Goal: Task Accomplishment & Management: Use online tool/utility

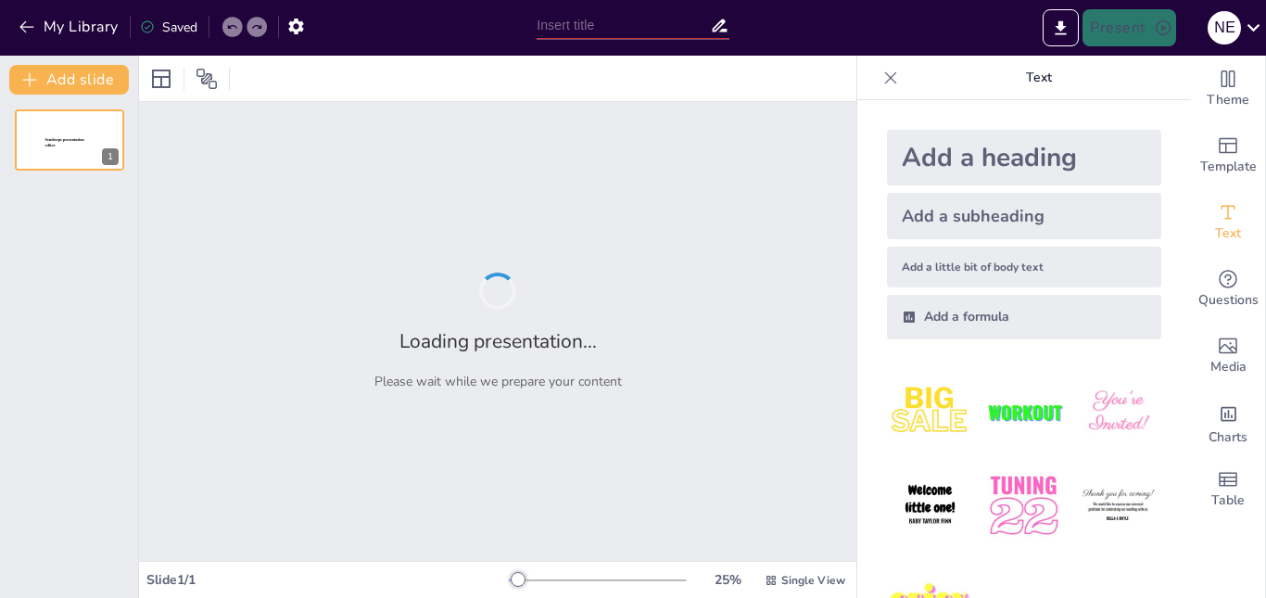
type input "Desigualdad Social: Causas, Consecuencias y Caminos hacia la Equidad"
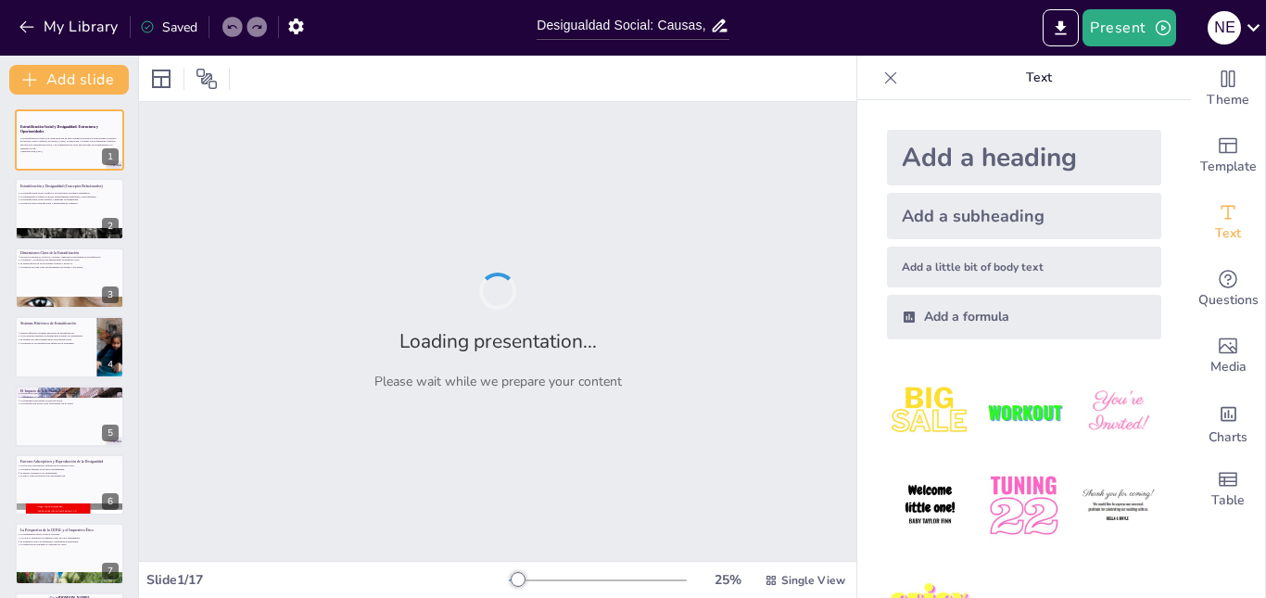
checkbox input "true"
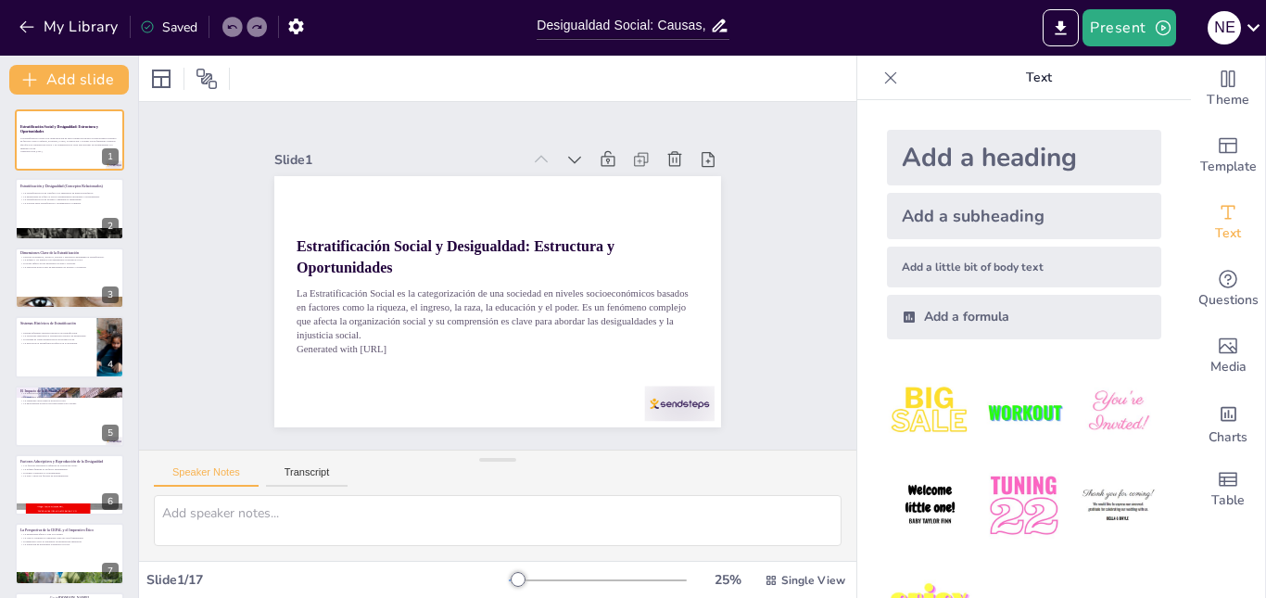
checkbox input "true"
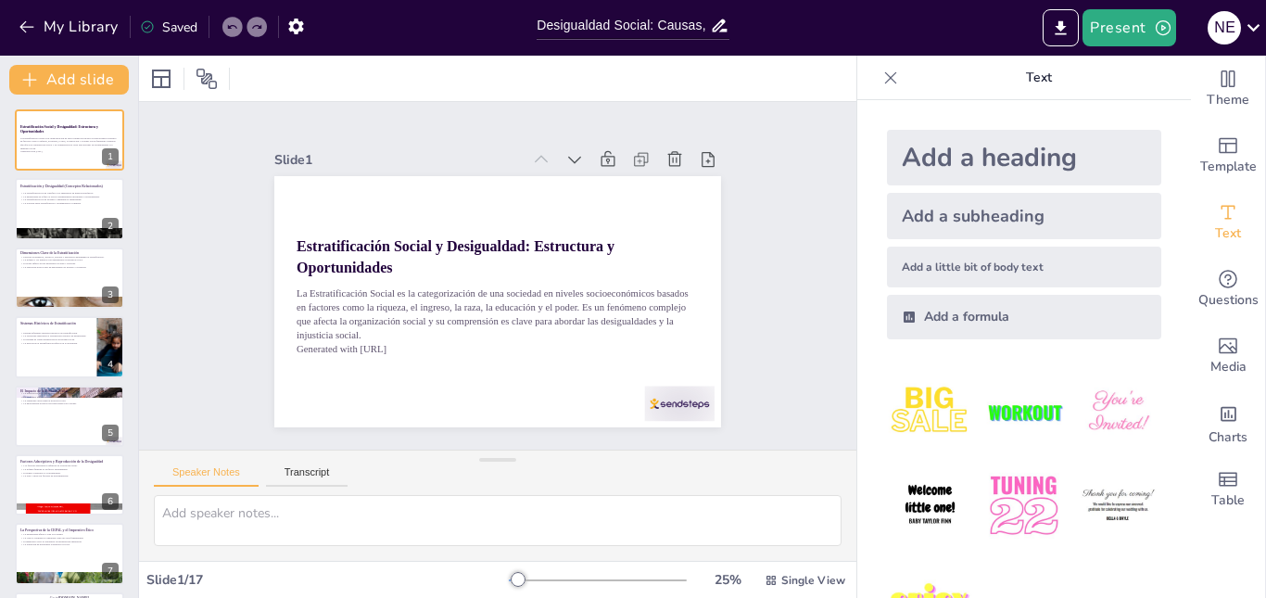
checkbox input "true"
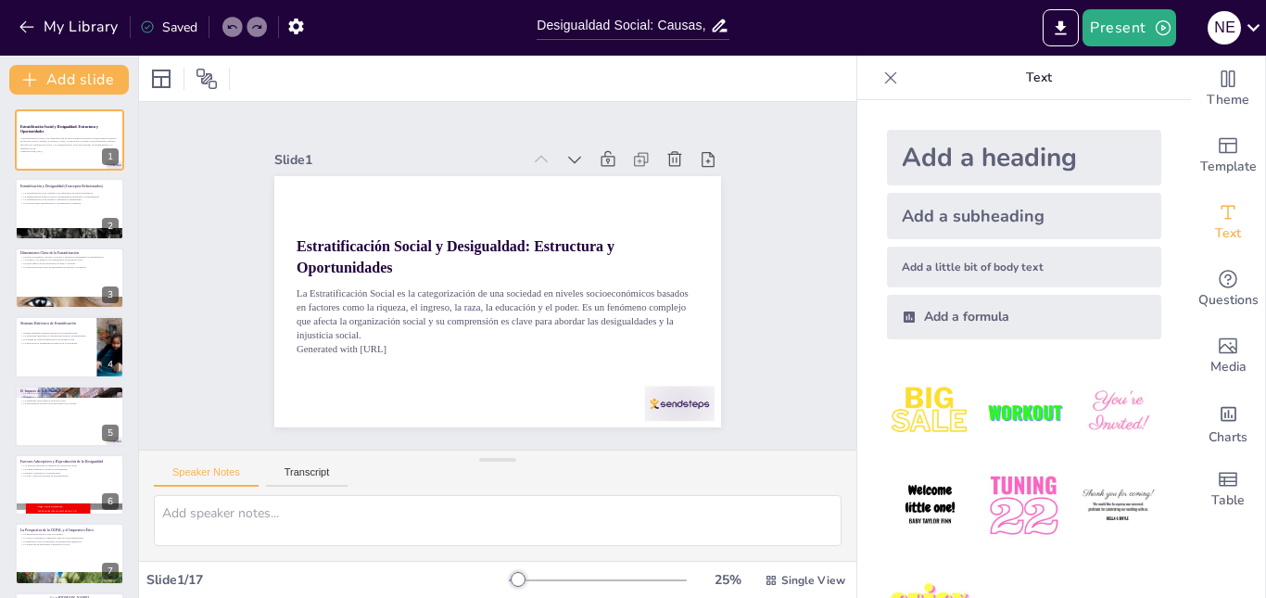
checkbox input "true"
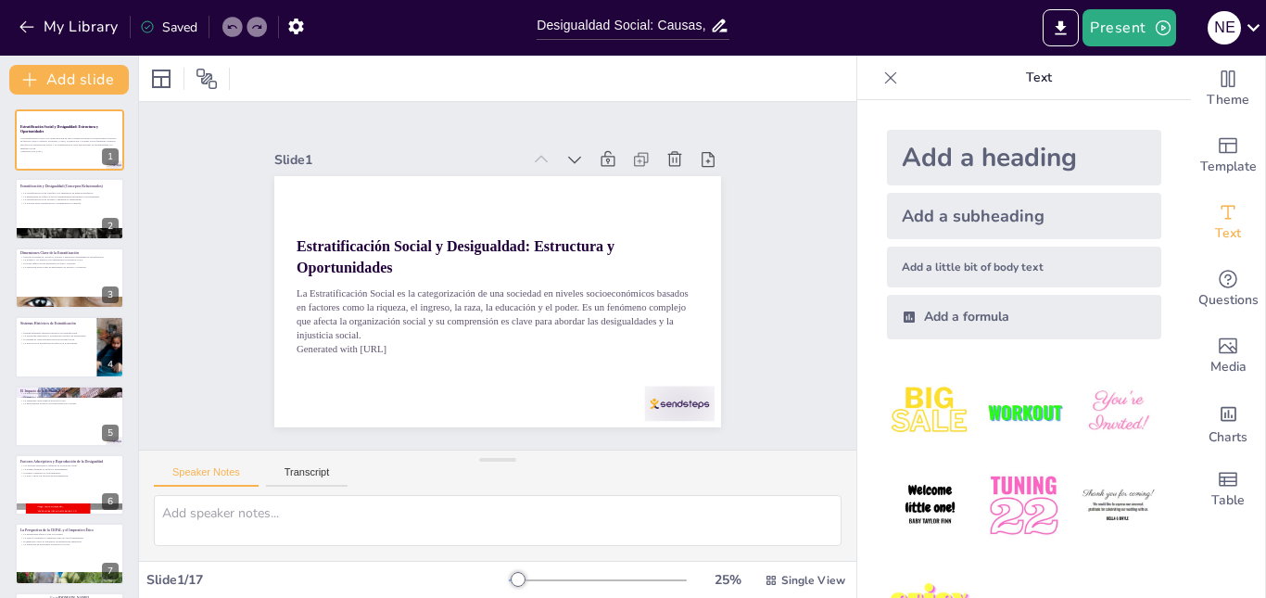
checkbox input "true"
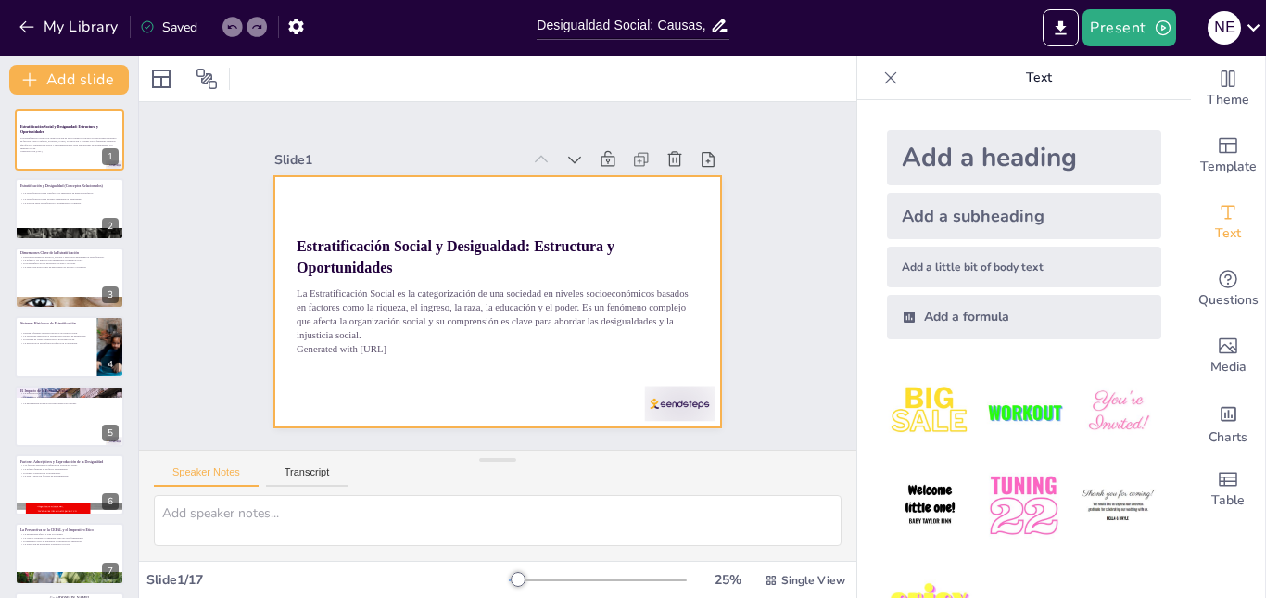
checkbox input "true"
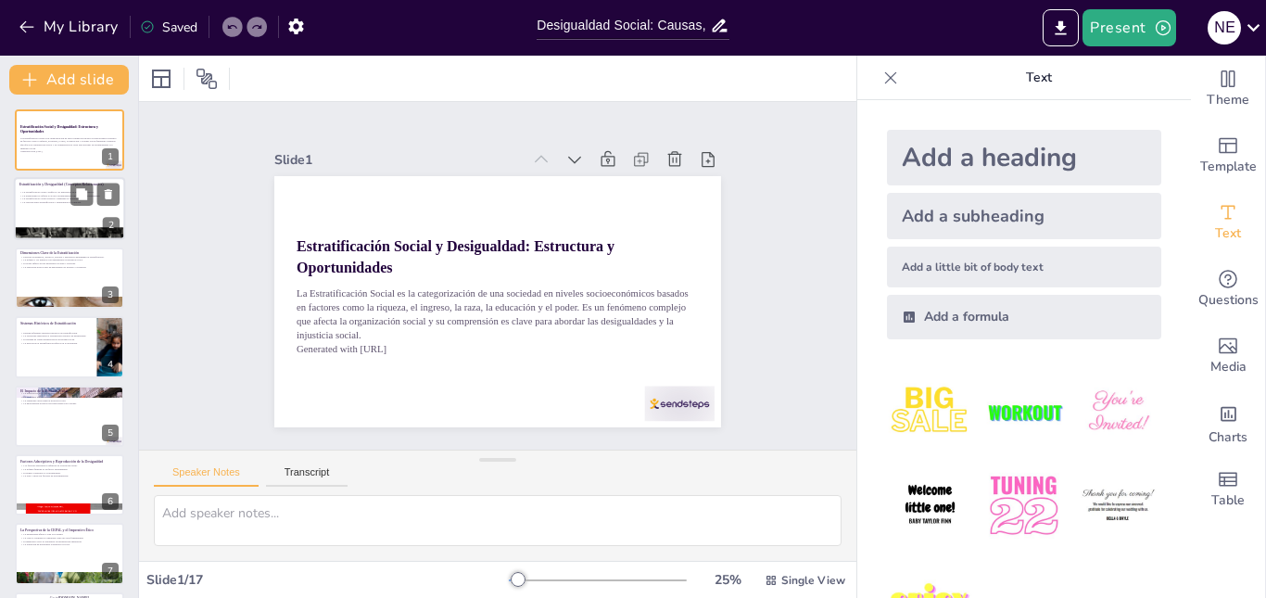
checkbox input "true"
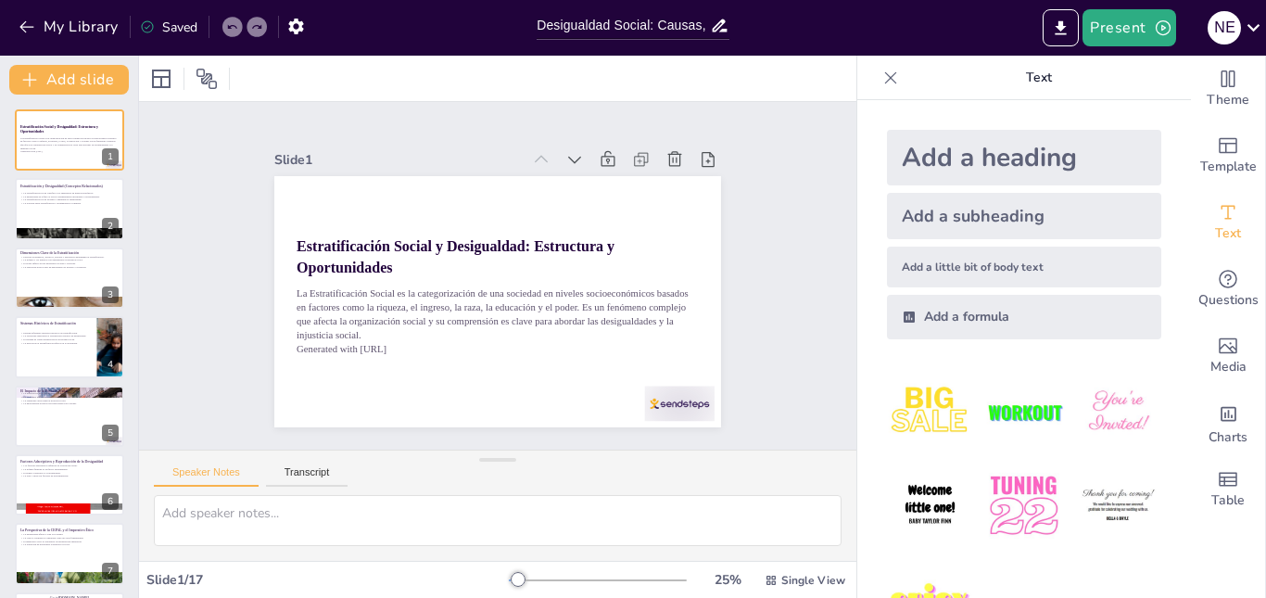
checkbox input "true"
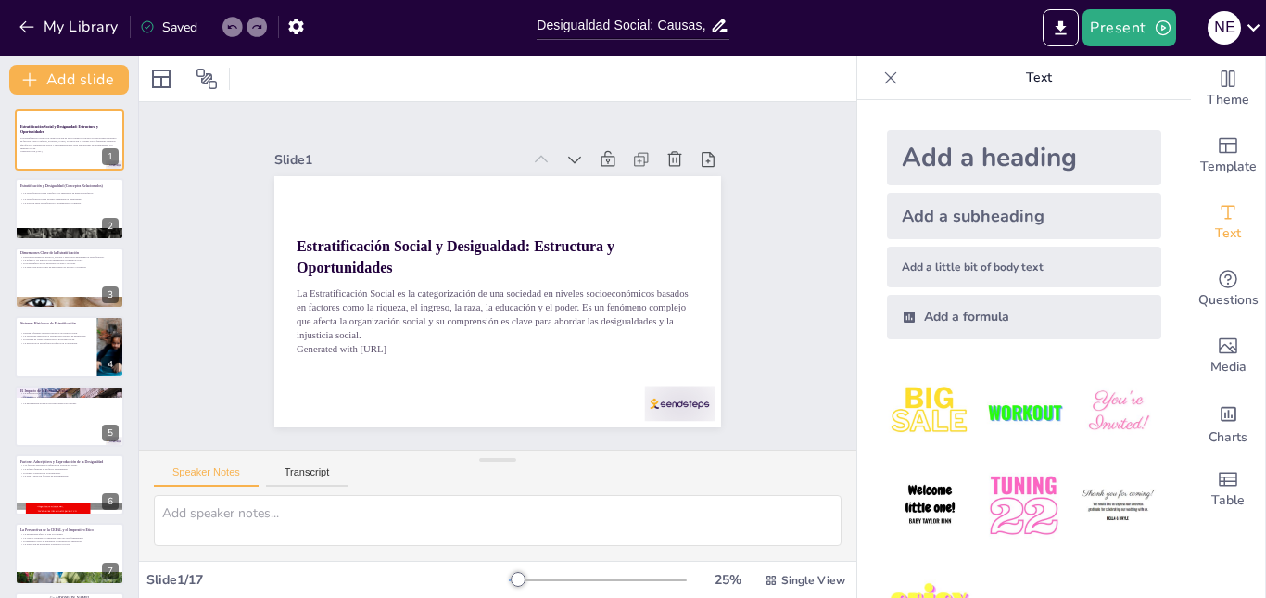
checkbox input "true"
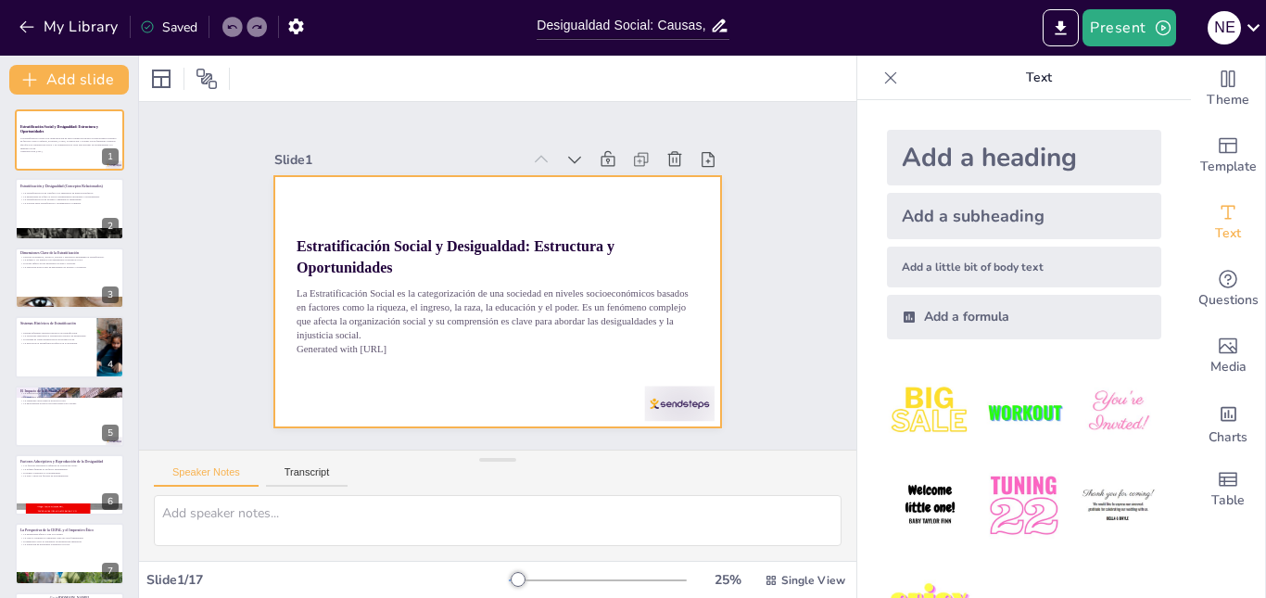
checkbox input "true"
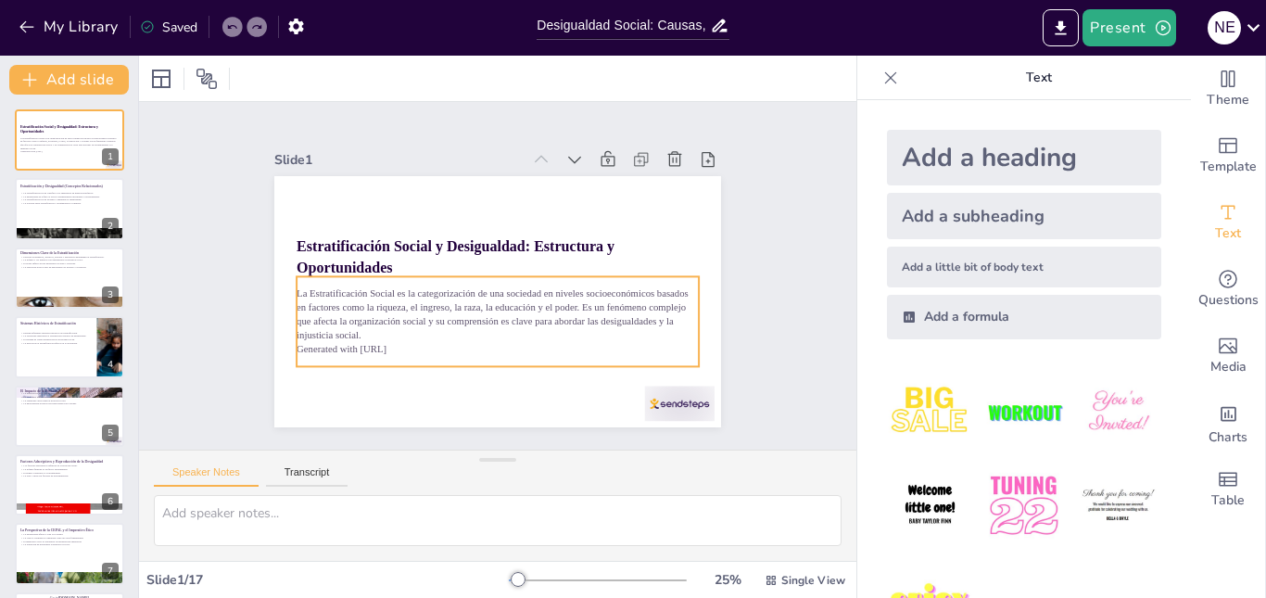
checkbox input "true"
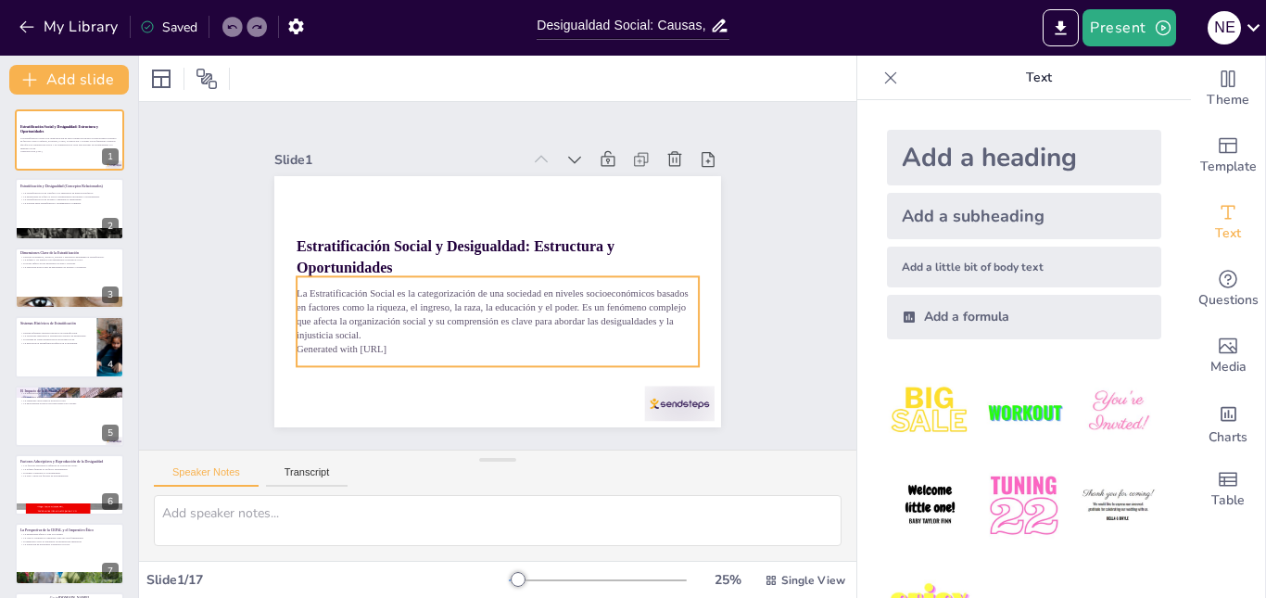
checkbox input "true"
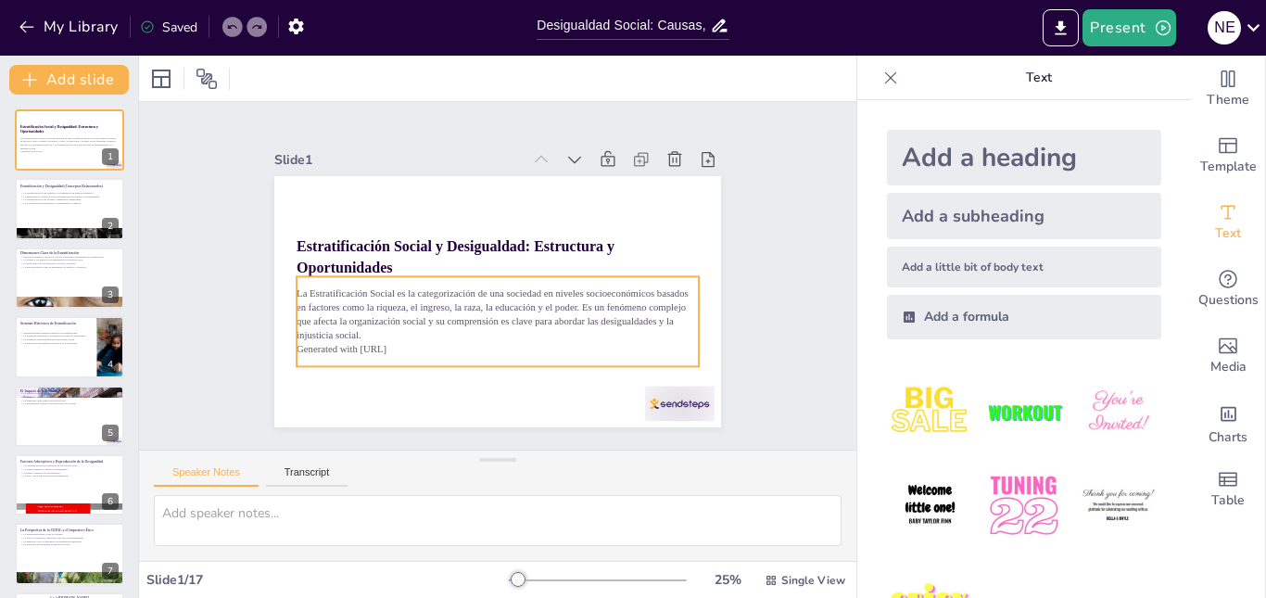
checkbox input "true"
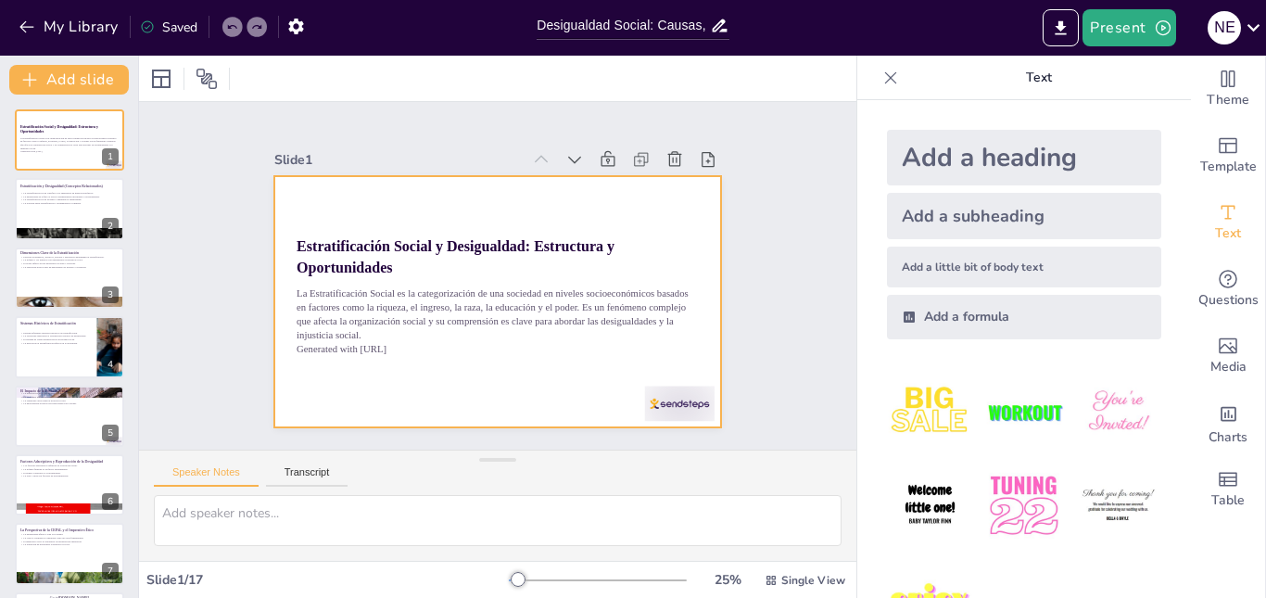
checkbox input "true"
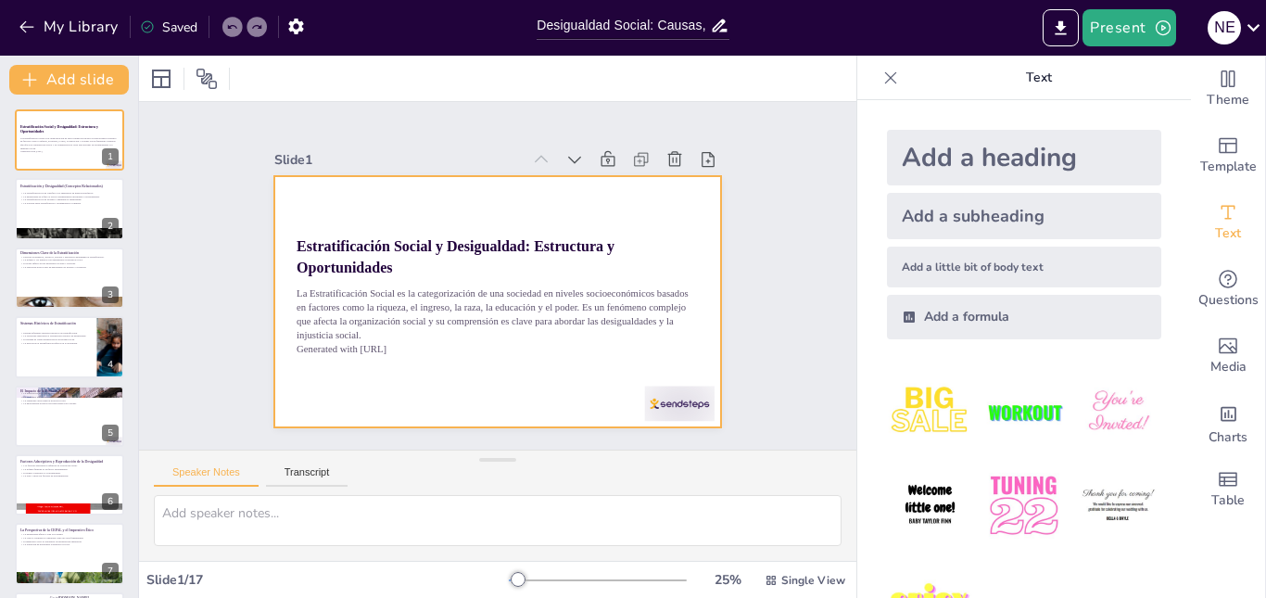
checkbox input "true"
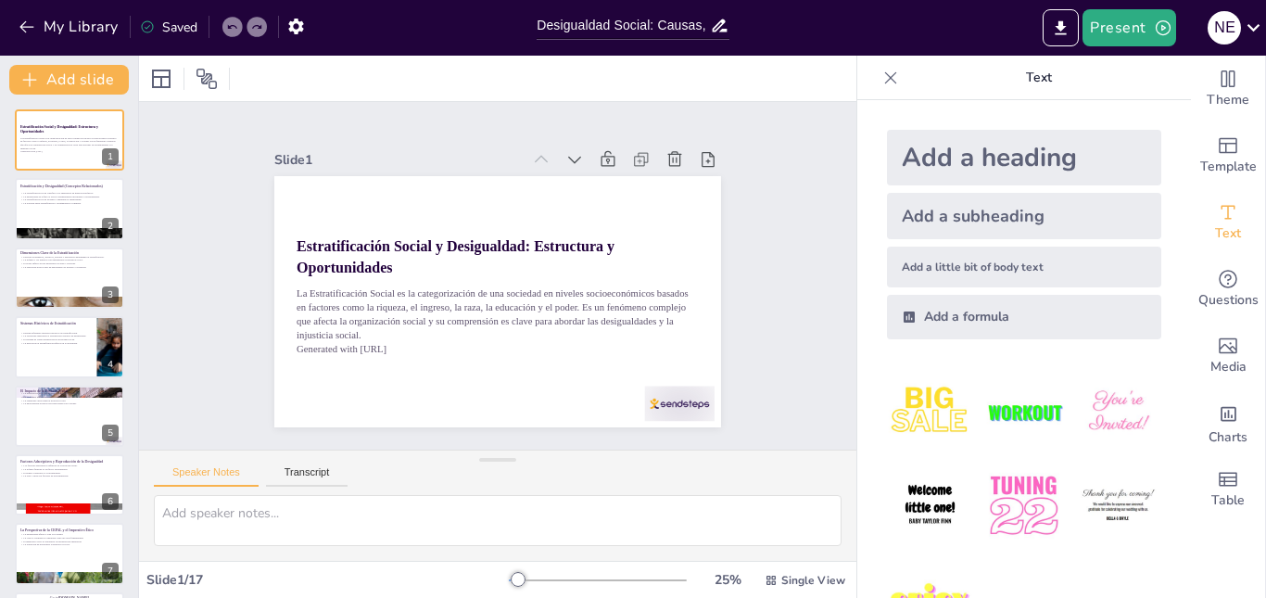
checkbox input "true"
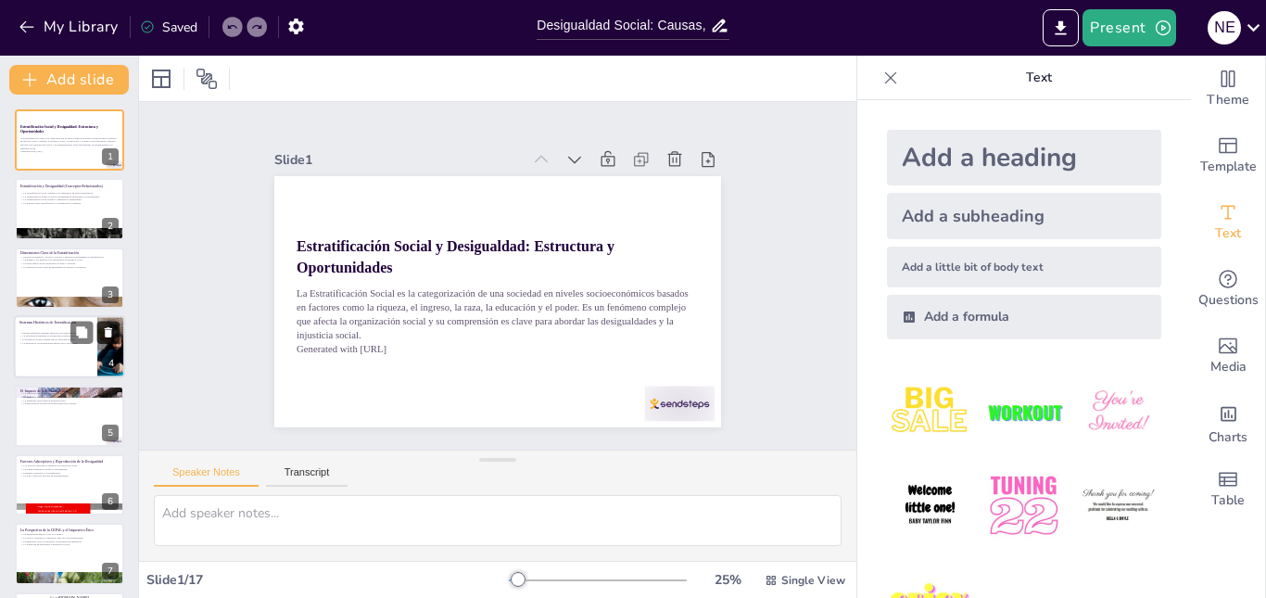
checkbox input "true"
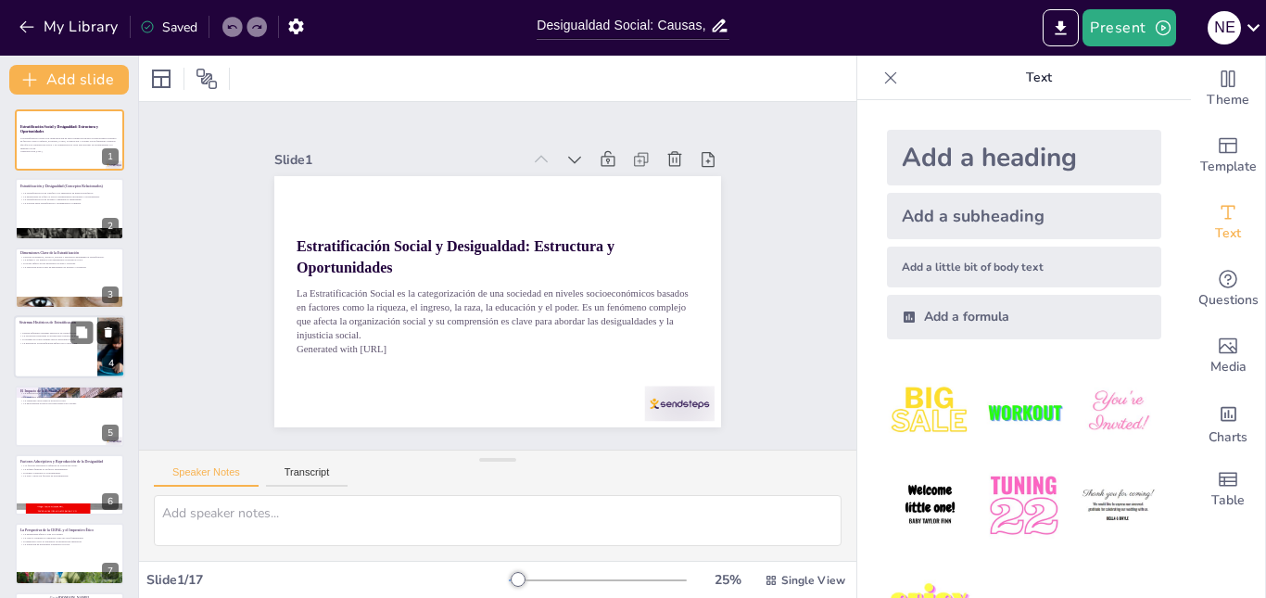
checkbox input "true"
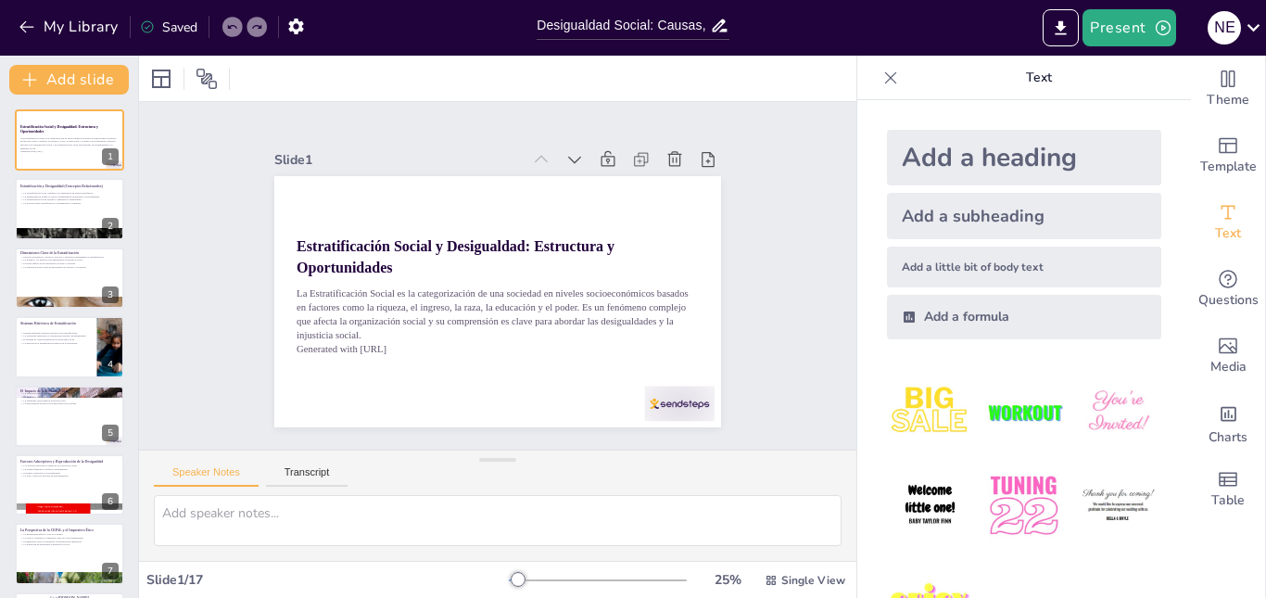
checkbox input "true"
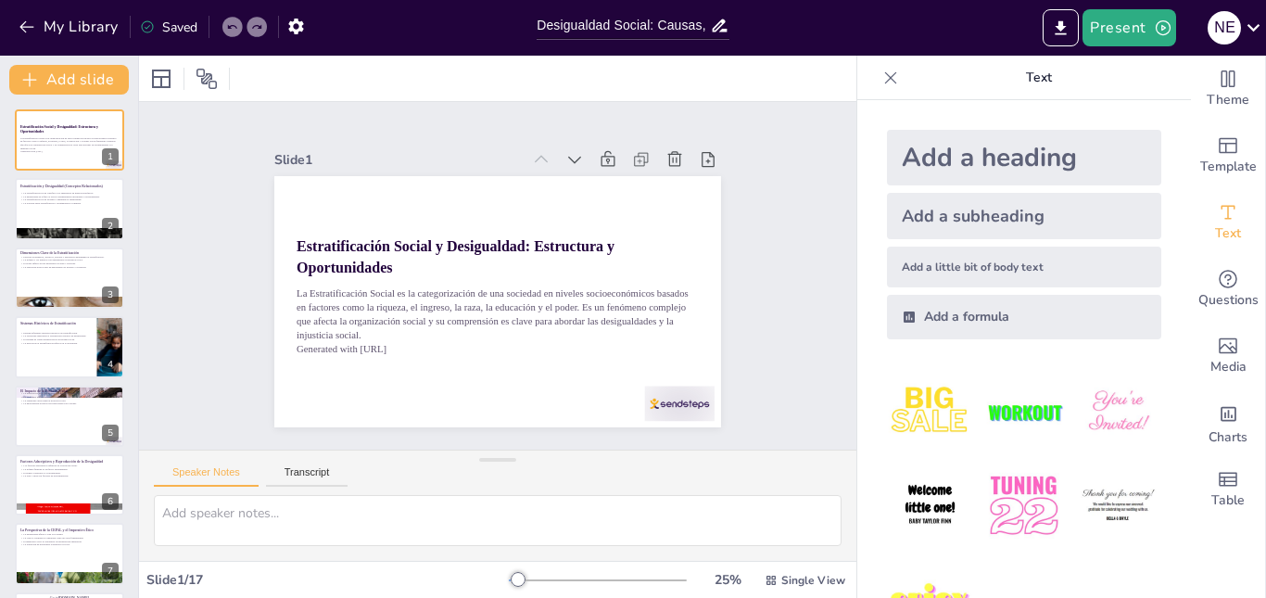
checkbox input "true"
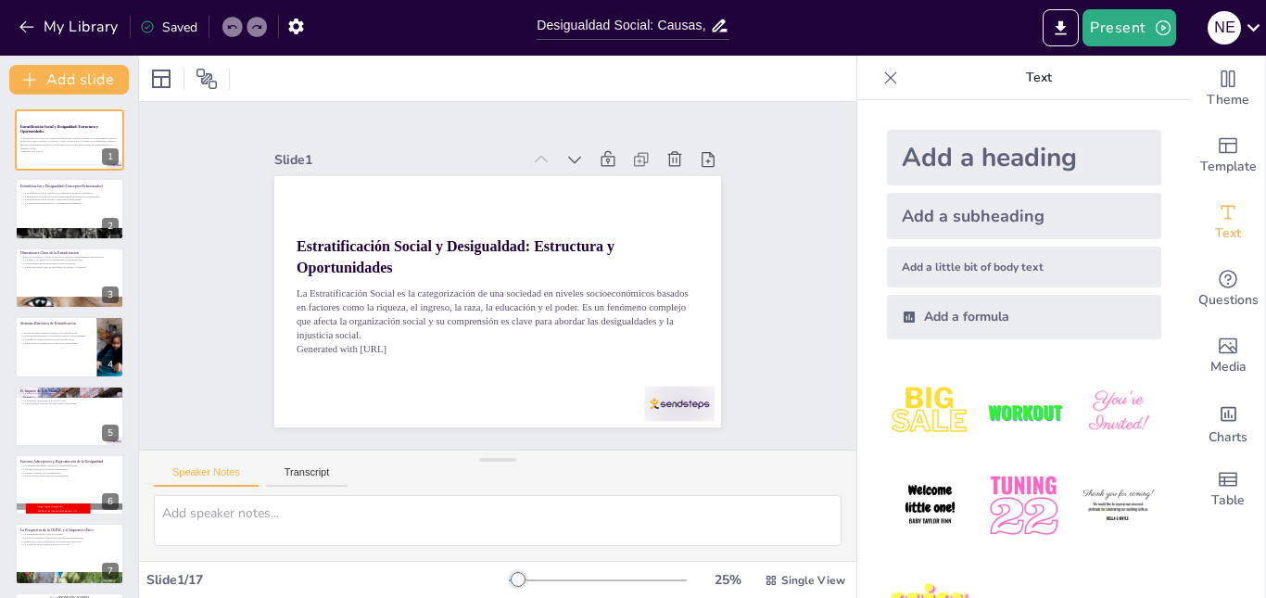
checkbox input "true"
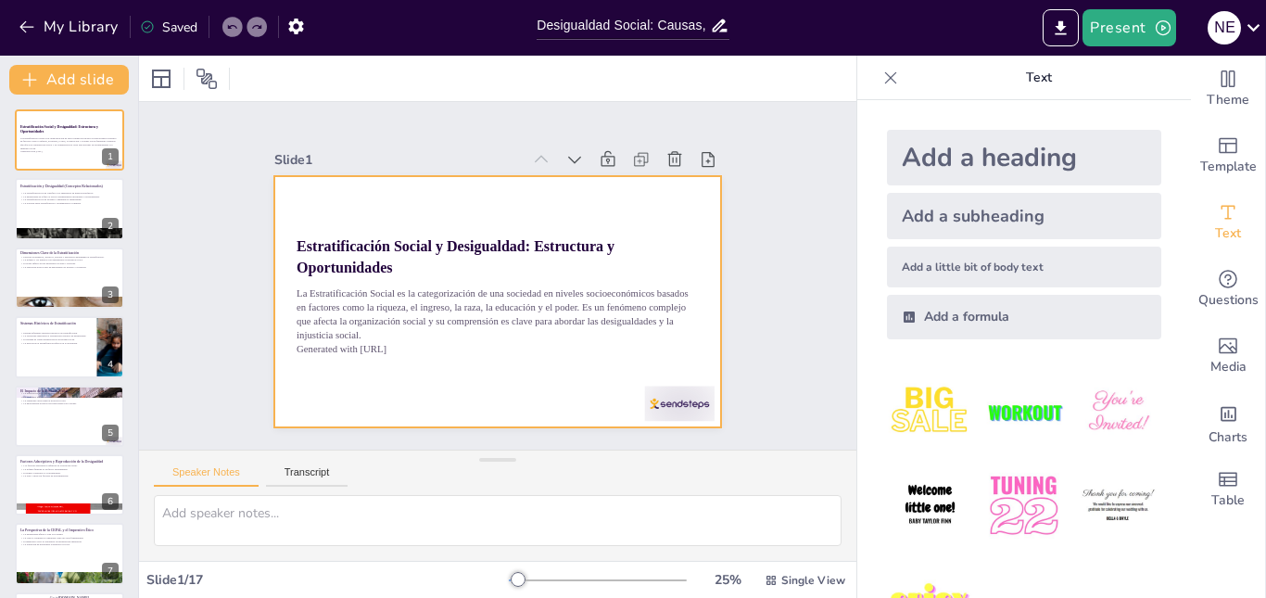
checkbox input "true"
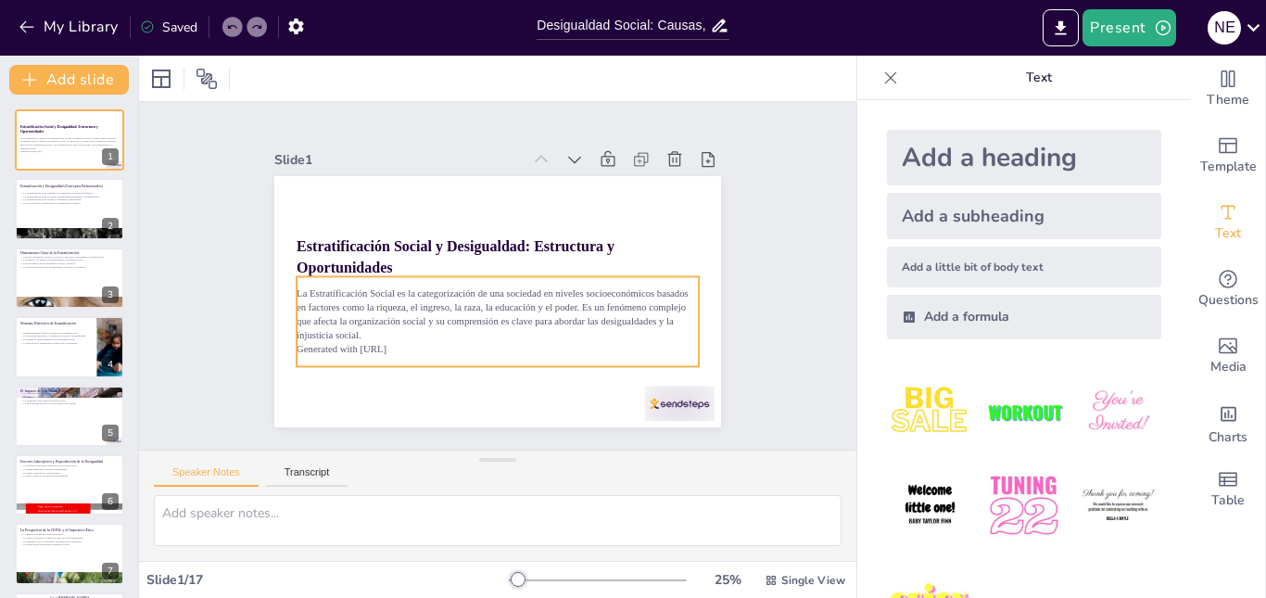
checkbox input "true"
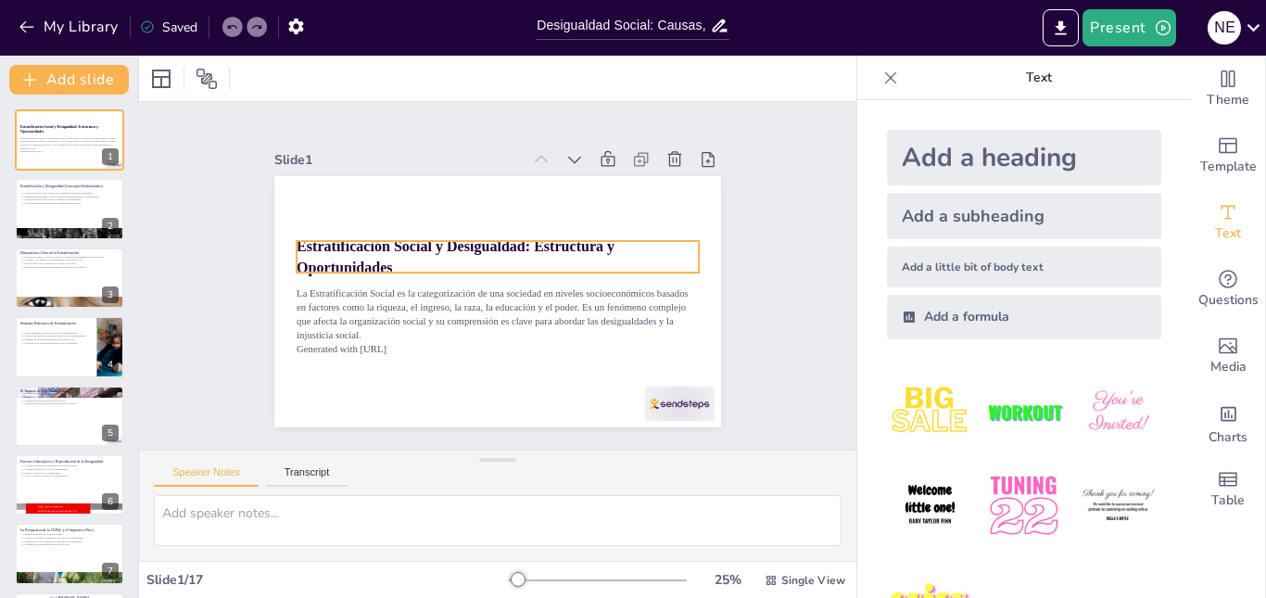
checkbox input "true"
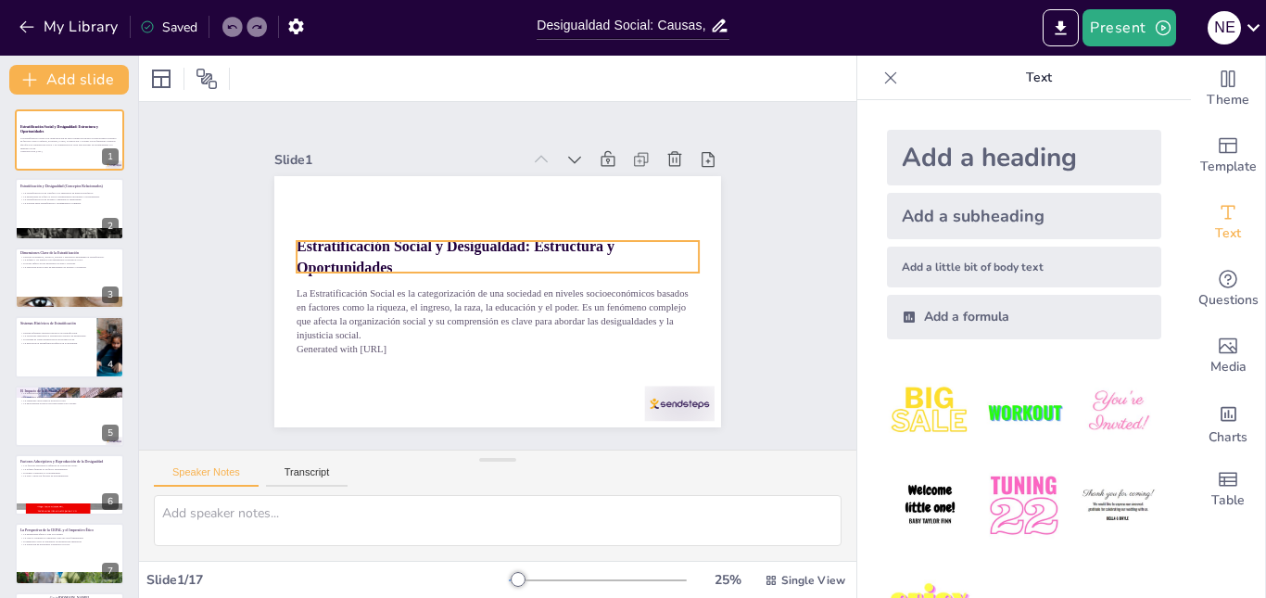
checkbox input "true"
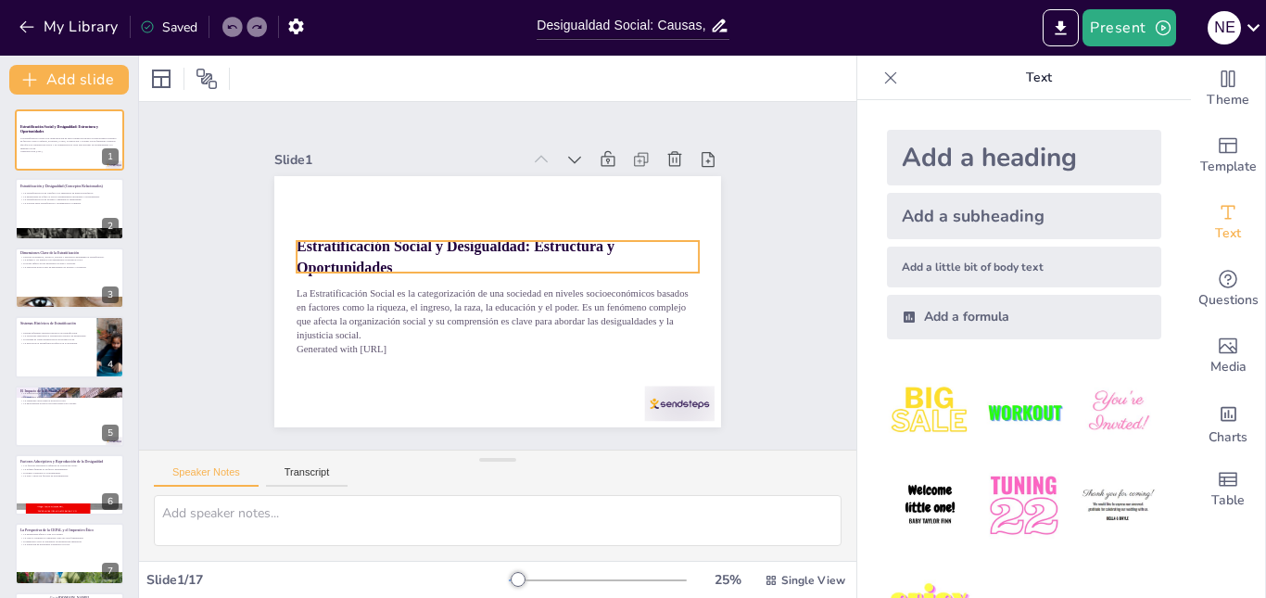
checkbox input "true"
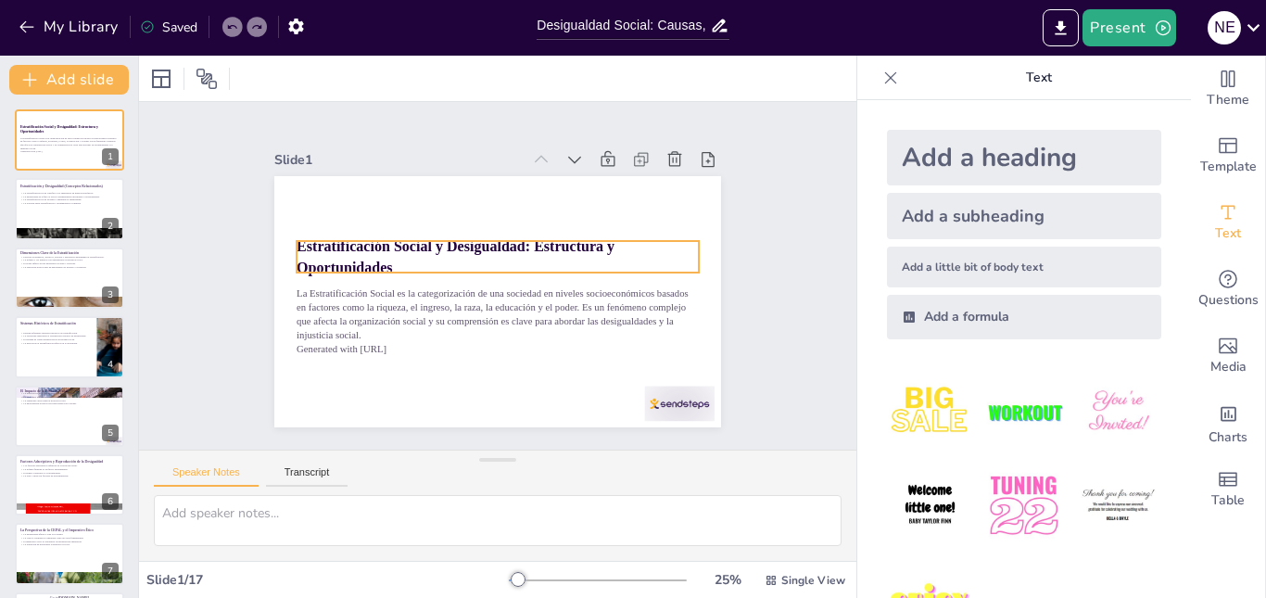
click at [335, 245] on strong "Estratificación Social y Desigualdad: Estructura y Oportunidades" at bounding box center [456, 256] width 318 height 37
checkbox input "true"
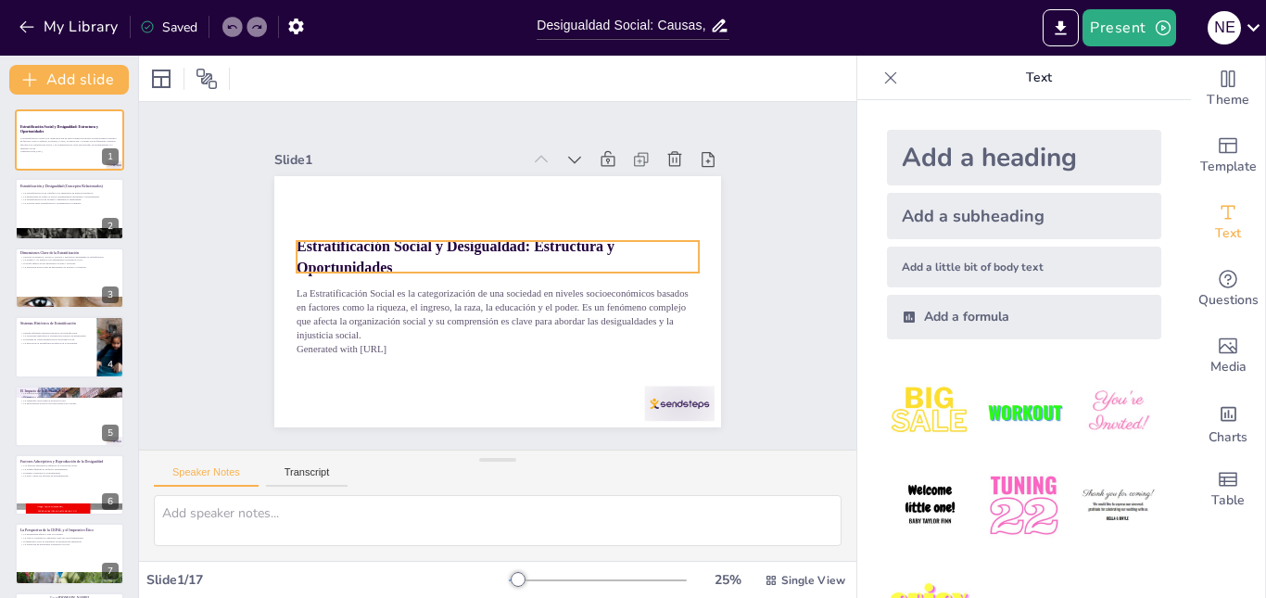
checkbox input "true"
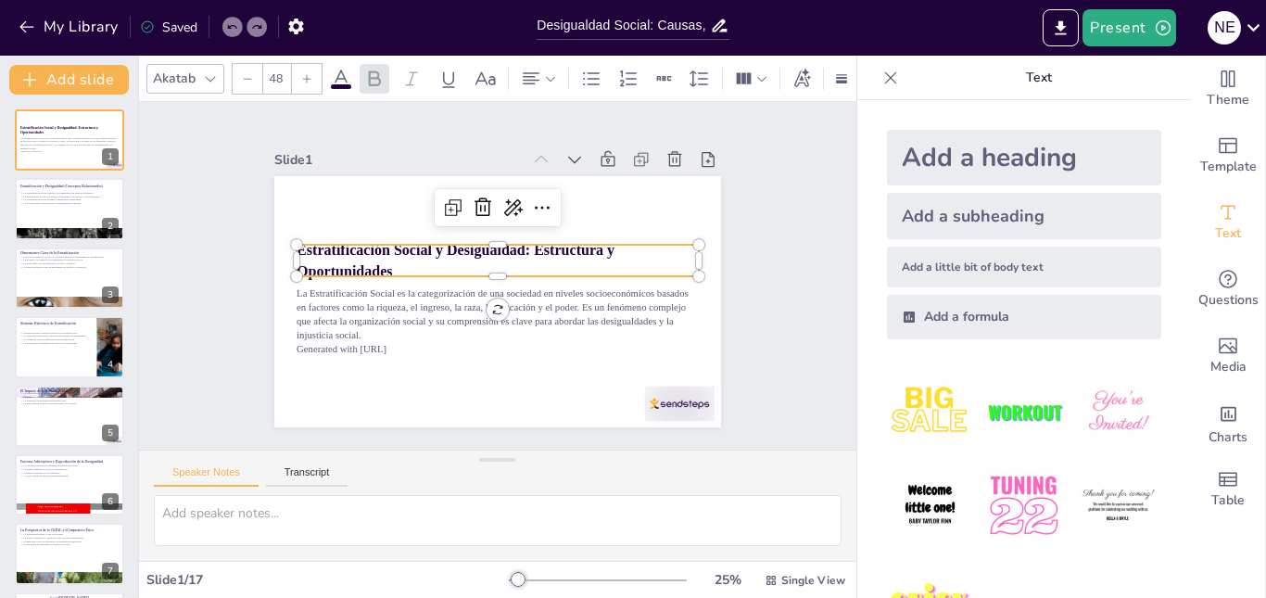
checkbox input "true"
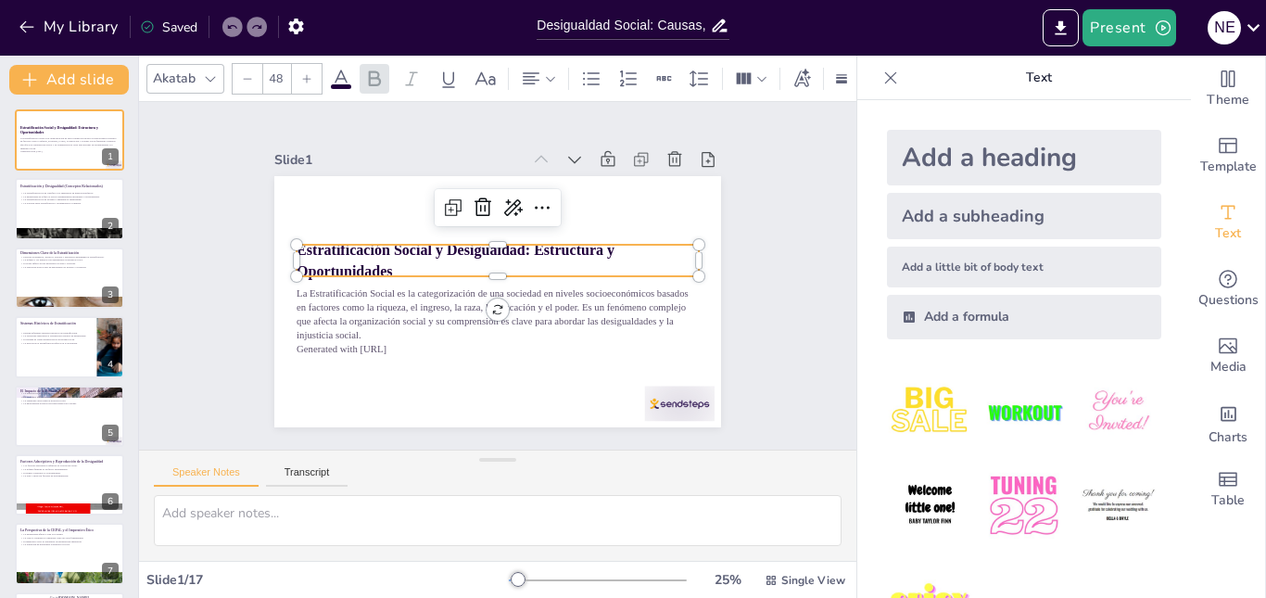
checkbox input "true"
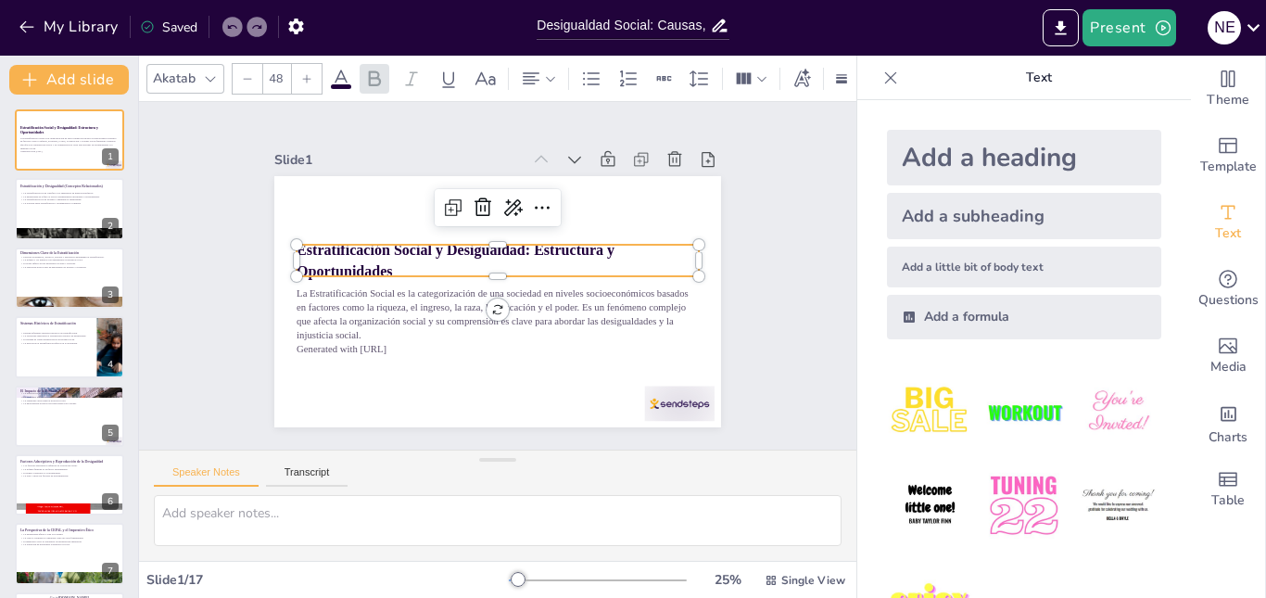
checkbox input "true"
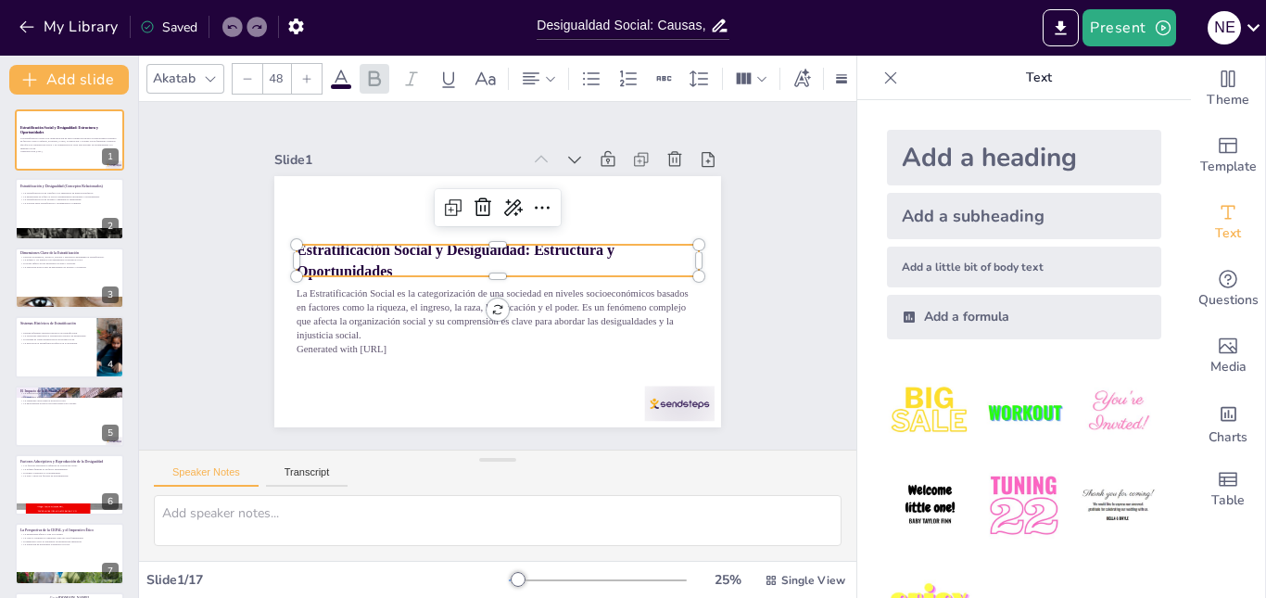
checkbox input "true"
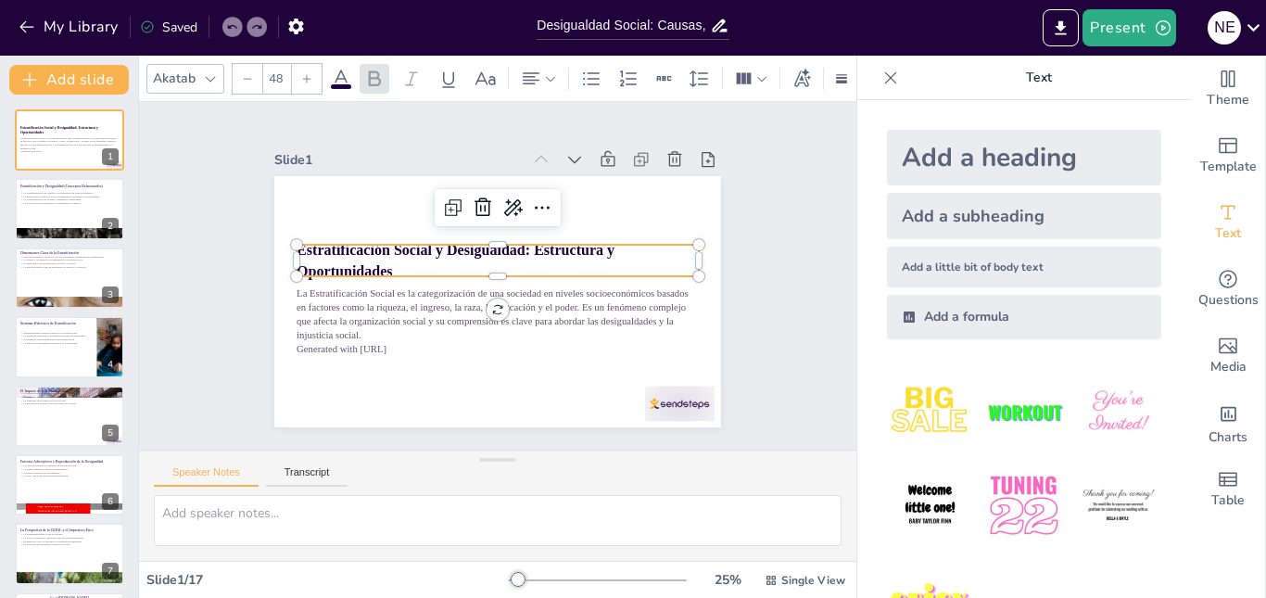
checkbox input "true"
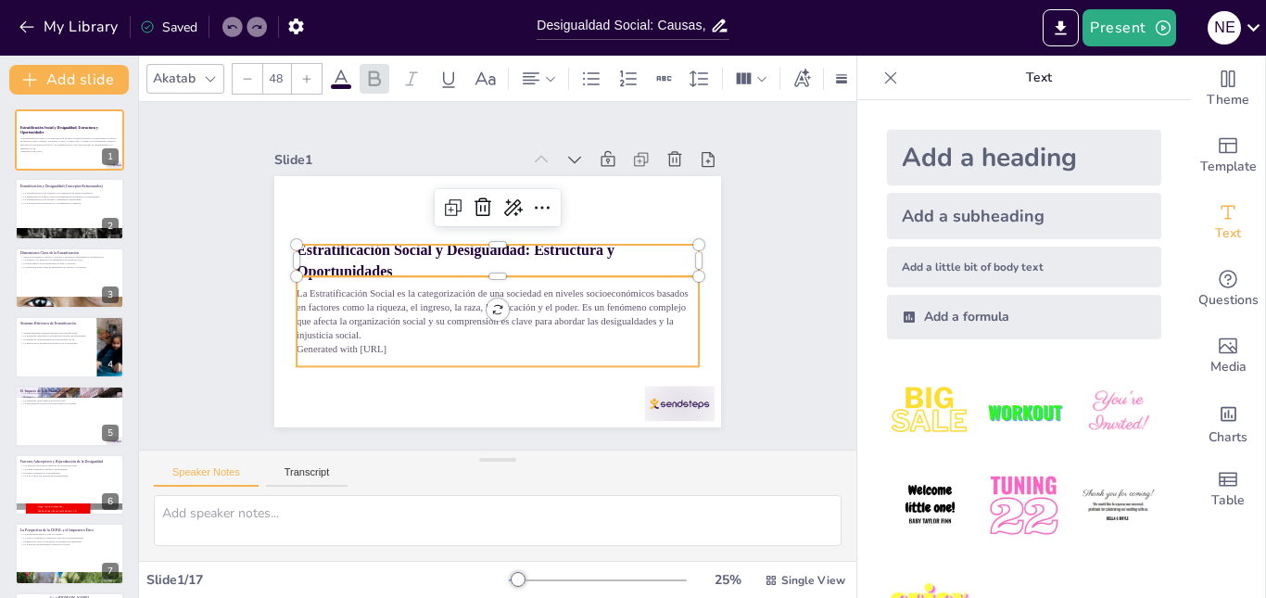
checkbox input "true"
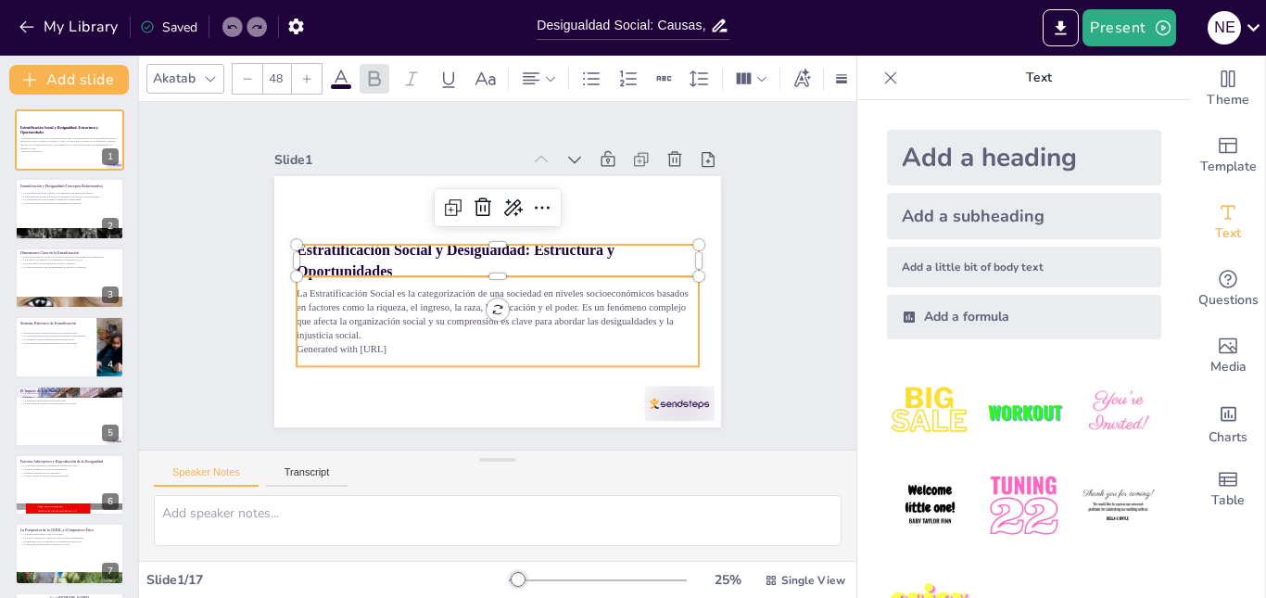
checkbox input "true"
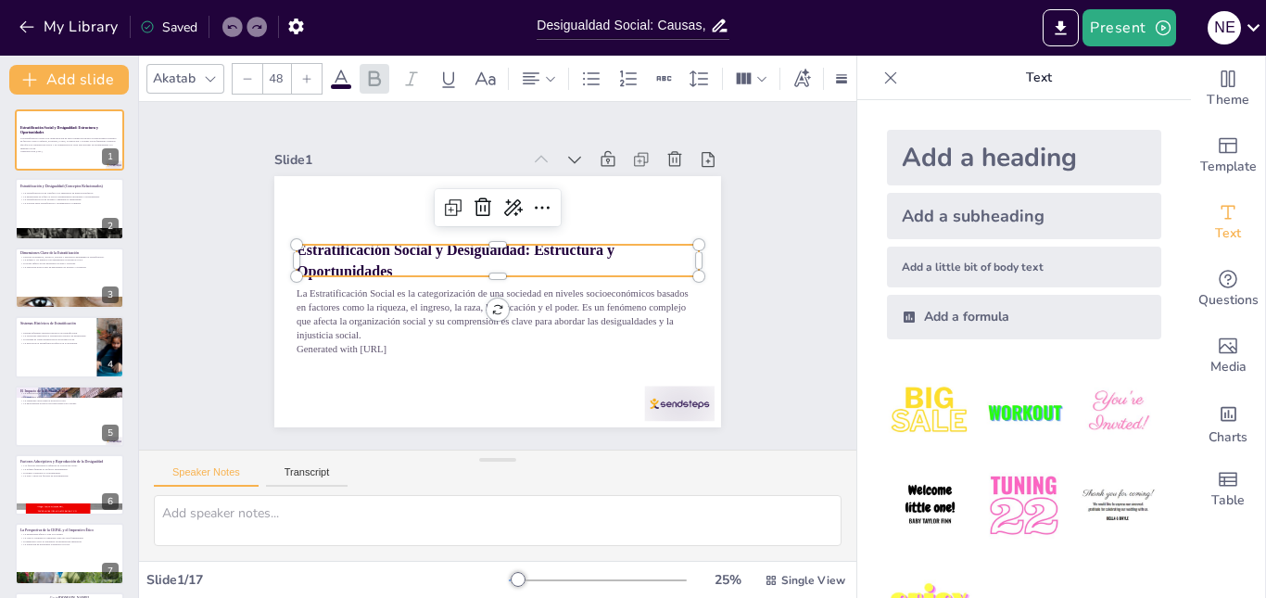
checkbox input "true"
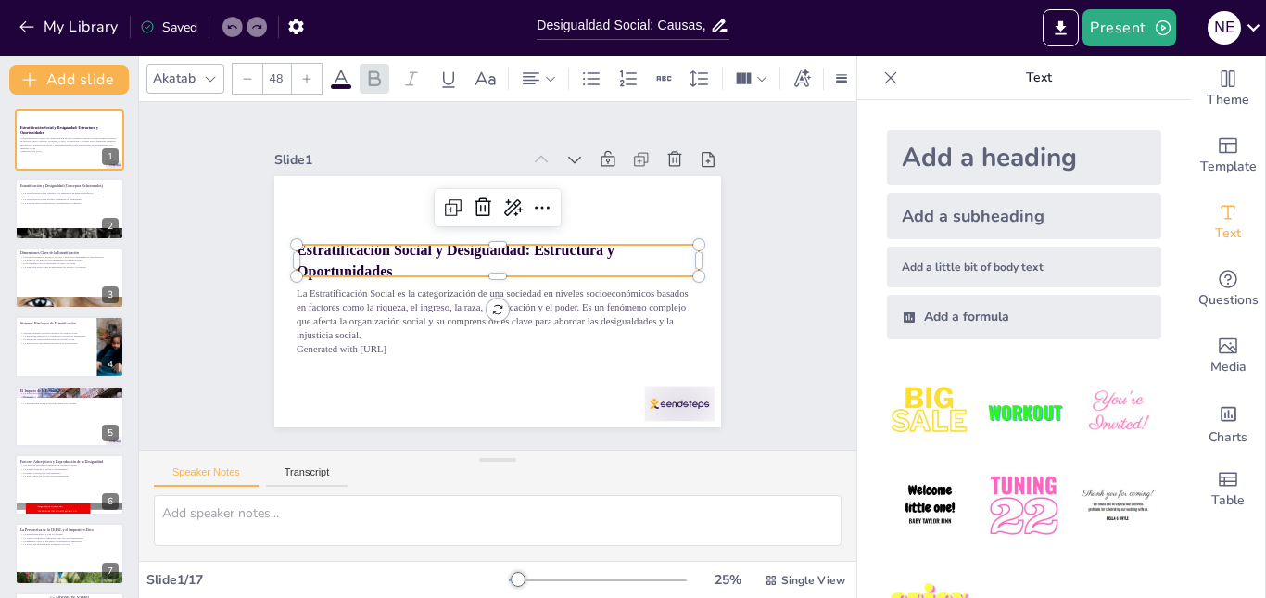
click at [1003, 497] on img at bounding box center [1024, 505] width 86 height 86
checkbox input "true"
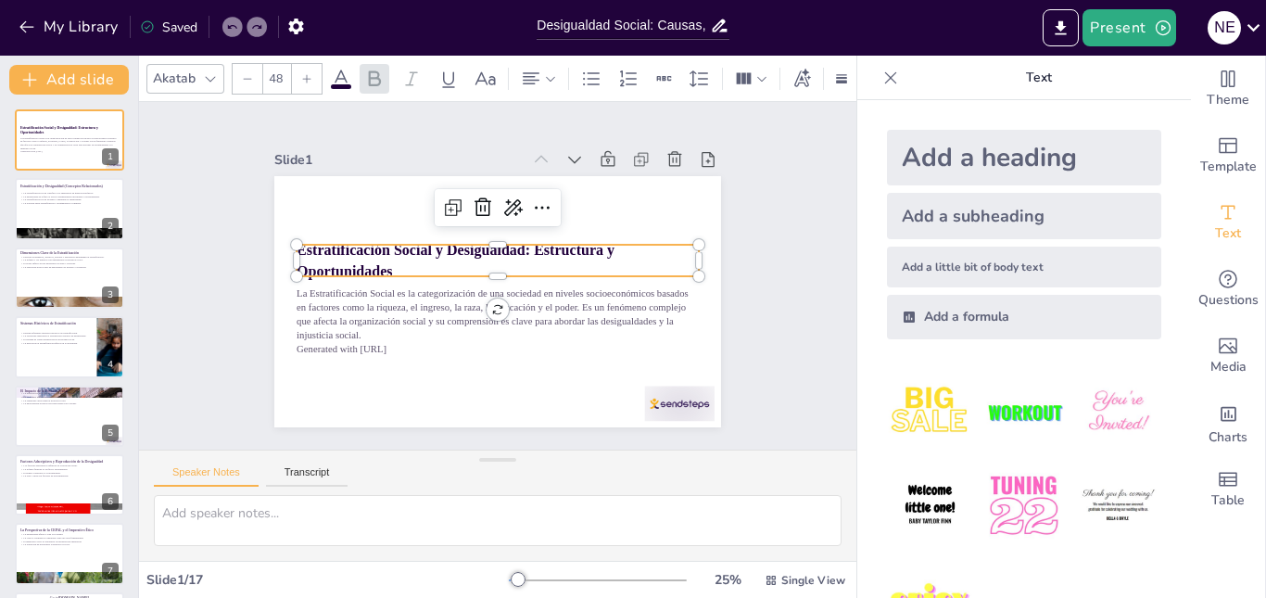
checkbox input "true"
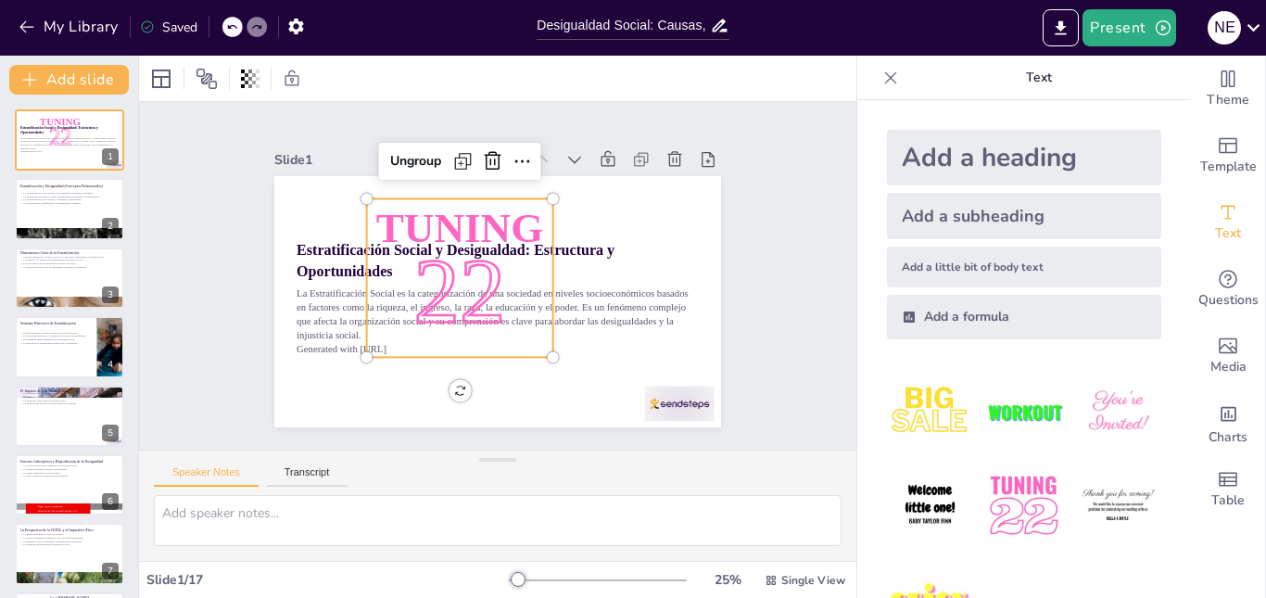
checkbox input "true"
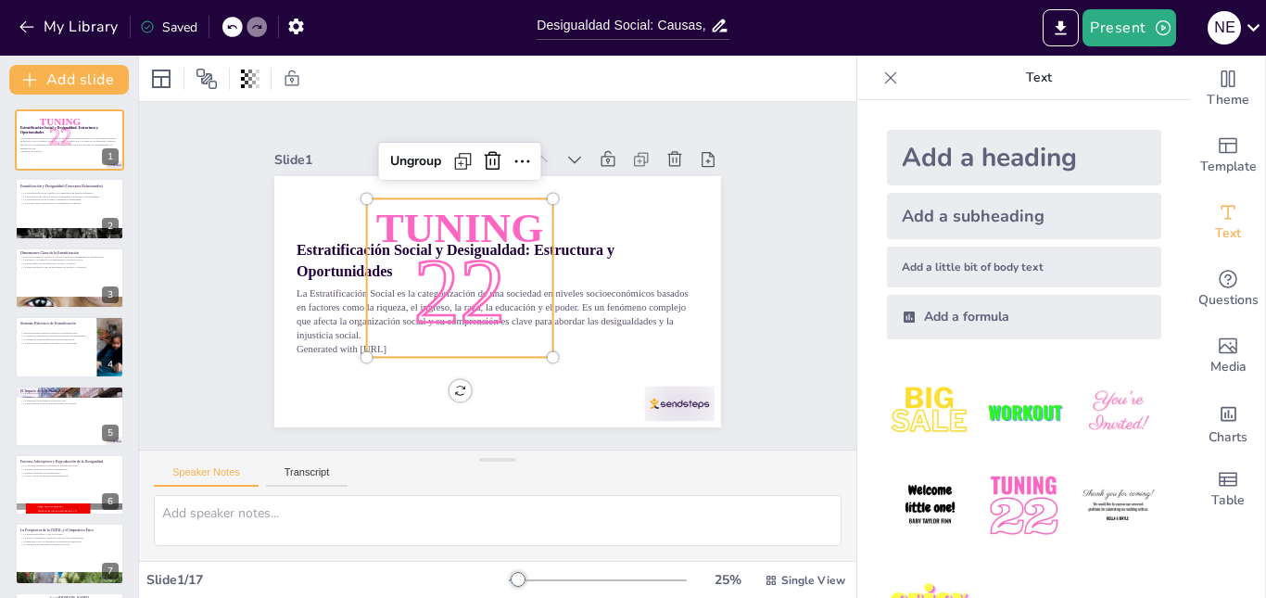
checkbox input "true"
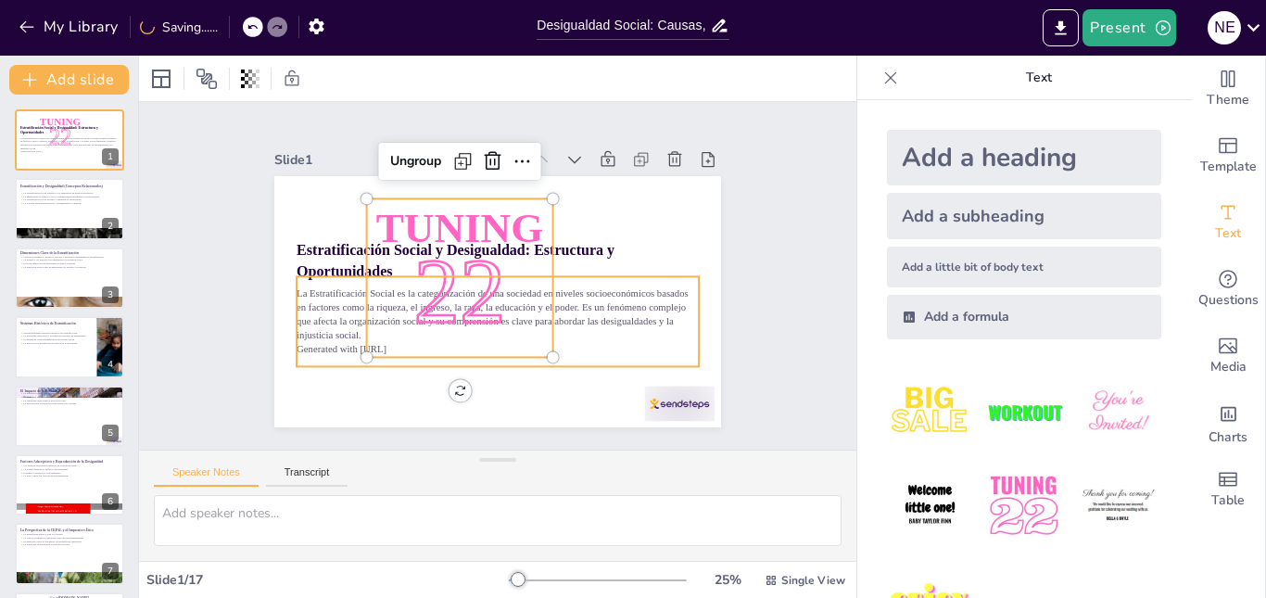
checkbox input "true"
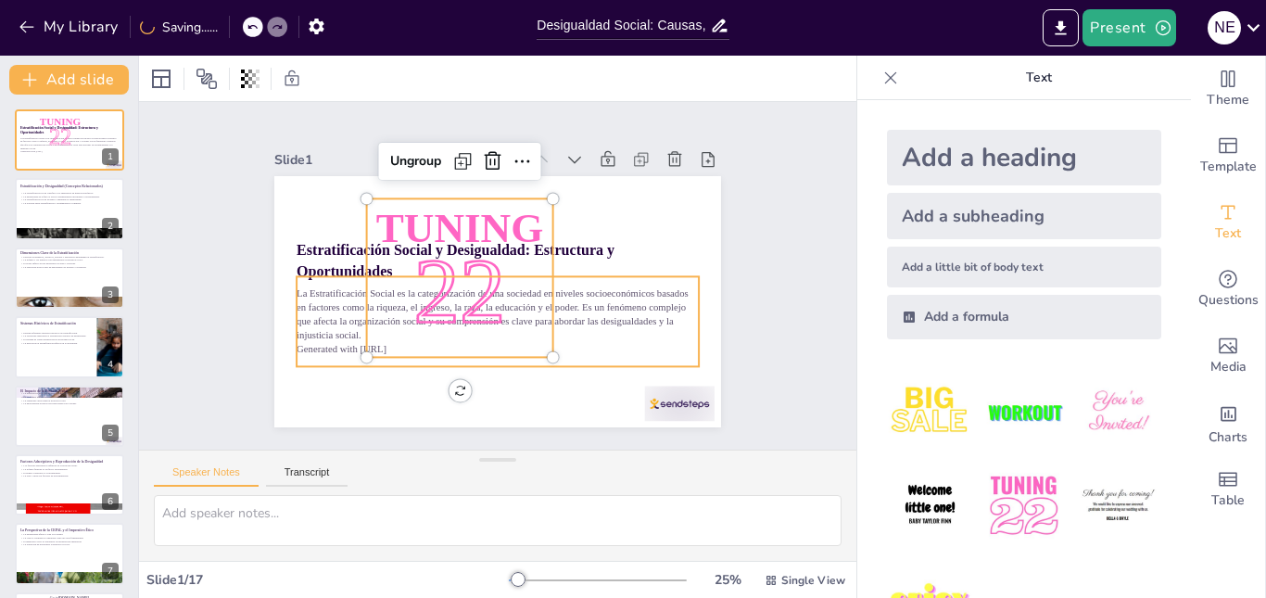
checkbox input "true"
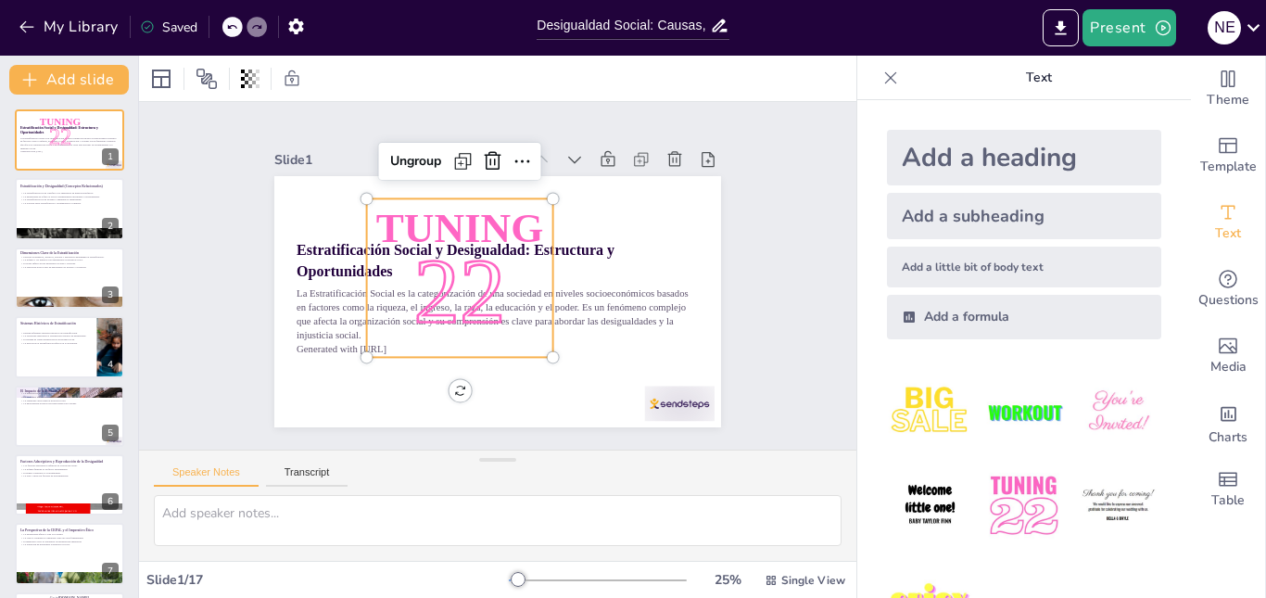
click at [228, 25] on icon at bounding box center [231, 26] width 11 height 11
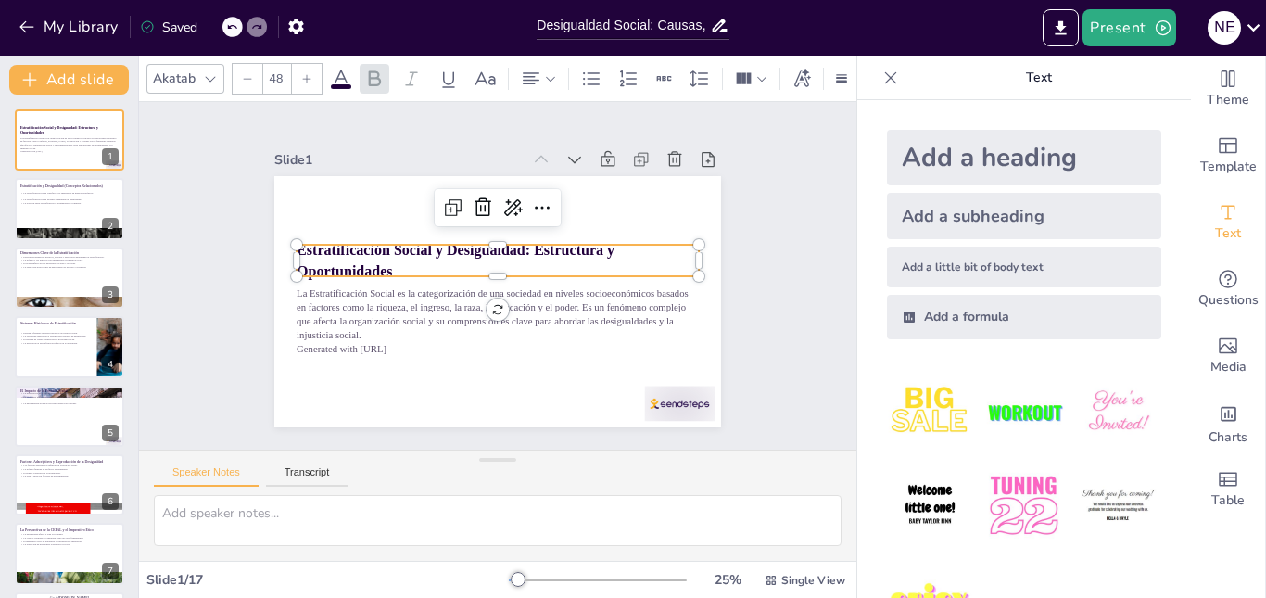
click at [366, 248] on strong "Estratificación Social y Desigualdad: Estructura y Oportunidades" at bounding box center [456, 260] width 318 height 37
click at [382, 260] on p "Estratificación Social y Desigualdad: Estructura y Oportunidades" at bounding box center [498, 261] width 402 height 42
click at [383, 260] on p "Estratificación Social y Desigualdad: Estructura y Oportunidades" at bounding box center [500, 261] width 401 height 124
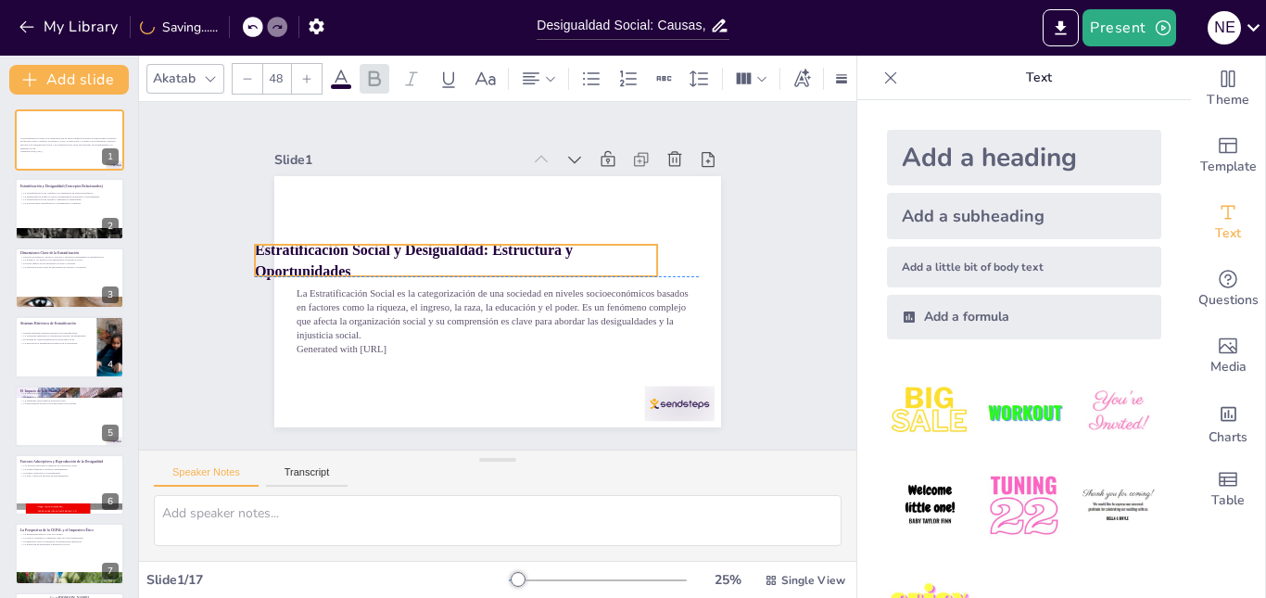
drag, startPoint x: 380, startPoint y: 261, endPoint x: 343, endPoint y: 258, distance: 37.3
click at [339, 260] on p "Estratificación Social y Desigualdad: Estructura y Oportunidades" at bounding box center [456, 261] width 402 height 42
click at [225, 23] on div at bounding box center [232, 27] width 20 height 20
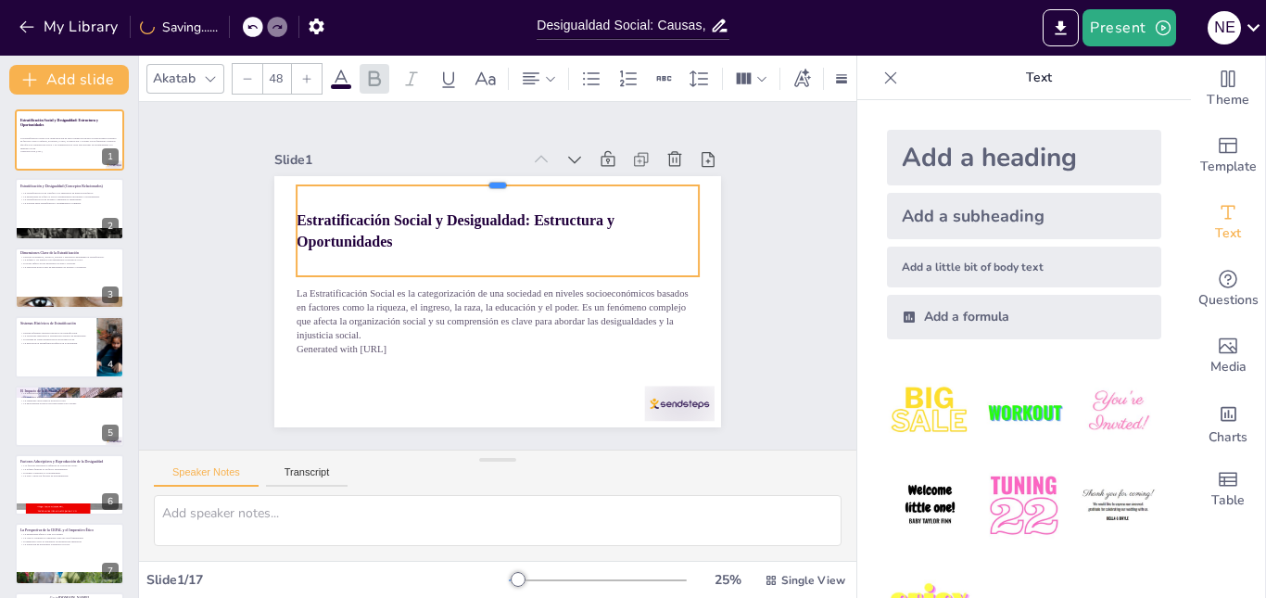
drag, startPoint x: 483, startPoint y: 235, endPoint x: 496, endPoint y: 176, distance: 60.7
click at [496, 176] on div at bounding box center [498, 178] width 402 height 15
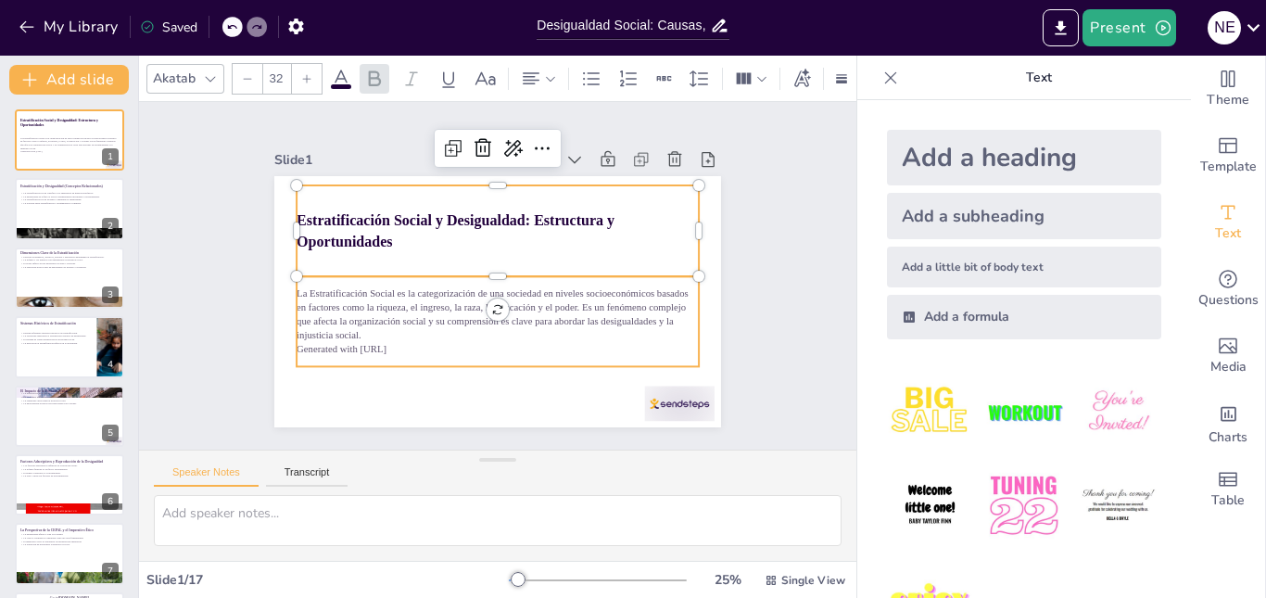
click at [495, 348] on p "Generated with Sendsteps.ai" at bounding box center [498, 349] width 402 height 14
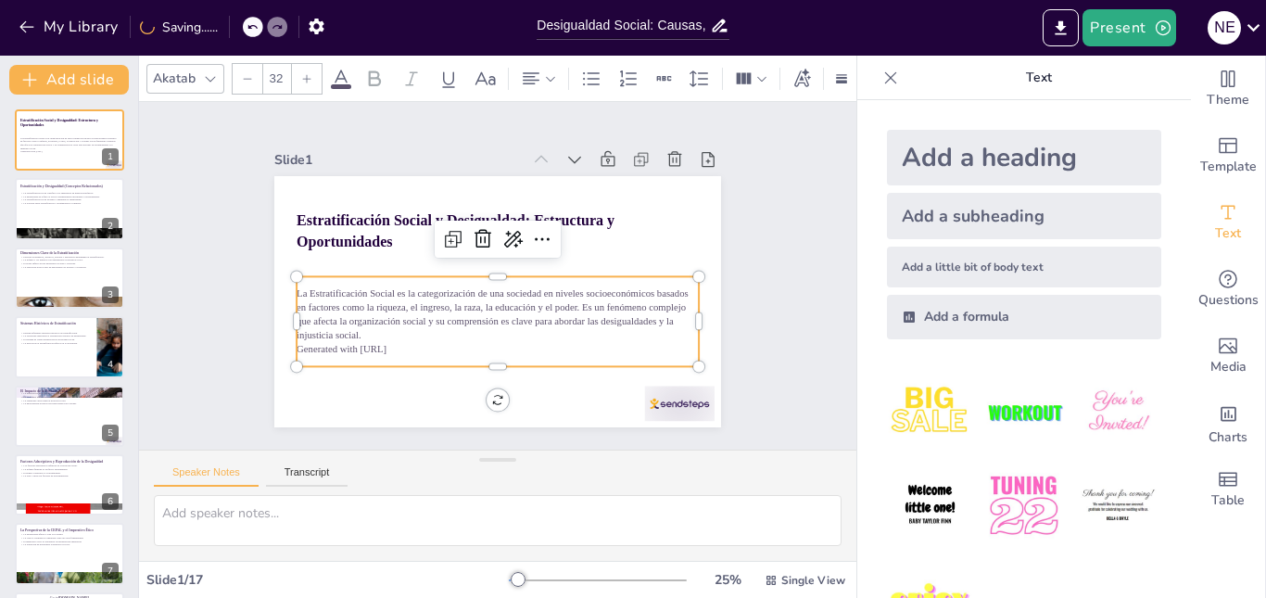
click at [400, 342] on p "Generated with Sendsteps.ai" at bounding box center [498, 349] width 402 height 14
click at [400, 341] on p "Generated with Sendsteps.ai" at bounding box center [489, 349] width 401 height 56
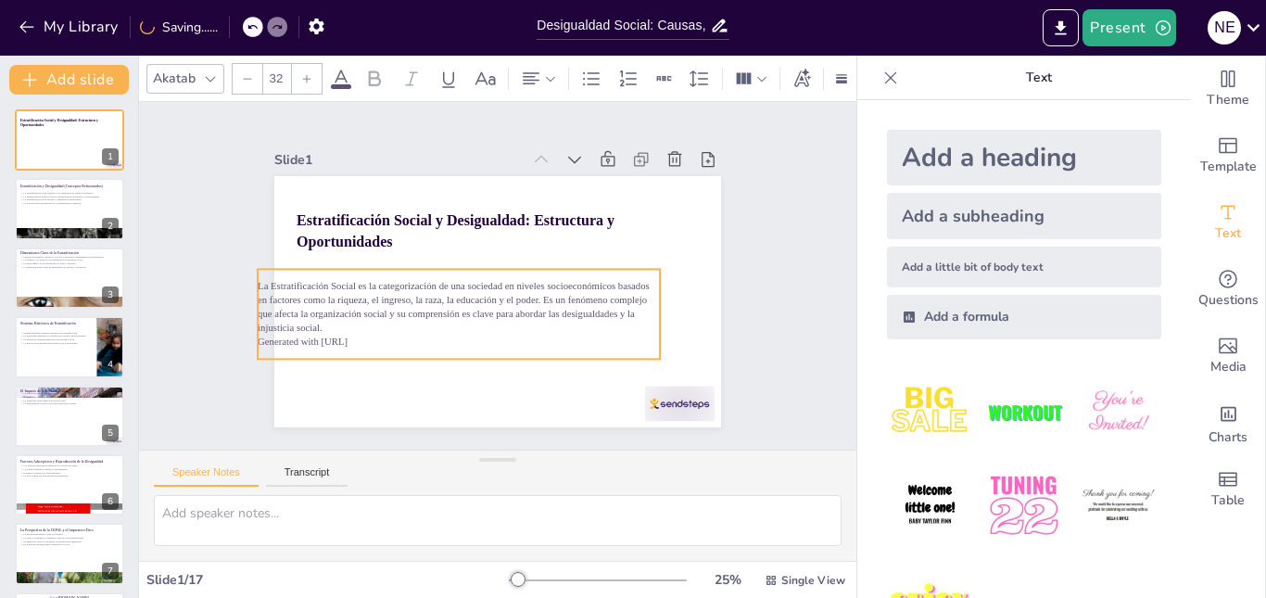
drag, startPoint x: 399, startPoint y: 342, endPoint x: 361, endPoint y: 335, distance: 39.6
click at [361, 335] on p "Generated with Sendsteps.ai" at bounding box center [459, 342] width 402 height 14
click at [250, 18] on div at bounding box center [244, 27] width 44 height 20
click at [234, 26] on icon at bounding box center [231, 27] width 9 height 5
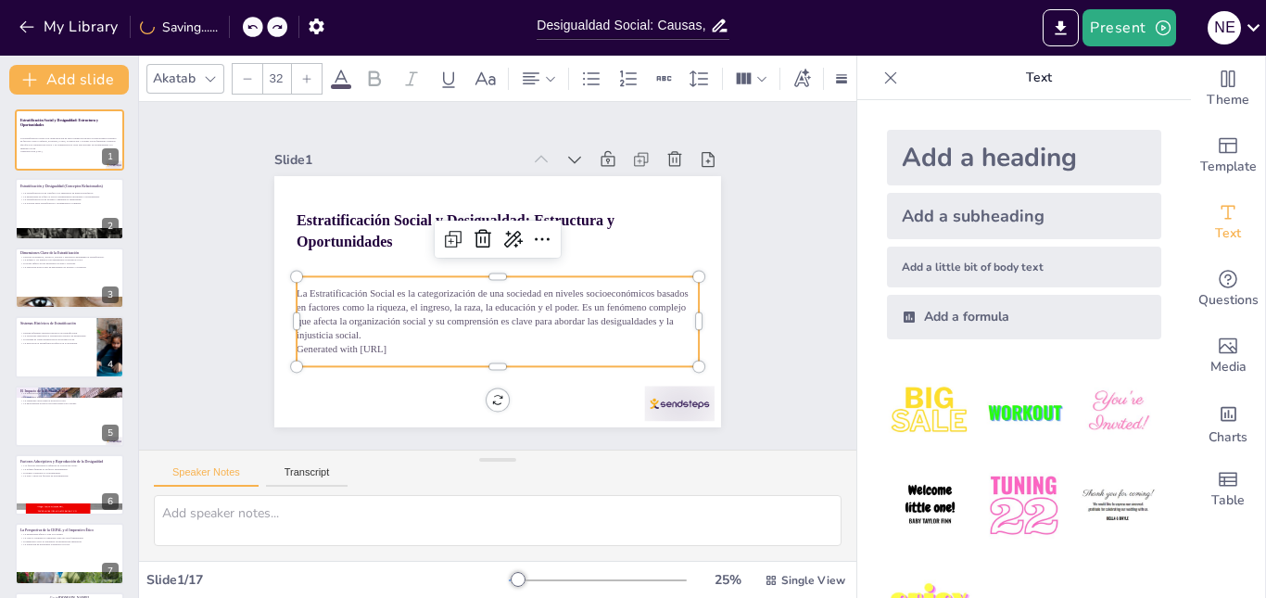
click at [297, 286] on p "La Estratificación Social es la categorización de una sociedad en niveles socio…" at bounding box center [498, 314] width 402 height 56
click at [291, 286] on p "La Estratificación Social es la categorización de una sociedad en niveles socio…" at bounding box center [493, 313] width 405 height 97
click at [291, 286] on span "La Estratificación Social es la categorización de una sociedad en niveles socio…" at bounding box center [488, 306] width 395 height 78
click at [297, 288] on span "La Estratificación Social es la categorización de una sociedad en niveles socio…" at bounding box center [493, 314] width 392 height 53
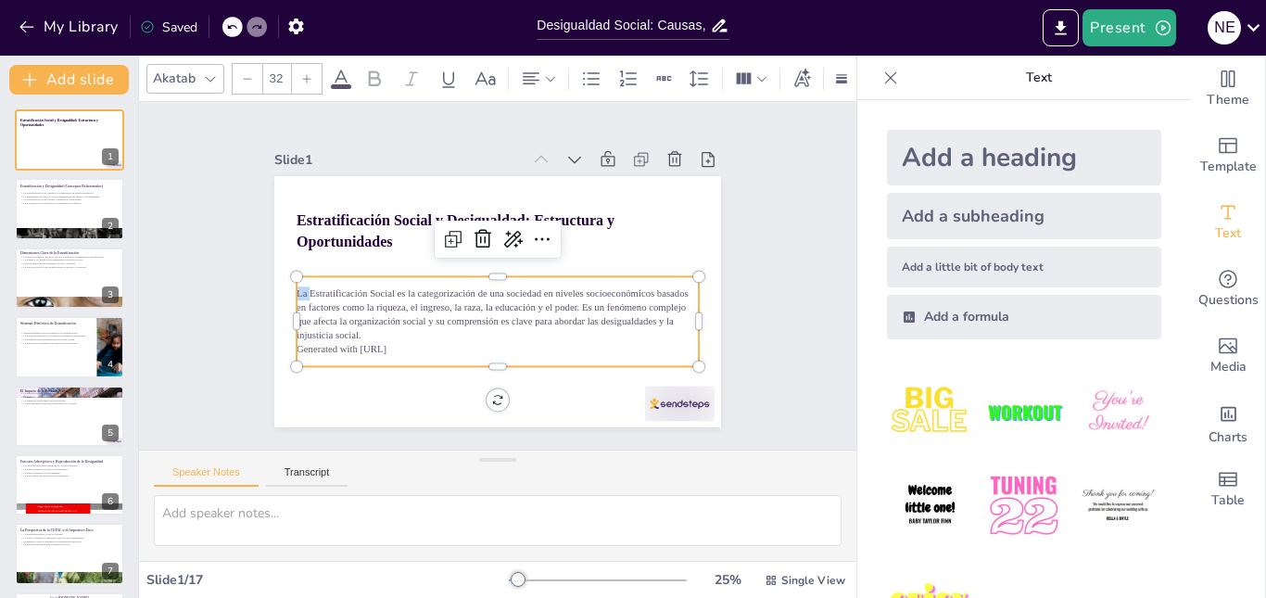
click at [297, 288] on span "La Estratificación Social es la categorización de una sociedad en niveles socio…" at bounding box center [493, 314] width 392 height 53
click at [291, 286] on span "La Estratificación Social es la categorización de una sociedad en niveles socio…" at bounding box center [488, 306] width 395 height 78
click at [297, 288] on span "La Estratificación Social es la categorización de una sociedad en niveles socio…" at bounding box center [493, 314] width 392 height 53
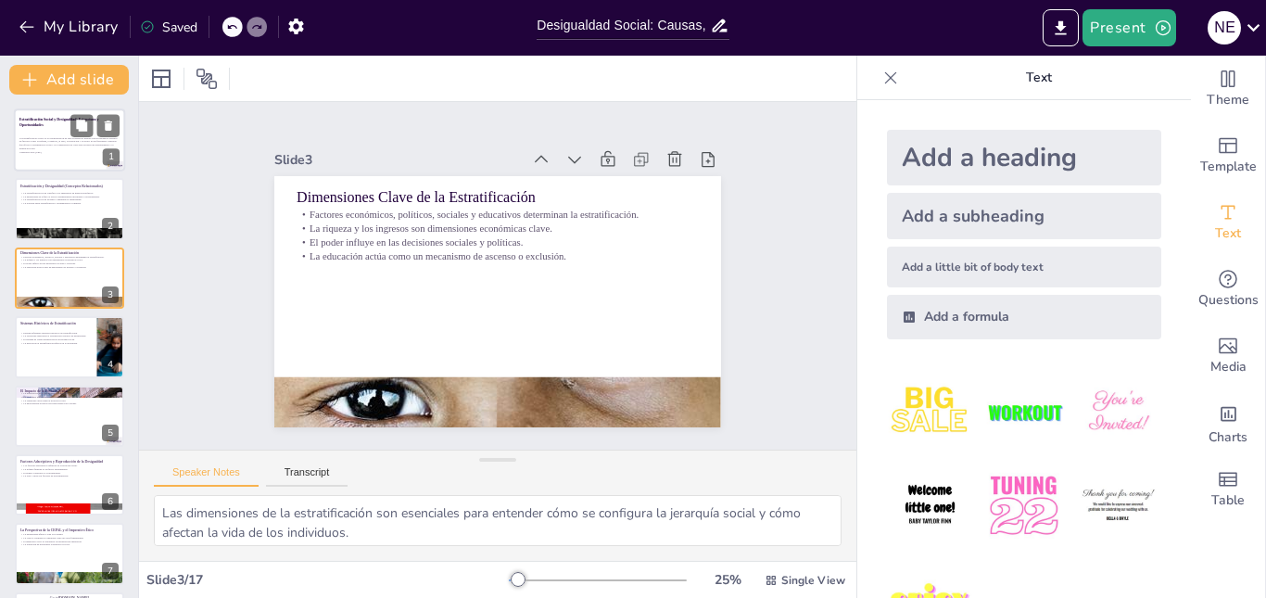
click at [69, 156] on div "La Estratificación Social es la categorización de una sociedad en niveles socio…" at bounding box center [69, 144] width 100 height 22
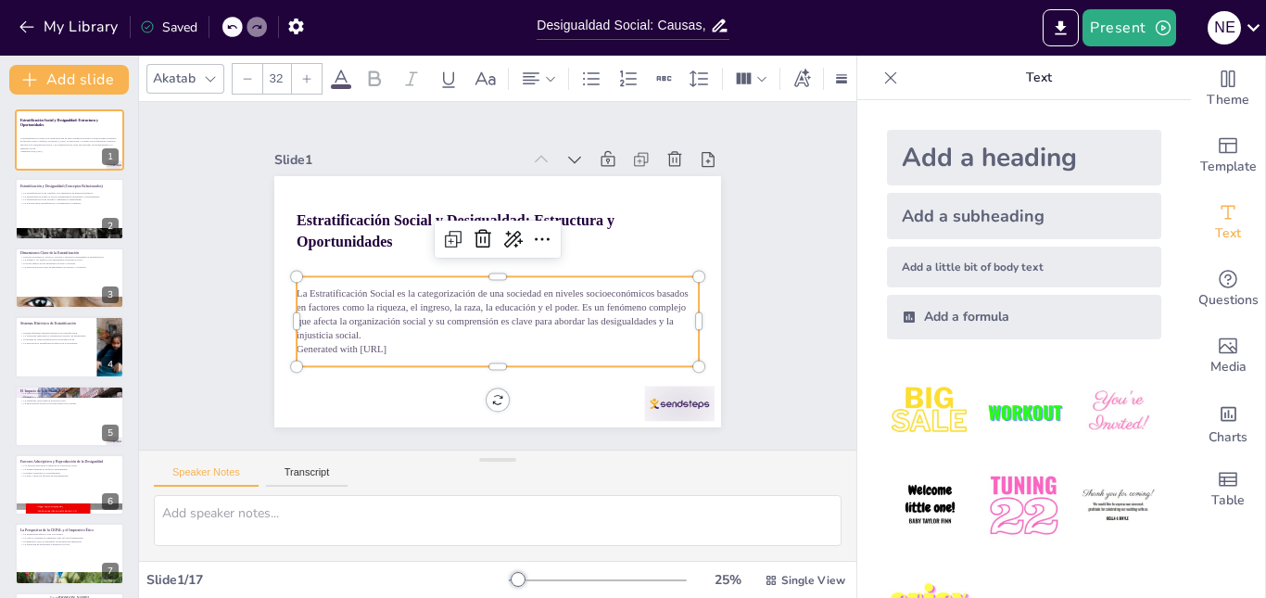
click at [310, 299] on p "La Estratificación Social es la categorización de una sociedad en niveles socio…" at bounding box center [498, 314] width 402 height 56
click at [297, 286] on p "La Estratificación Social es la categorización de una sociedad en niveles socio…" at bounding box center [498, 314] width 402 height 56
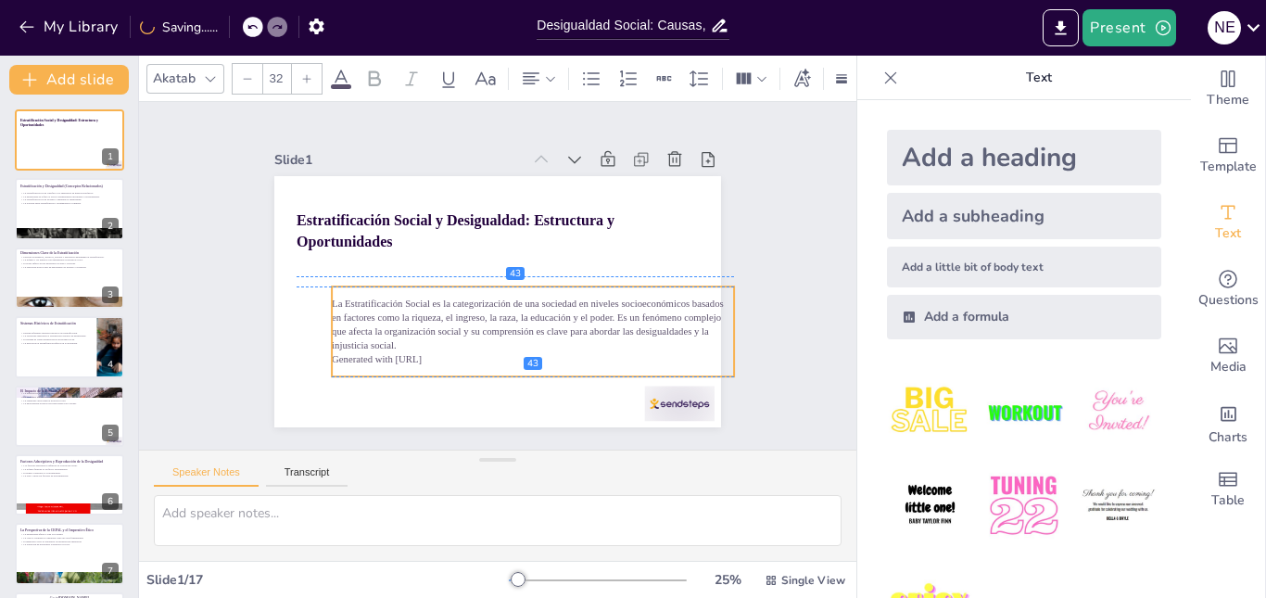
drag, startPoint x: 284, startPoint y: 285, endPoint x: 319, endPoint y: 290, distance: 35.7
click at [332, 297] on p "La Estratificación Social es la categorización de una sociedad en niveles socio…" at bounding box center [533, 325] width 402 height 56
click at [230, 23] on icon at bounding box center [231, 26] width 11 height 11
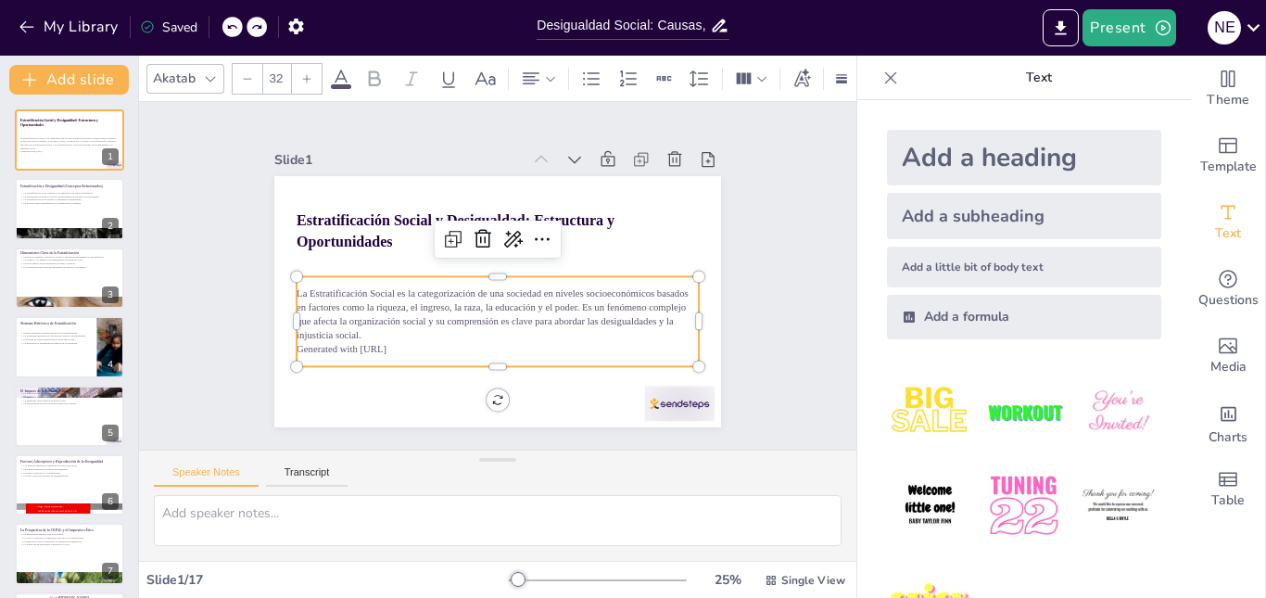
click at [410, 342] on p "Generated with Sendsteps.ai" at bounding box center [498, 349] width 402 height 14
click at [408, 342] on p "Generated with Sendsteps.ai" at bounding box center [489, 349] width 401 height 56
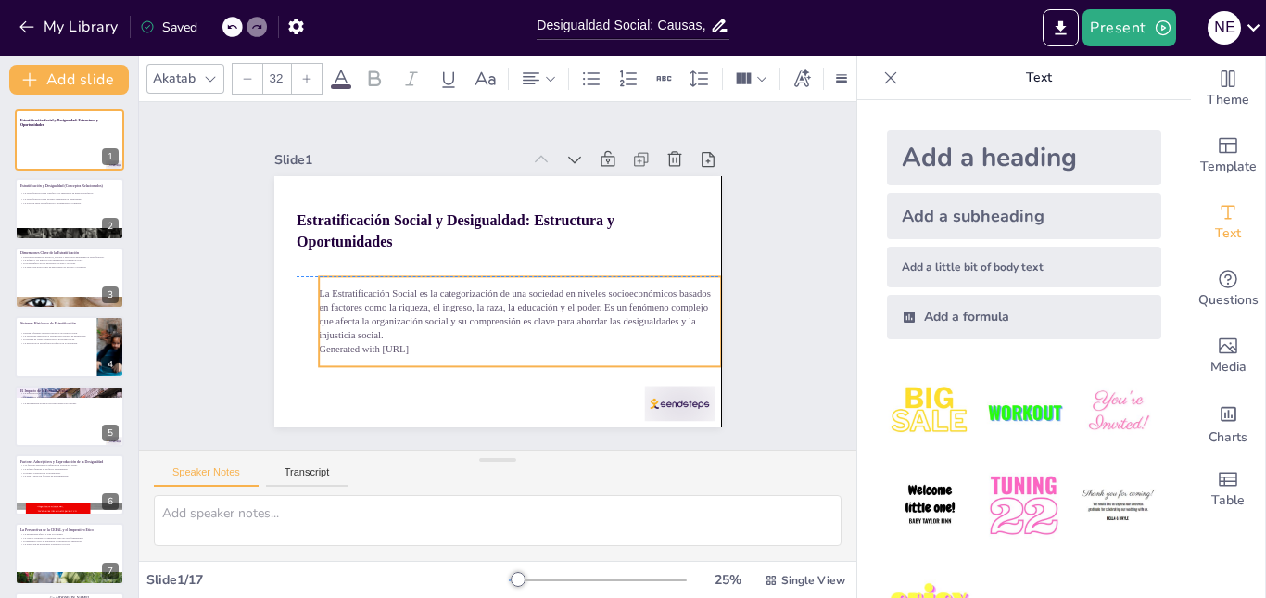
drag, startPoint x: 397, startPoint y: 339, endPoint x: 416, endPoint y: 335, distance: 20.0
click at [416, 335] on div "La Estratificación Social es la categorización de una sociedad en niveles socio…" at bounding box center [514, 323] width 407 height 111
click at [424, 339] on p "Generated with Sendsteps.ai" at bounding box center [445, 331] width 213 height 355
click at [368, 308] on p "La Estratificación Social es la categorización de una sociedad en niveles socio…" at bounding box center [515, 316] width 405 height 97
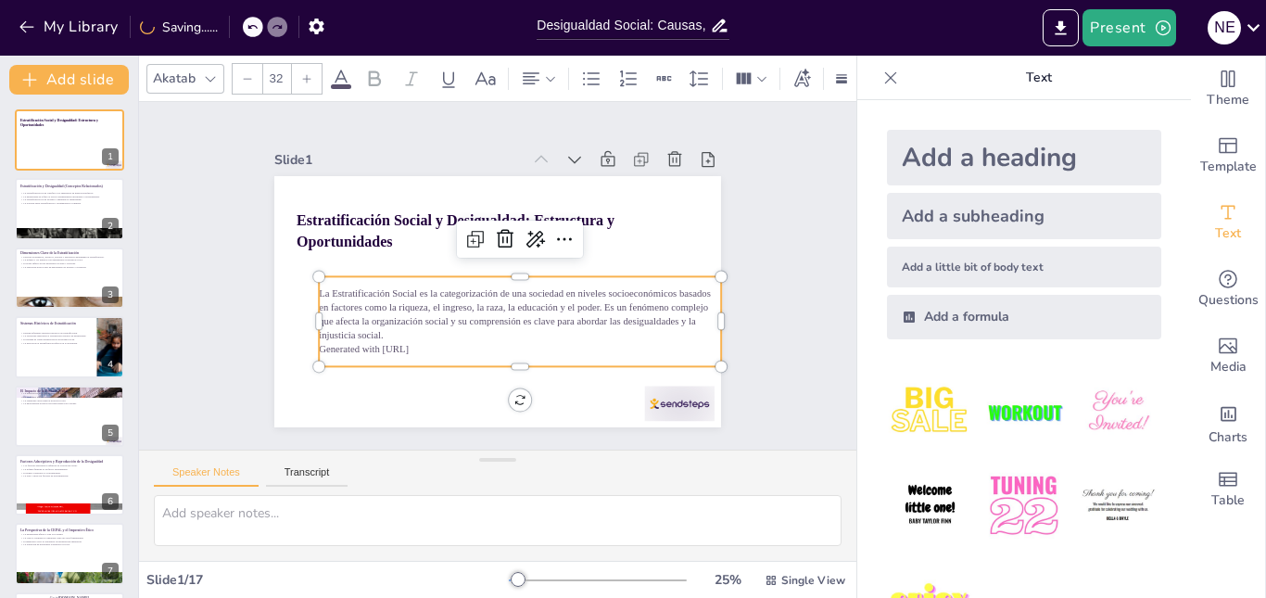
click at [368, 304] on span "La Estratificación Social es la categorización de una sociedad en niveles socio…" at bounding box center [510, 309] width 395 height 78
click at [367, 304] on span "La Estratificación Social es la categorización de una sociedad en niveles socio…" at bounding box center [515, 314] width 392 height 53
click at [553, 231] on icon at bounding box center [564, 239] width 22 height 22
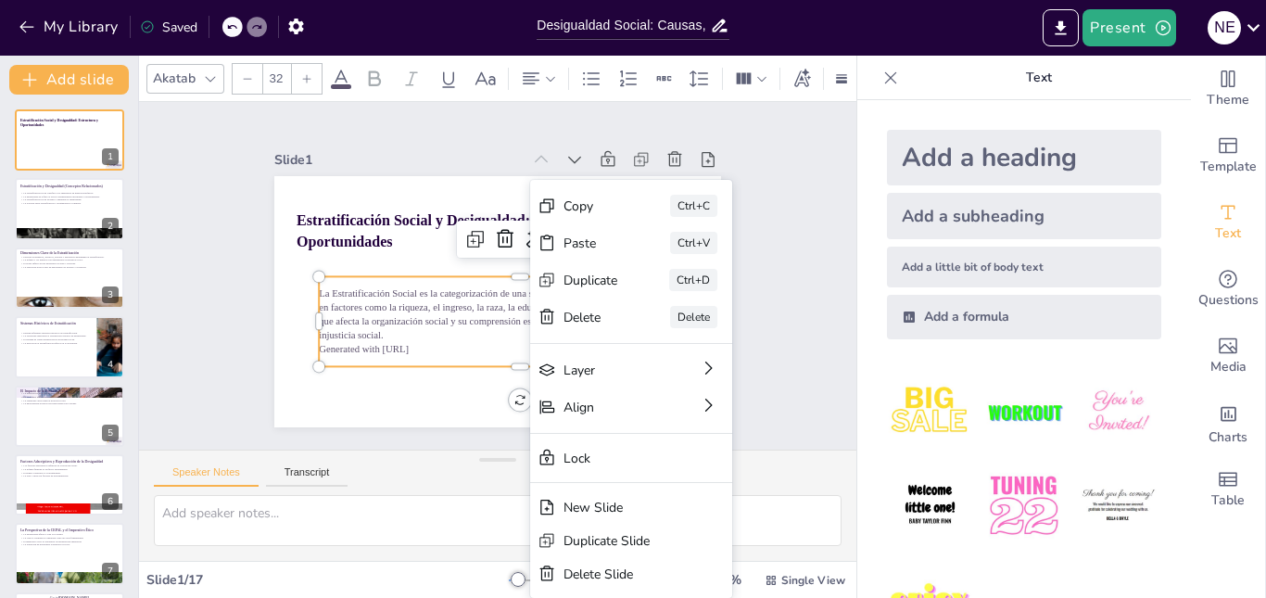
click at [458, 336] on div "La Estratificación Social es la categorización de una sociedad en niveles socio…" at bounding box center [514, 323] width 407 height 111
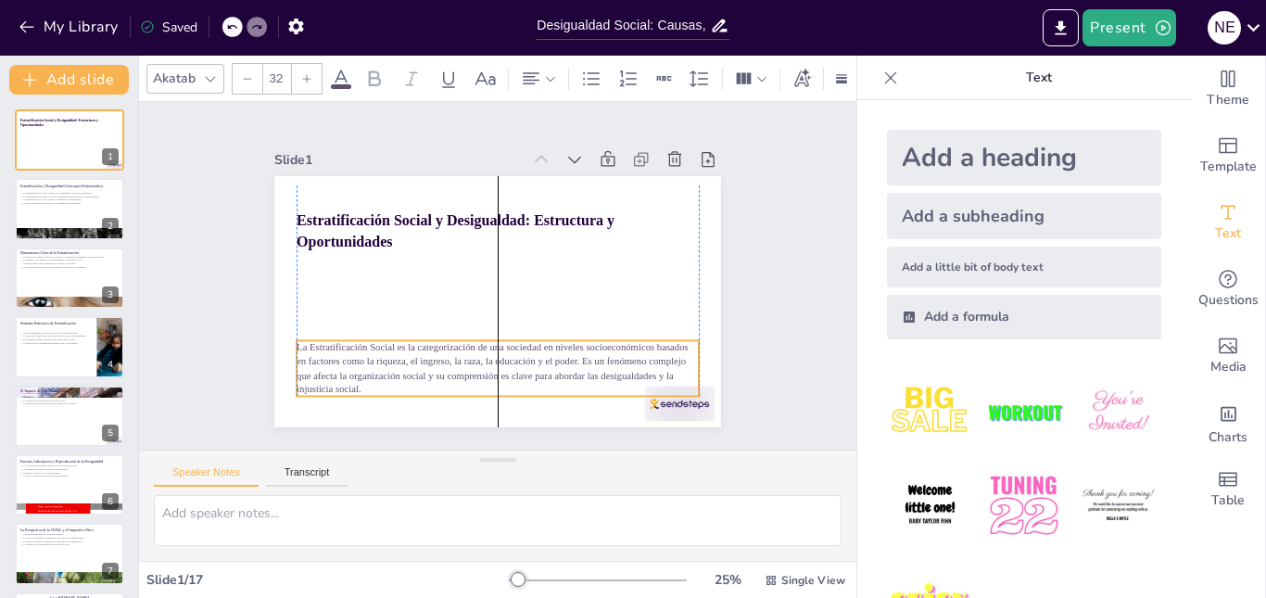
drag, startPoint x: 481, startPoint y: 322, endPoint x: 483, endPoint y: 386, distance: 64.9
click at [483, 386] on p "La Estratificación Social es la categorización de una sociedad en niveles socio…" at bounding box center [498, 368] width 402 height 56
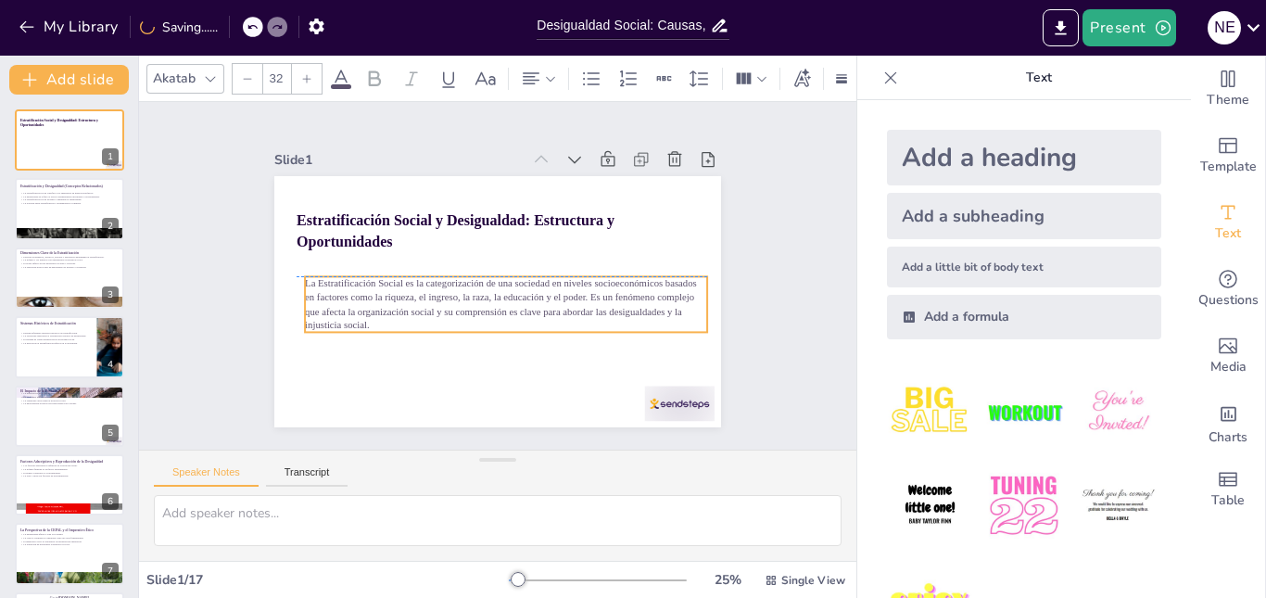
drag, startPoint x: 483, startPoint y: 343, endPoint x: 490, endPoint y: 277, distance: 66.2
click at [490, 277] on span "La Estratificación Social es la categorización de una sociedad en niveles socio…" at bounding box center [497, 297] width 395 height 78
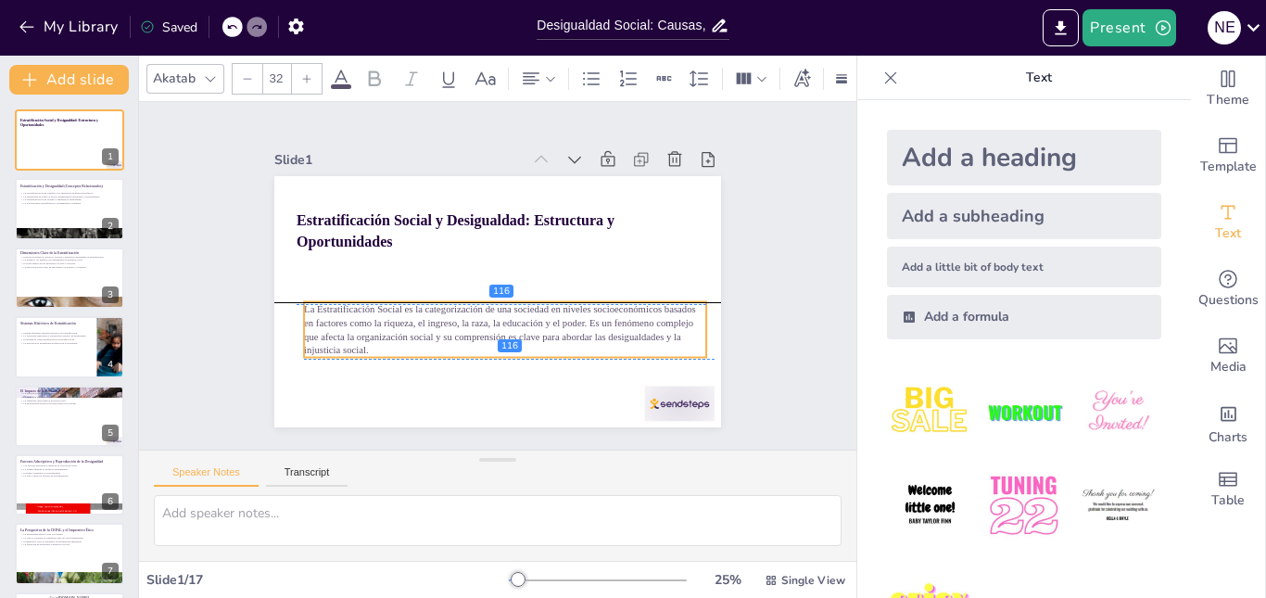
drag, startPoint x: 488, startPoint y: 323, endPoint x: 488, endPoint y: 344, distance: 21.3
click at [488, 344] on p "La Estratificación Social es la categorización de una sociedad en niveles socio…" at bounding box center [505, 330] width 402 height 56
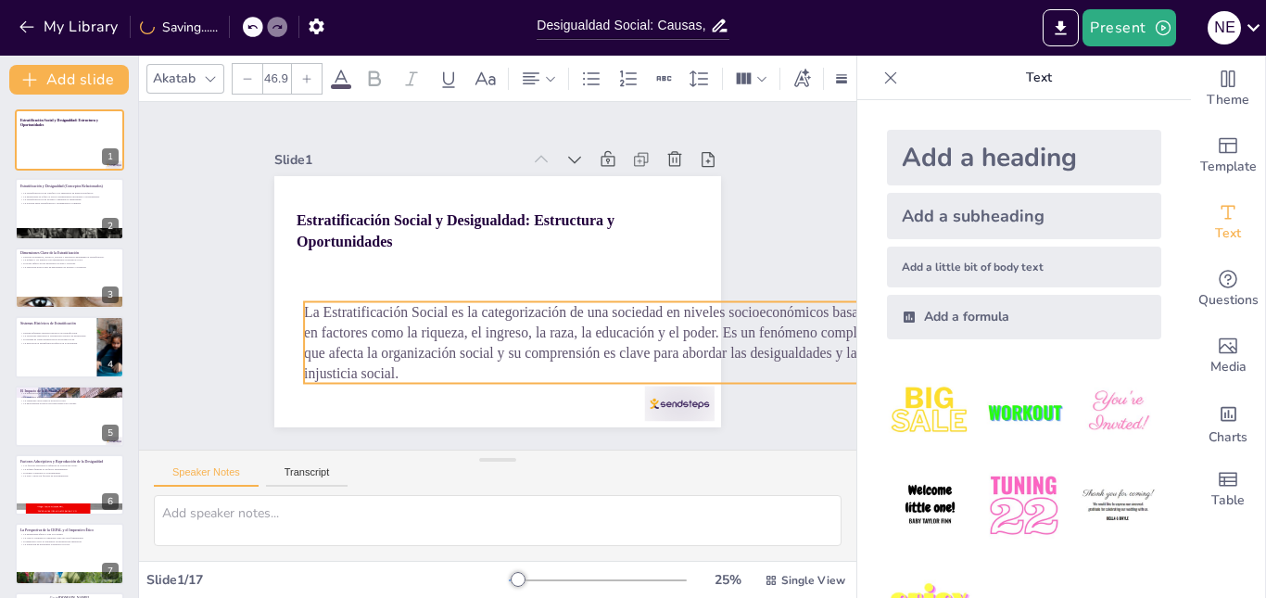
drag, startPoint x: 687, startPoint y: 349, endPoint x: 592, endPoint y: 374, distance: 97.6
click at [597, 375] on div "Estratificación Social y Desigualdad: Estructura y Oportunidades La Estratifica…" at bounding box center [497, 301] width 447 height 251
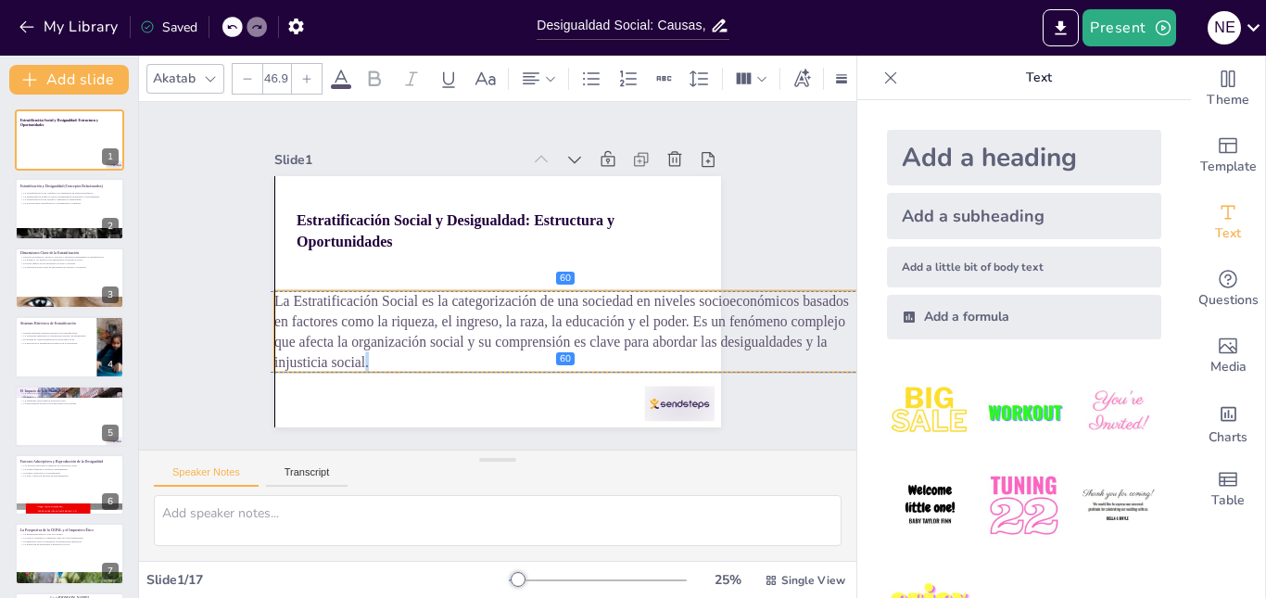
drag, startPoint x: 385, startPoint y: 368, endPoint x: 351, endPoint y: 360, distance: 34.4
click at [351, 360] on span "La Estratificación Social es la categorización de una sociedad en niveles socio…" at bounding box center [549, 331] width 578 height 171
click at [255, 26] on icon at bounding box center [256, 27] width 9 height 5
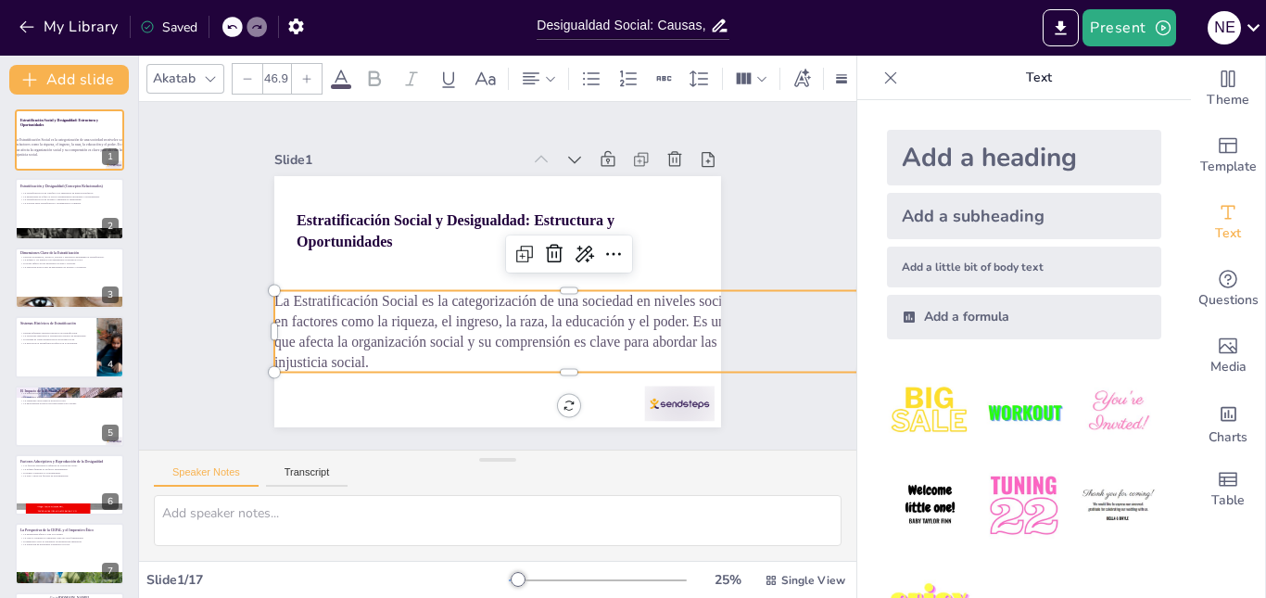
click at [234, 25] on icon at bounding box center [231, 26] width 11 height 11
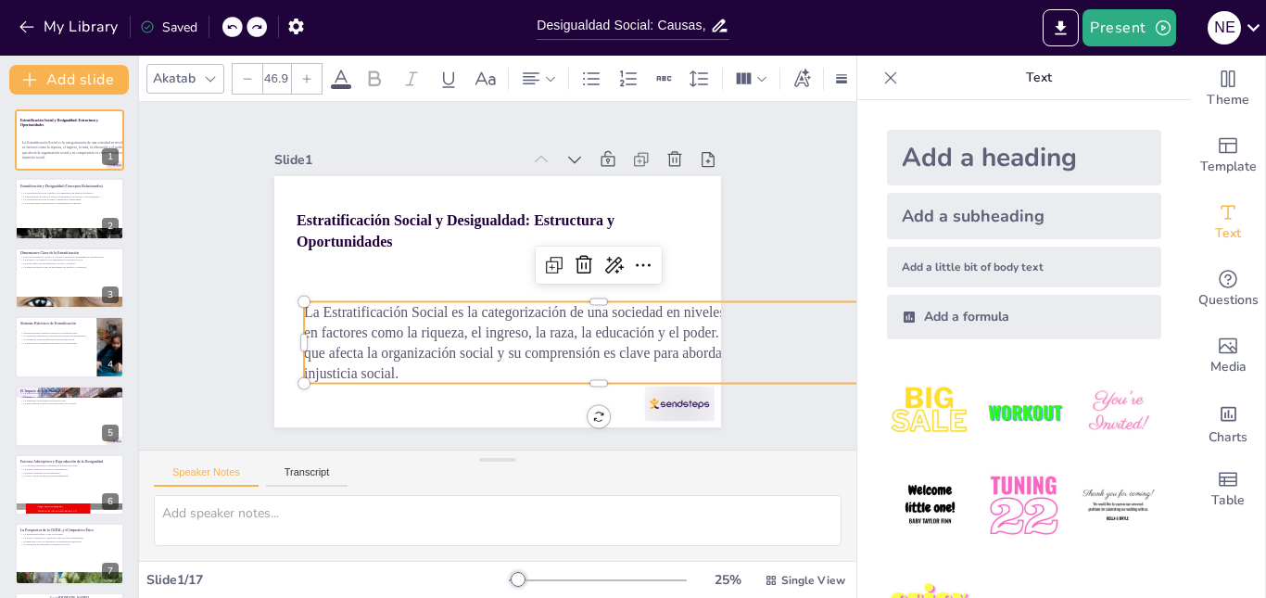
click at [234, 25] on icon at bounding box center [231, 26] width 11 height 11
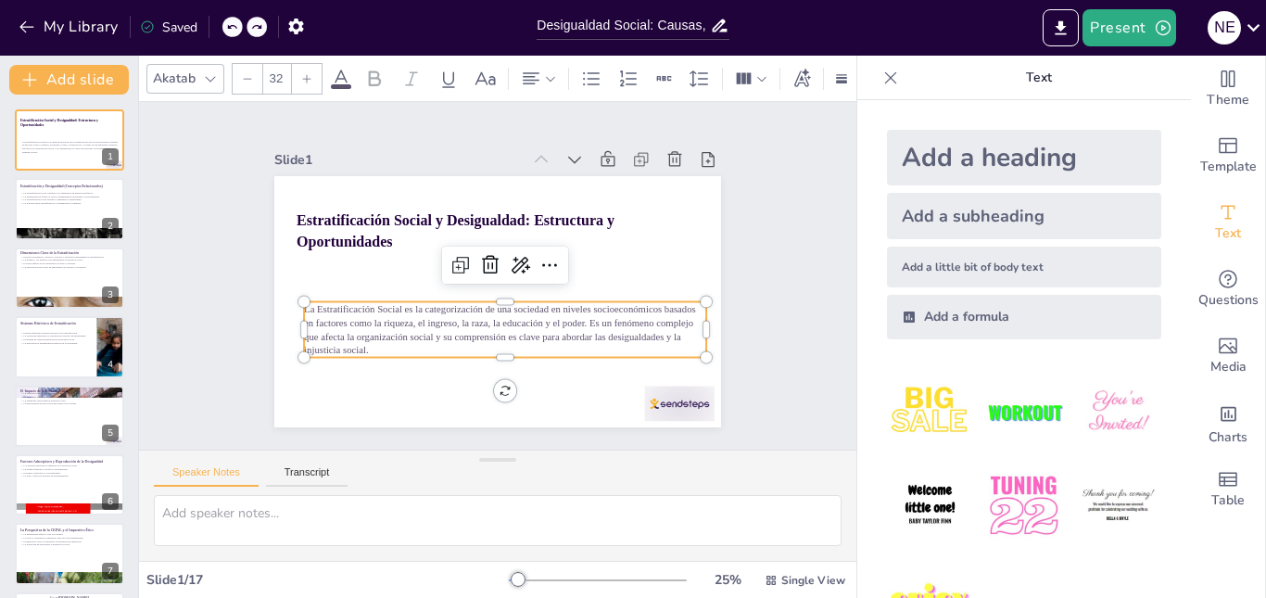
click at [309, 73] on icon at bounding box center [306, 78] width 11 height 11
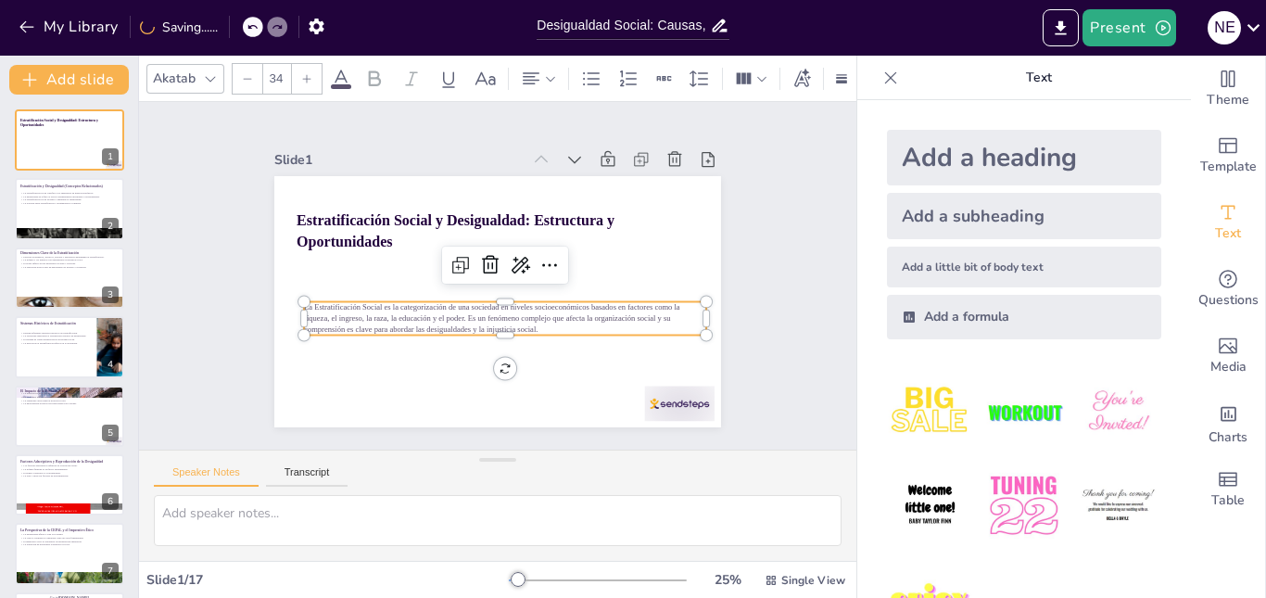
click at [309, 73] on icon at bounding box center [306, 78] width 11 height 11
click at [308, 73] on icon at bounding box center [306, 78] width 11 height 11
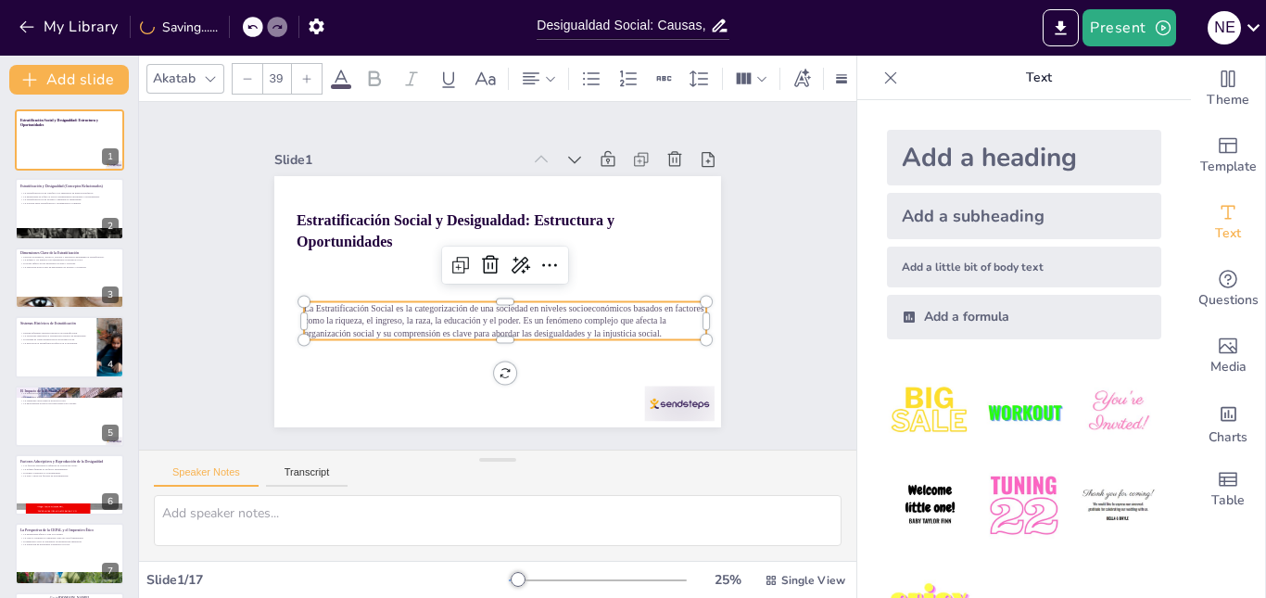
click at [306, 64] on div at bounding box center [307, 79] width 30 height 30
click at [302, 64] on div at bounding box center [307, 79] width 30 height 30
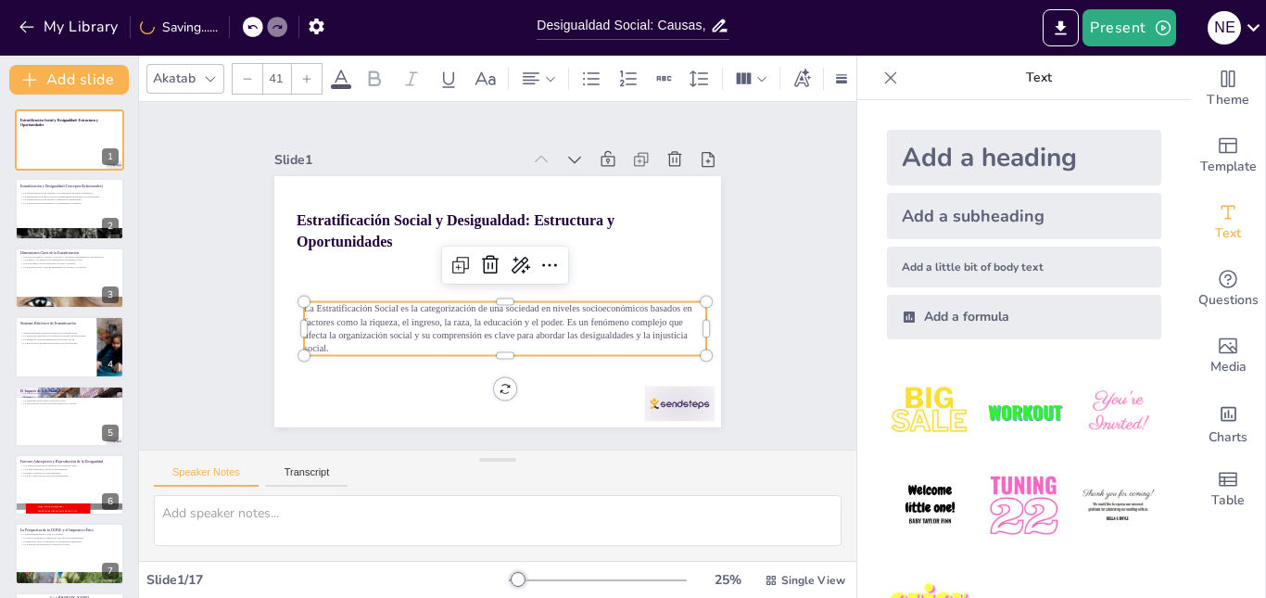
click at [301, 64] on div at bounding box center [307, 79] width 30 height 30
click at [298, 64] on div at bounding box center [307, 79] width 30 height 30
click at [302, 73] on icon at bounding box center [306, 78] width 11 height 11
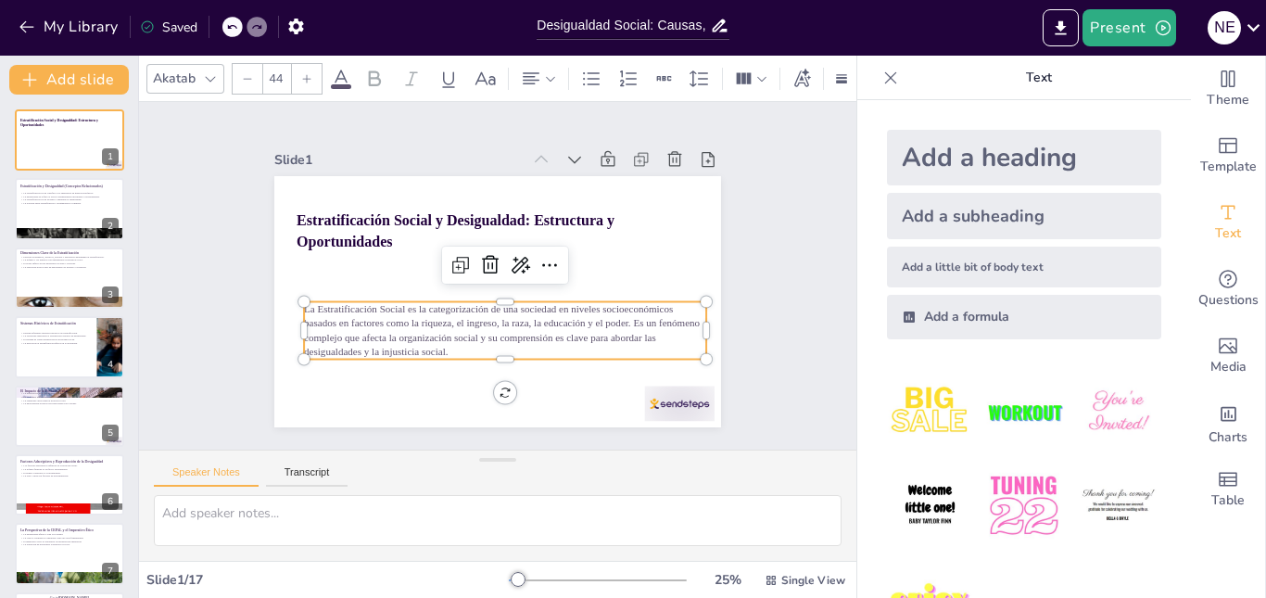
click at [296, 64] on div at bounding box center [307, 79] width 30 height 30
click at [293, 64] on div at bounding box center [307, 79] width 30 height 30
click at [343, 76] on icon at bounding box center [341, 79] width 22 height 22
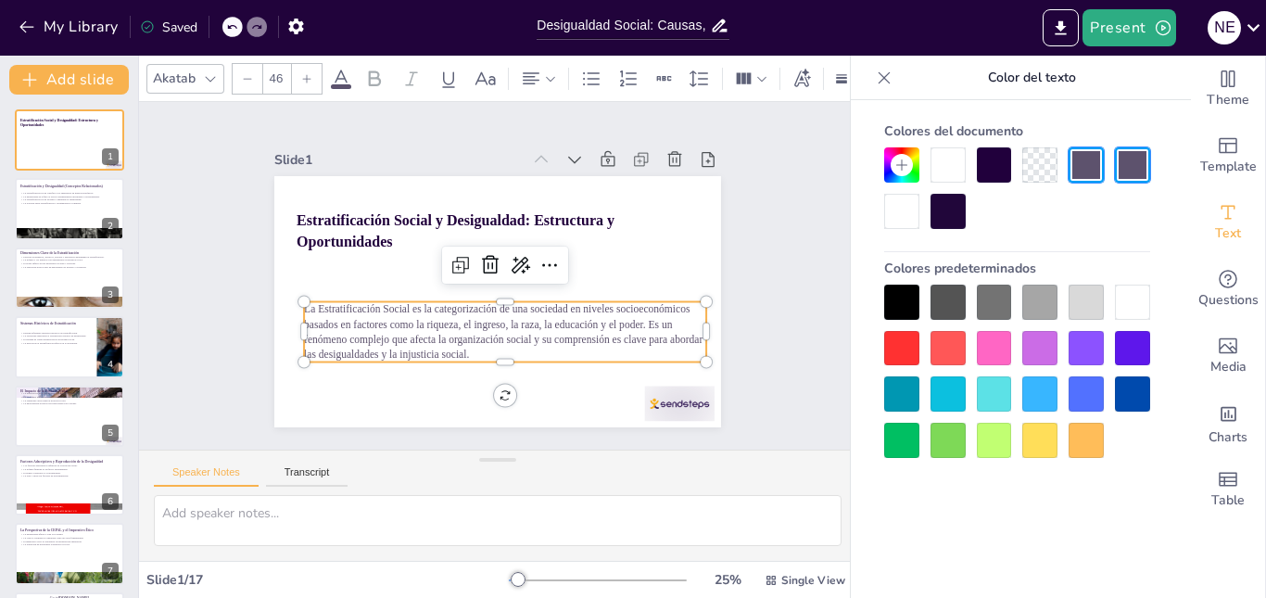
click at [939, 209] on div at bounding box center [948, 211] width 35 height 35
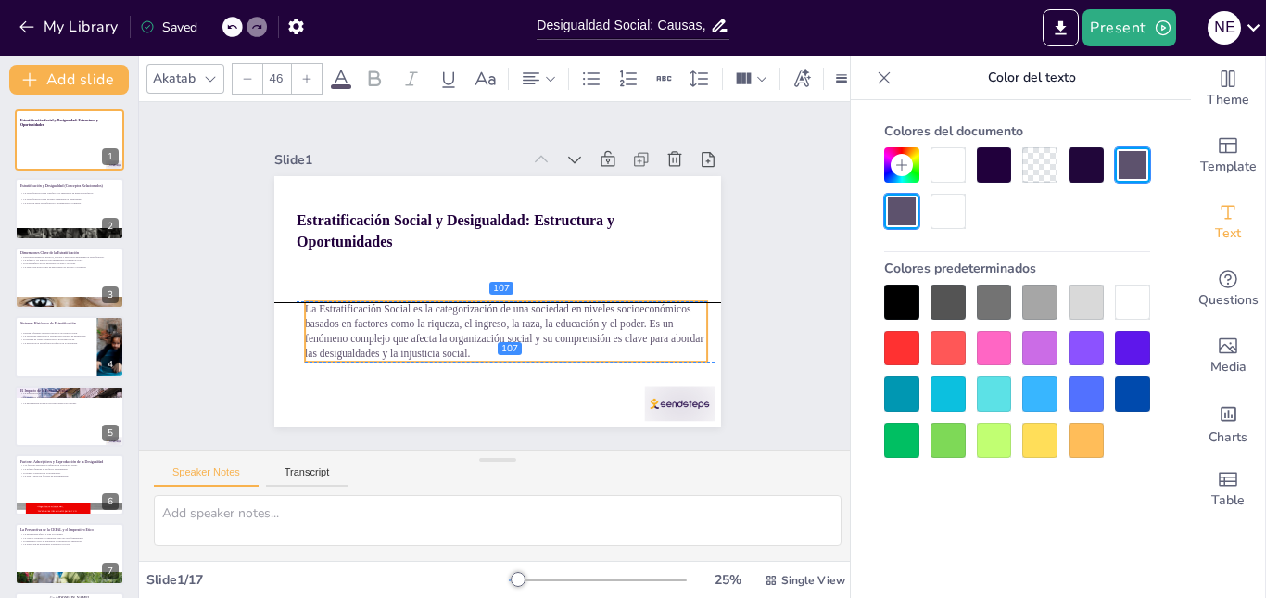
click at [482, 331] on span "La Estratificación Social es la categorización de una sociedad en niveles socio…" at bounding box center [504, 331] width 399 height 57
click at [463, 336] on span "La Estratificación Social es la categorización de una sociedad en niveles socio…" at bounding box center [504, 331] width 399 height 57
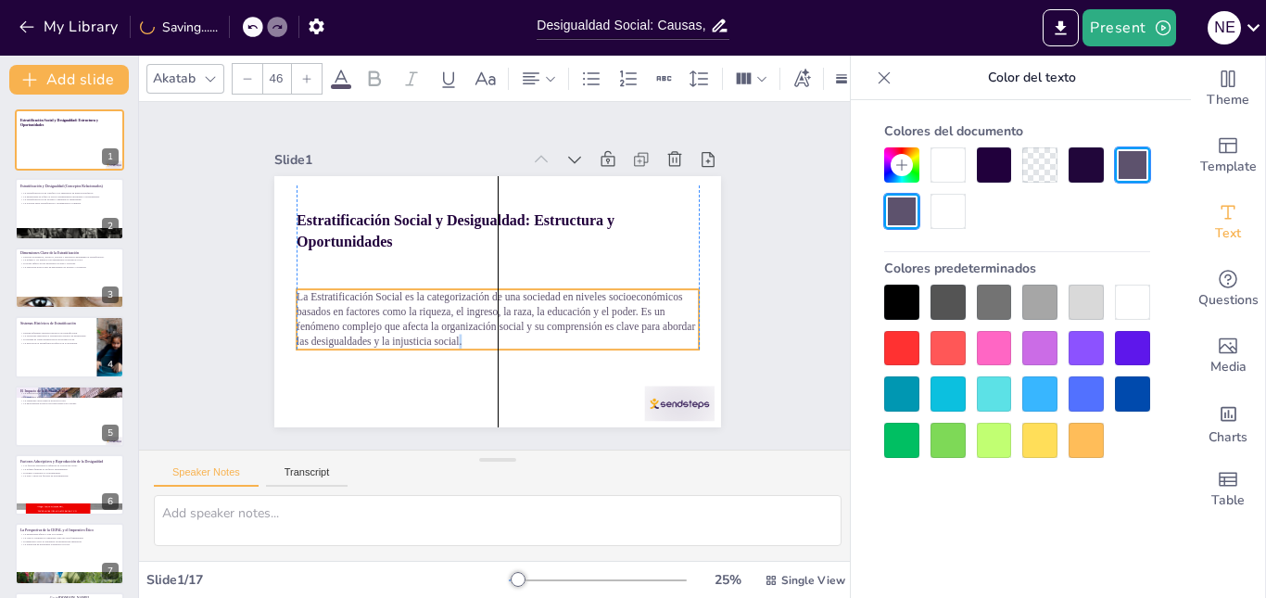
drag, startPoint x: 458, startPoint y: 348, endPoint x: 445, endPoint y: 336, distance: 17.7
click at [445, 336] on p "La Estratificación Social es la categorización de una sociedad en niveles socio…" at bounding box center [493, 319] width 406 height 102
click at [449, 330] on p "La Estratificación Social es la categorización de una sociedad en niveles socio…" at bounding box center [498, 319] width 402 height 60
click at [449, 330] on p "La Estratificación Social es la categorización de una sociedad en niveles socio…" at bounding box center [493, 319] width 406 height 102
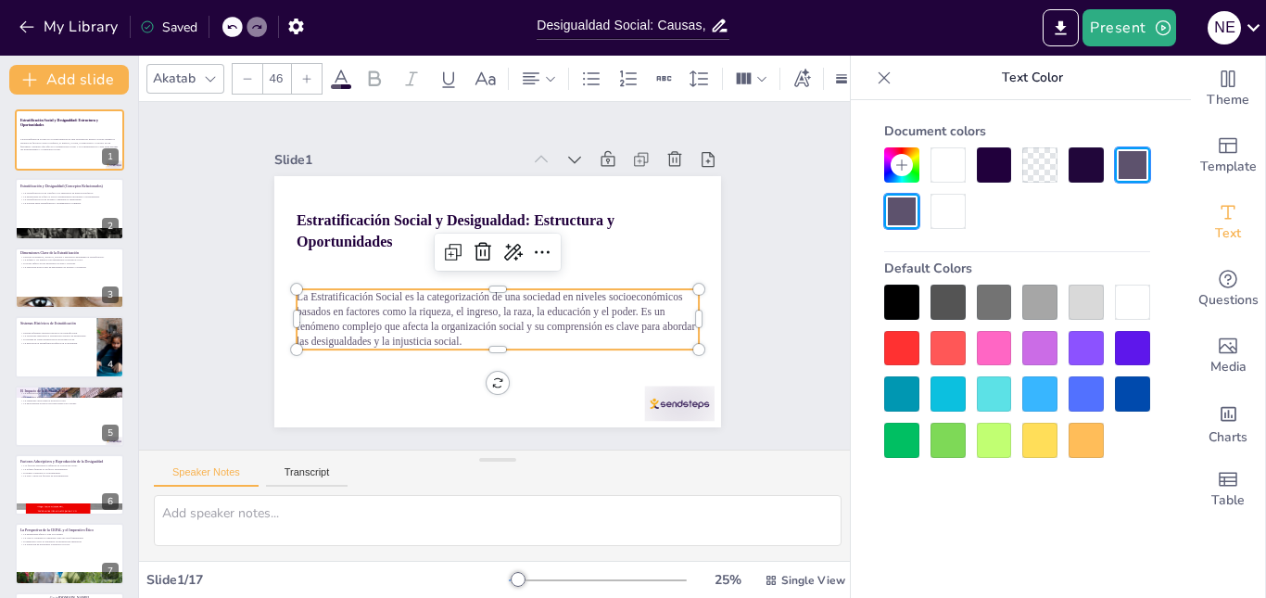
click at [435, 309] on span "La Estratificación Social es la categorización de una sociedad en niveles socio…" at bounding box center [496, 319] width 399 height 57
click at [536, 245] on icon at bounding box center [542, 252] width 22 height 22
click at [442, 246] on icon at bounding box center [453, 252] width 22 height 22
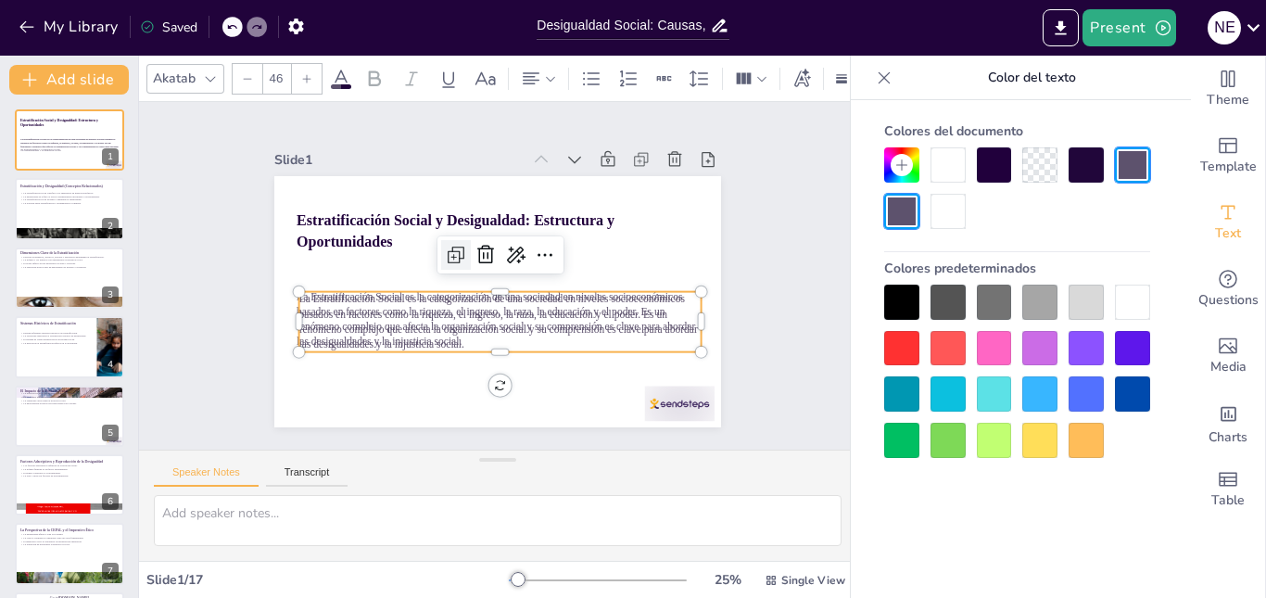
click at [445, 244] on icon at bounding box center [456, 255] width 22 height 22
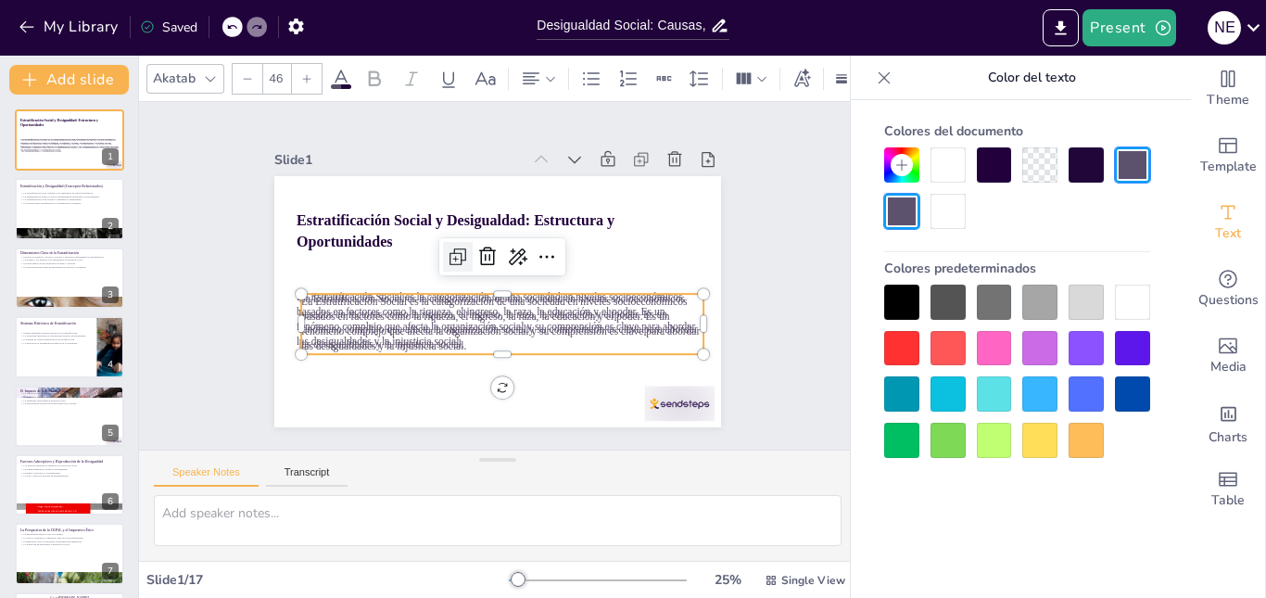
click at [454, 249] on icon at bounding box center [459, 254] width 11 height 11
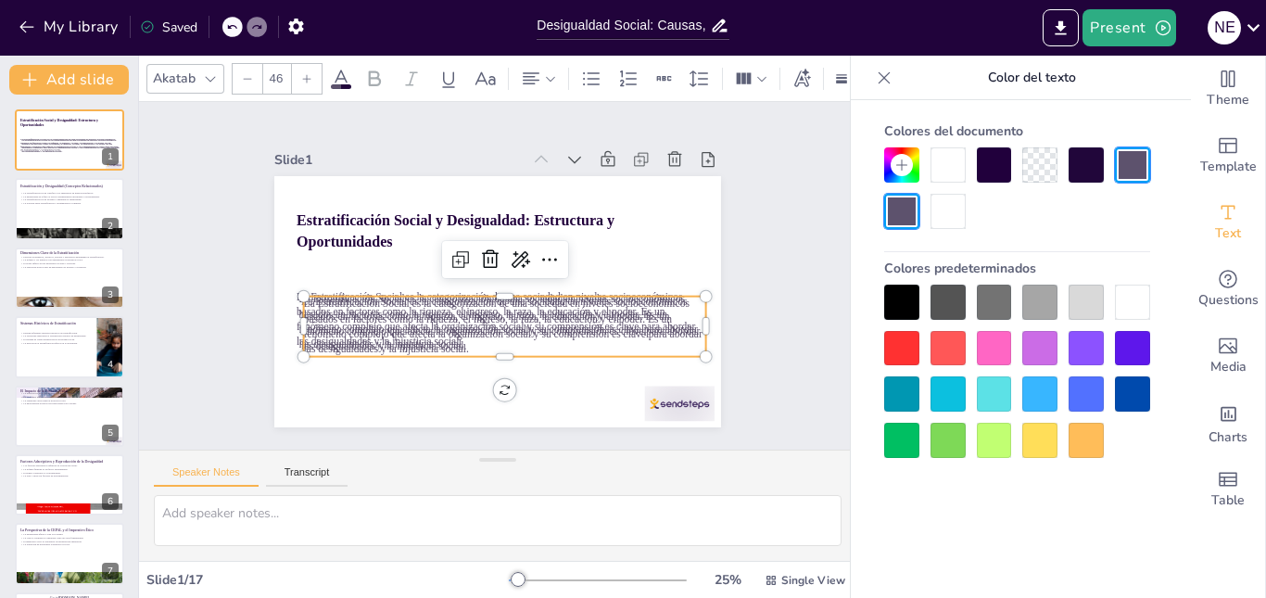
click at [230, 25] on icon at bounding box center [231, 26] width 11 height 11
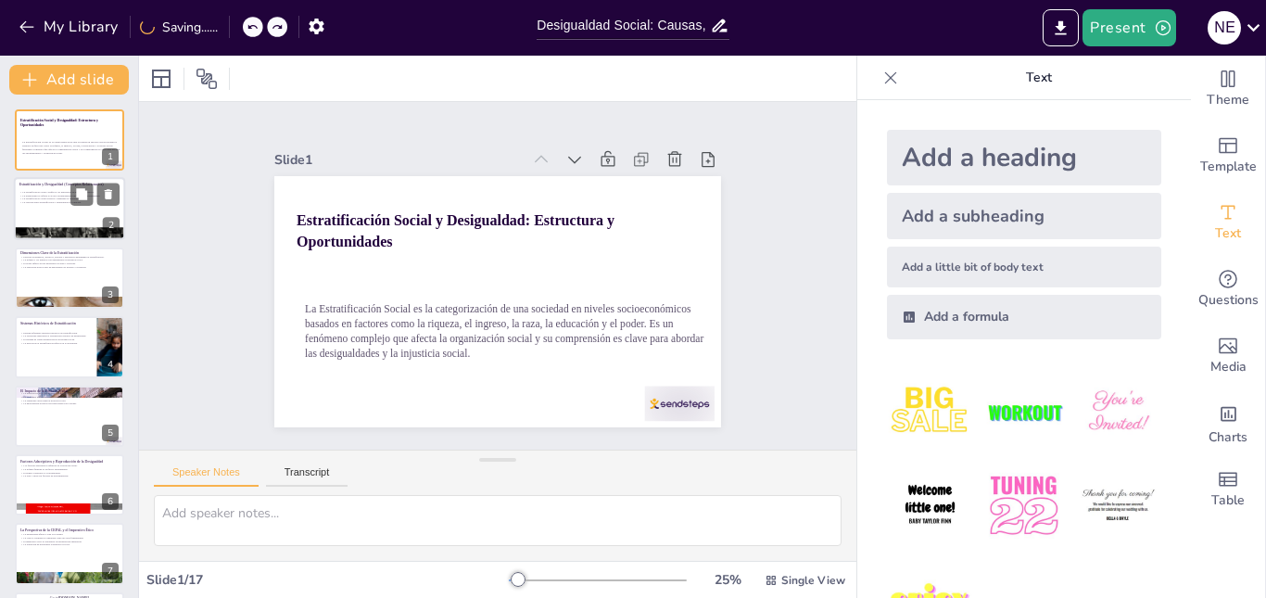
click at [66, 207] on div at bounding box center [69, 209] width 111 height 63
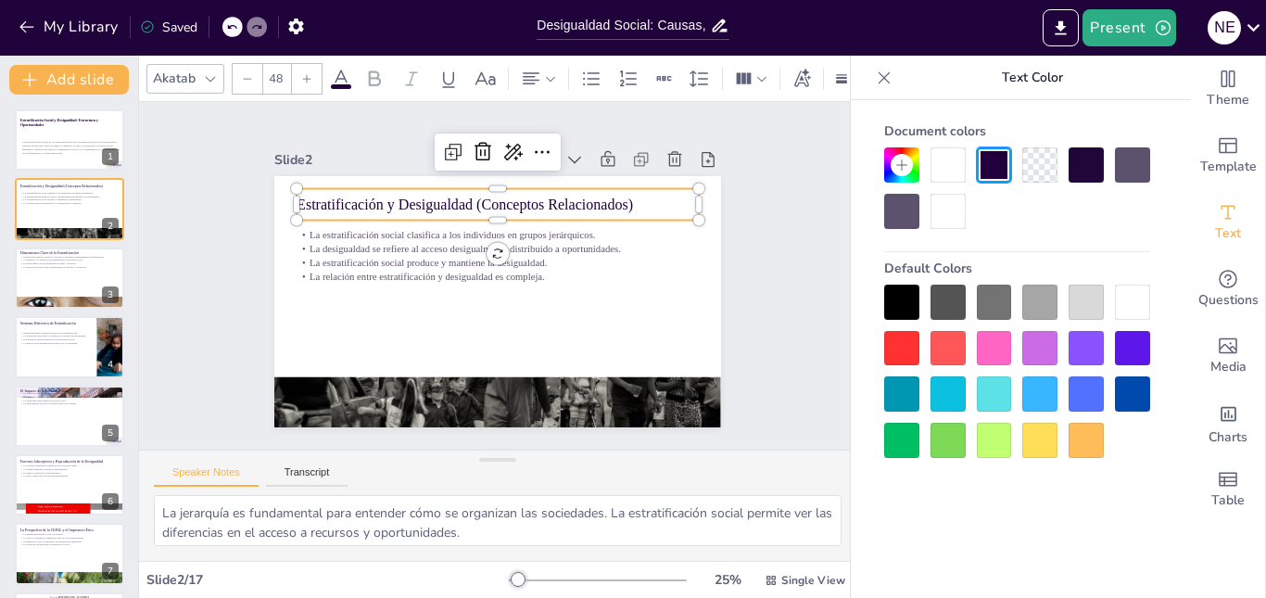
click at [466, 197] on p "Estratificación y Desigualdad (Conceptos Relacionados)" at bounding box center [498, 204] width 402 height 20
click at [467, 198] on p "Estratificación y Desigualdad (Conceptos Relacionados)" at bounding box center [519, 208] width 388 height 144
click at [467, 198] on p "Estratificación y Desigualdad (Conceptos Relacionados)" at bounding box center [505, 204] width 402 height 63
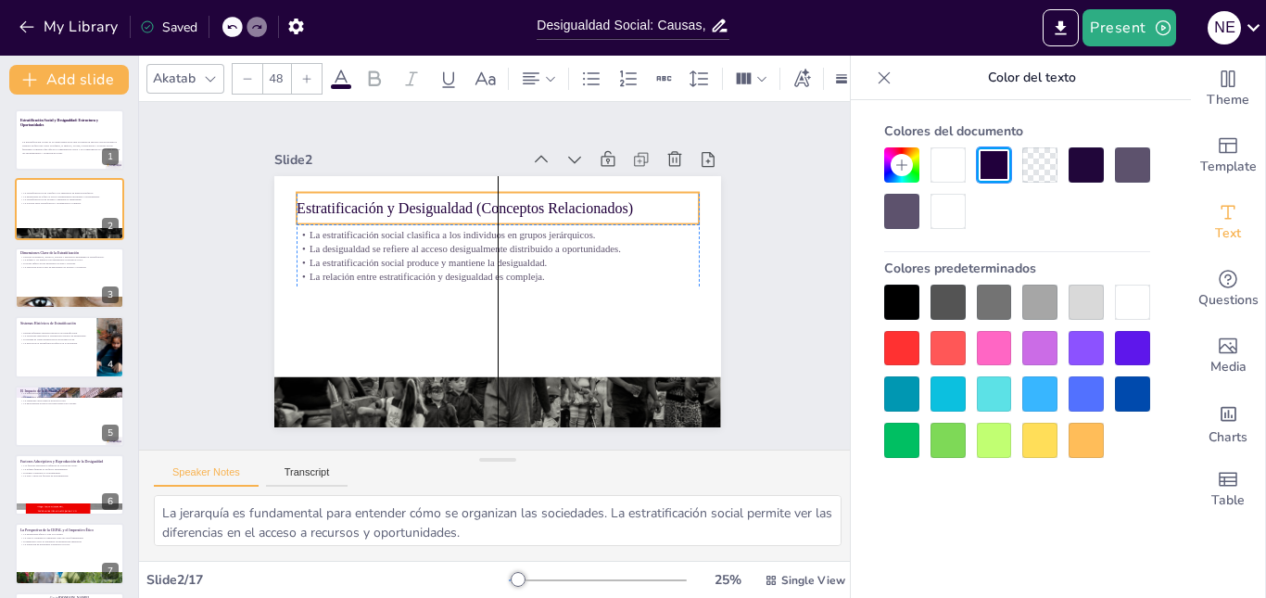
click at [464, 200] on span "Estratificación y Desigualdad (Conceptos Relacionados)" at bounding box center [472, 206] width 336 height 52
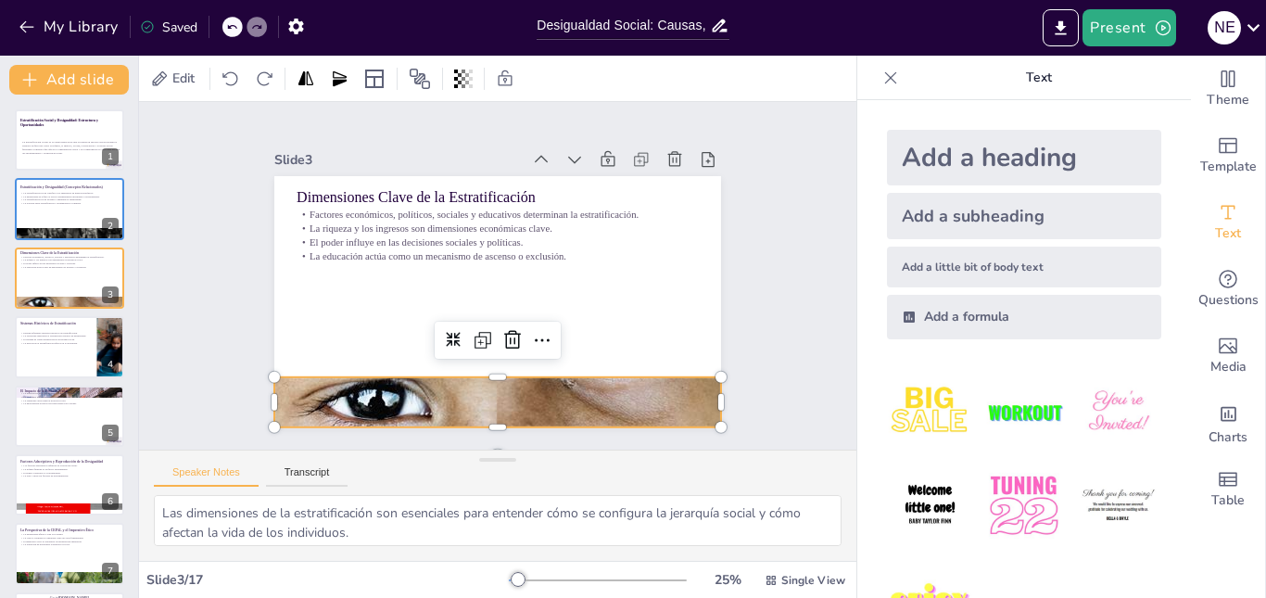
click at [506, 395] on div at bounding box center [497, 402] width 447 height 664
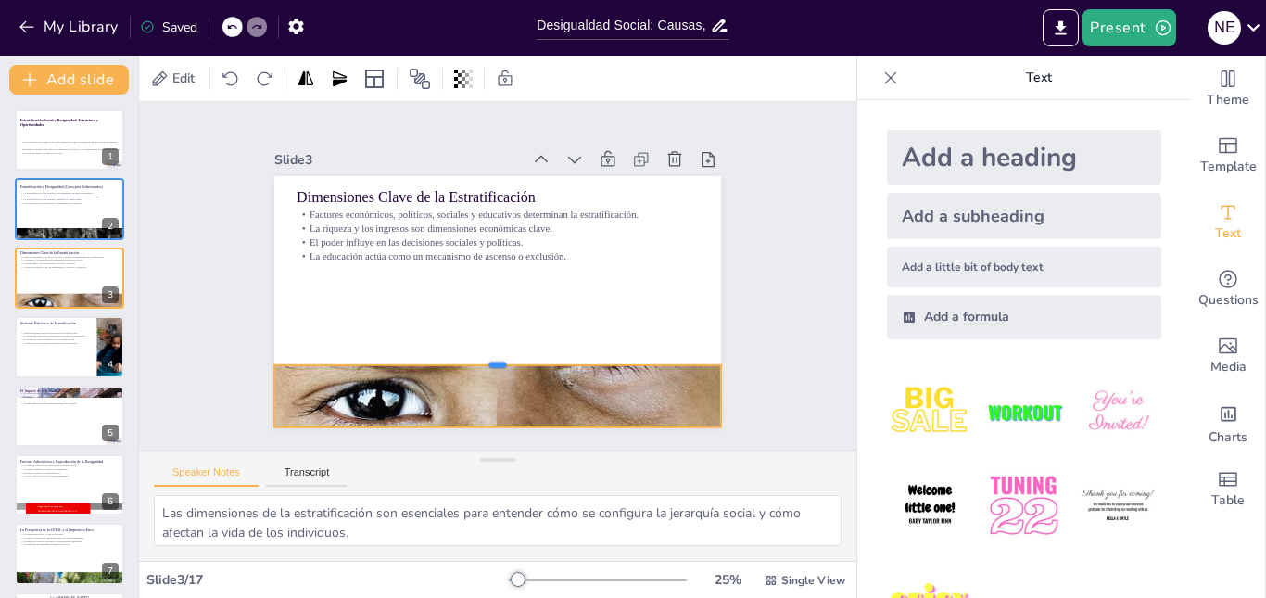
drag, startPoint x: 479, startPoint y: 366, endPoint x: 554, endPoint y: 350, distance: 76.7
click at [556, 351] on div at bounding box center [497, 357] width 447 height 15
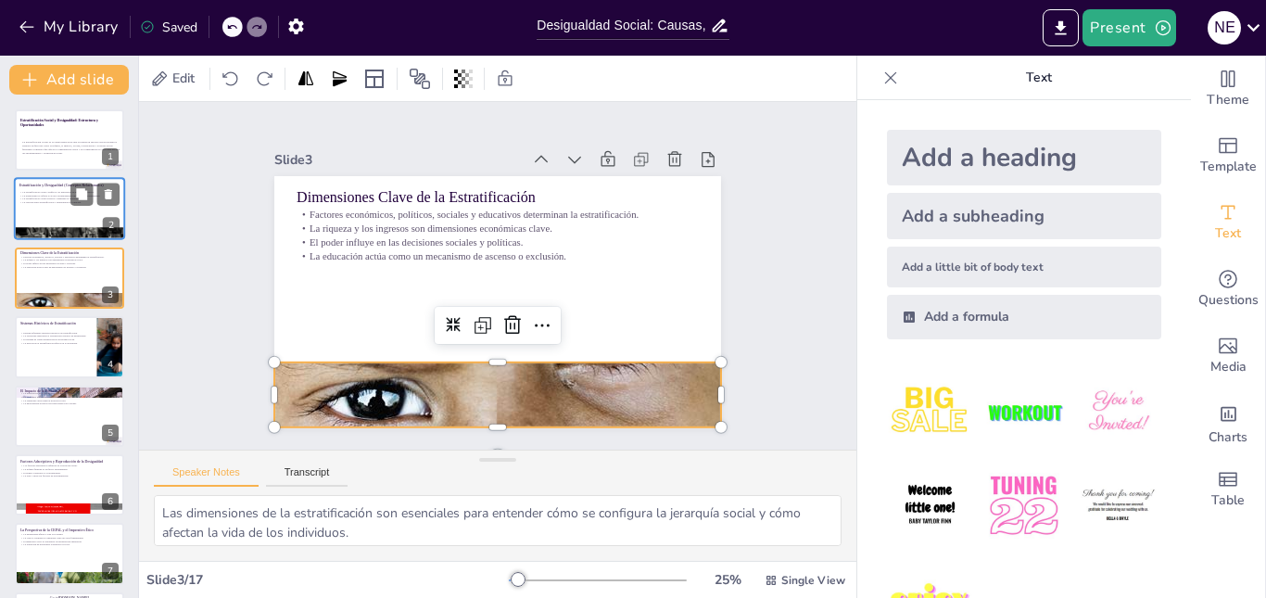
click at [42, 216] on div at bounding box center [69, 209] width 111 height 63
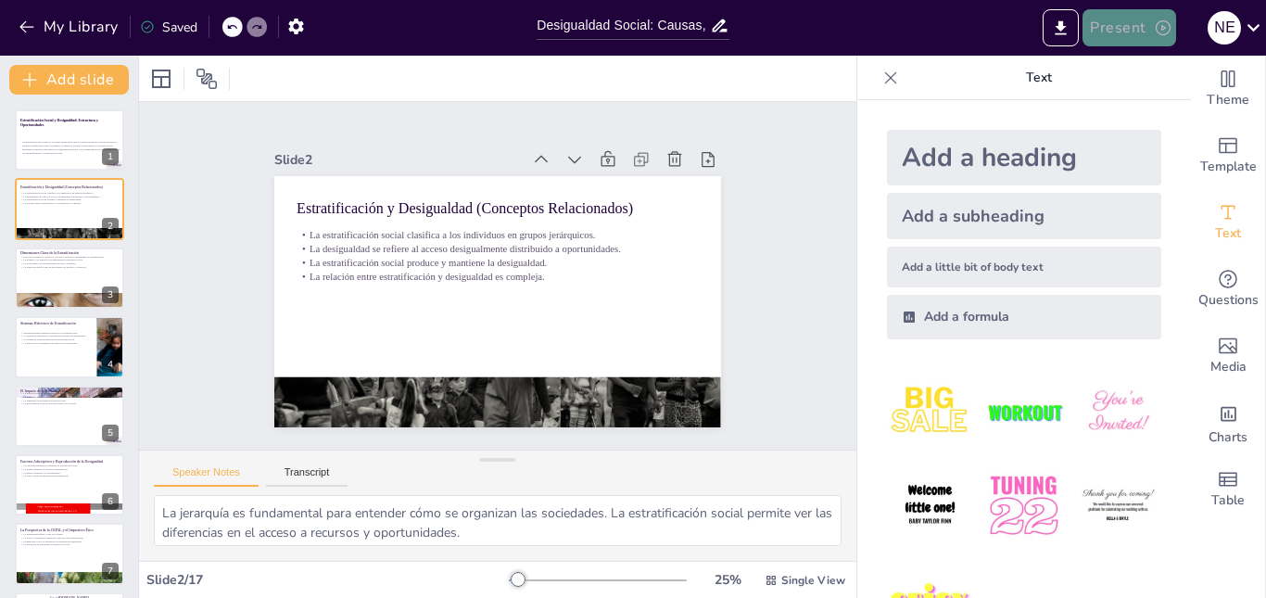
click at [1153, 22] on button "Present" at bounding box center [1129, 27] width 93 height 37
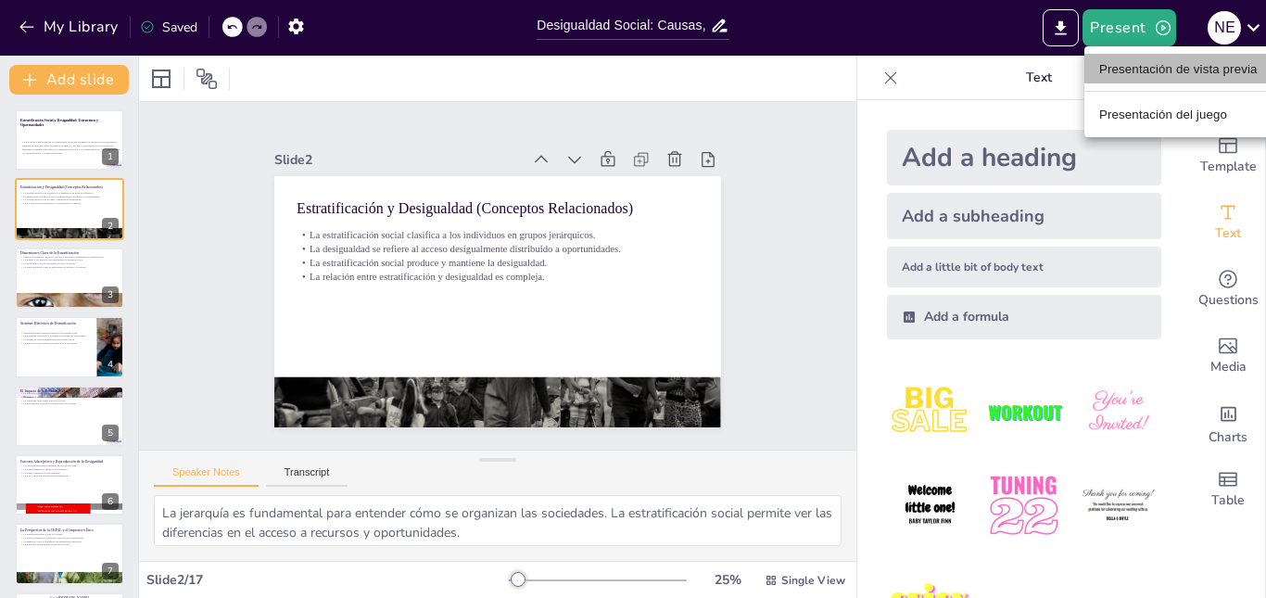
click at [1120, 67] on font "Presentación de vista previa" at bounding box center [1178, 69] width 158 height 14
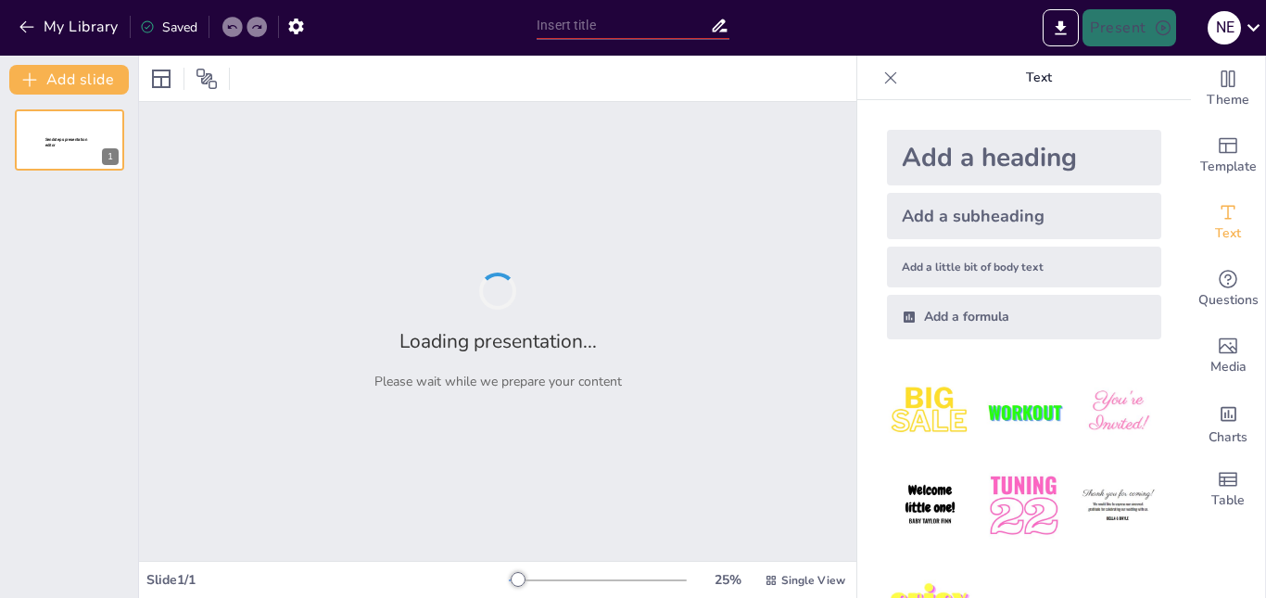
type input "Desigualdad Social: Causas, Consecuencias y Caminos hacia la Equidad"
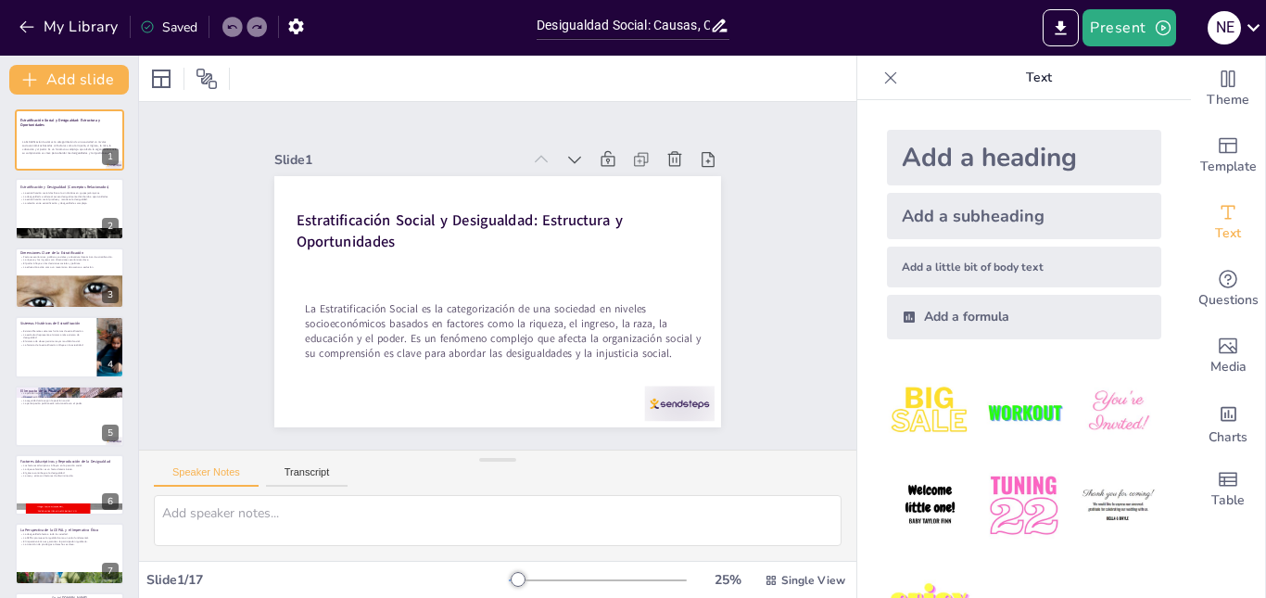
checkbox input "true"
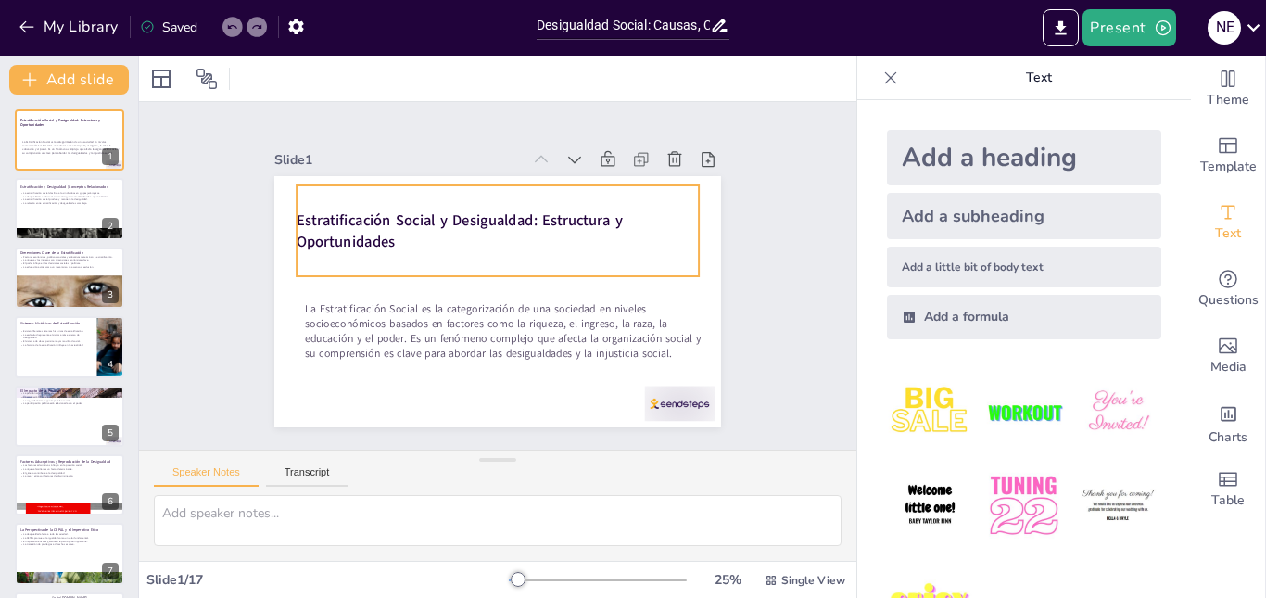
checkbox input "true"
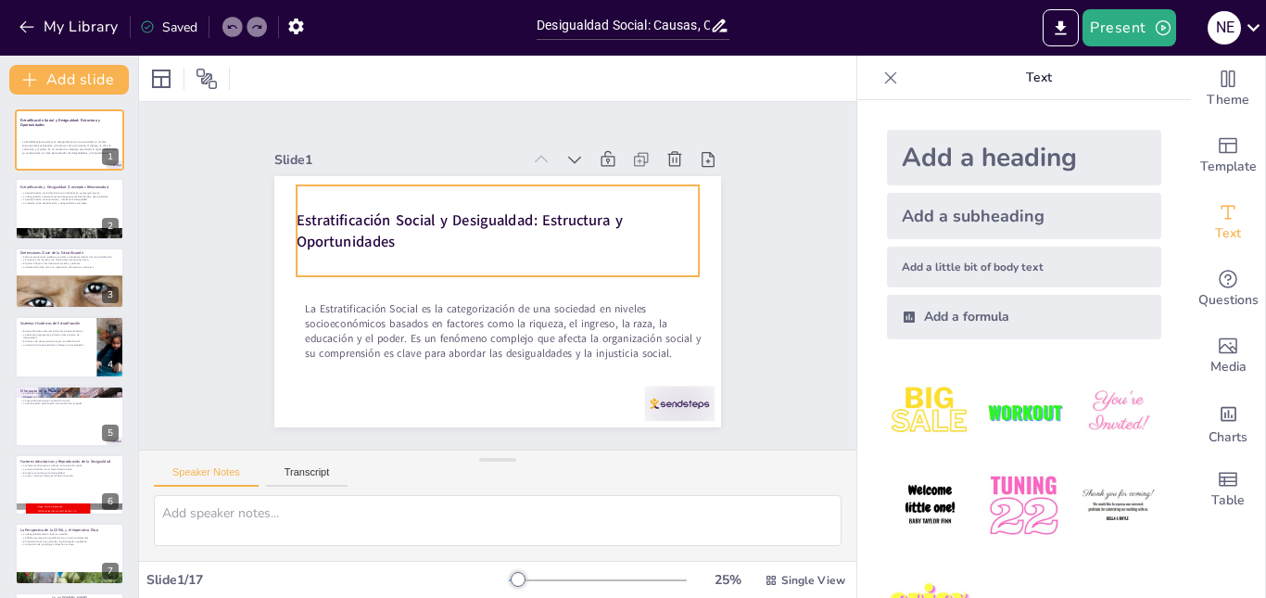
checkbox input "true"
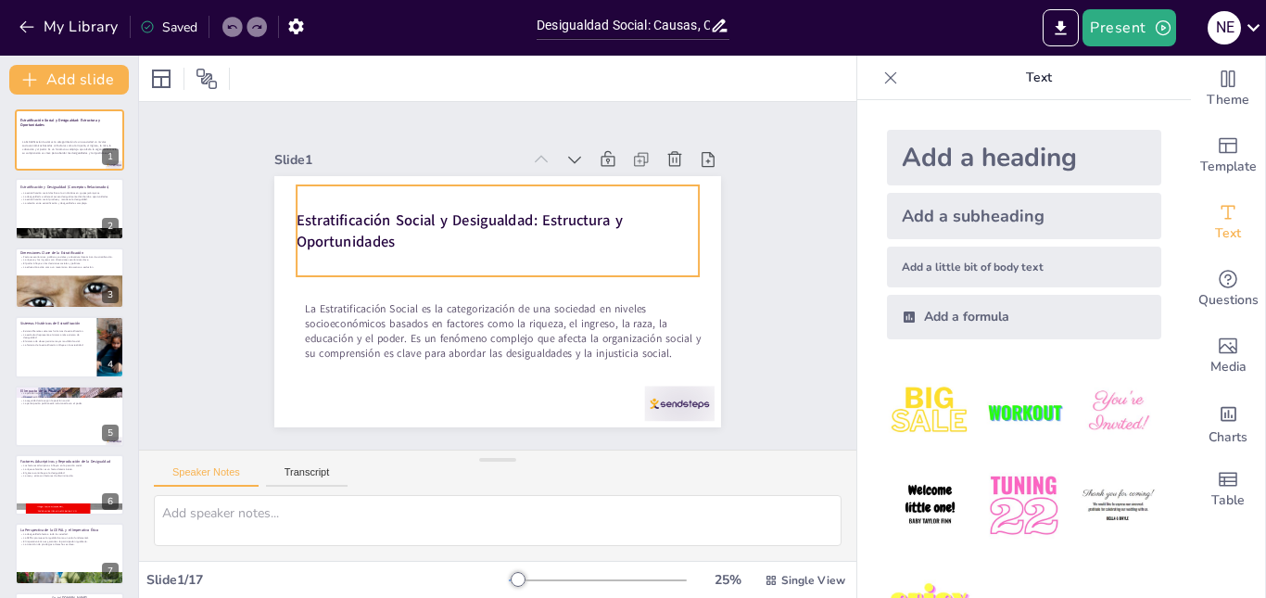
checkbox input "true"
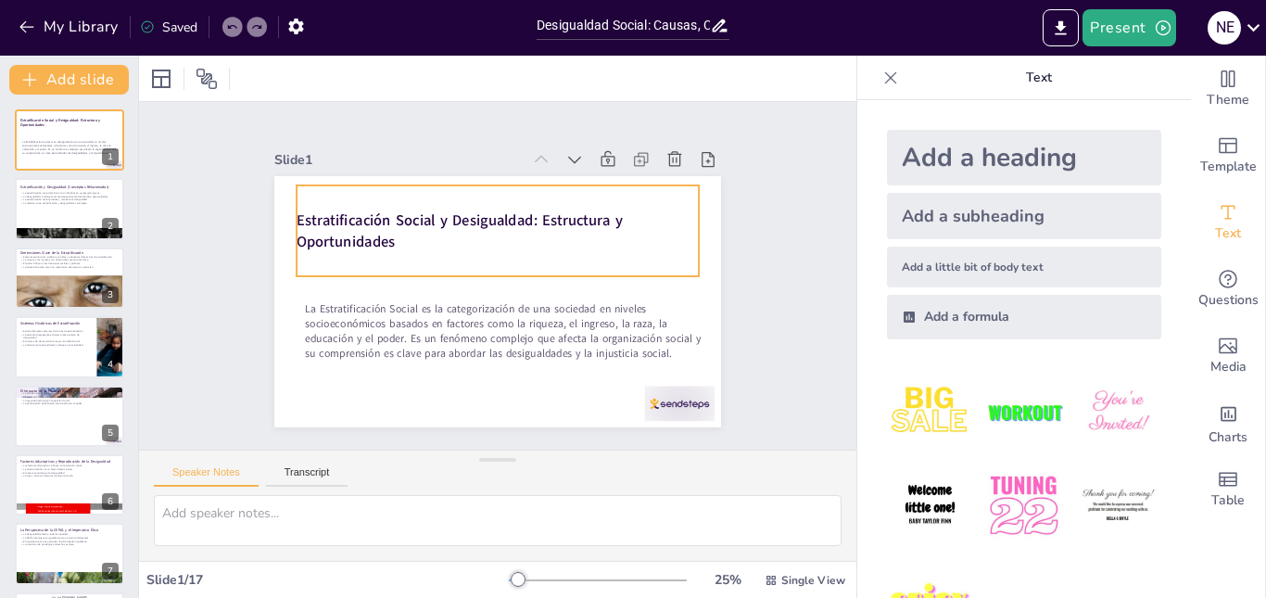
checkbox input "true"
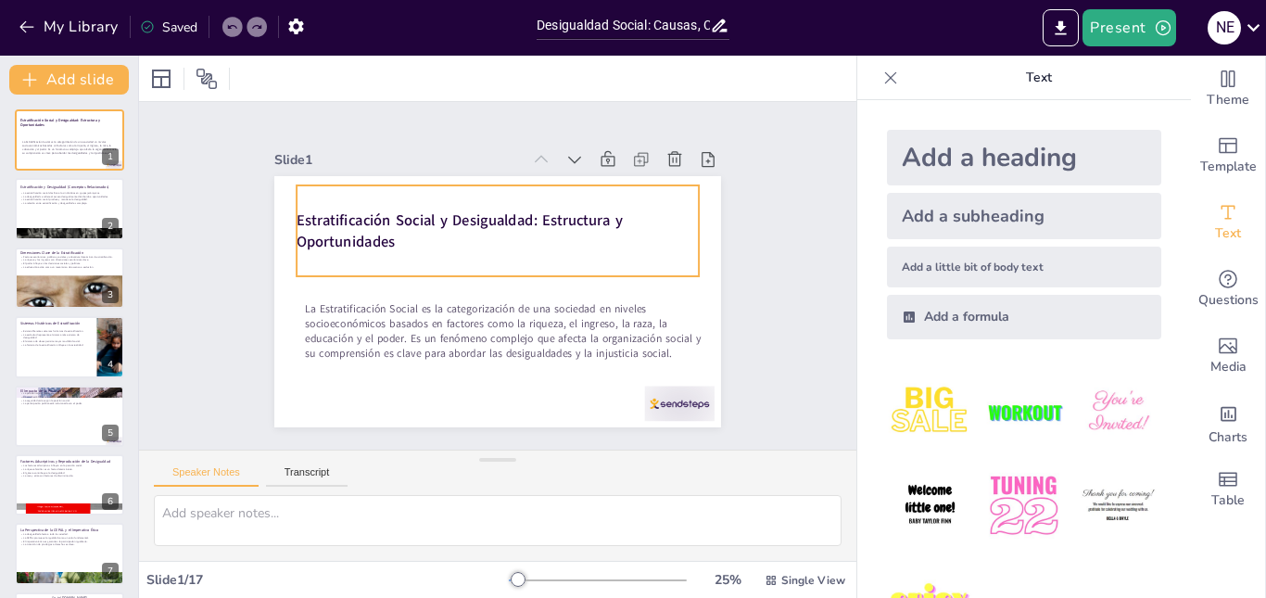
checkbox input "true"
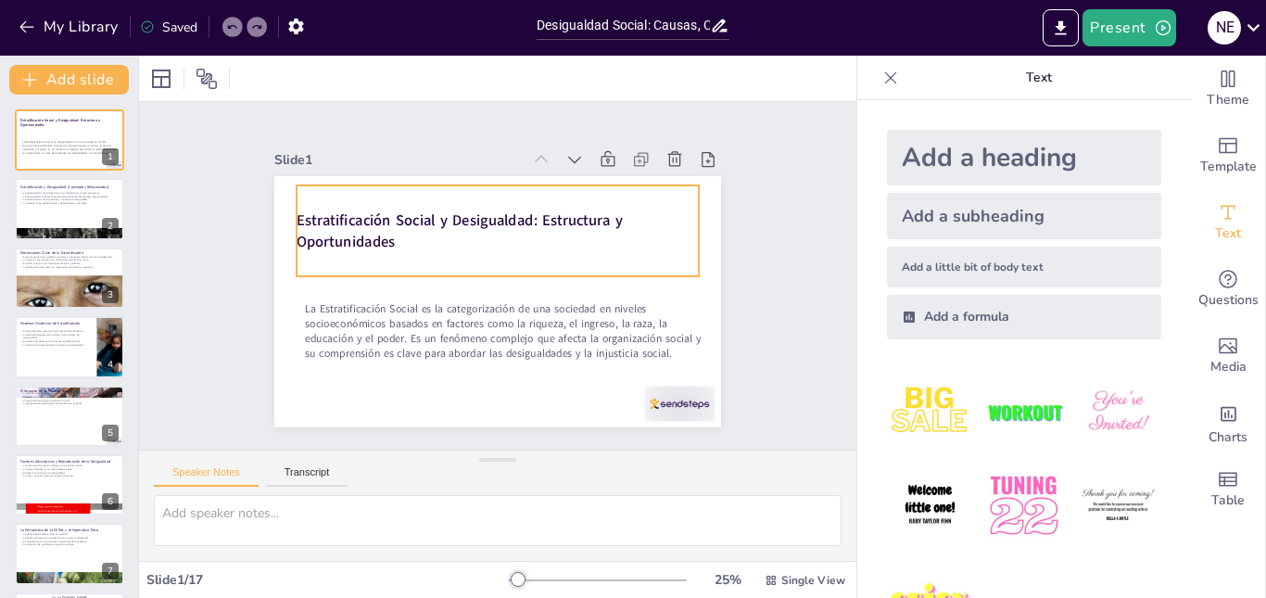
checkbox input "true"
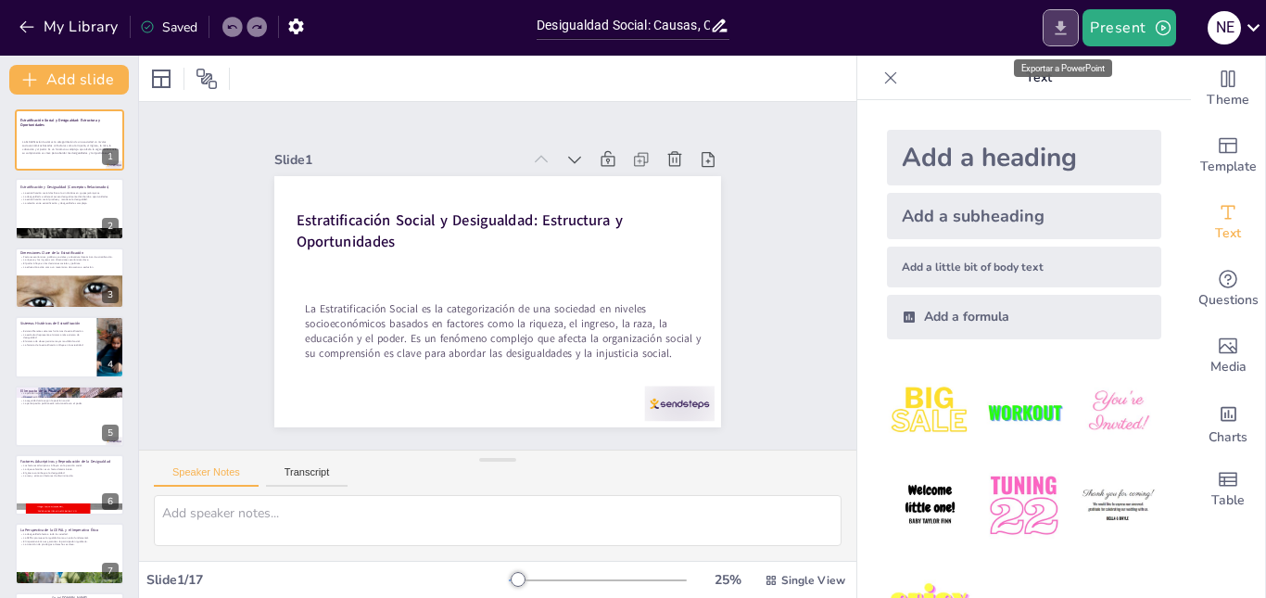
click at [1057, 30] on icon "Export to PowerPoint" at bounding box center [1060, 28] width 19 height 19
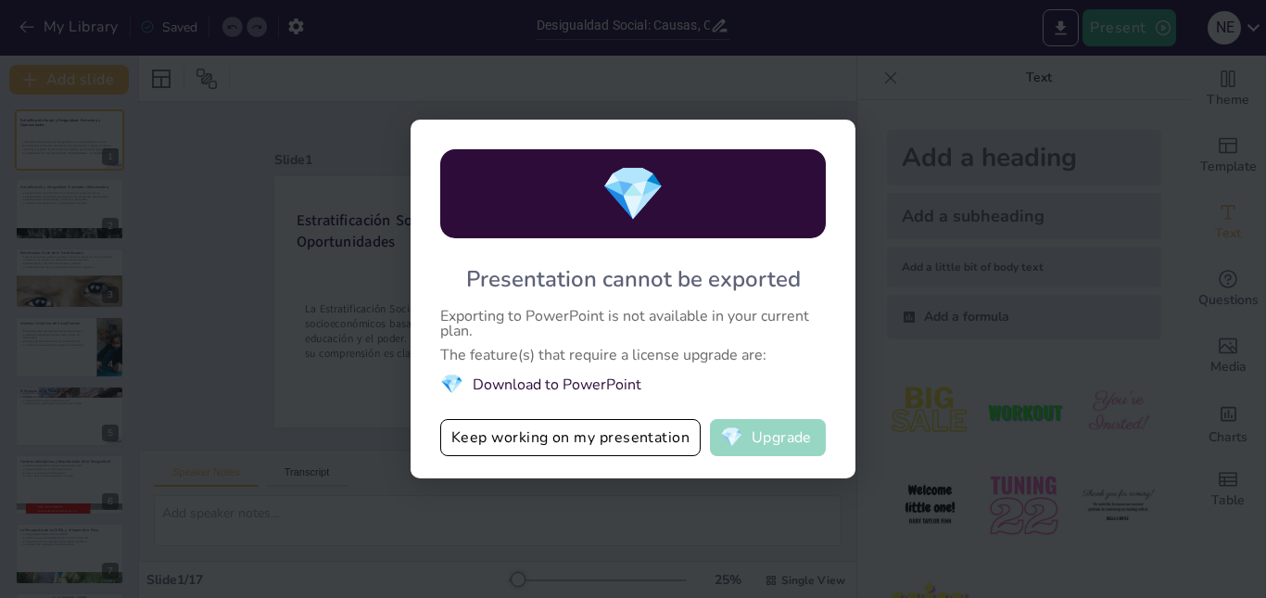
click at [734, 428] on span "💎" at bounding box center [731, 437] width 23 height 19
checkbox input "true"
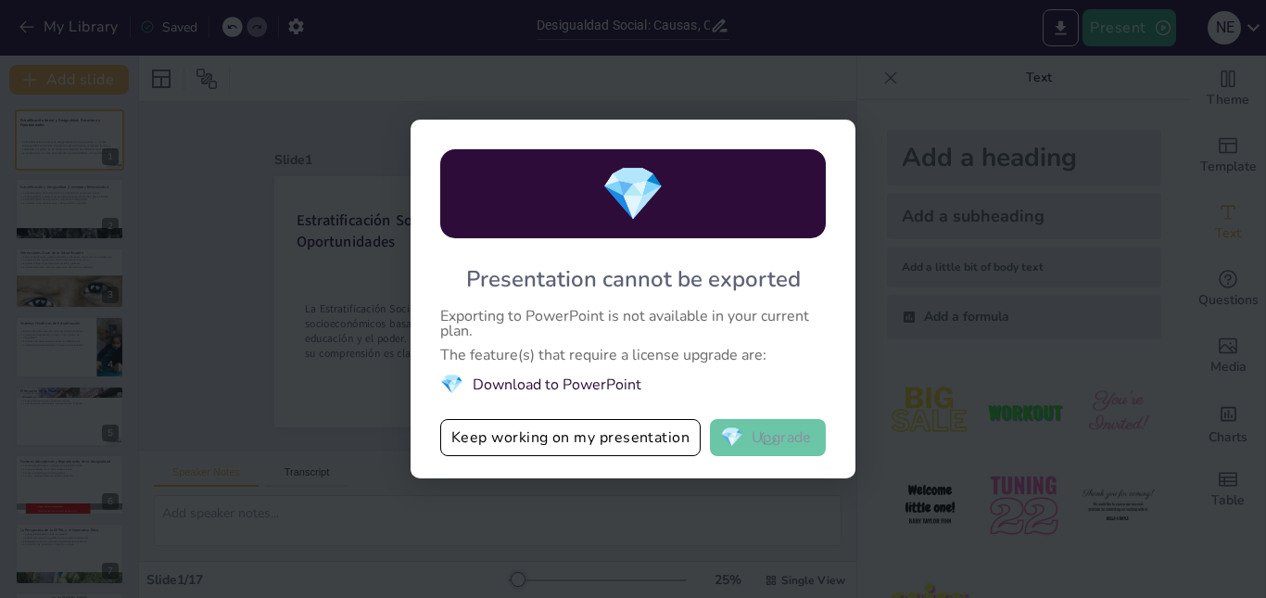
checkbox input "true"
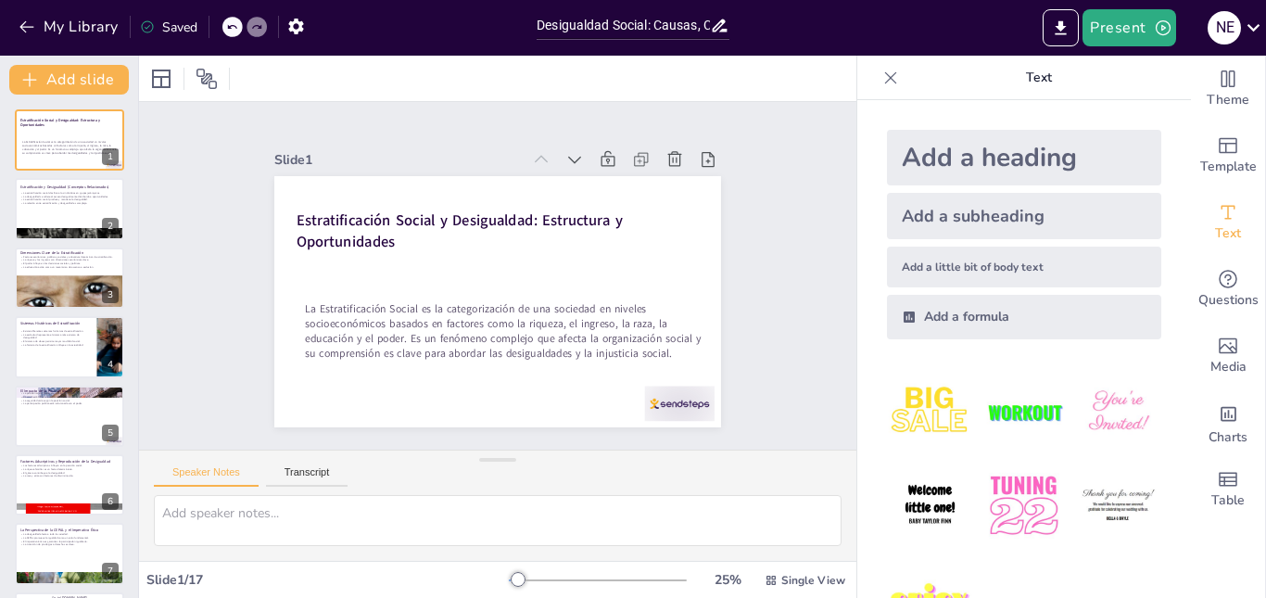
checkbox input "true"
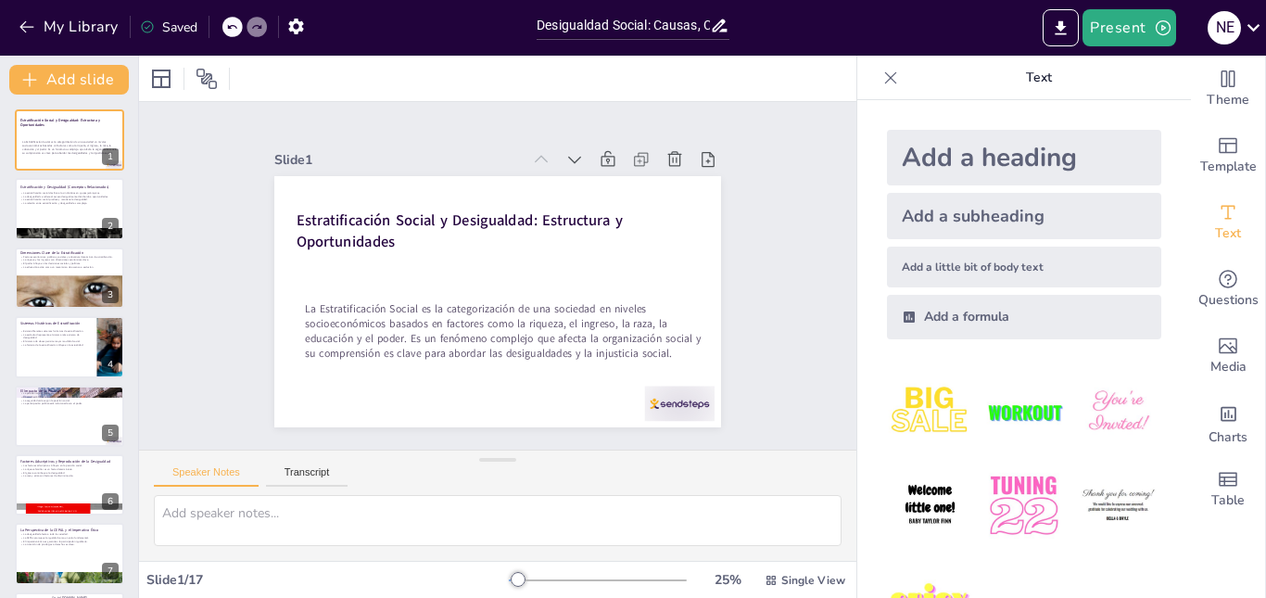
checkbox input "true"
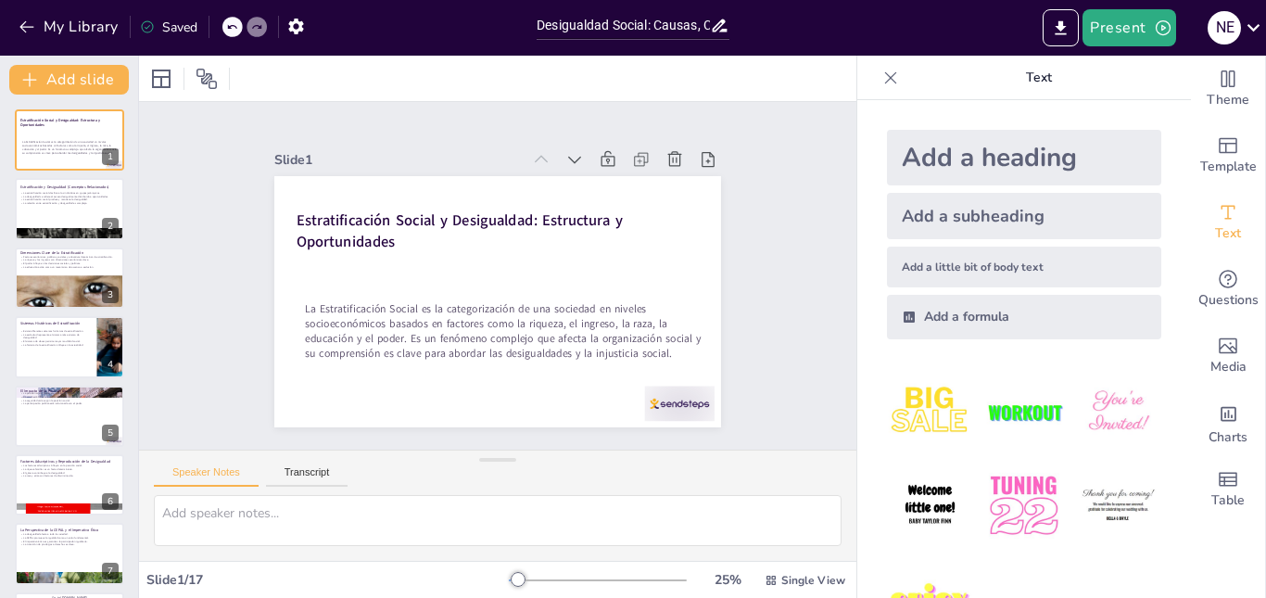
checkbox input "true"
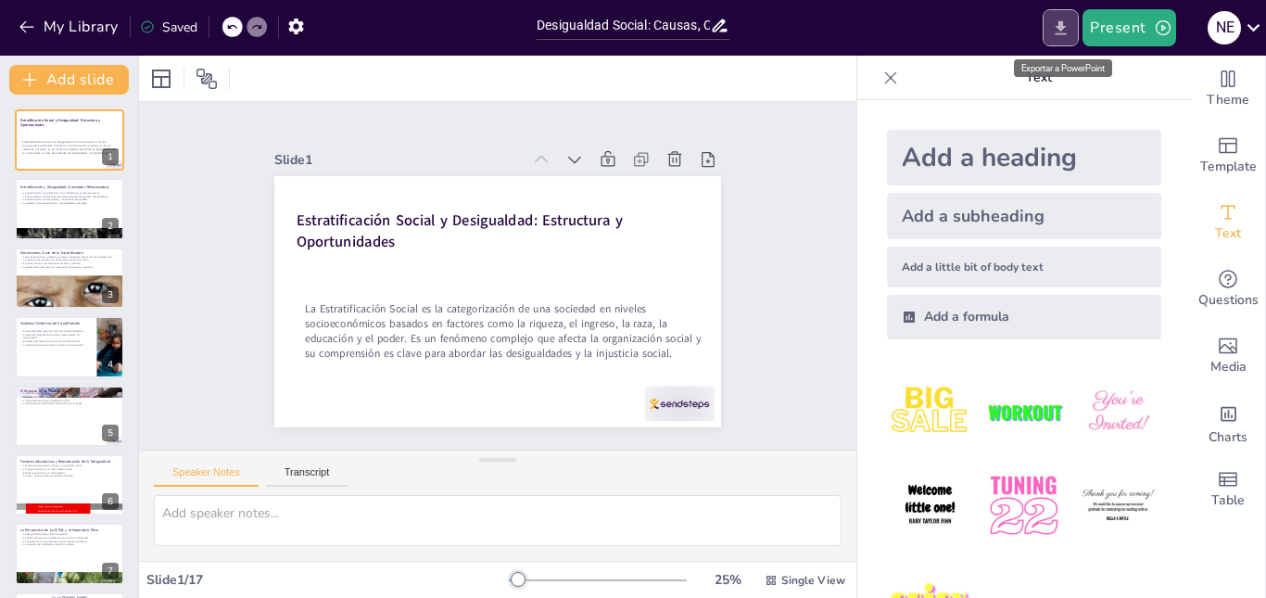
click at [1058, 34] on icon "Export to PowerPoint" at bounding box center [1061, 27] width 11 height 14
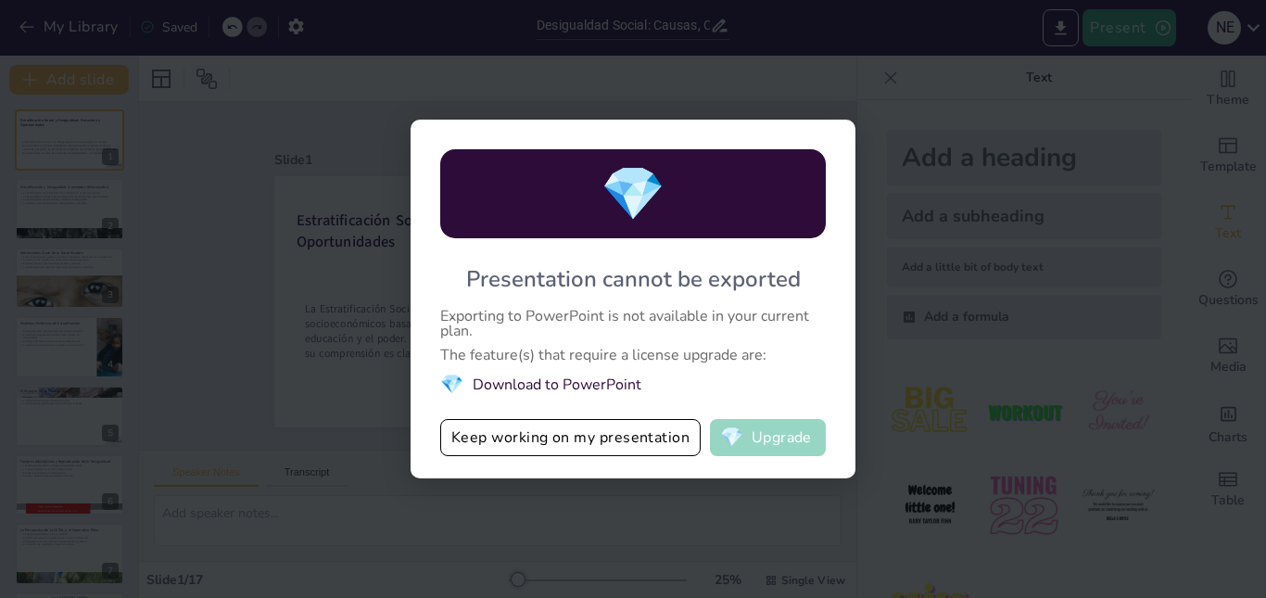
click at [758, 445] on button "💎 Upgrade" at bounding box center [768, 437] width 116 height 37
checkbox input "true"
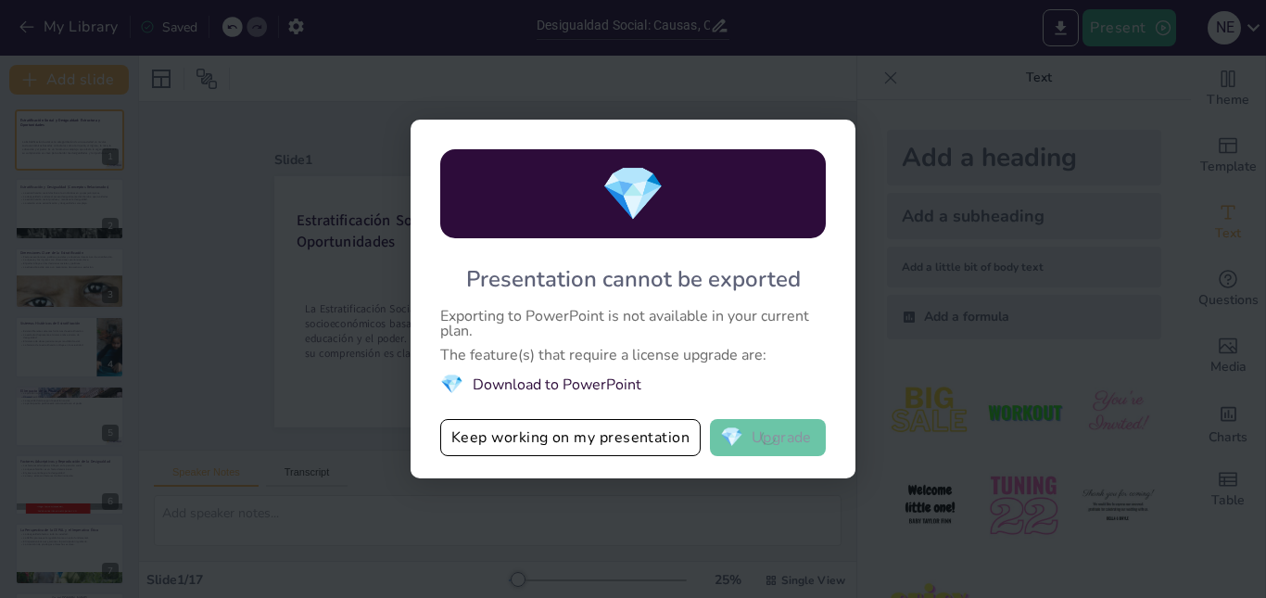
checkbox input "true"
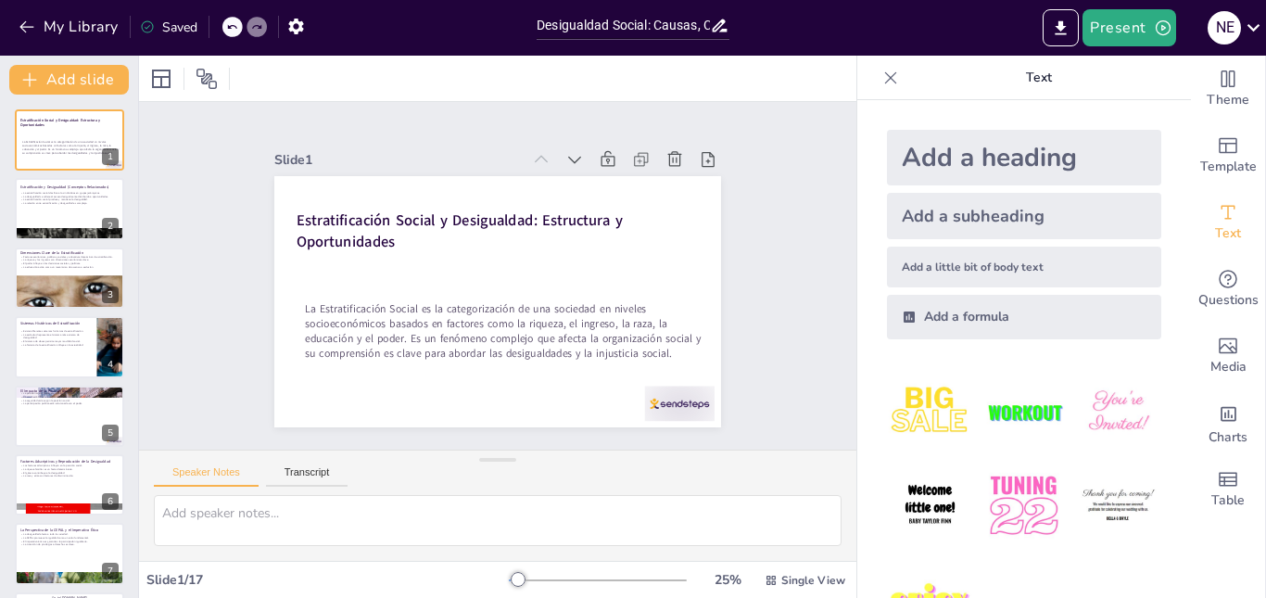
checkbox input "true"
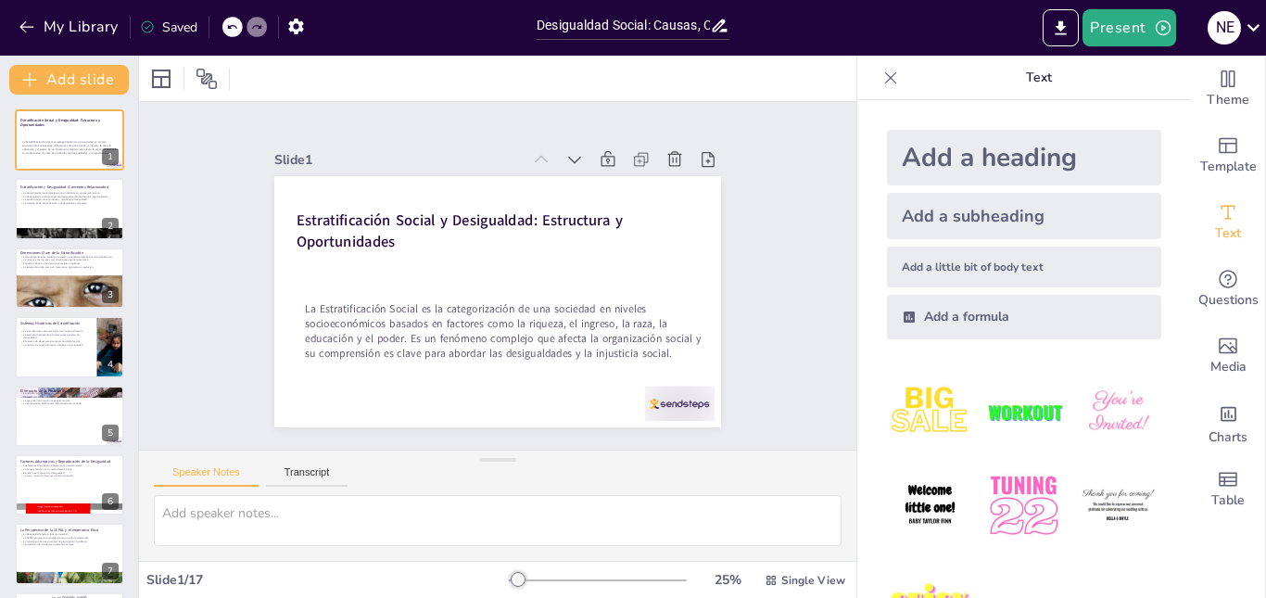
checkbox input "true"
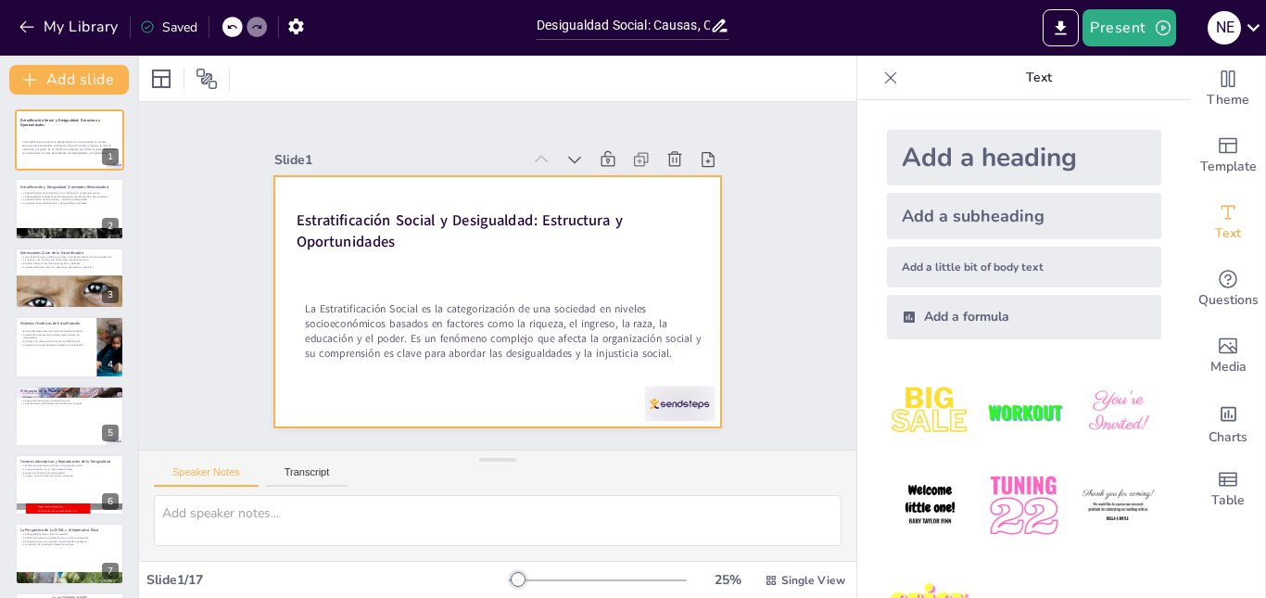
checkbox input "true"
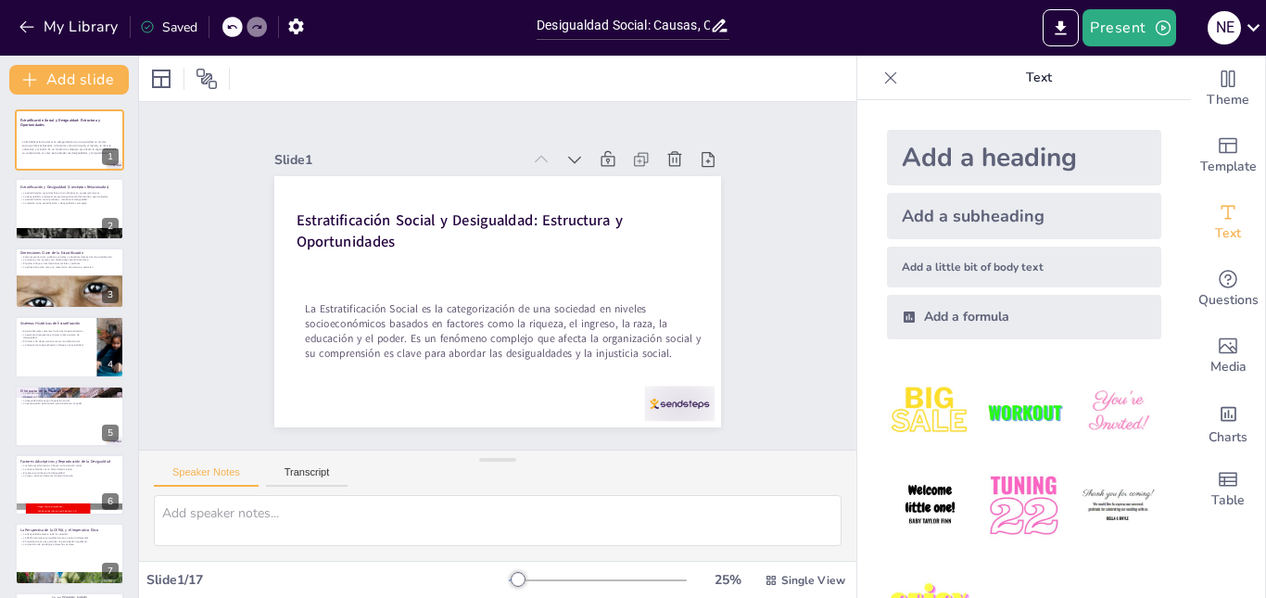
checkbox input "true"
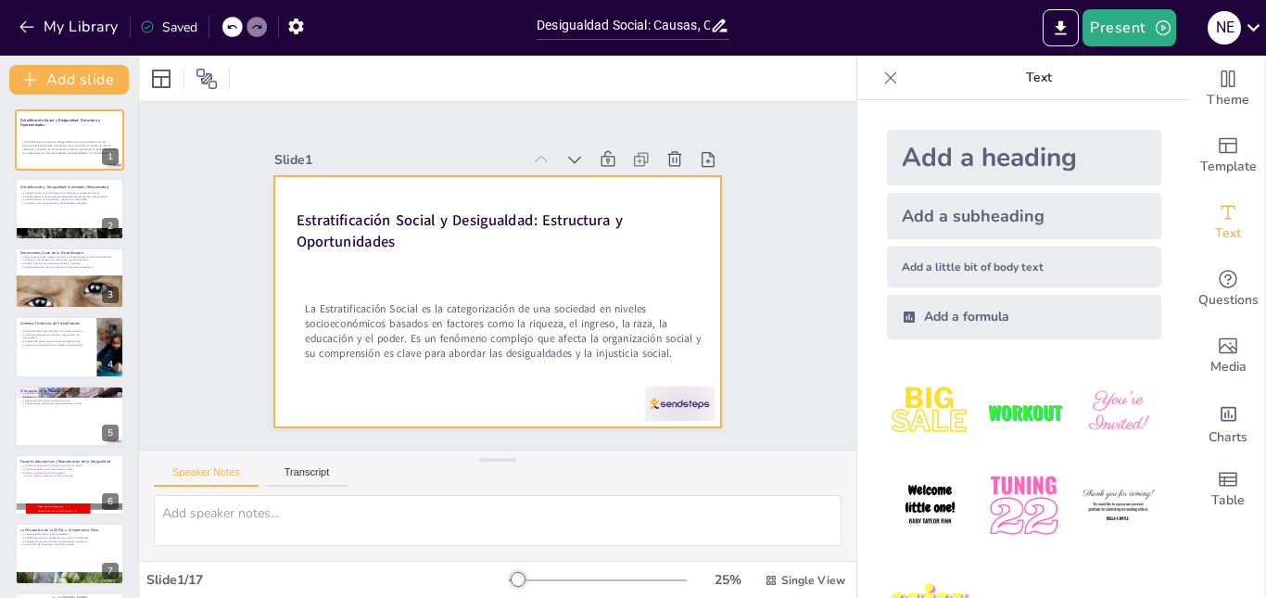
checkbox input "true"
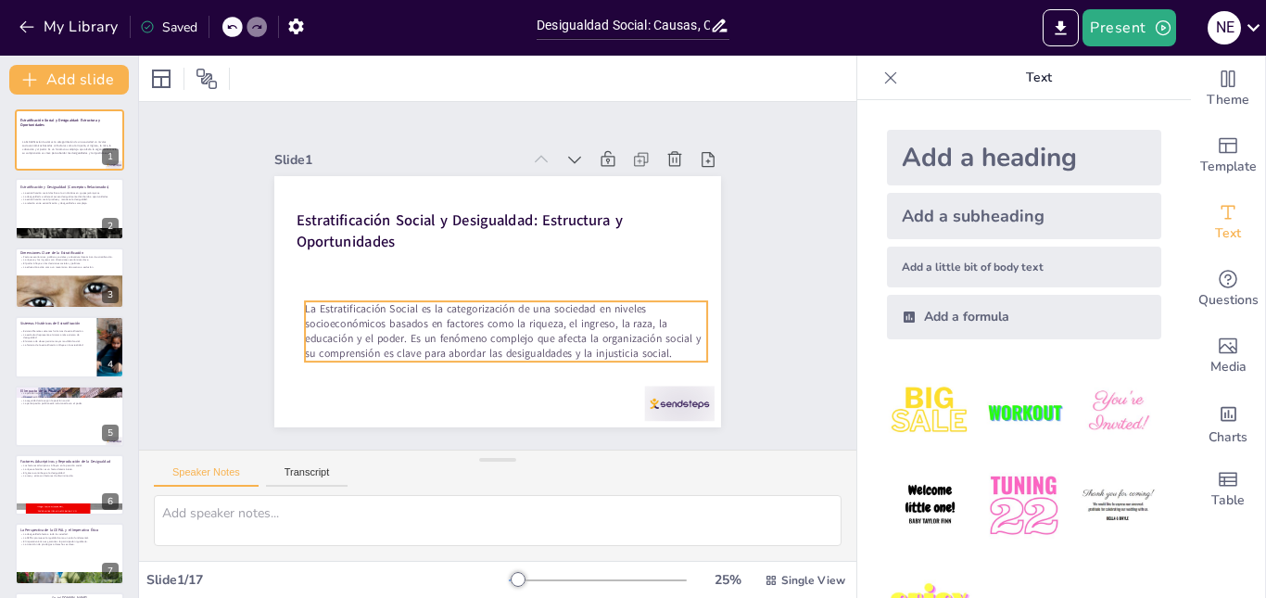
checkbox input "true"
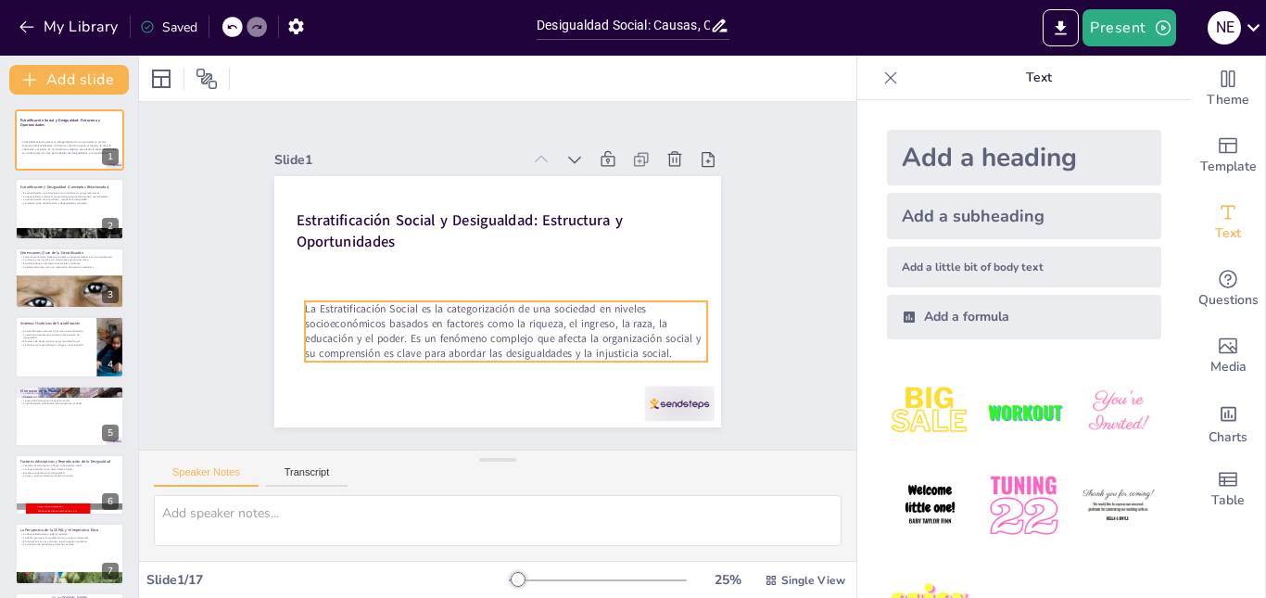
checkbox input "true"
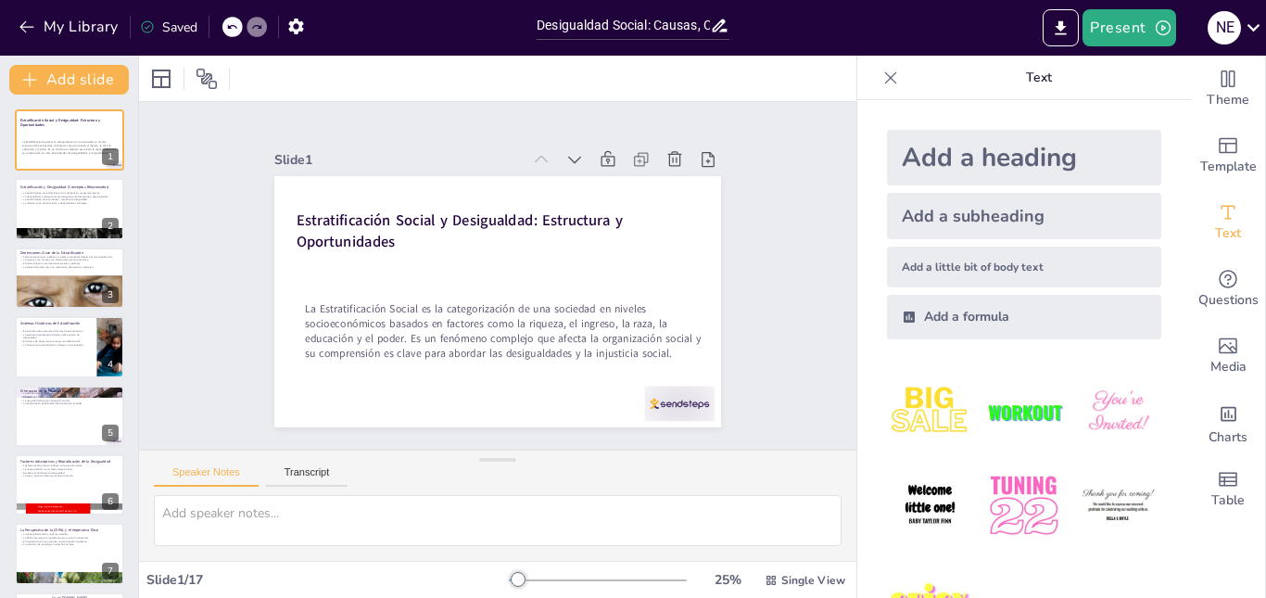
checkbox input "true"
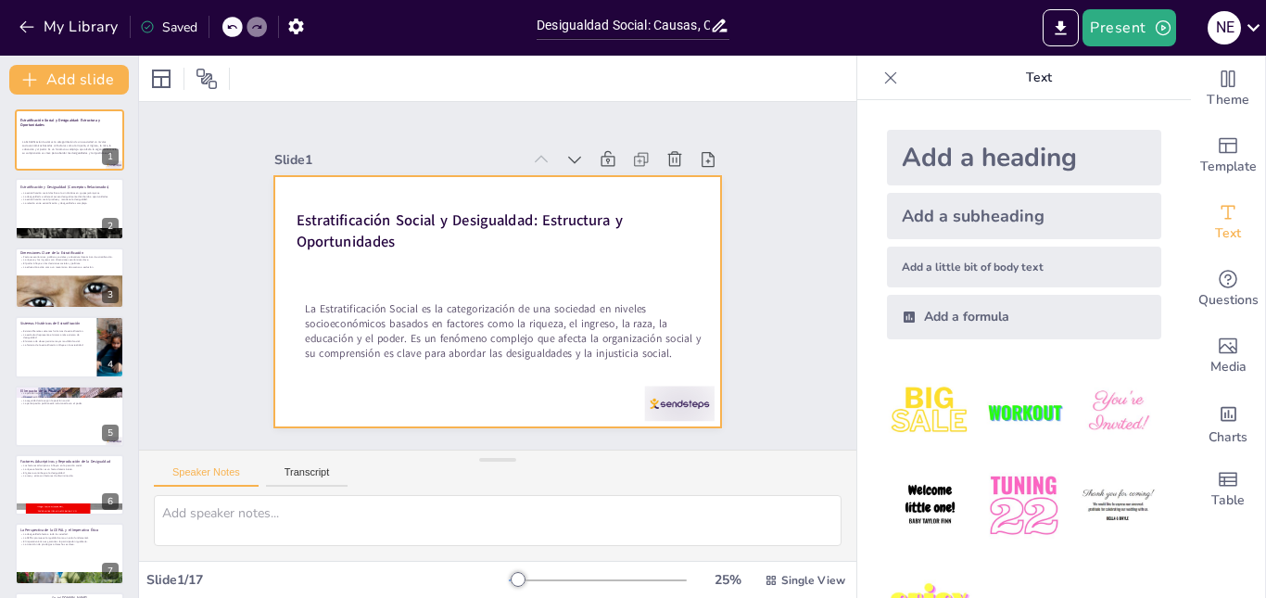
checkbox input "true"
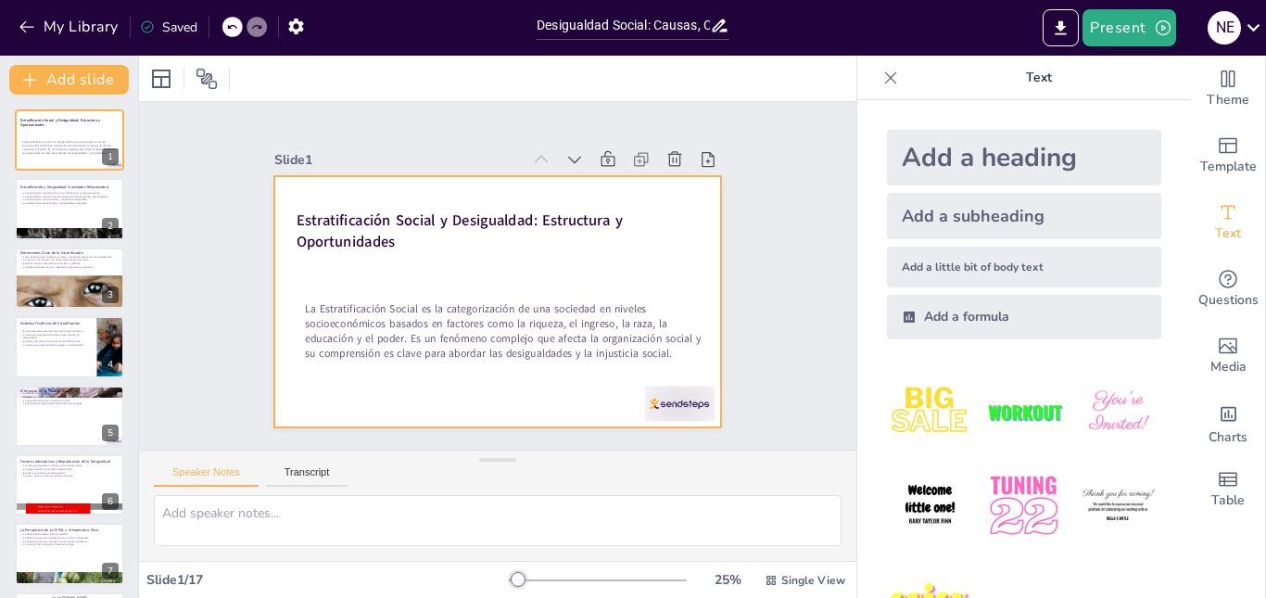
checkbox input "true"
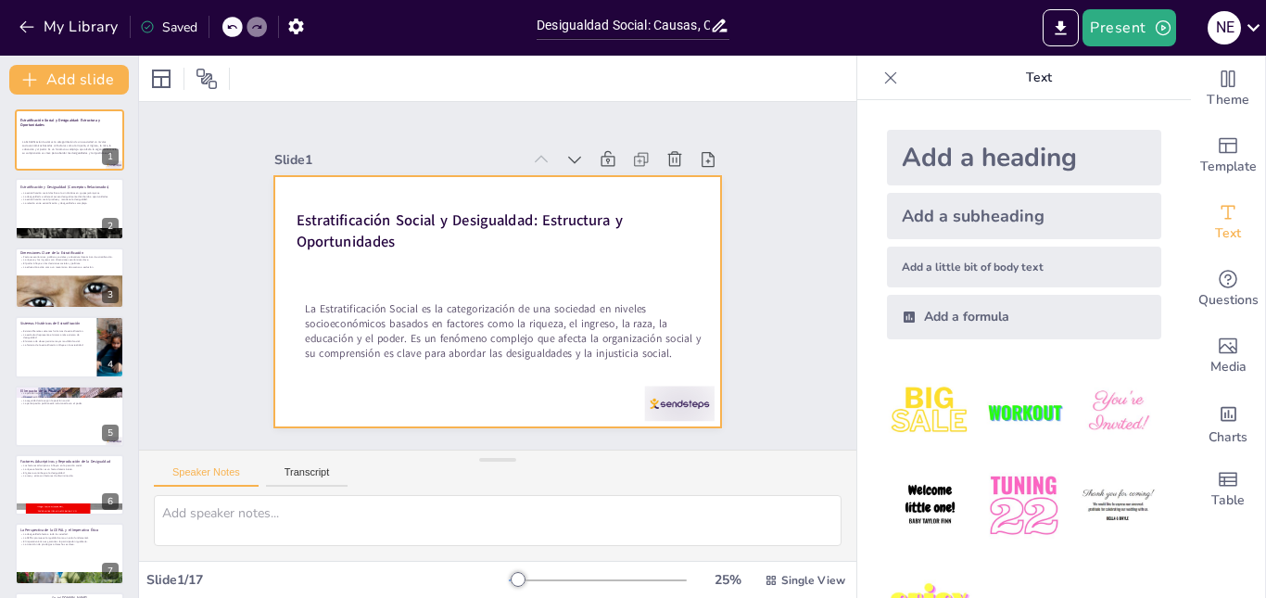
checkbox input "true"
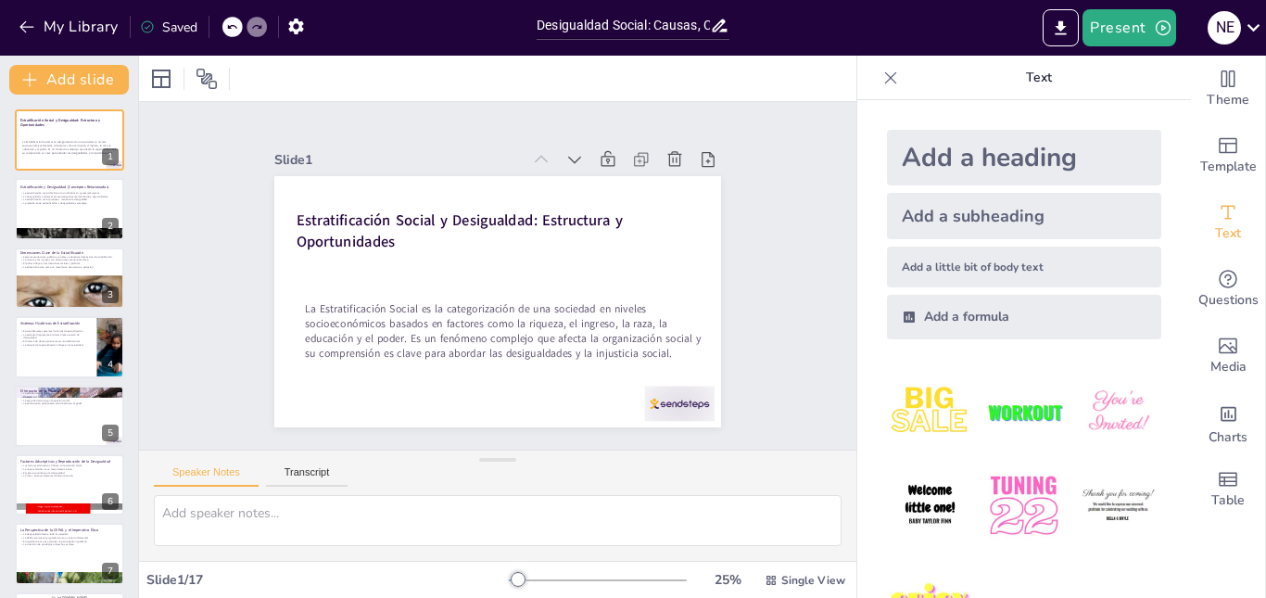
checkbox input "true"
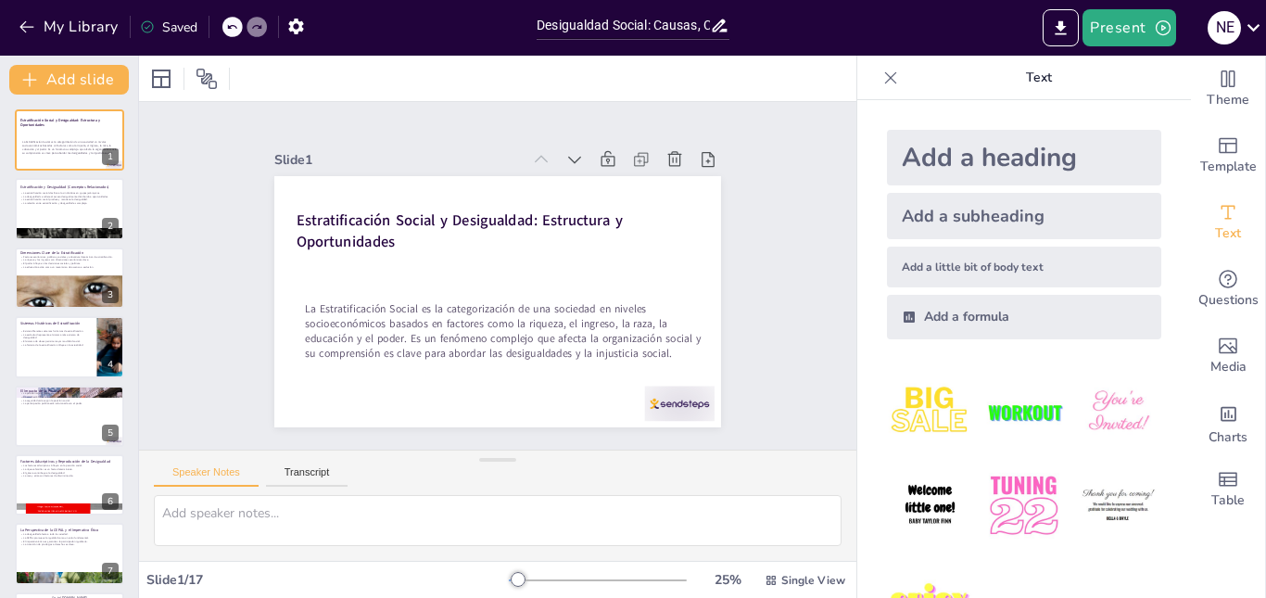
checkbox input "true"
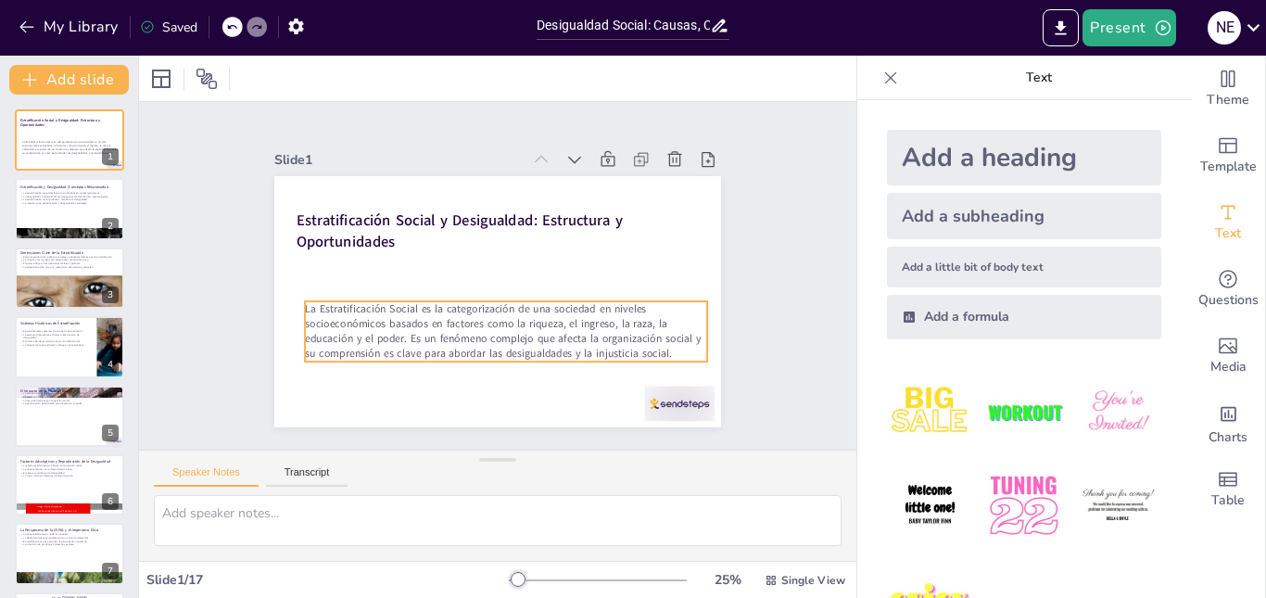
checkbox input "true"
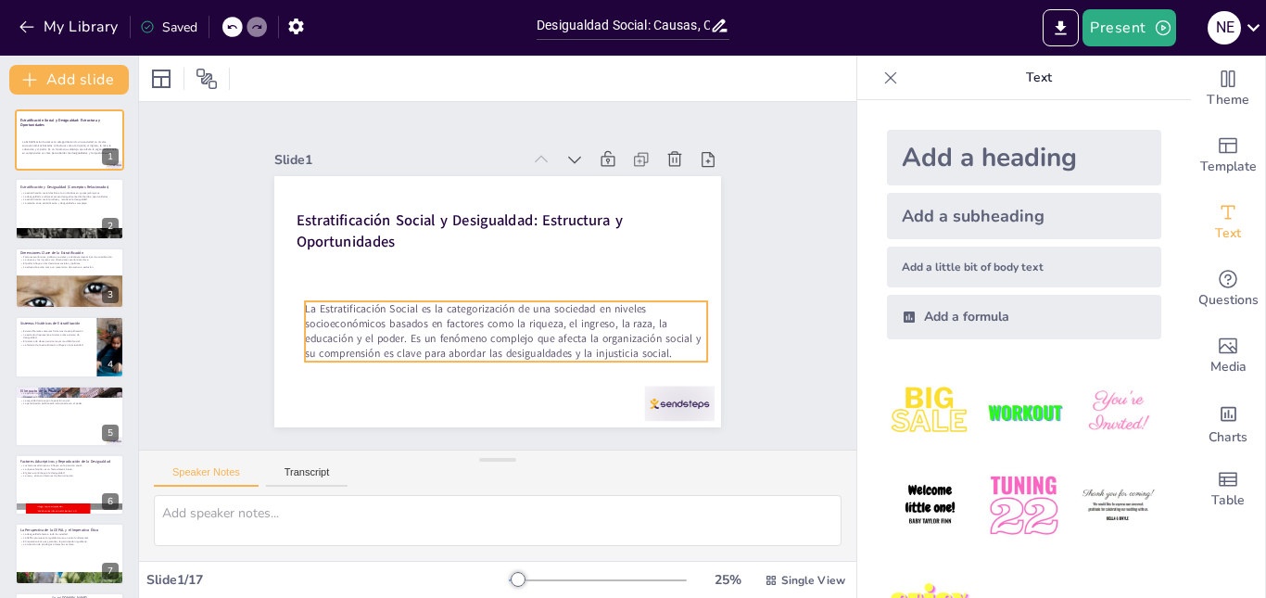
checkbox input "true"
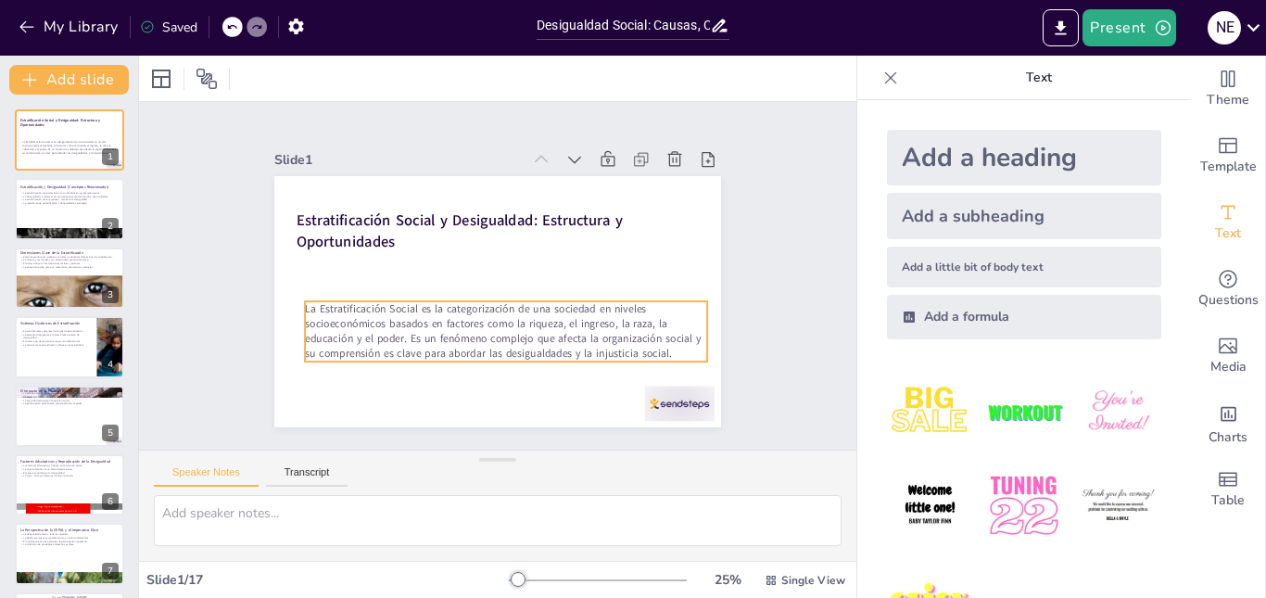
checkbox input "true"
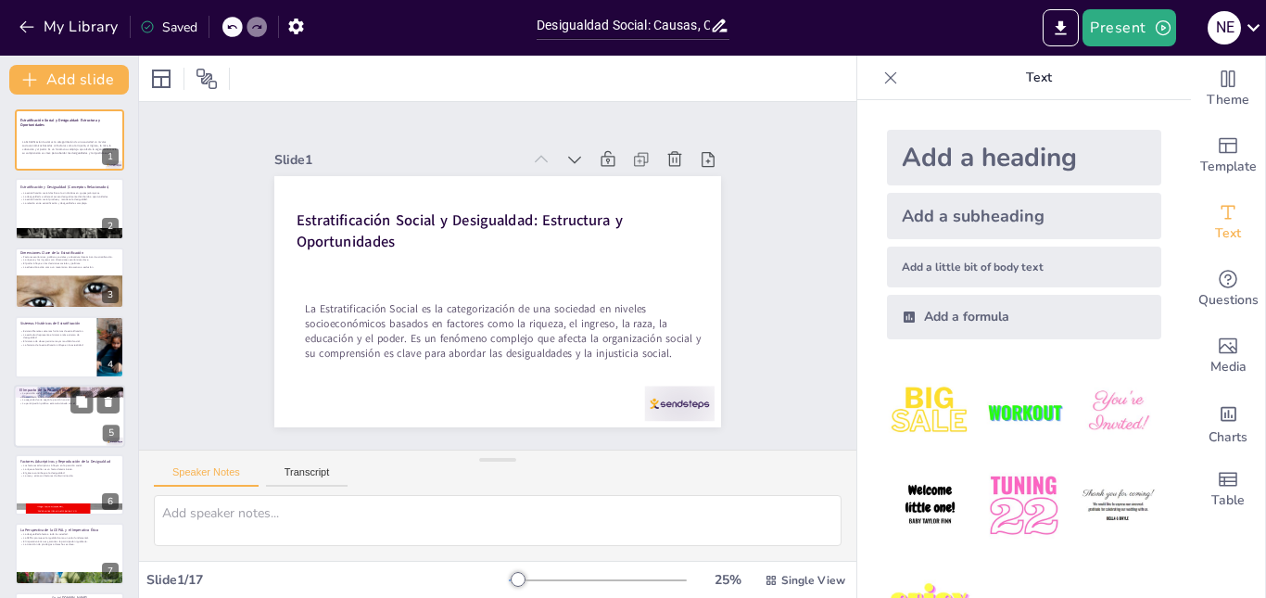
checkbox input "true"
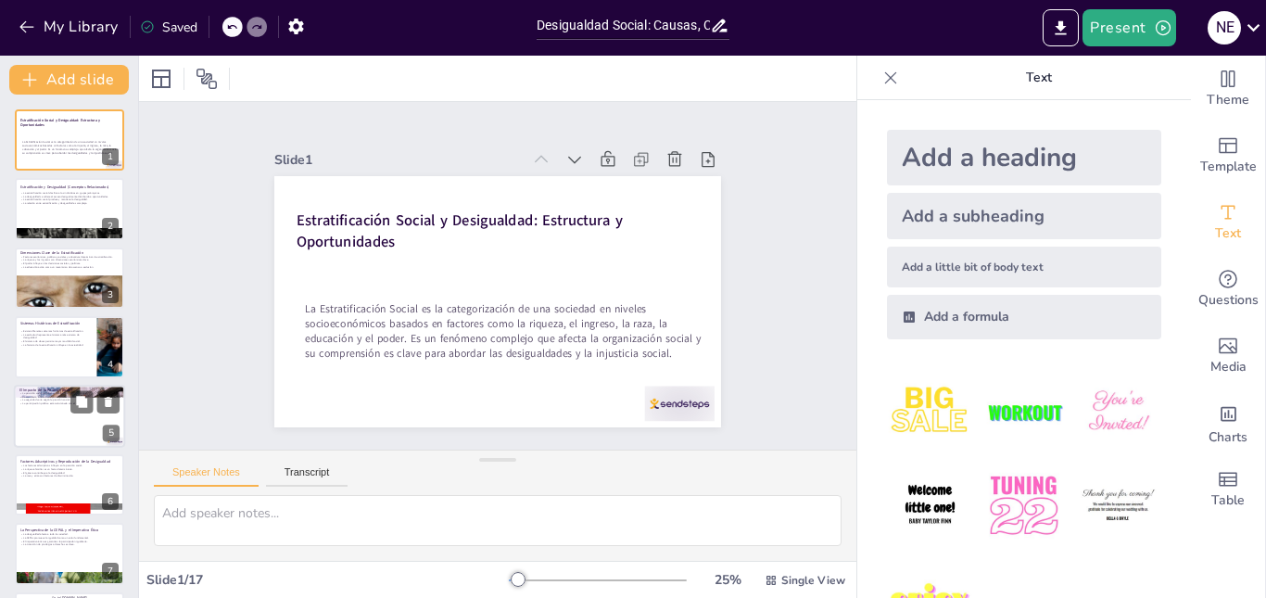
checkbox input "true"
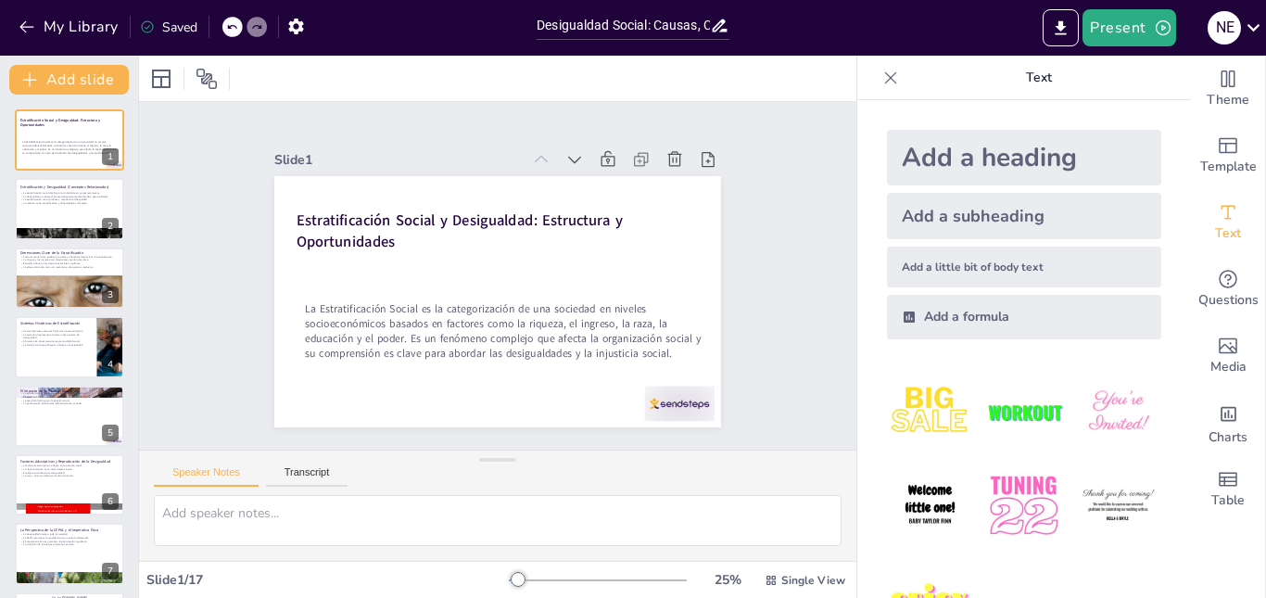
checkbox input "true"
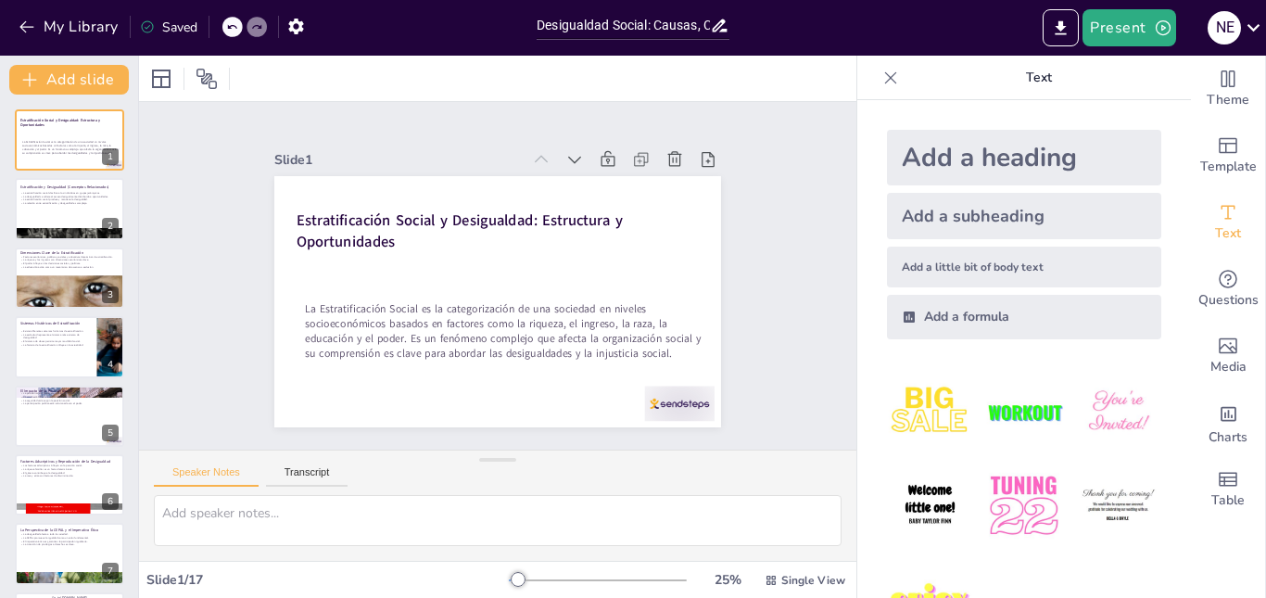
checkbox input "true"
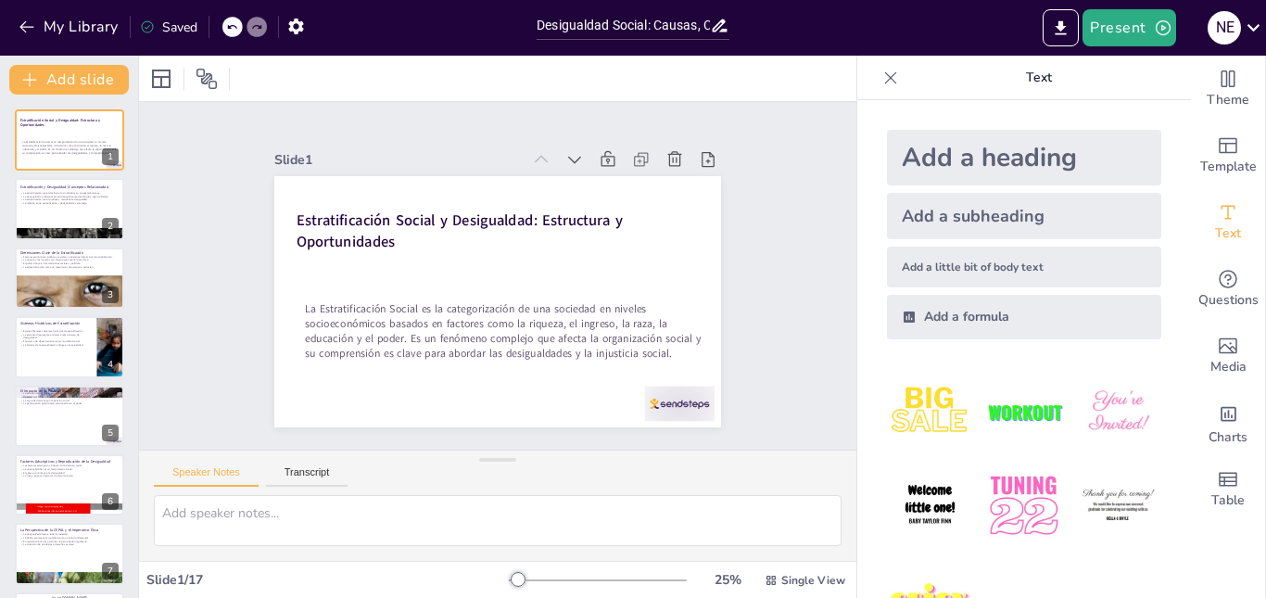
checkbox input "true"
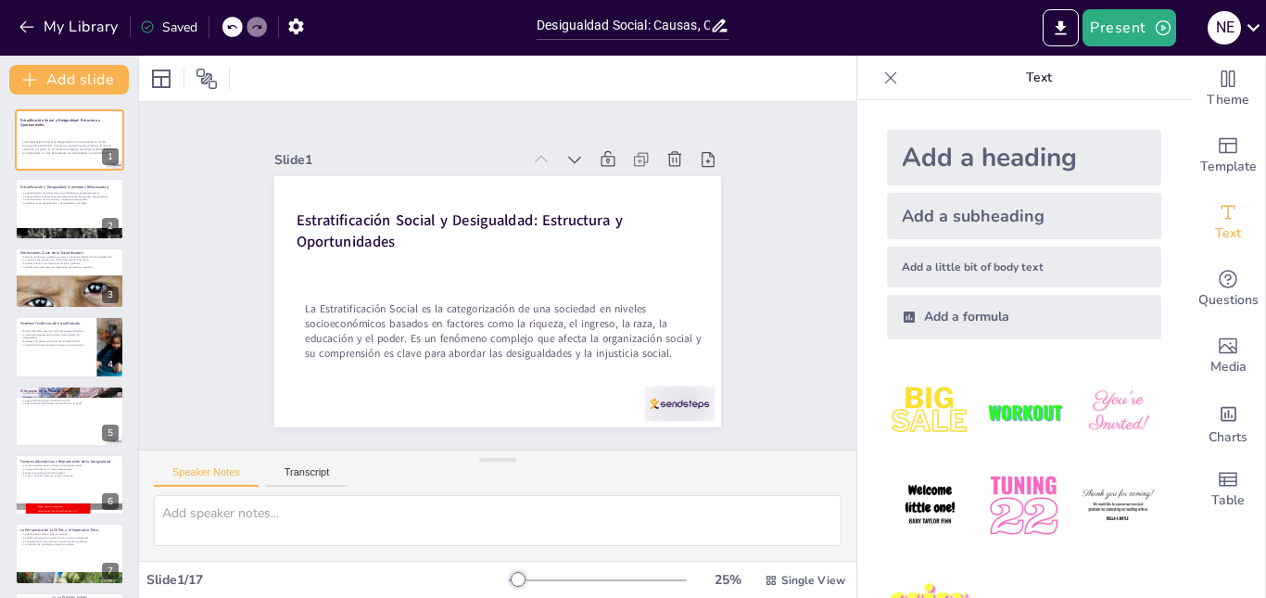
checkbox input "true"
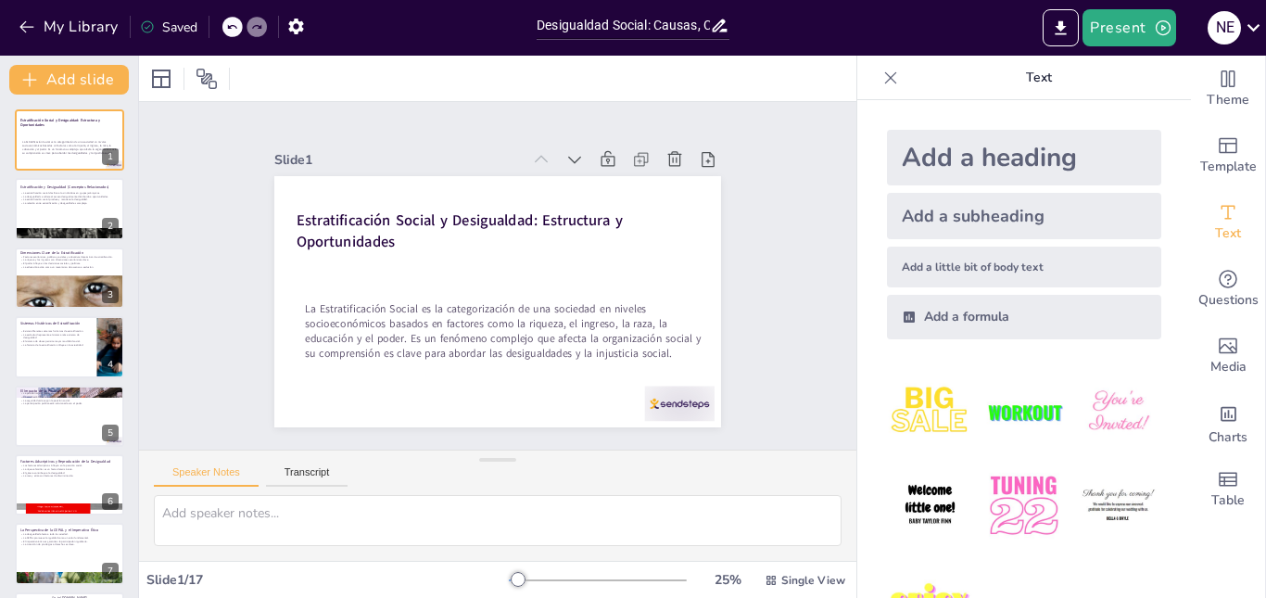
checkbox input "true"
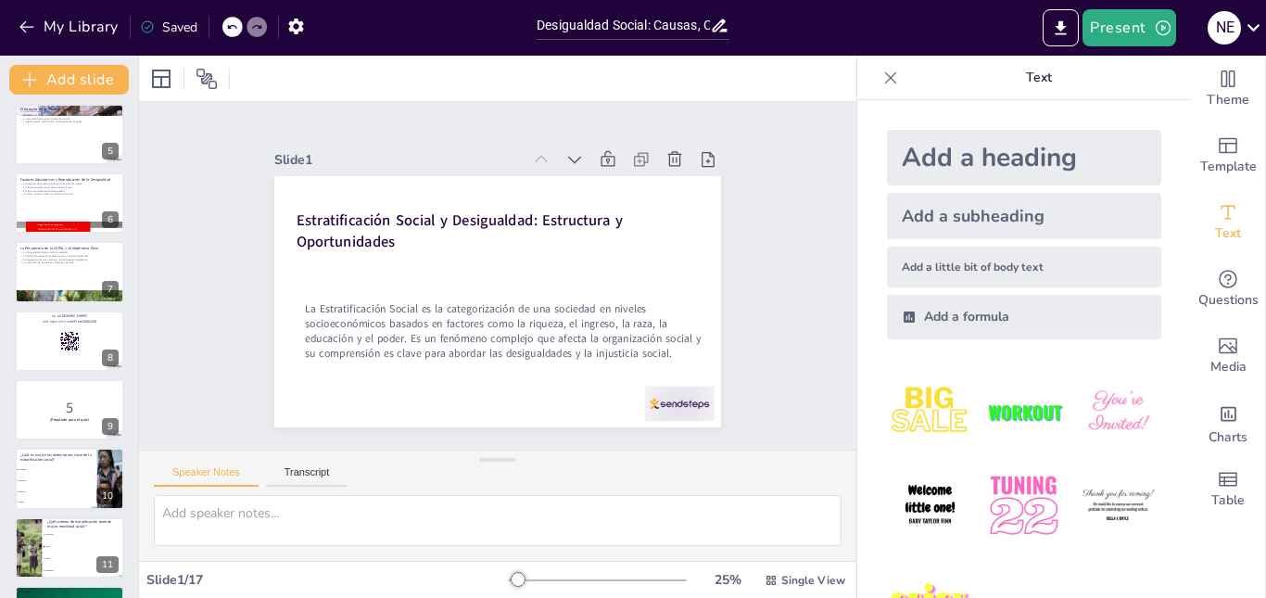
checkbox input "true"
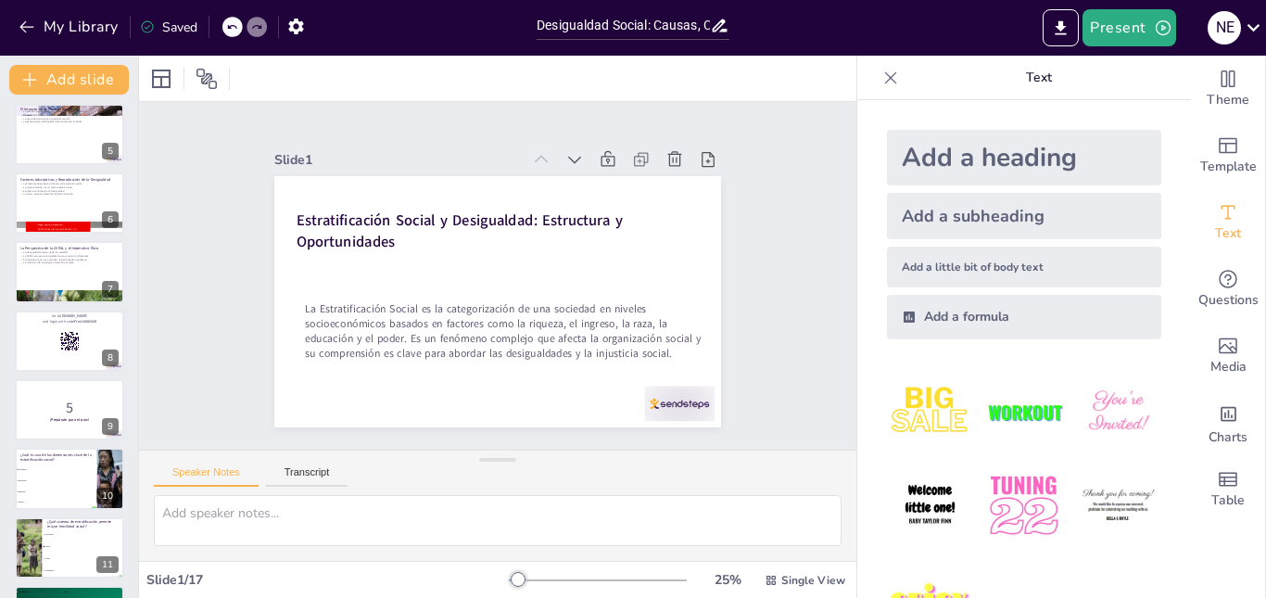
checkbox input "true"
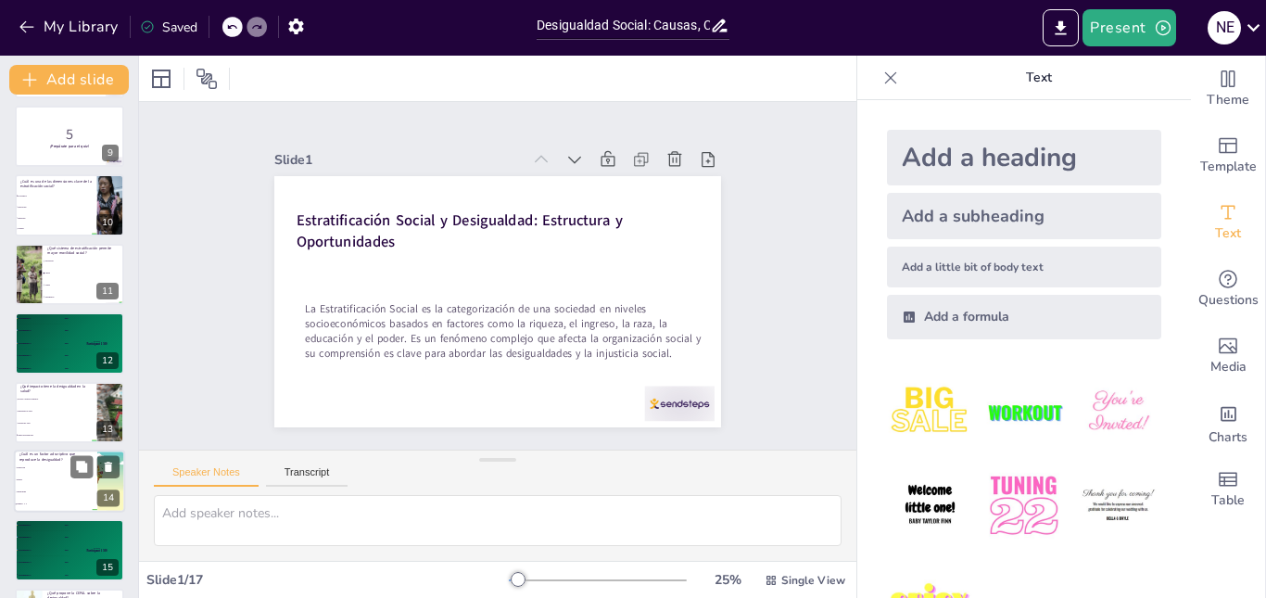
checkbox input "true"
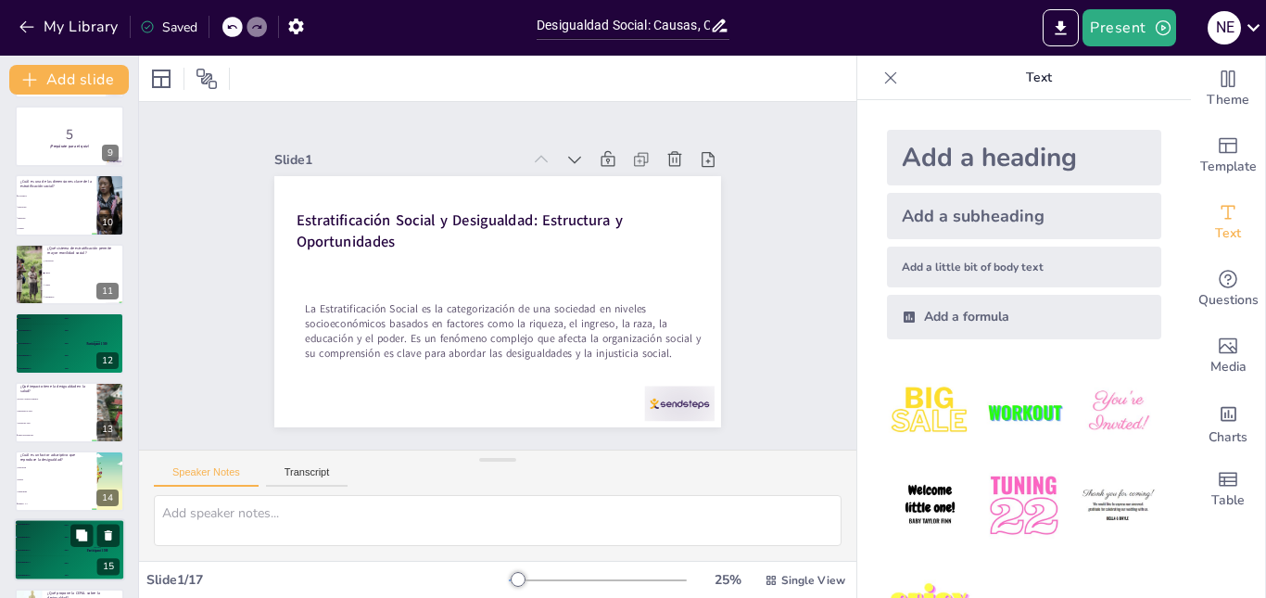
checkbox input "true"
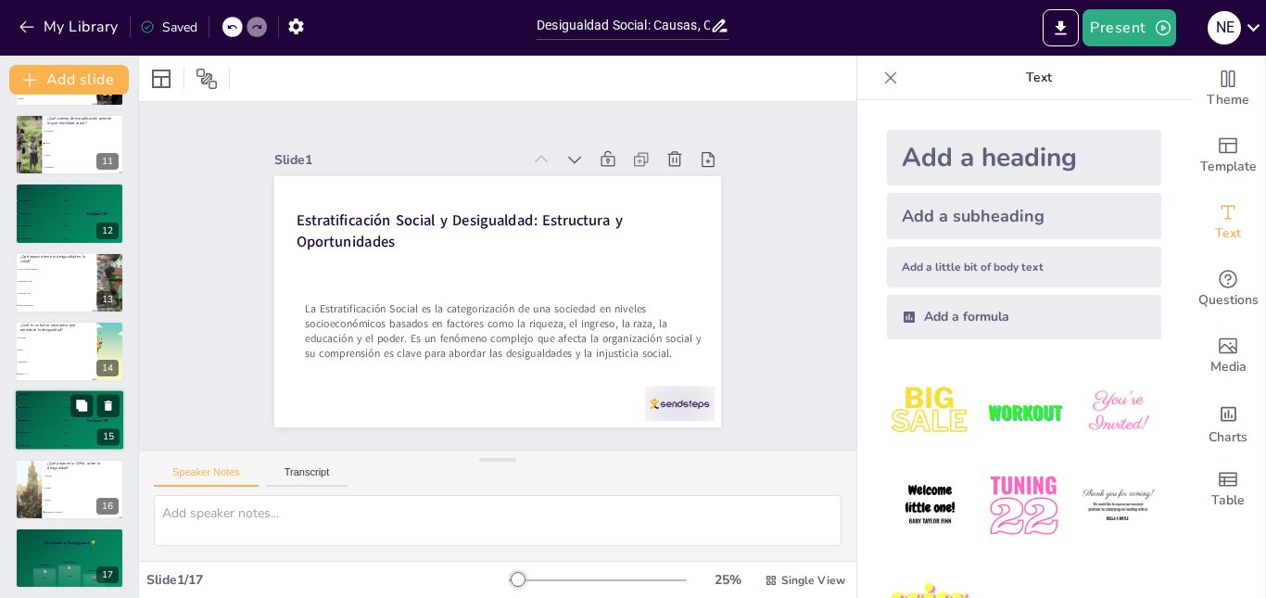
scroll to position [690, 0]
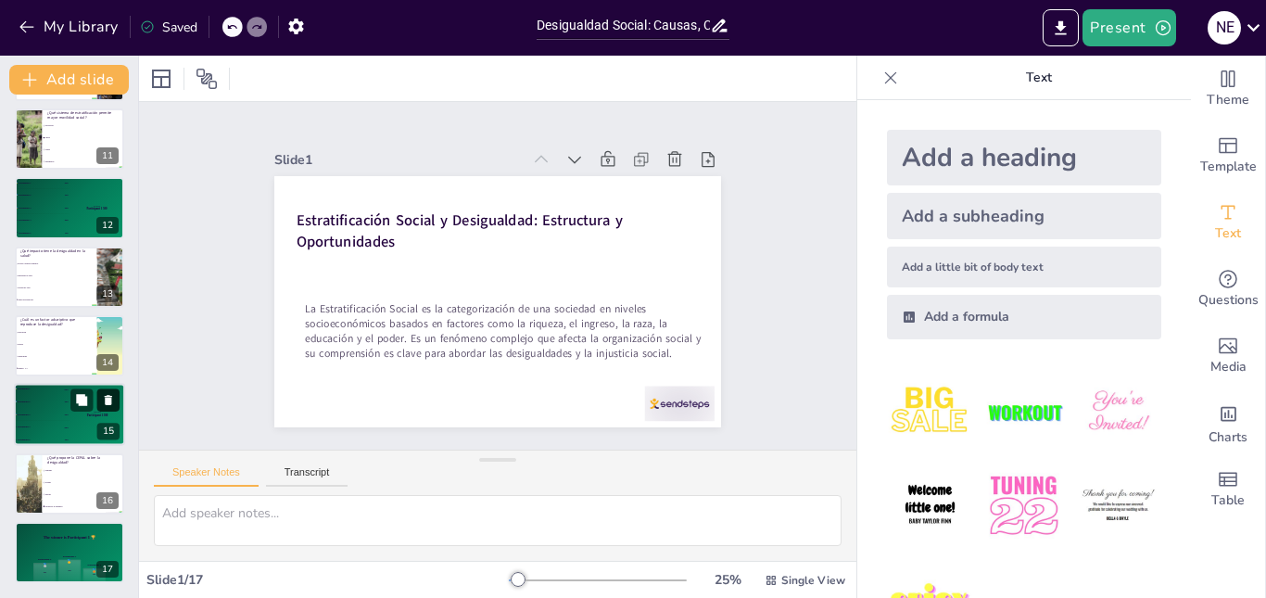
checkbox input "true"
click at [1165, 16] on button "Present" at bounding box center [1129, 27] width 93 height 37
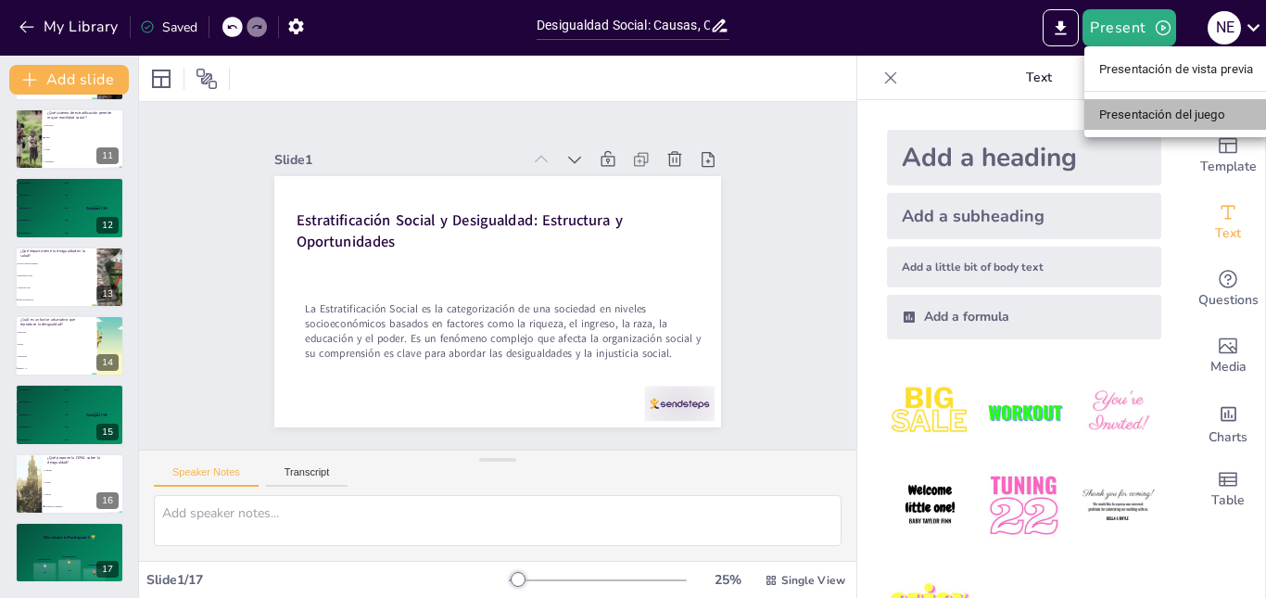
click at [1171, 110] on font "Presentación del juego" at bounding box center [1162, 115] width 126 height 14
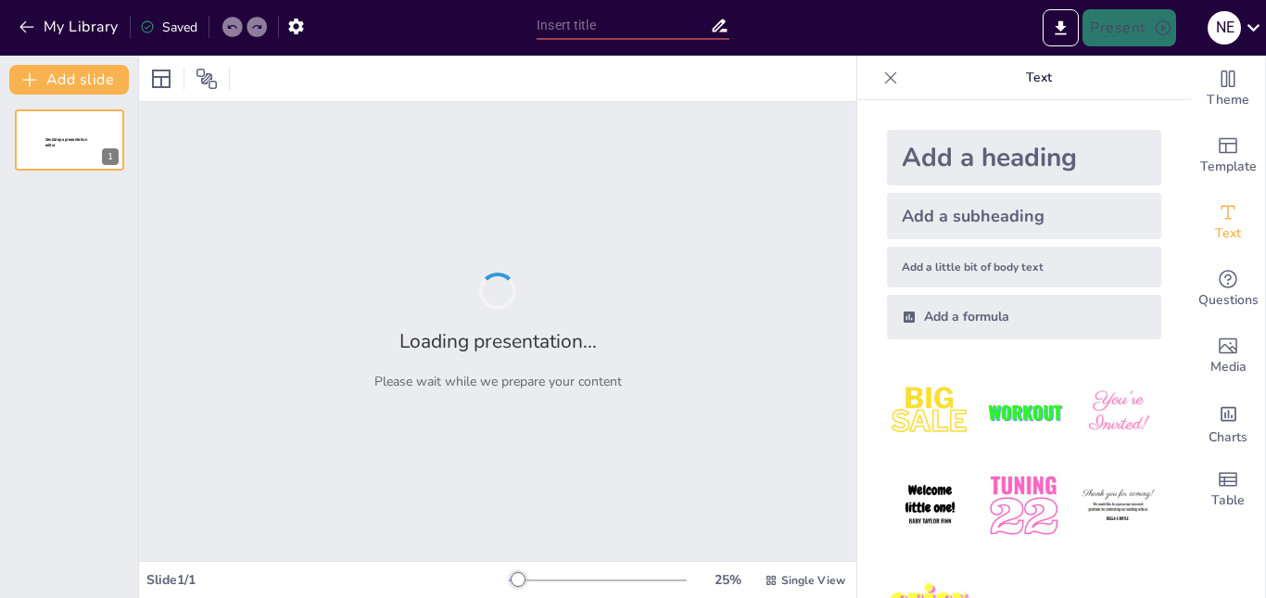
type input "Desigualdad Social: Causas, Consecuencias y Caminos hacia la Equidad"
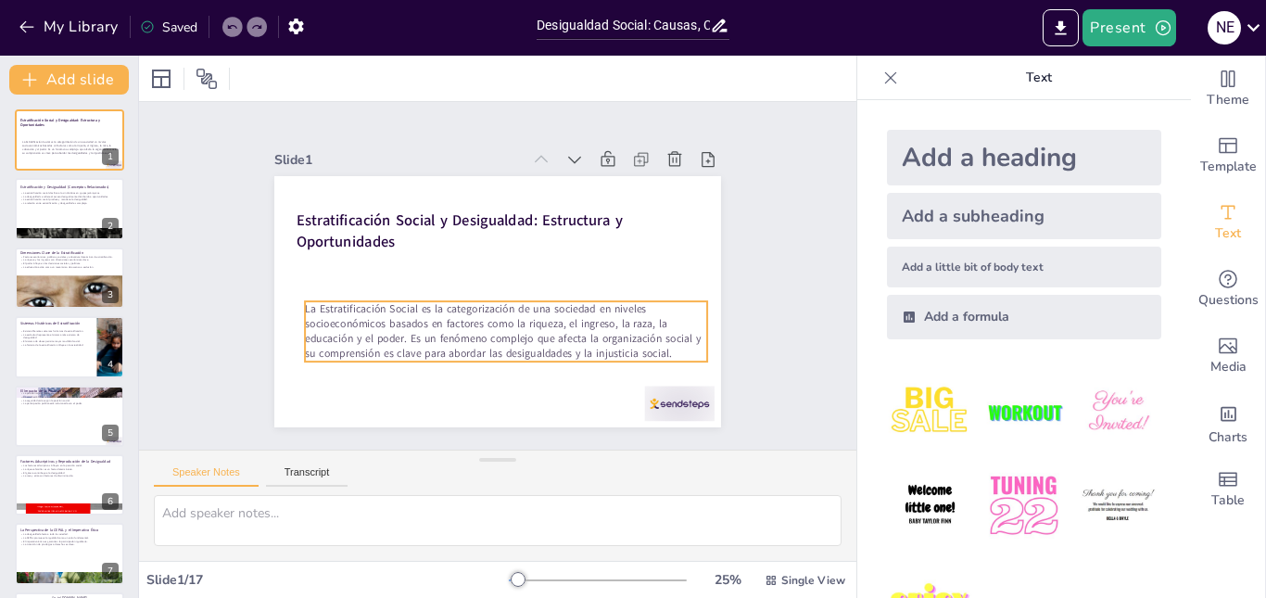
checkbox input "true"
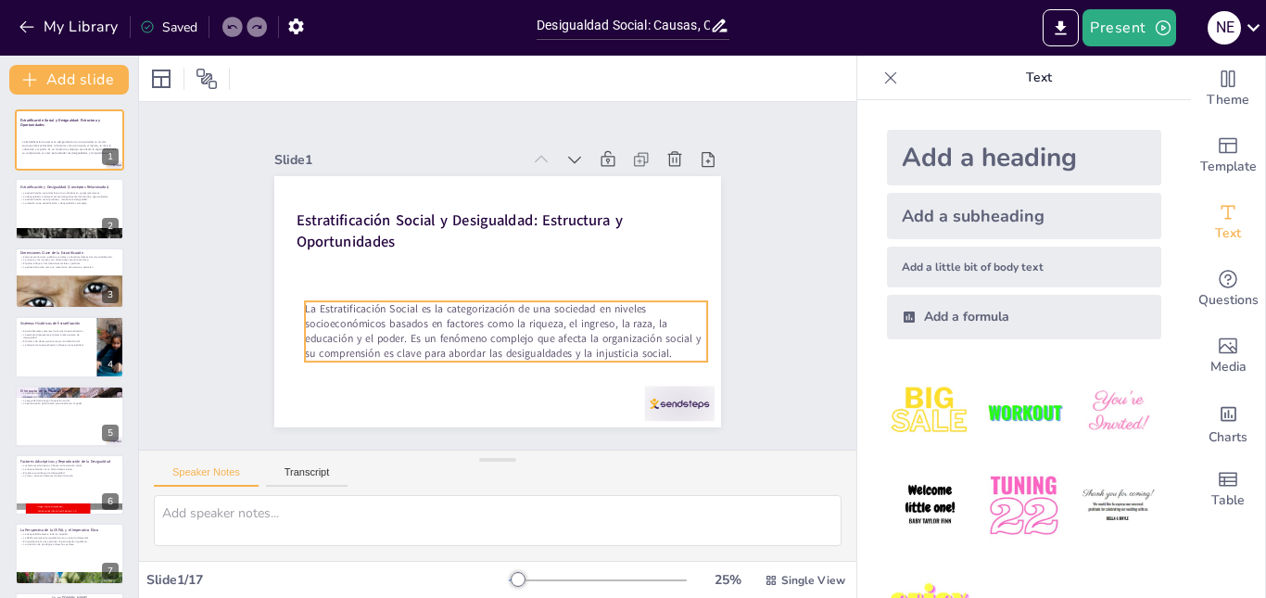
checkbox input "true"
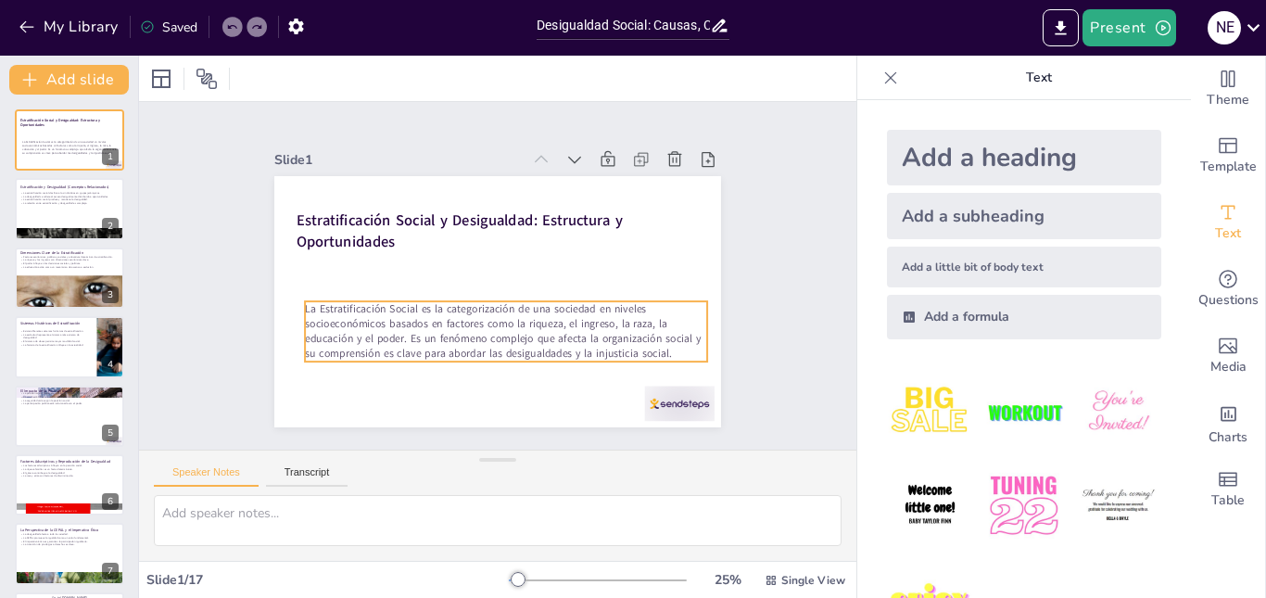
checkbox input "true"
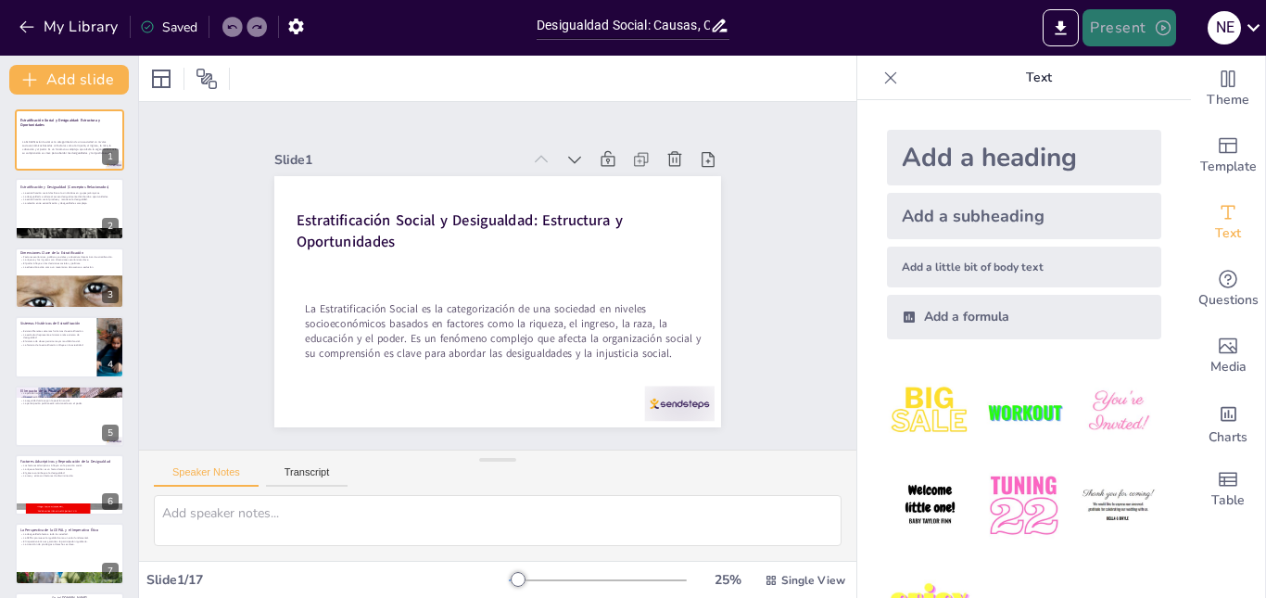
click at [1134, 32] on button "Present" at bounding box center [1129, 27] width 93 height 37
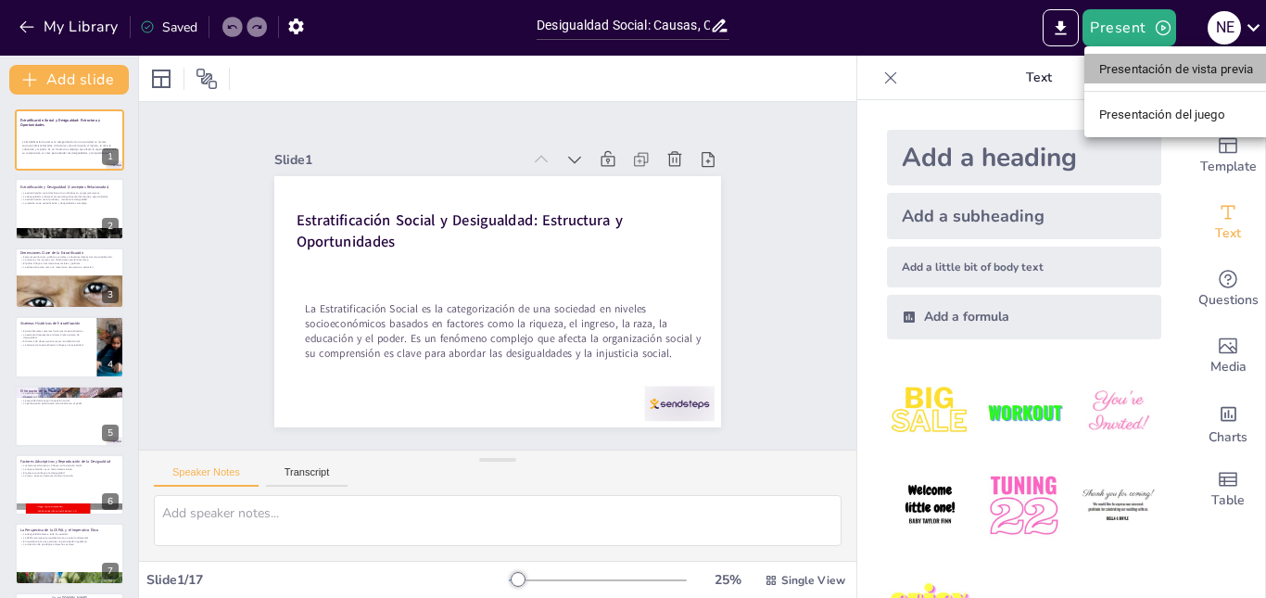
click at [1143, 65] on font "Presentación de vista previa" at bounding box center [1176, 69] width 155 height 14
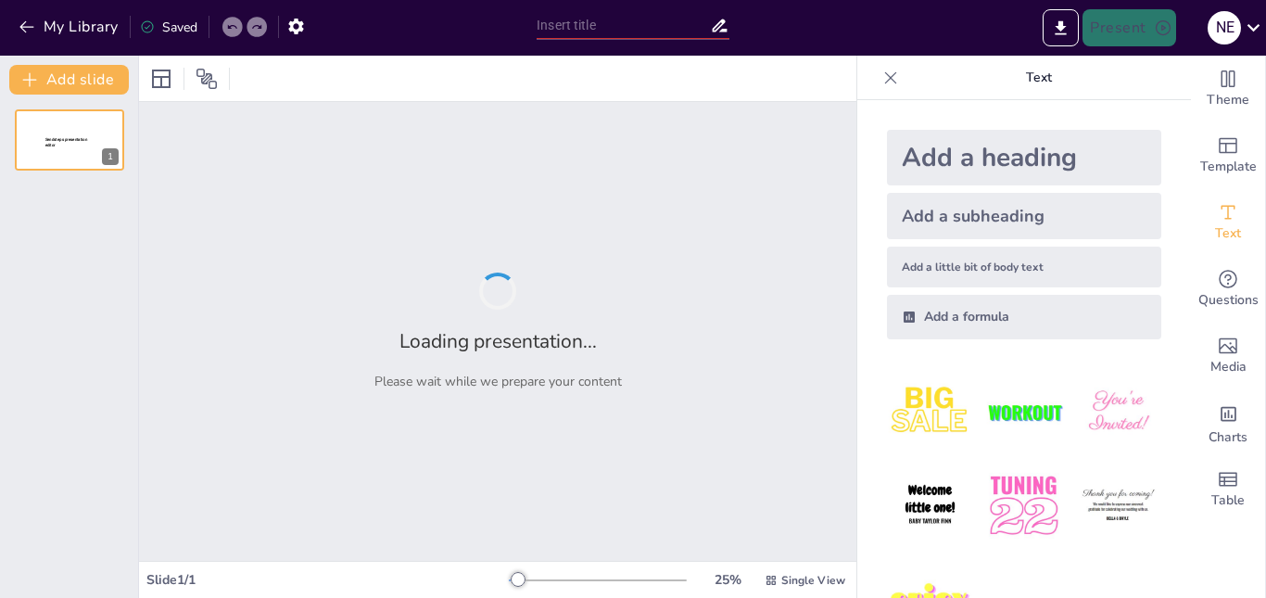
type input "Desigualdad Social: Causas, Consecuencias y Caminos hacia la Equidad"
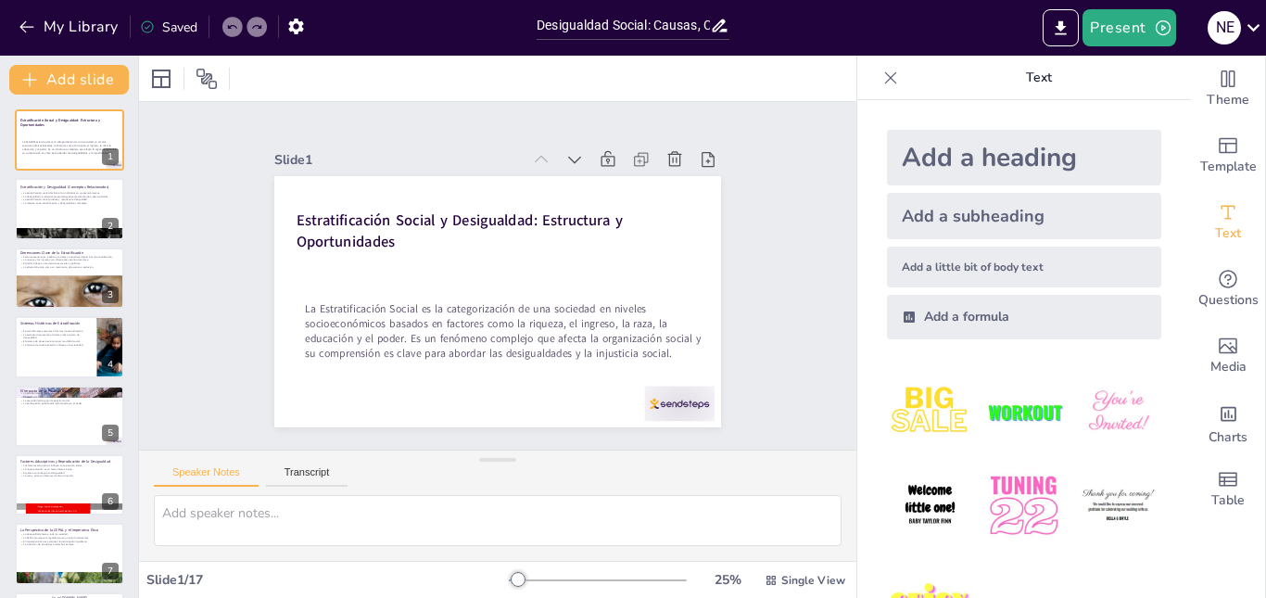
checkbox input "true"
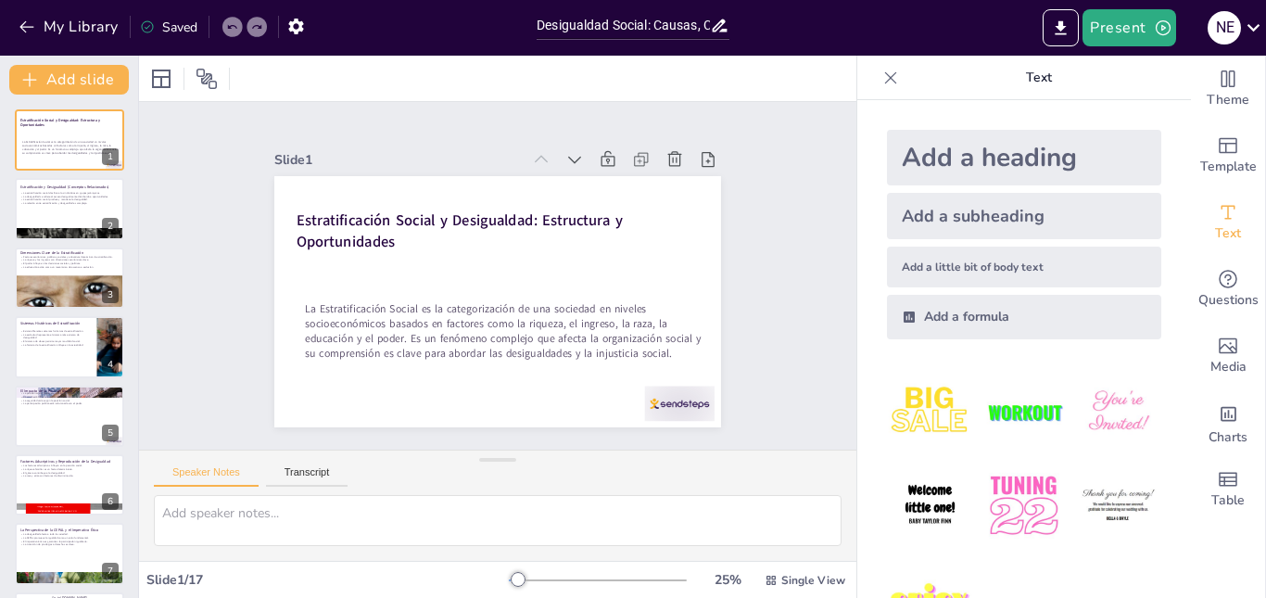
checkbox input "true"
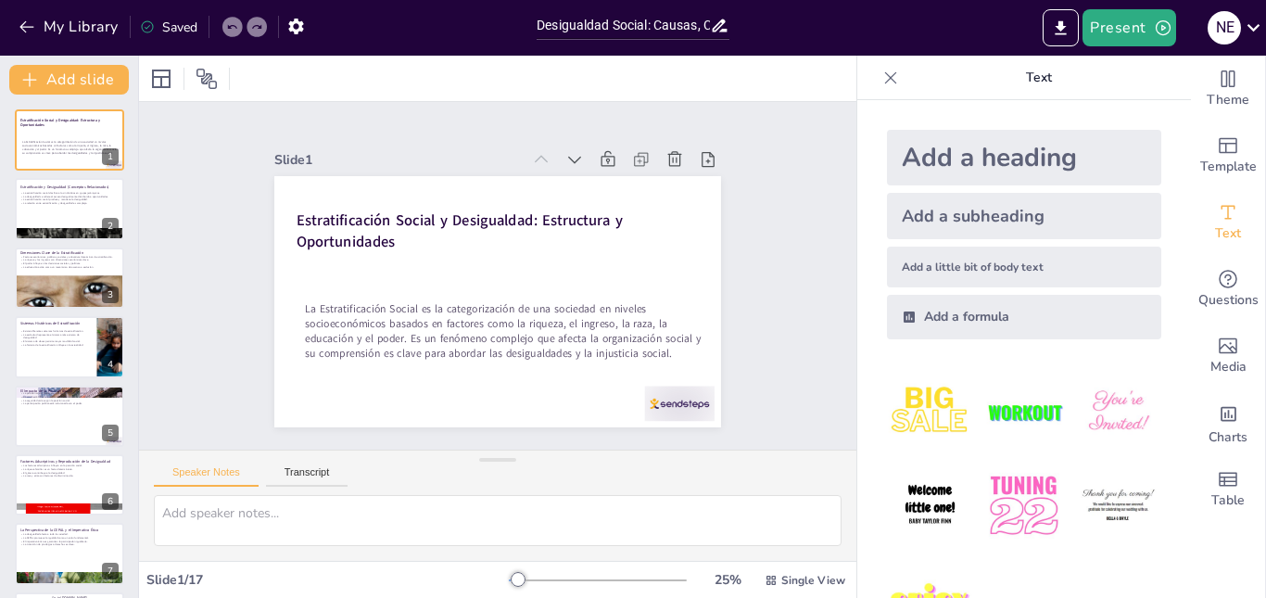
checkbox input "true"
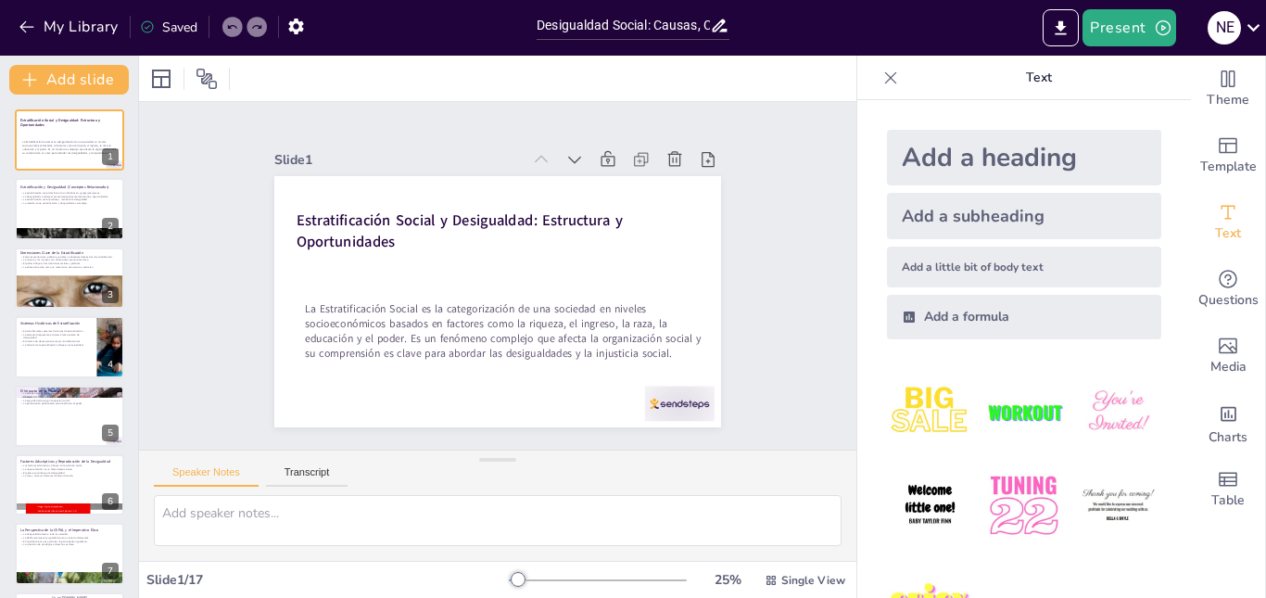
checkbox input "true"
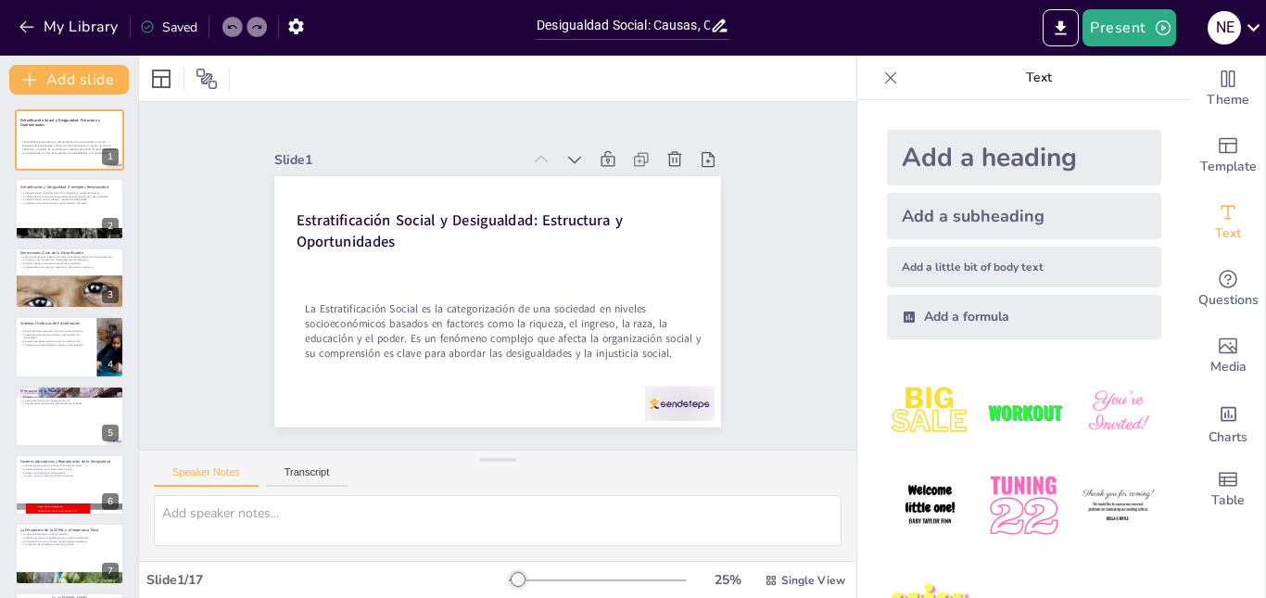
checkbox input "true"
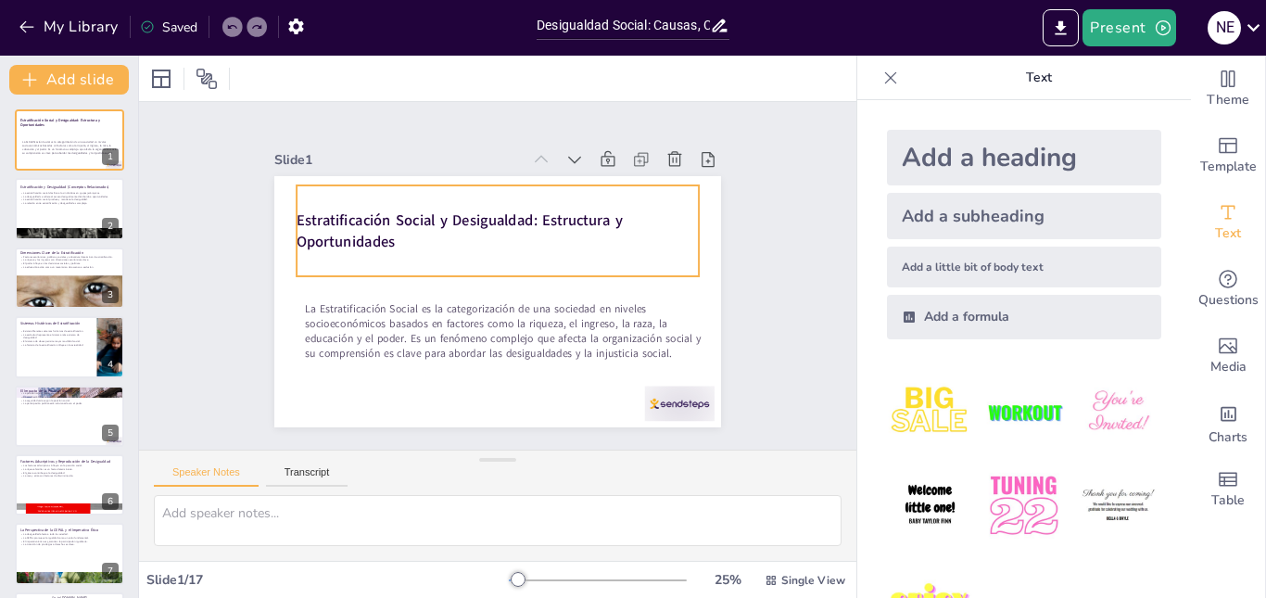
checkbox input "true"
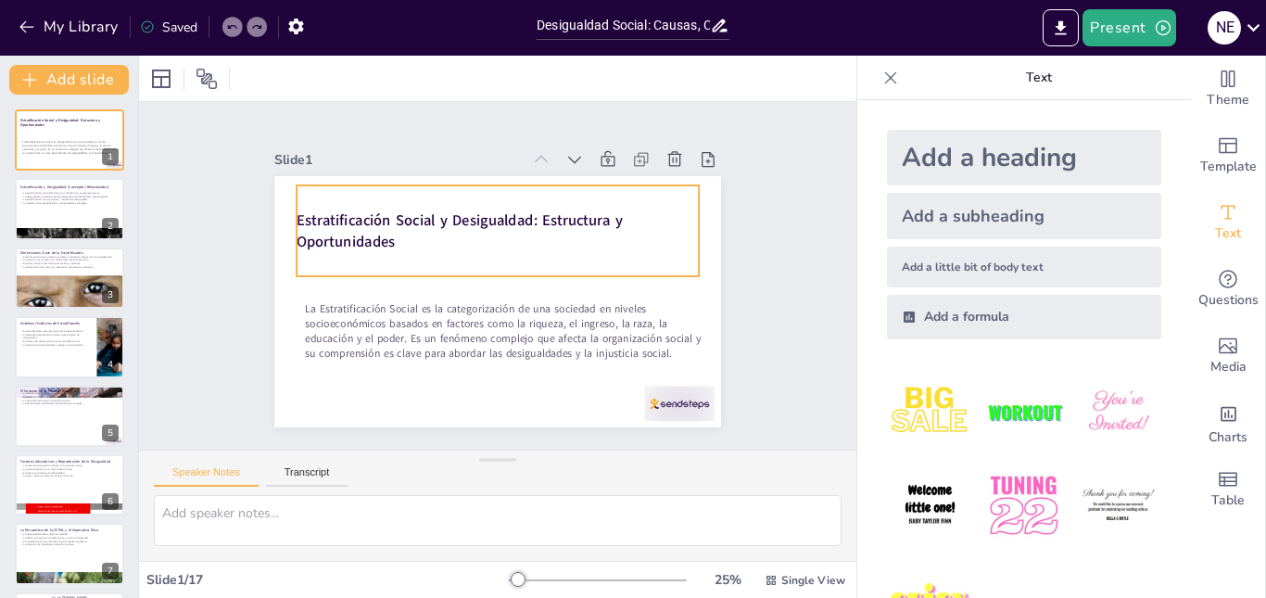
checkbox input "true"
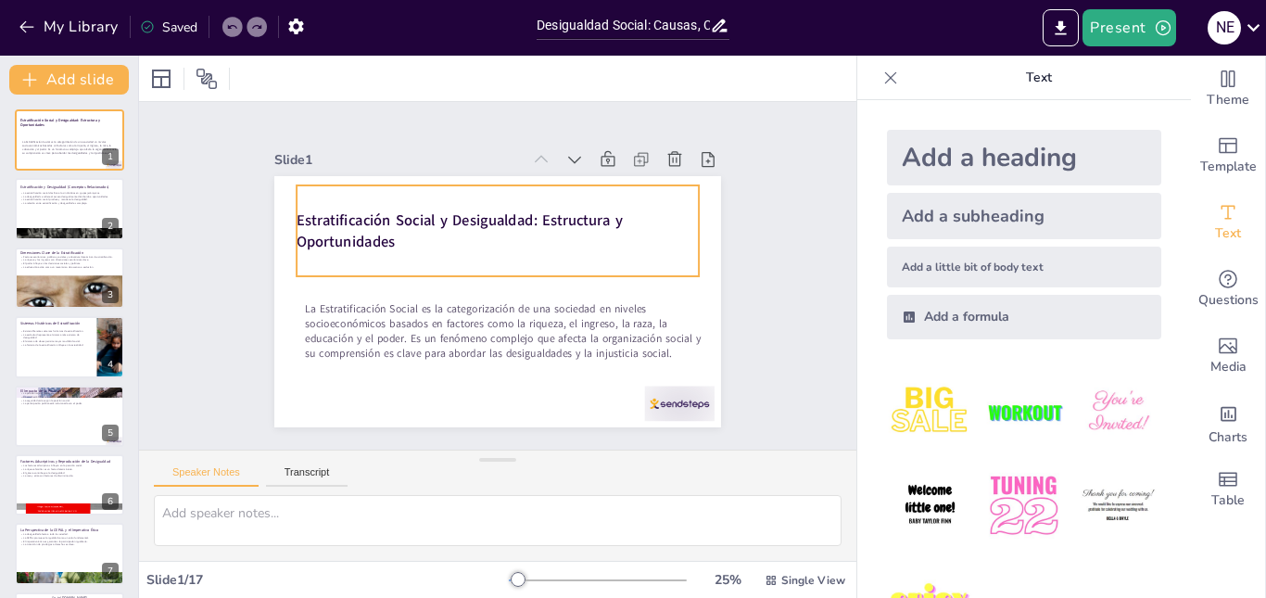
checkbox input "true"
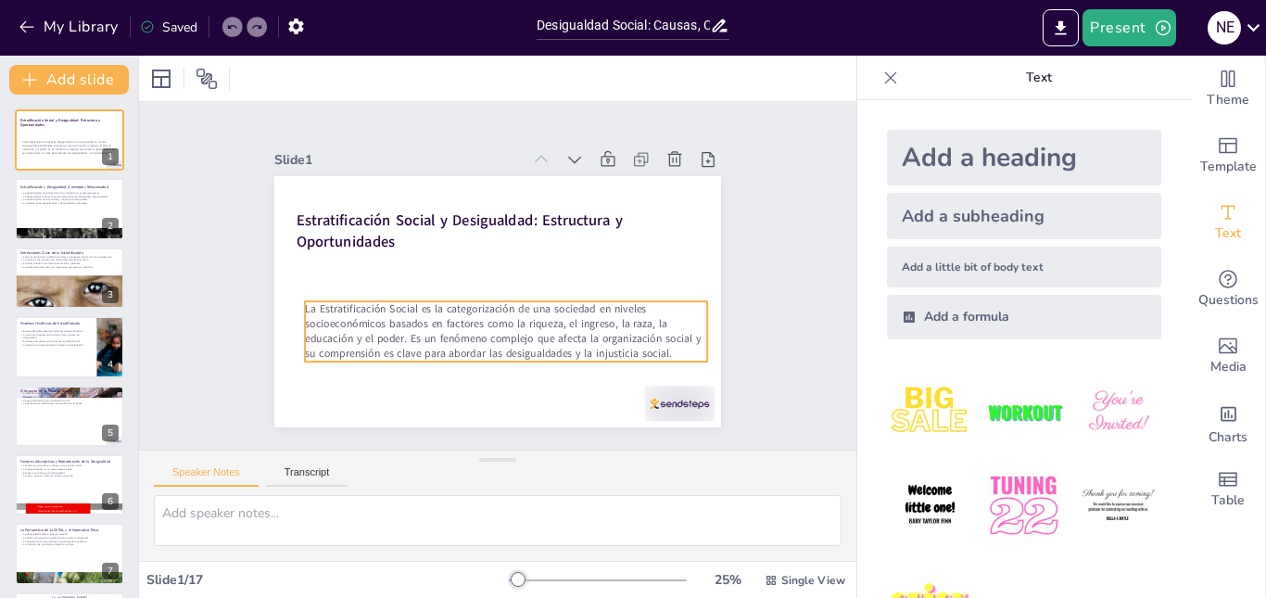
checkbox input "true"
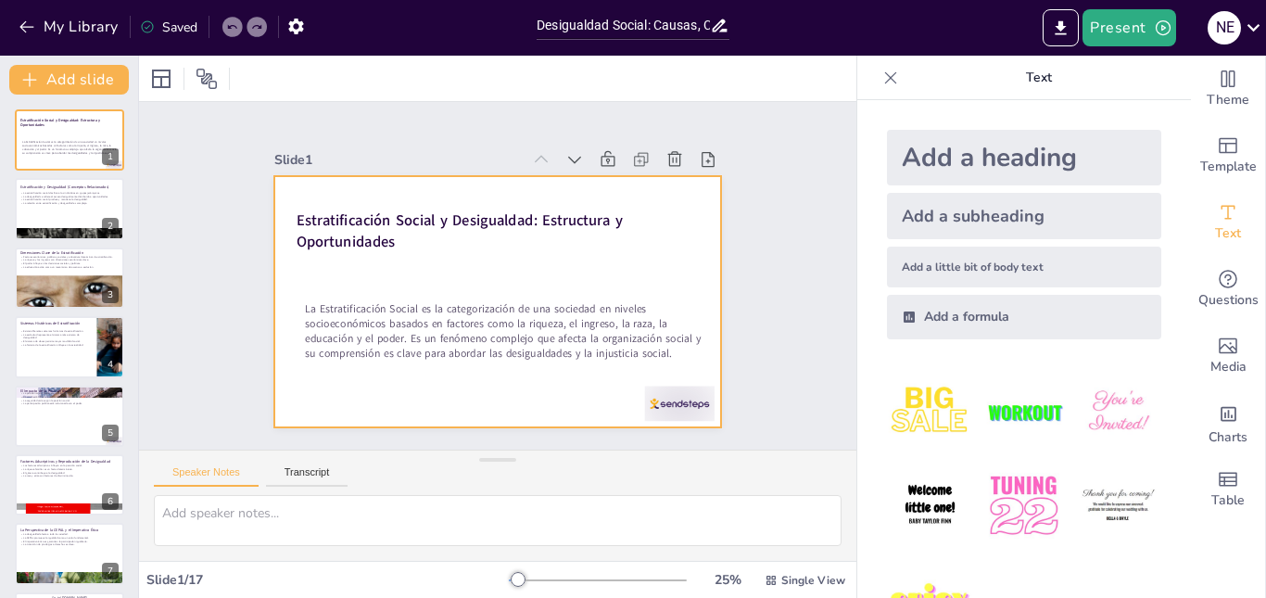
checkbox input "true"
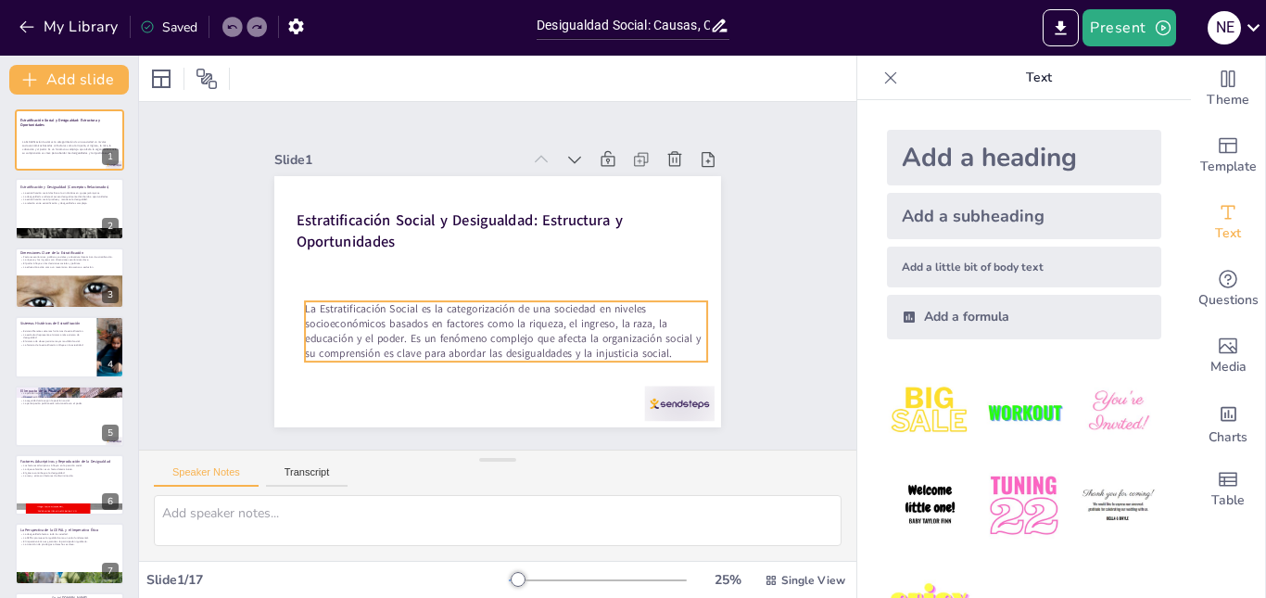
checkbox input "true"
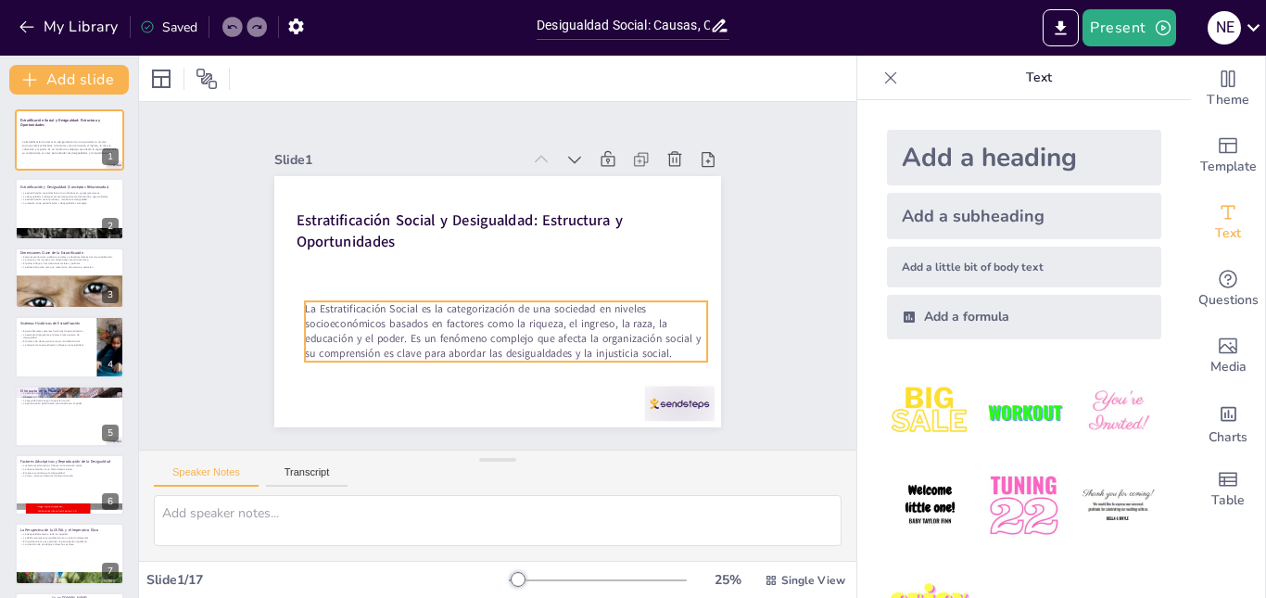
checkbox input "true"
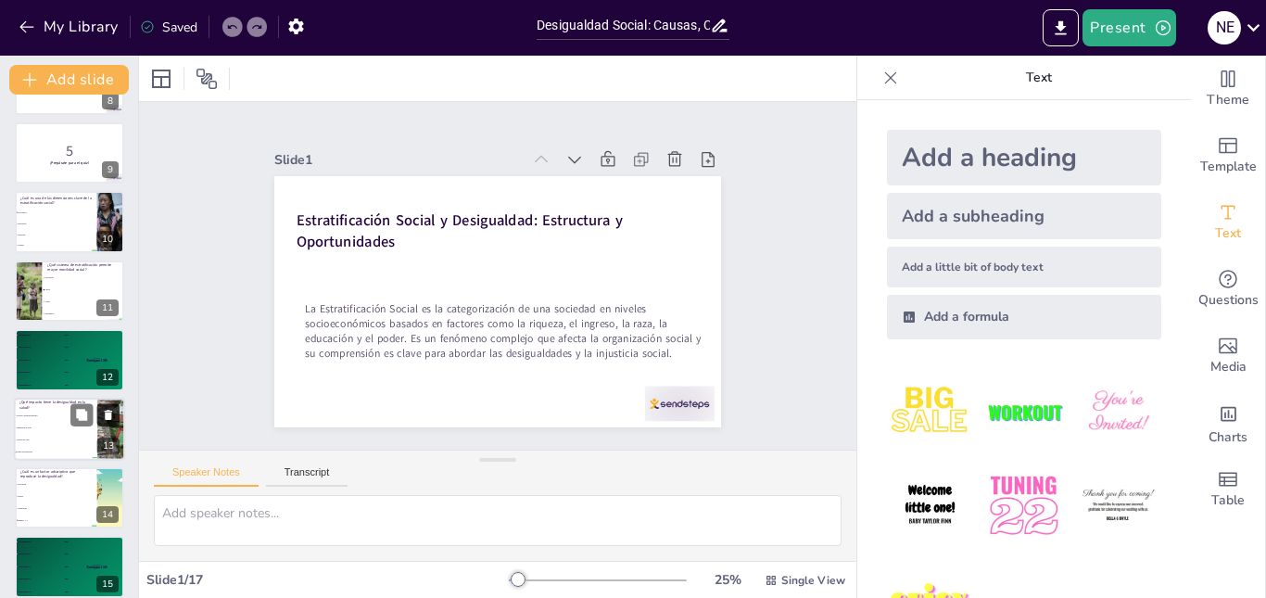
checkbox input "true"
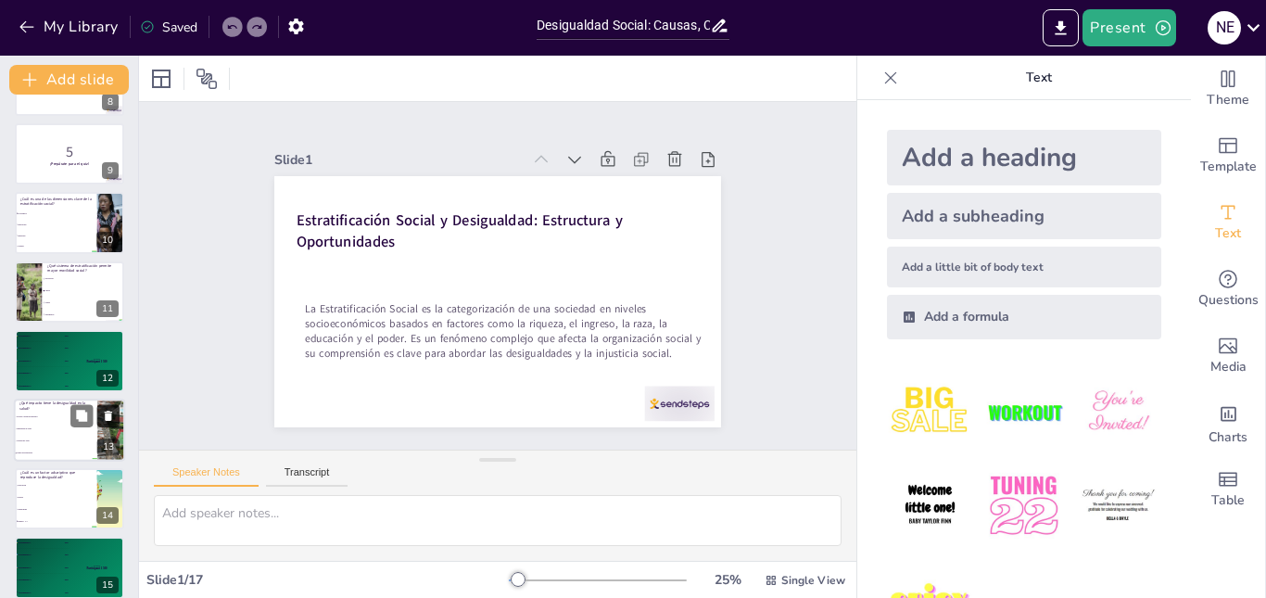
checkbox input "true"
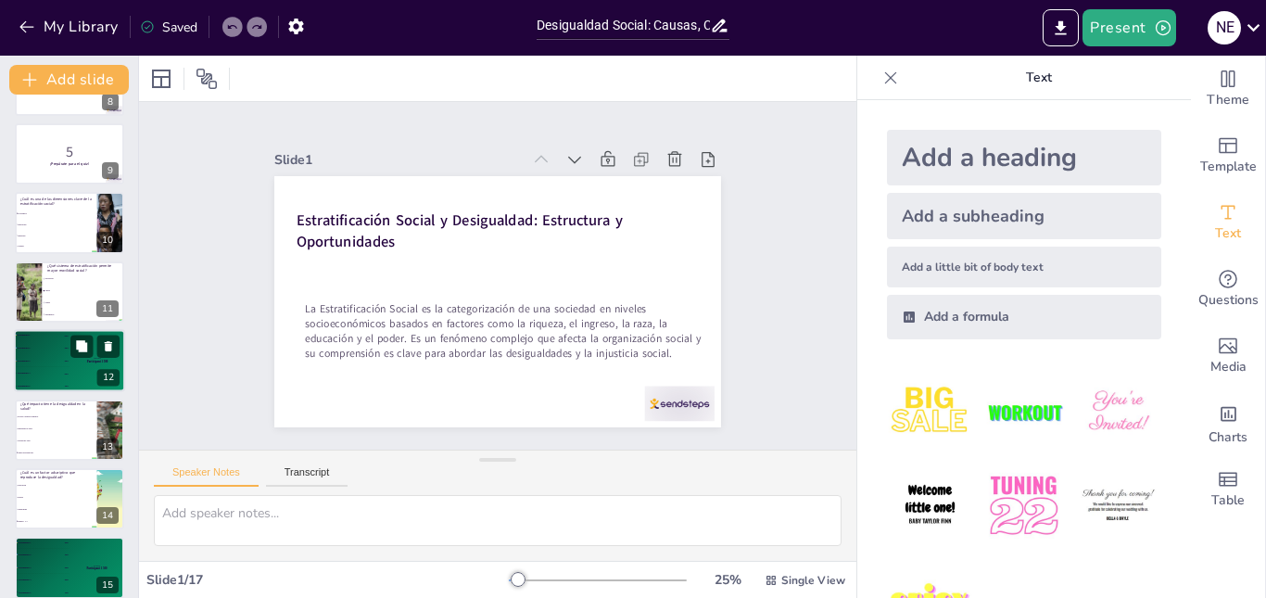
checkbox input "true"
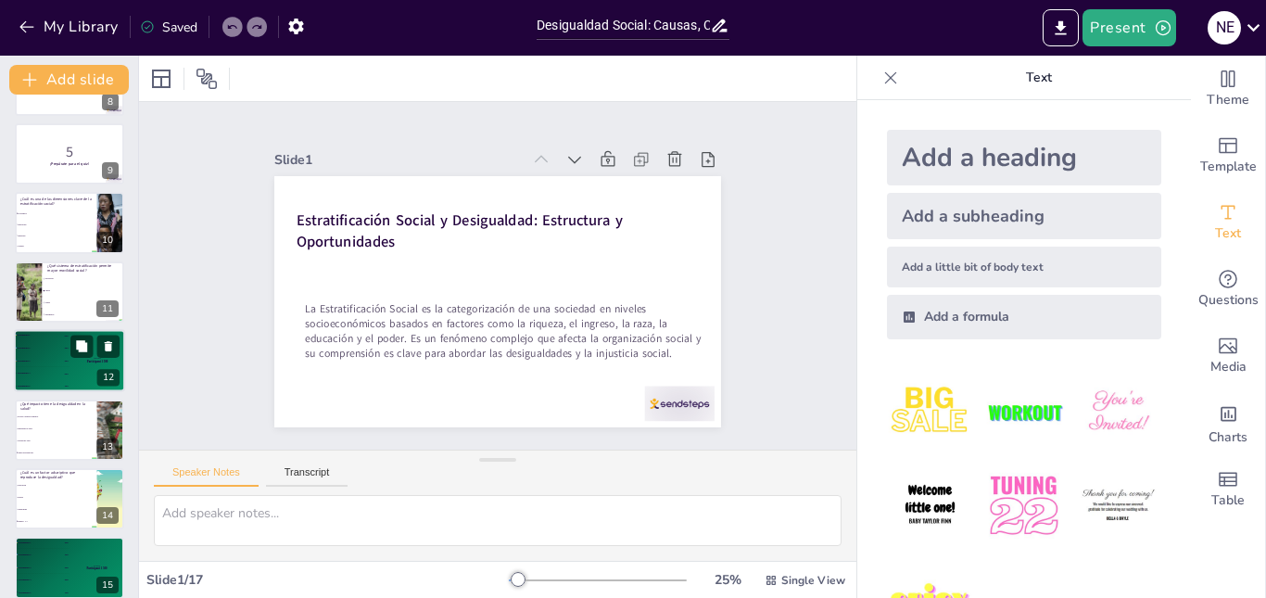
checkbox input "true"
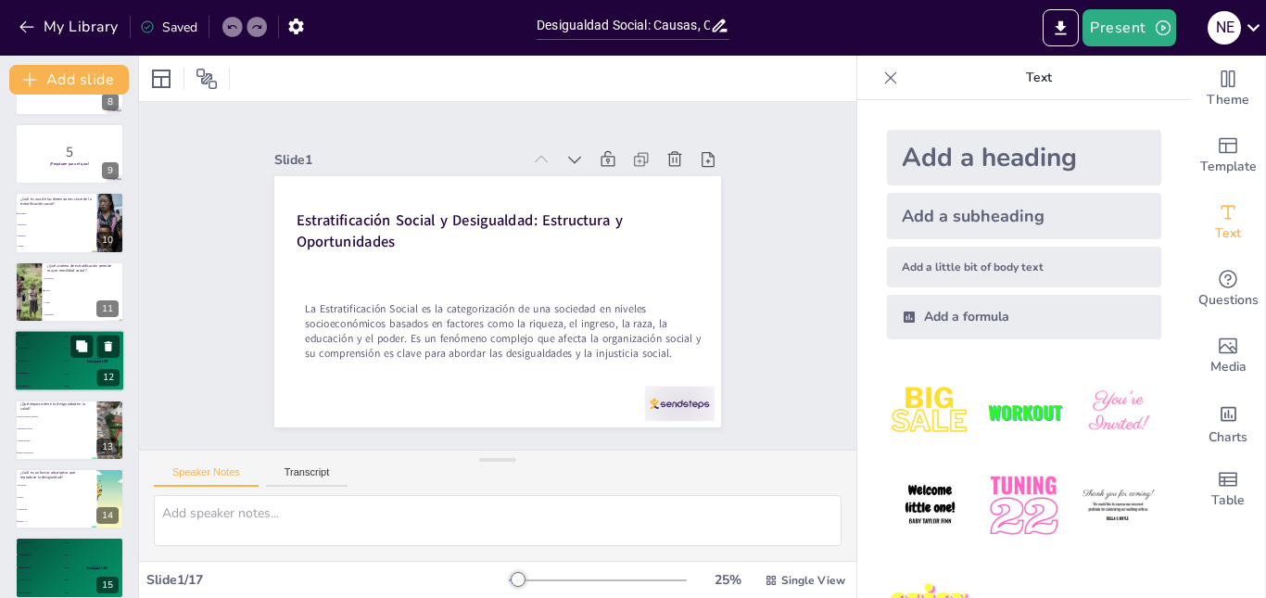
checkbox input "true"
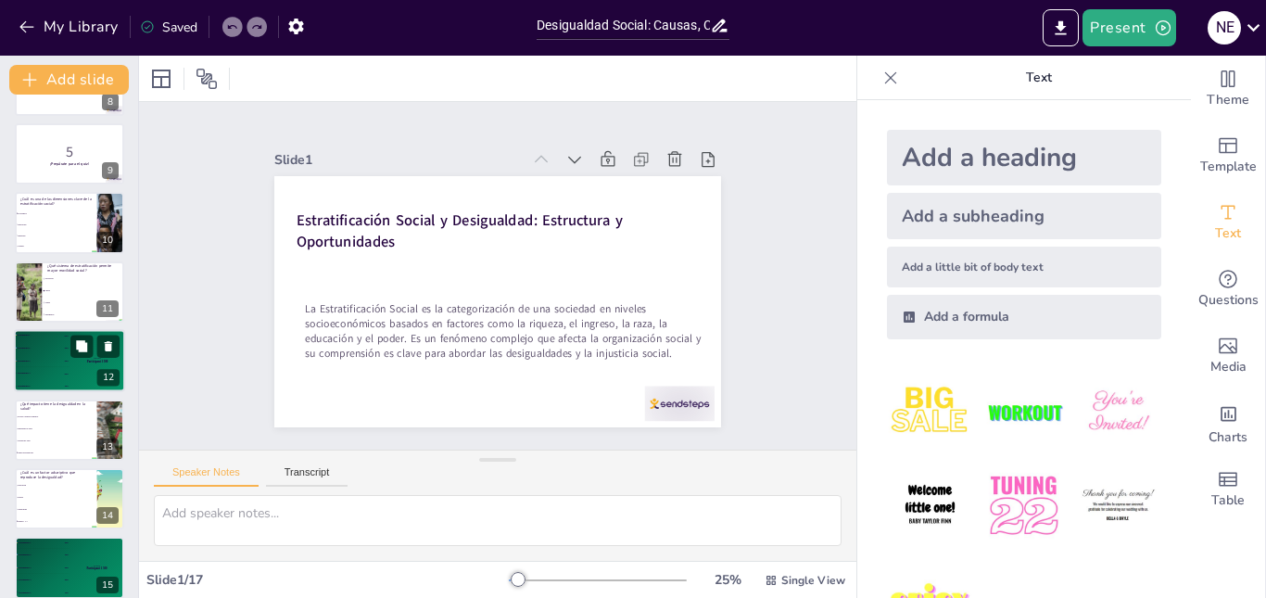
checkbox input "true"
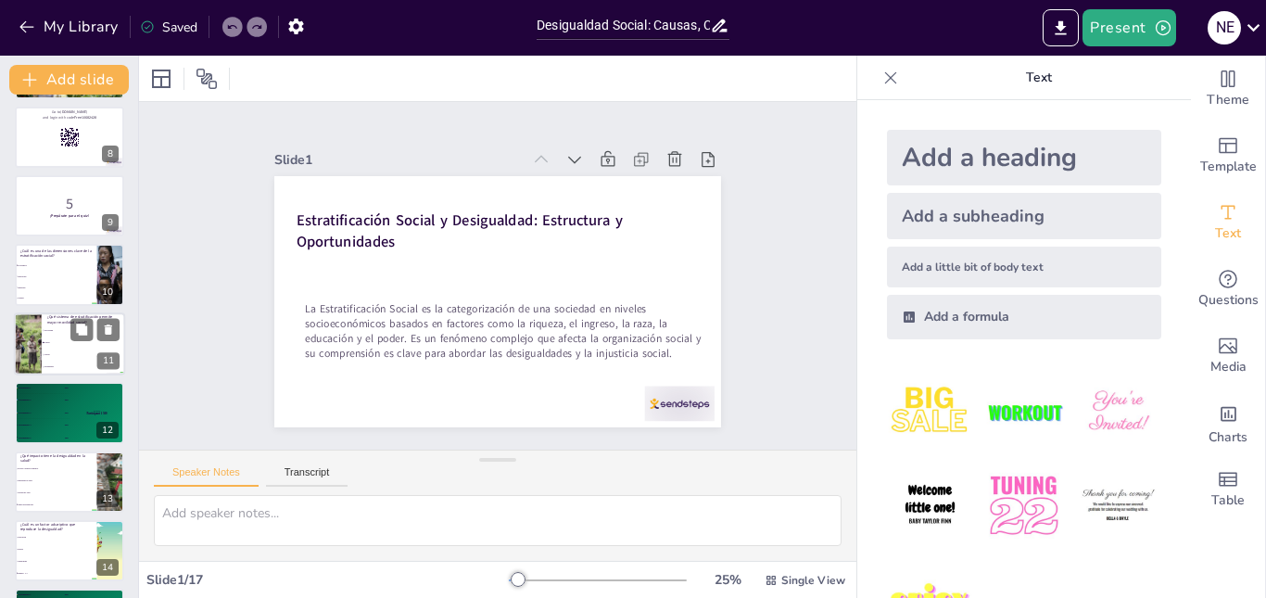
checkbox input "true"
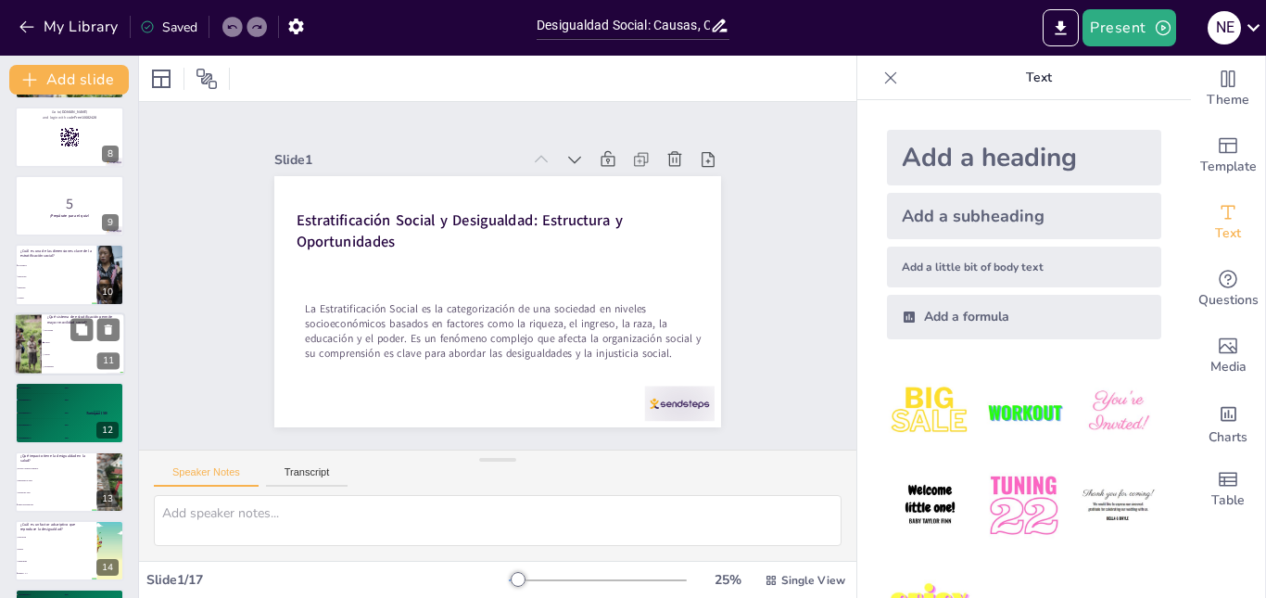
checkbox input "true"
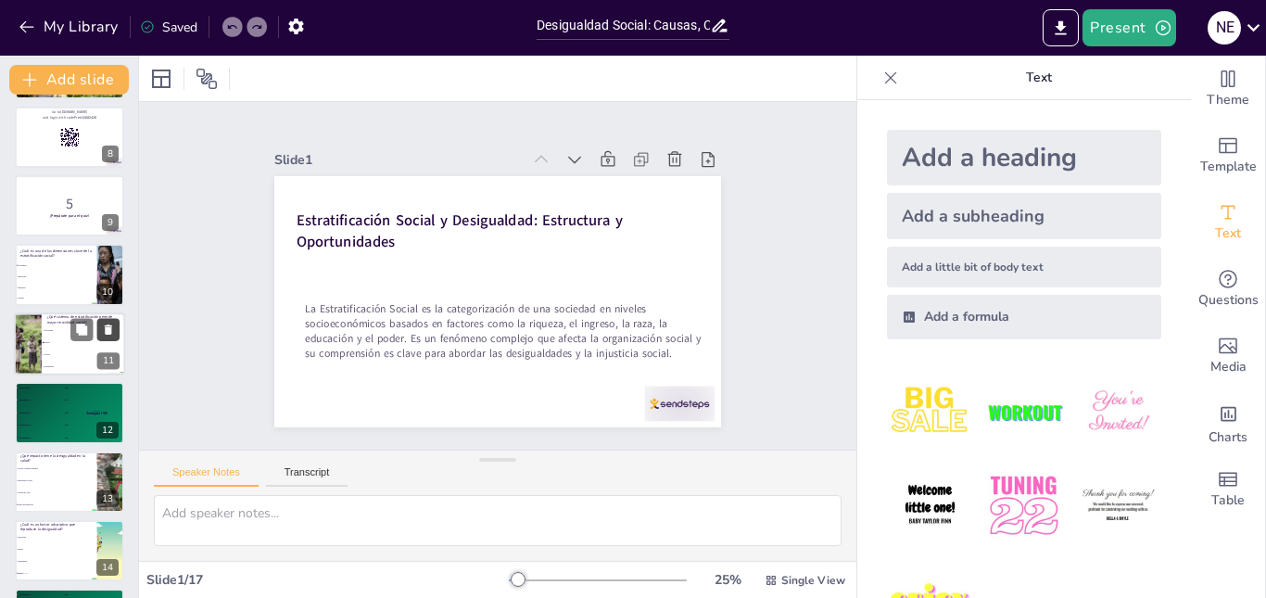
checkbox input "true"
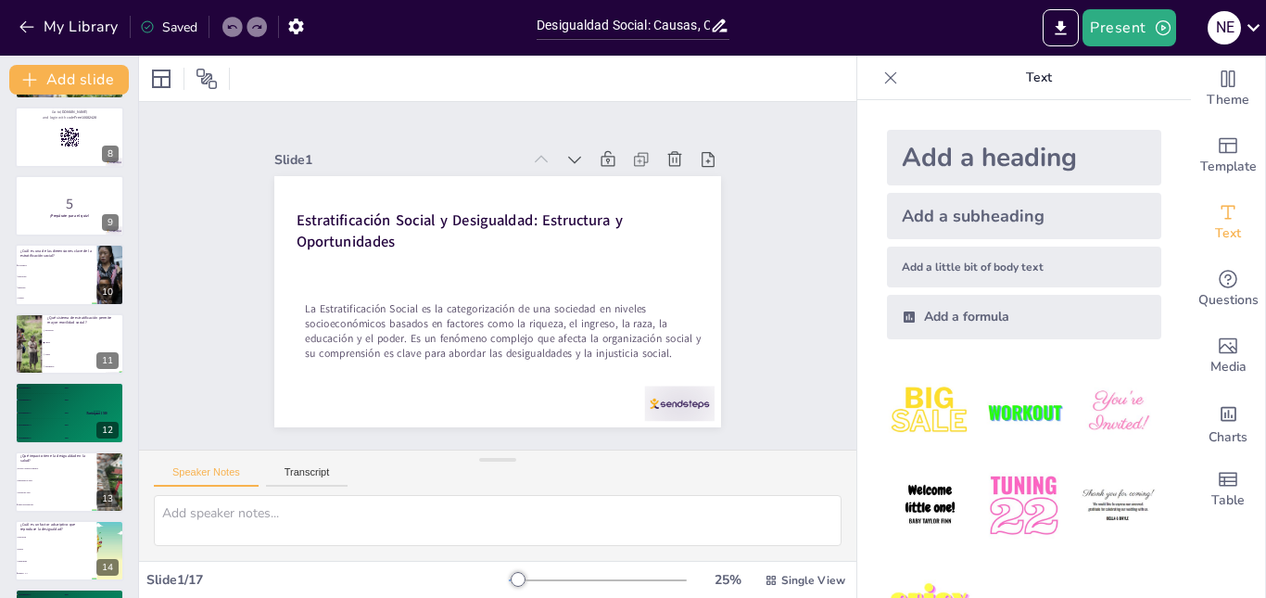
checkbox input "true"
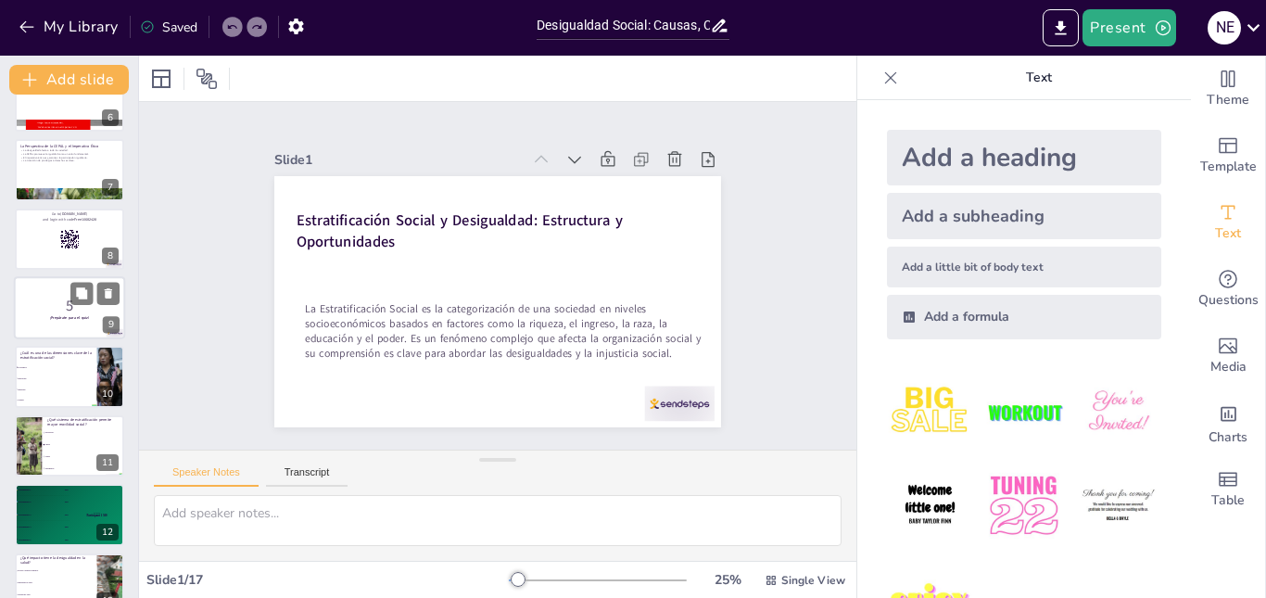
checkbox input "true"
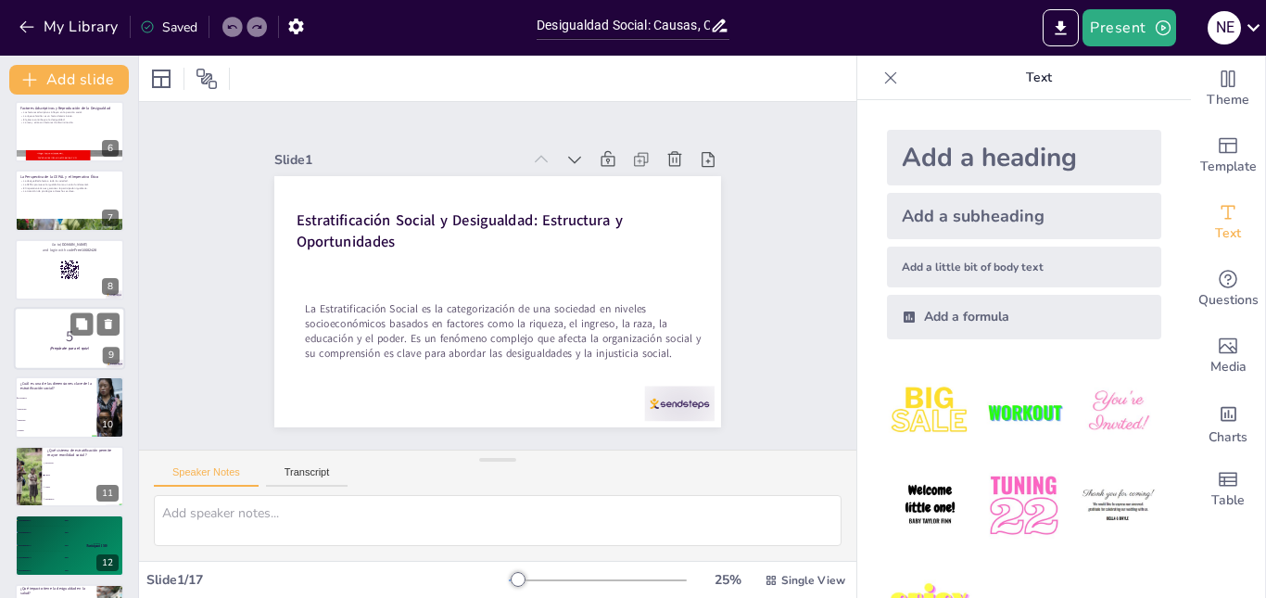
checkbox input "true"
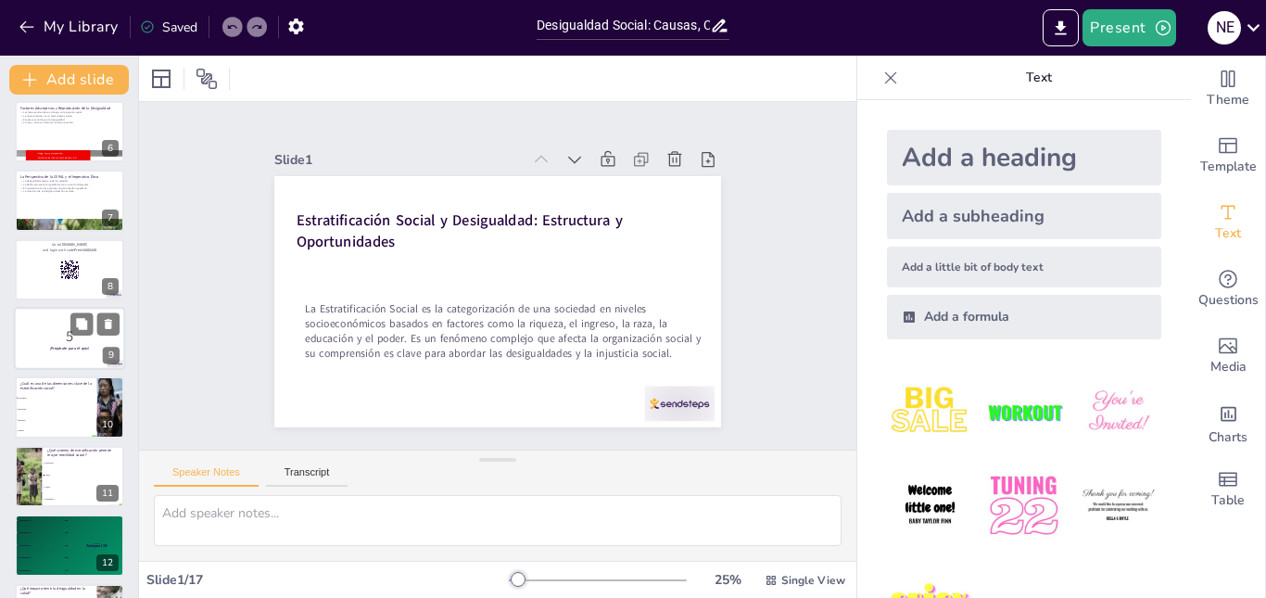
checkbox input "true"
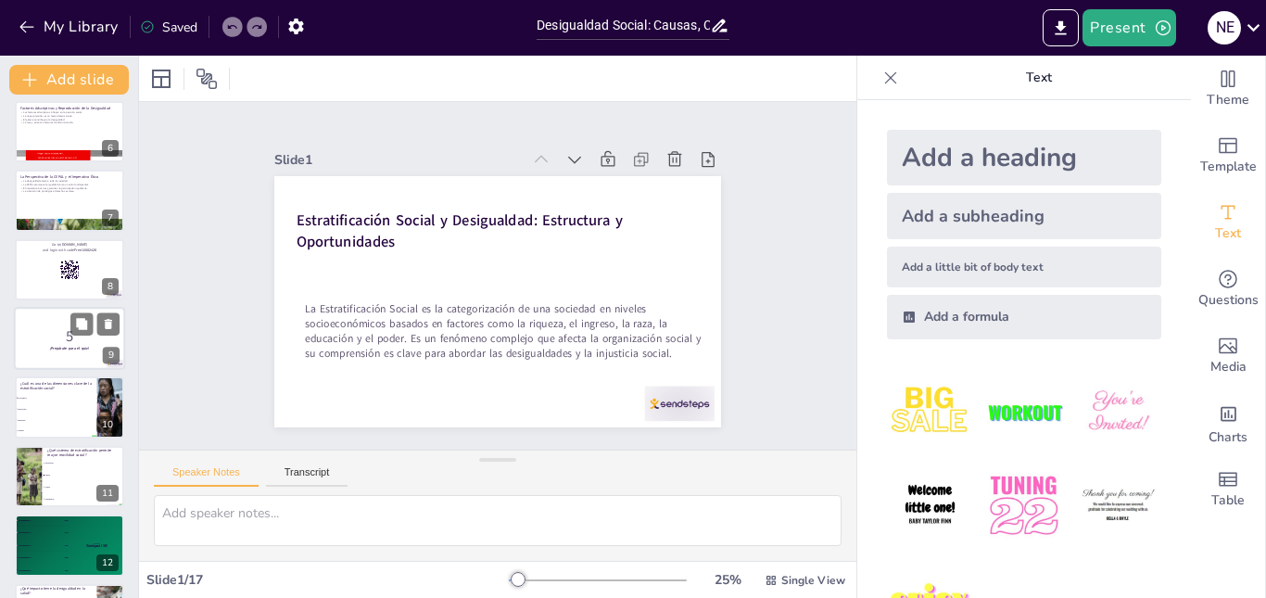
checkbox input "true"
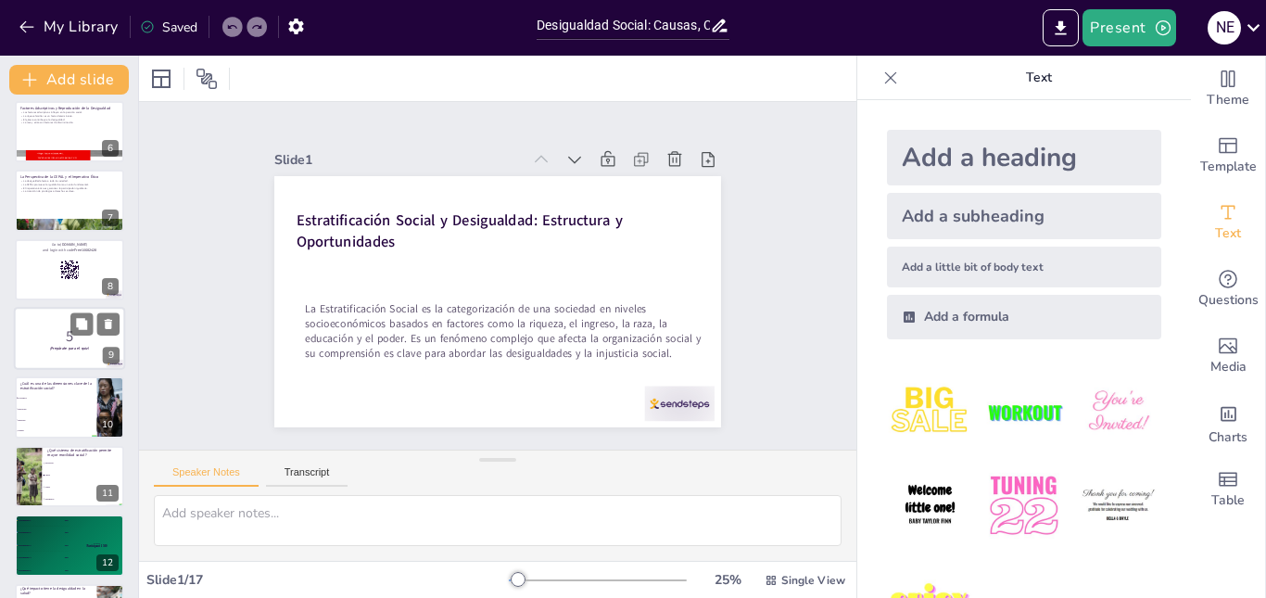
checkbox input "true"
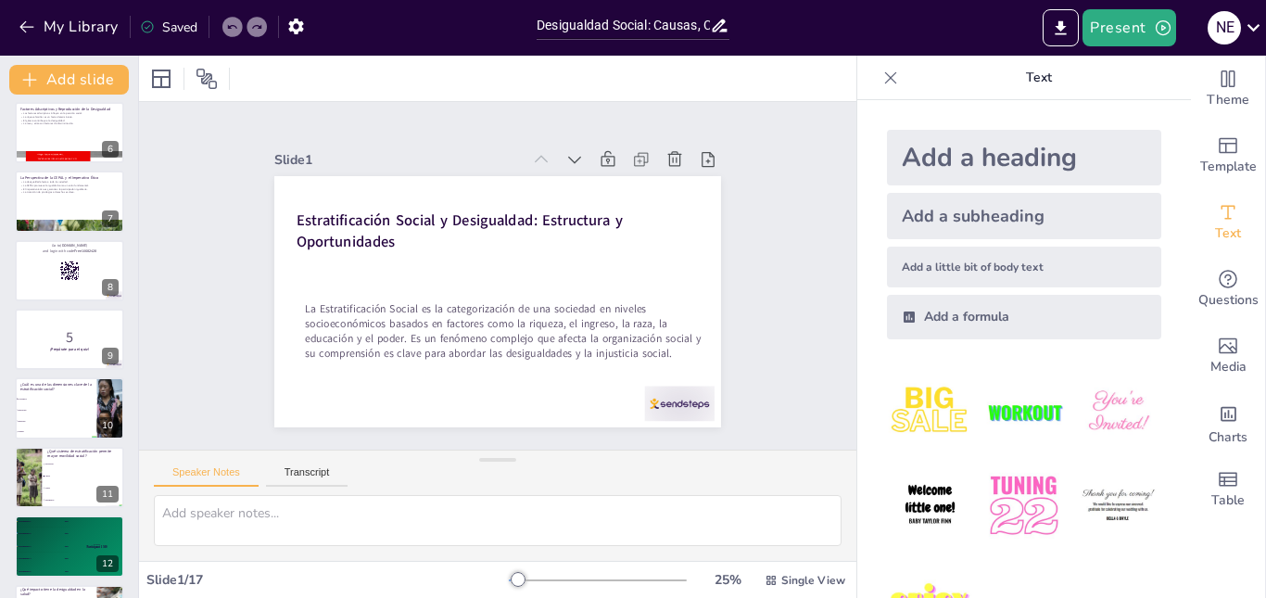
checkbox input "true"
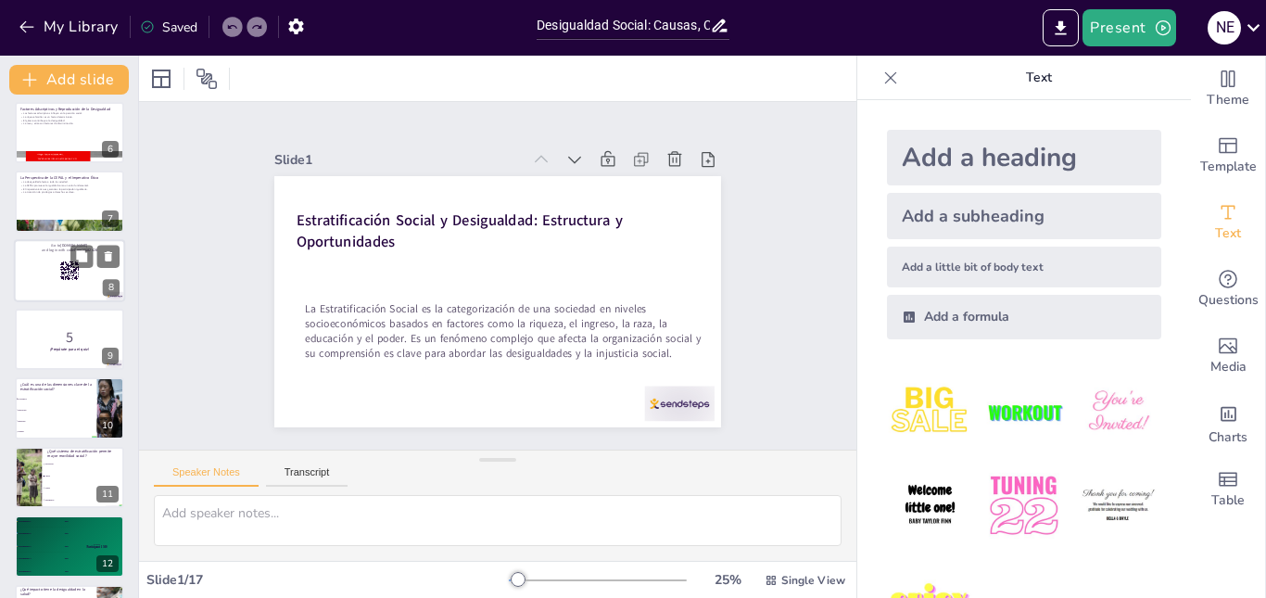
checkbox input "true"
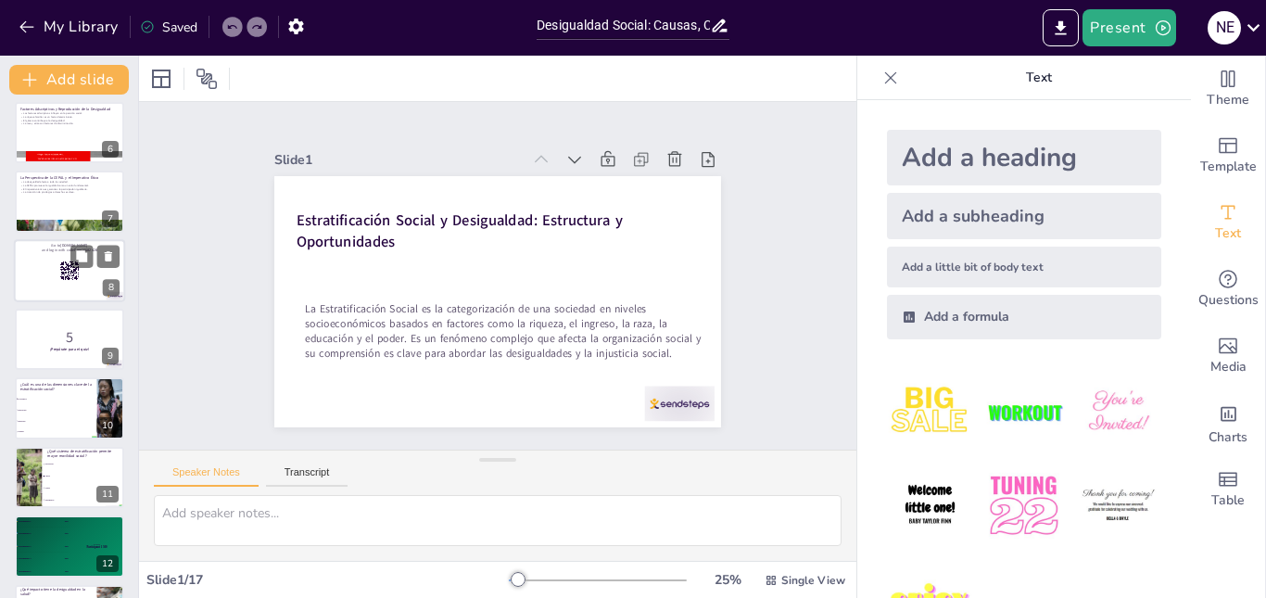
checkbox input "true"
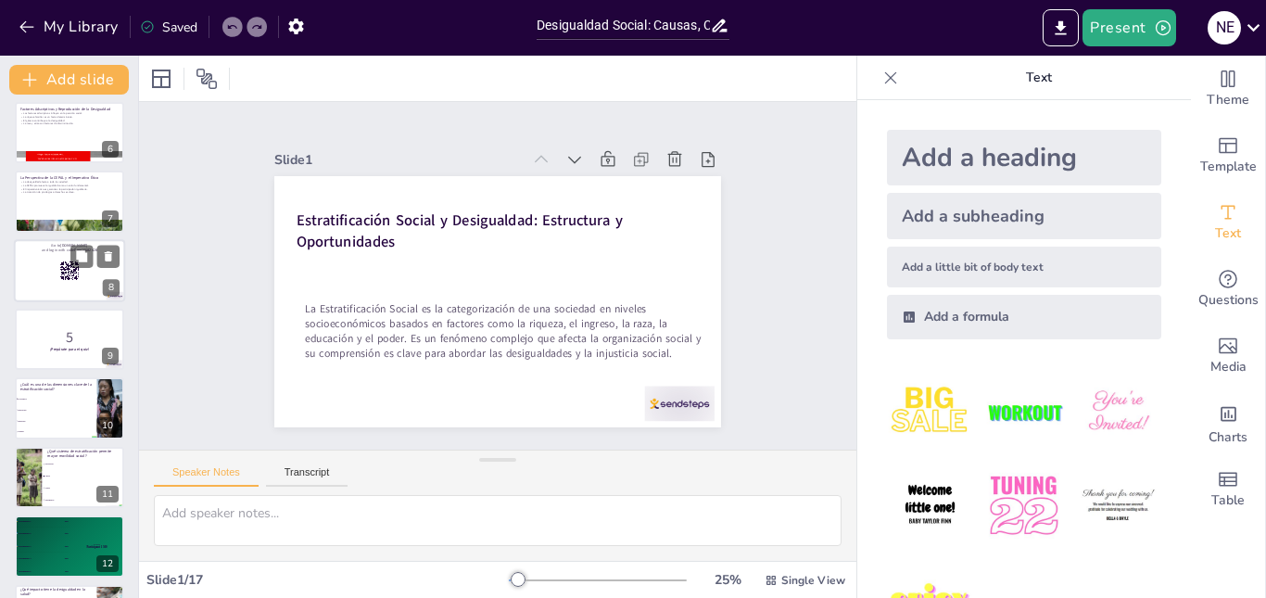
checkbox input "true"
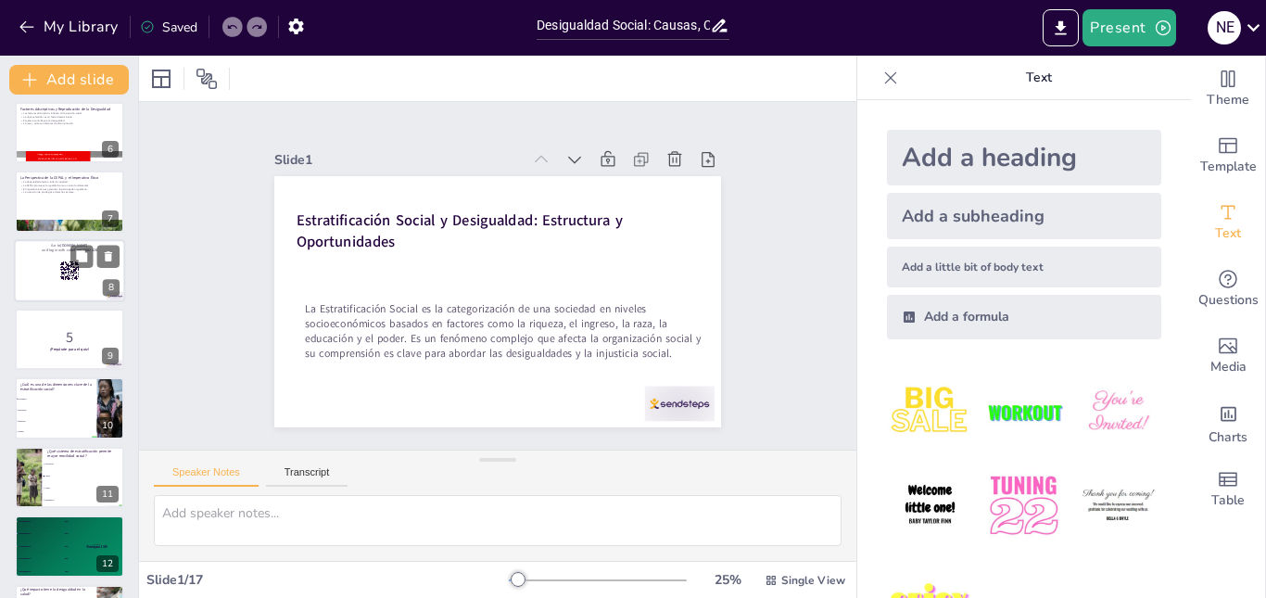
checkbox input "true"
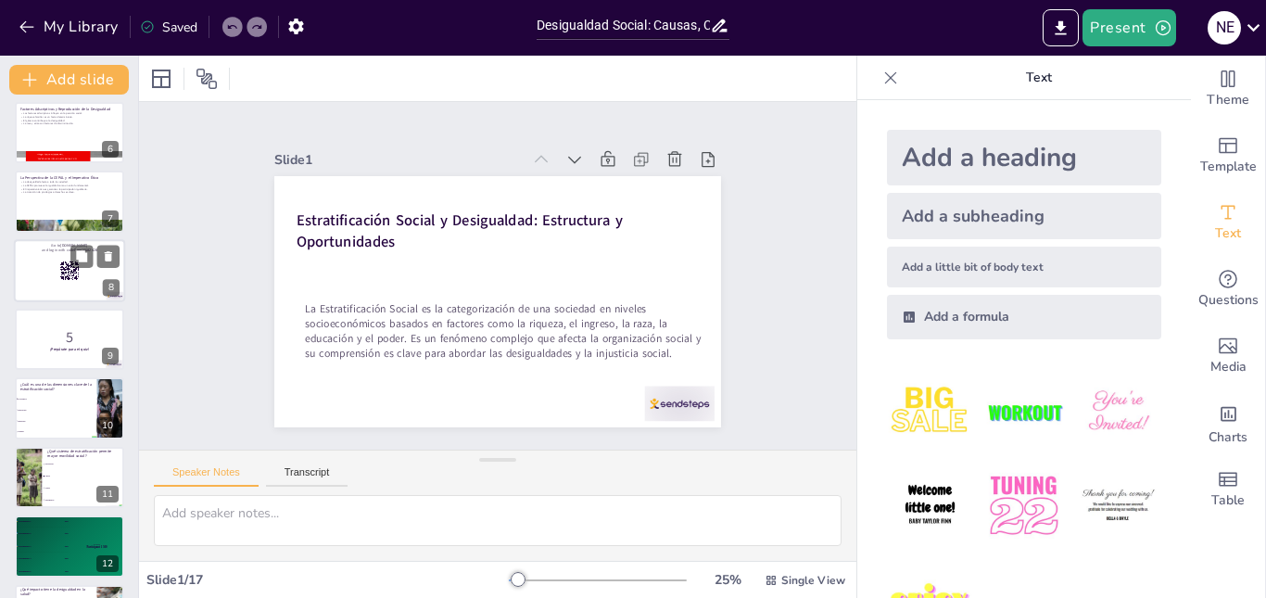
checkbox input "true"
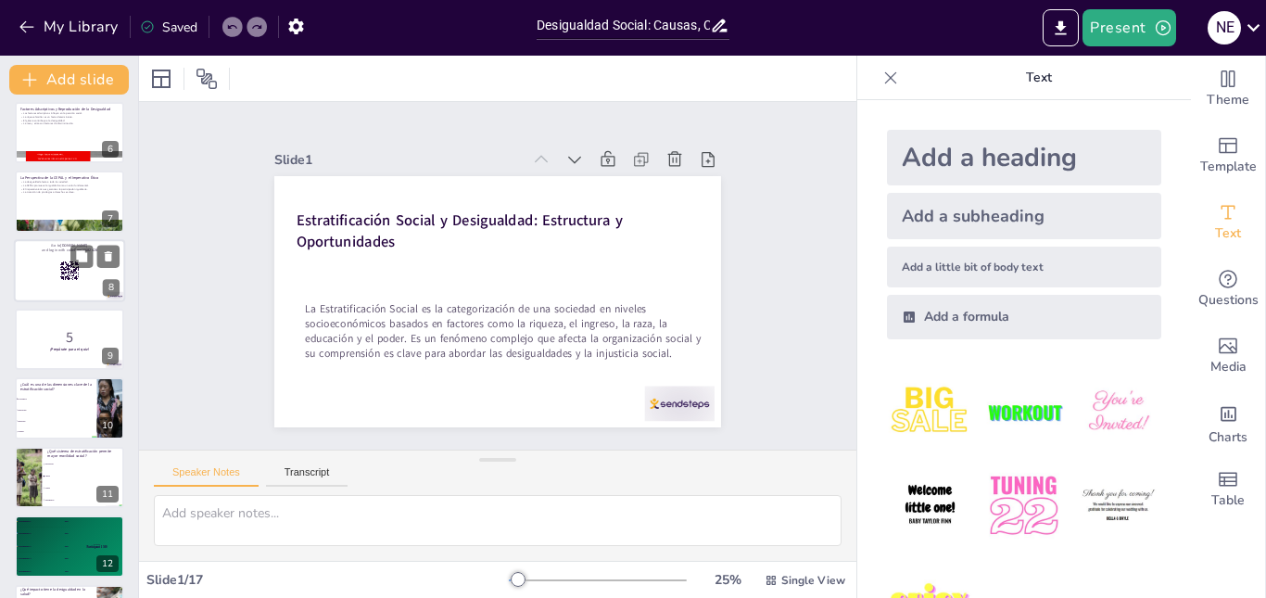
click at [61, 264] on rect at bounding box center [69, 270] width 20 height 20
checkbox input "true"
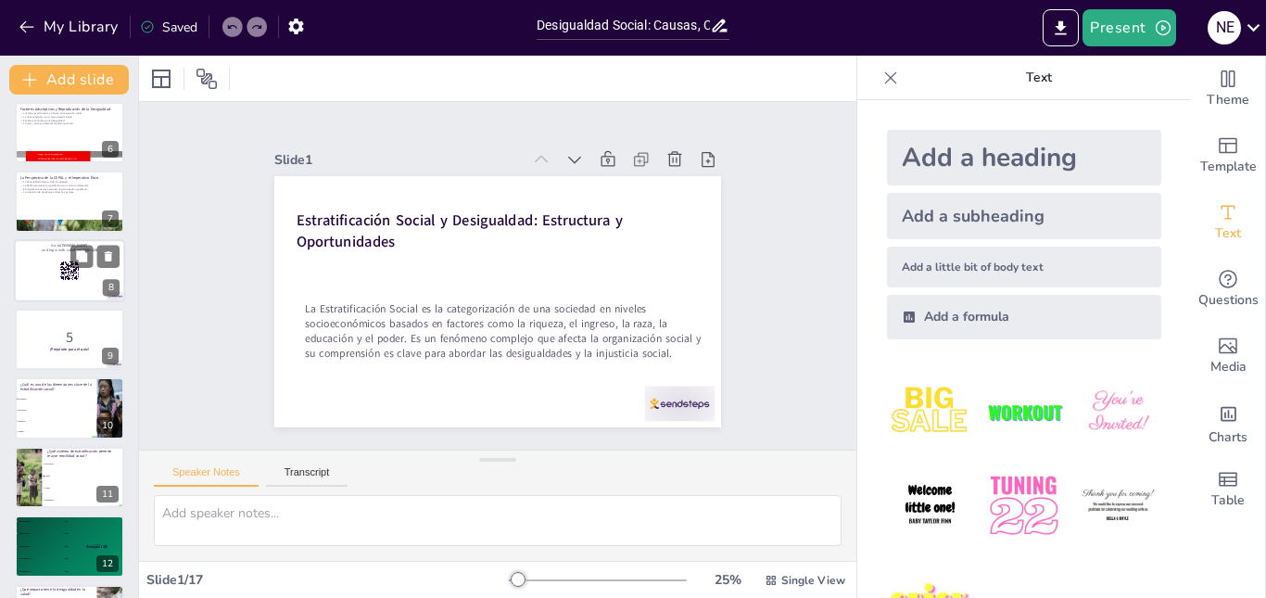
checkbox input "true"
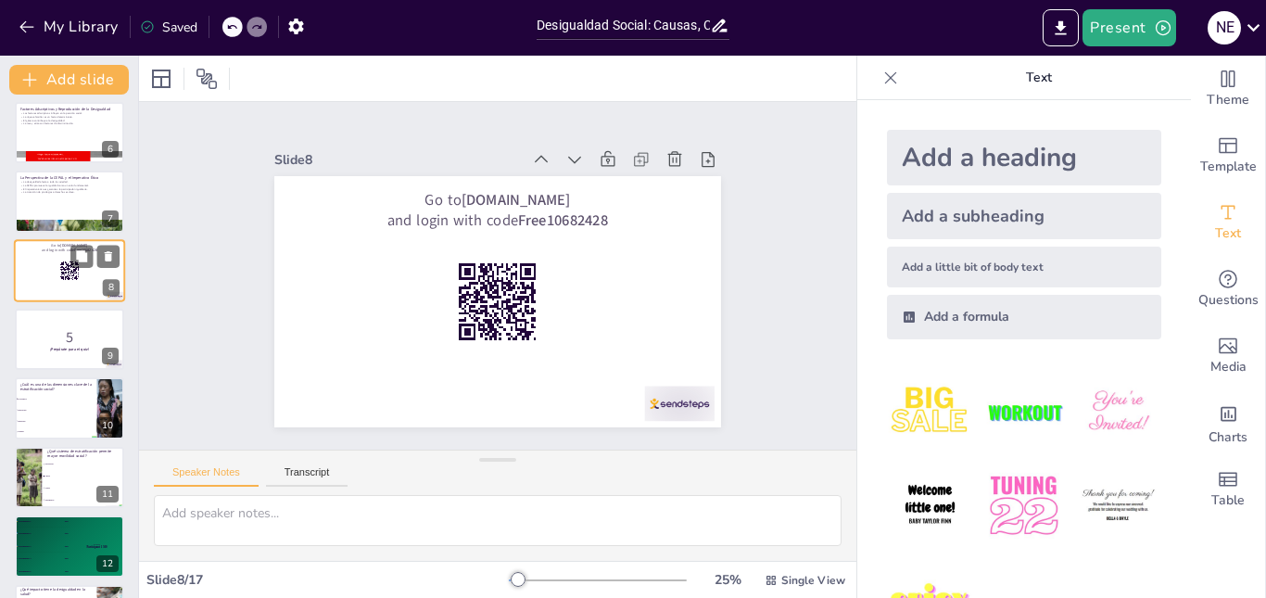
scroll to position [276, 0]
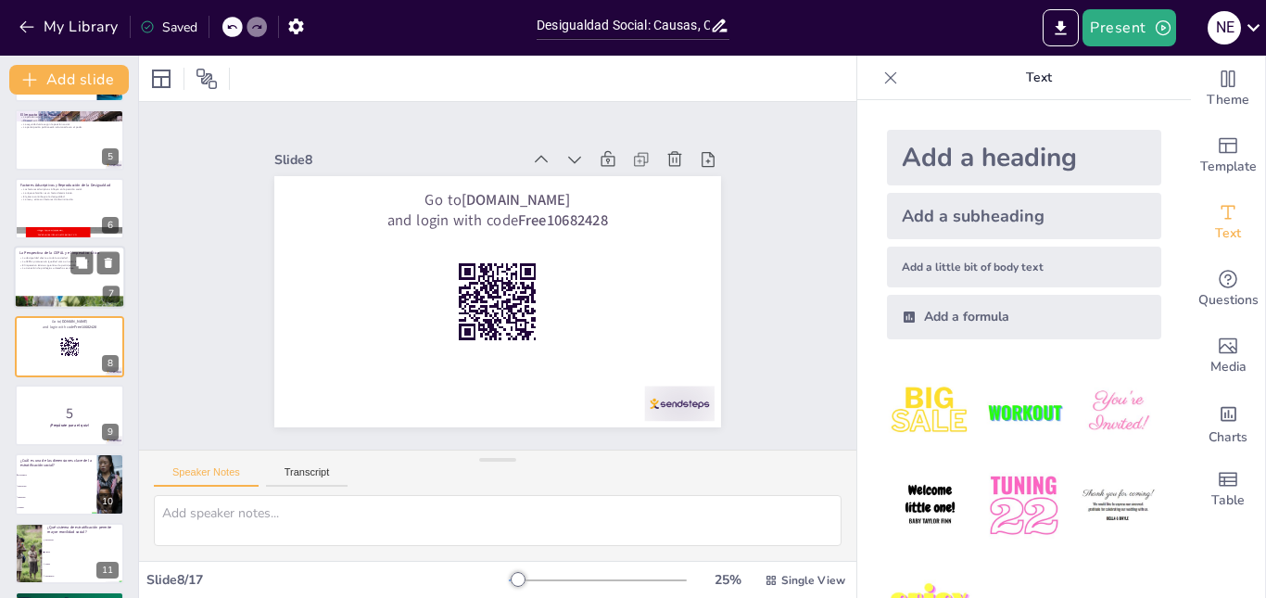
checkbox input "true"
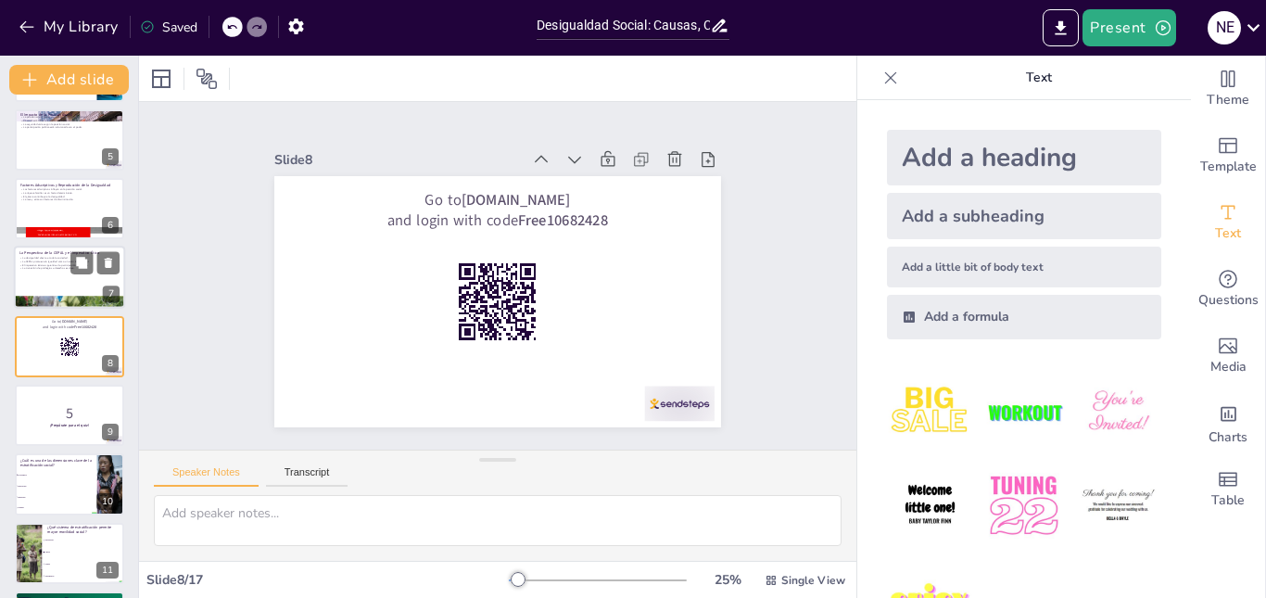
checkbox input "true"
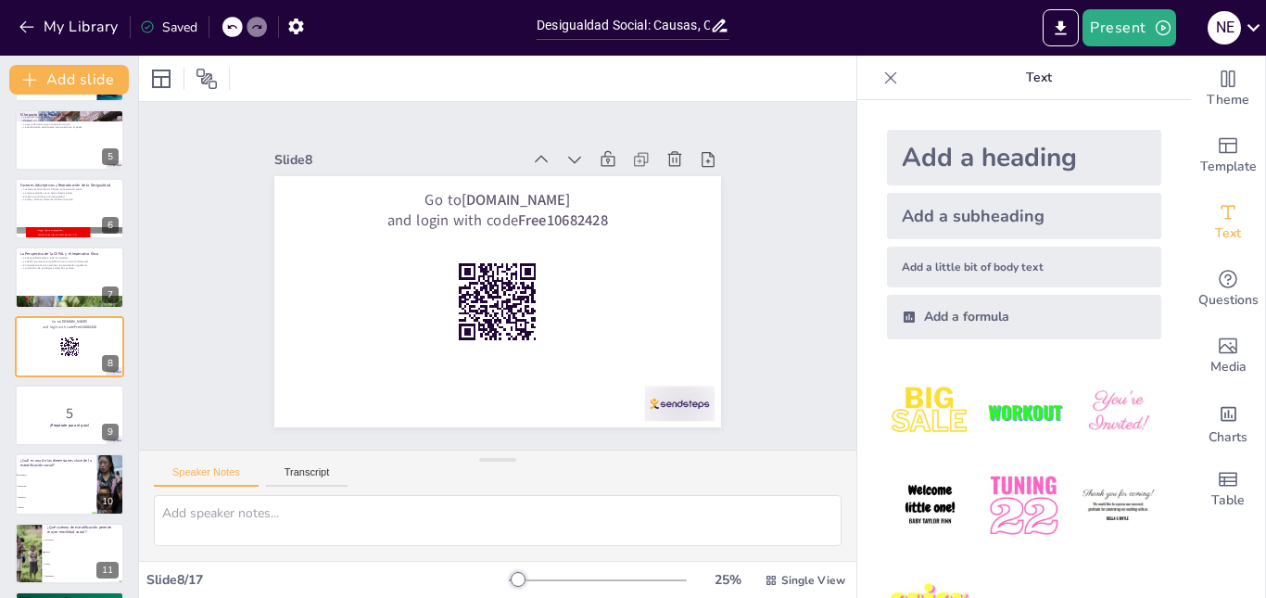
checkbox input "true"
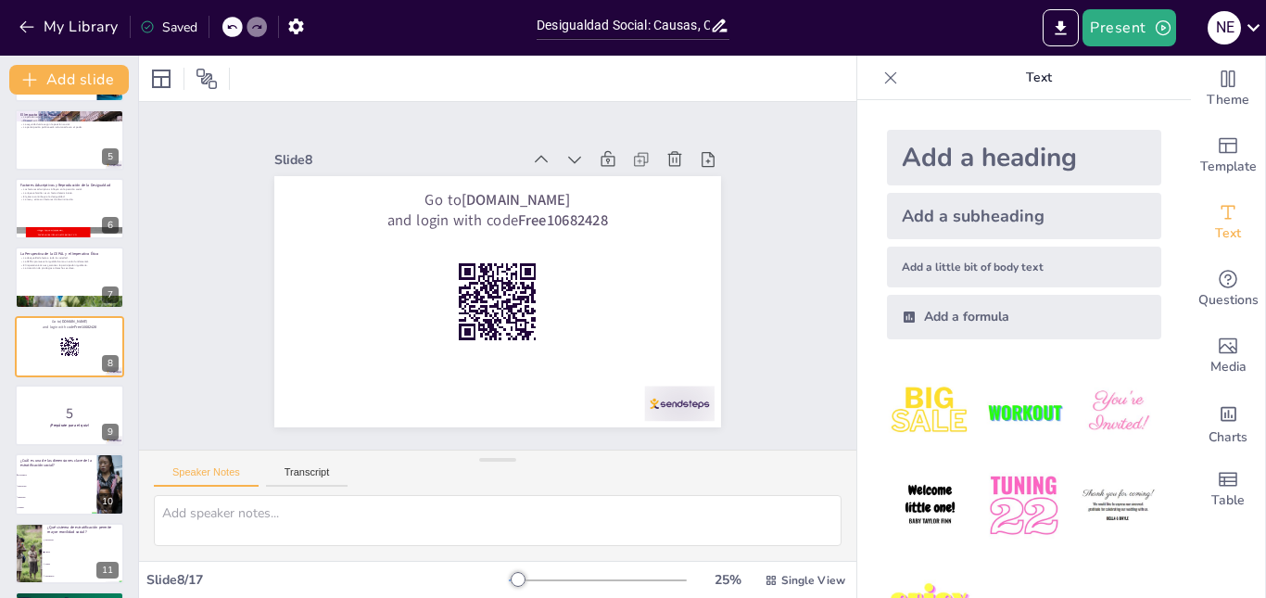
checkbox input "true"
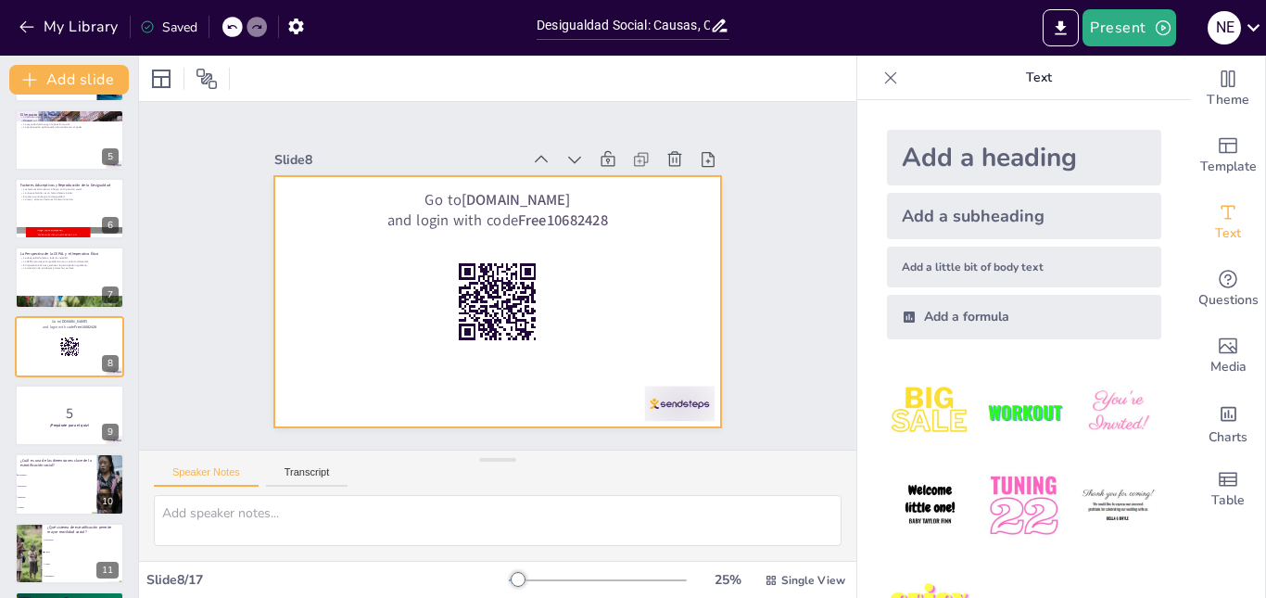
checkbox input "true"
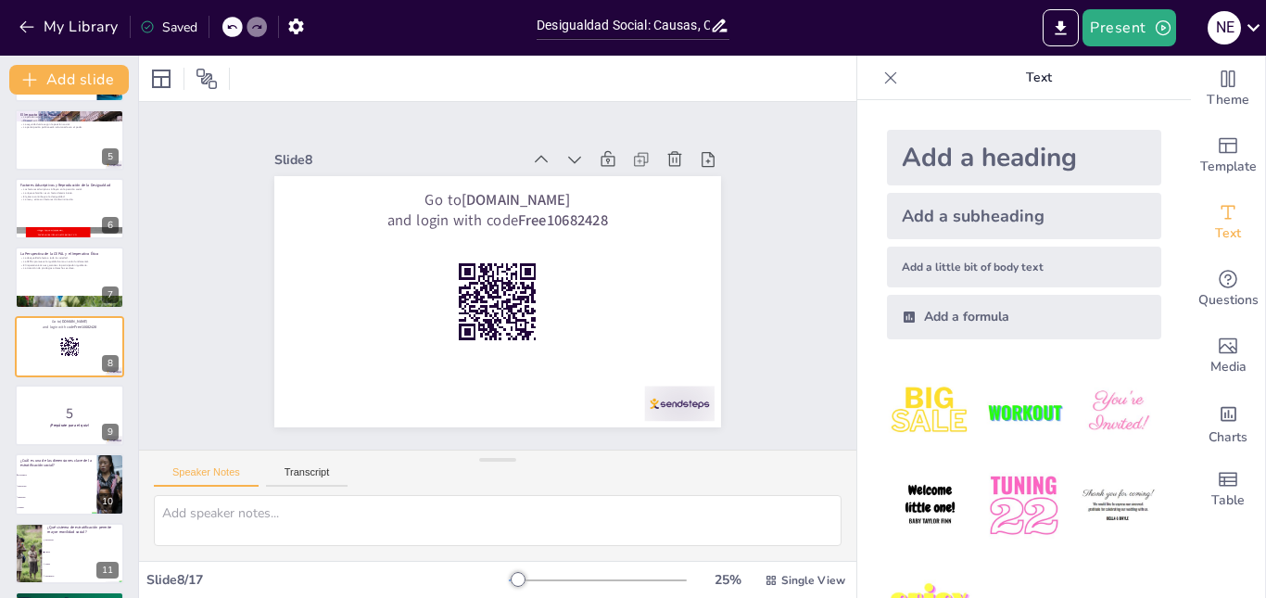
checkbox input "true"
click at [55, 225] on div at bounding box center [69, 208] width 111 height 63
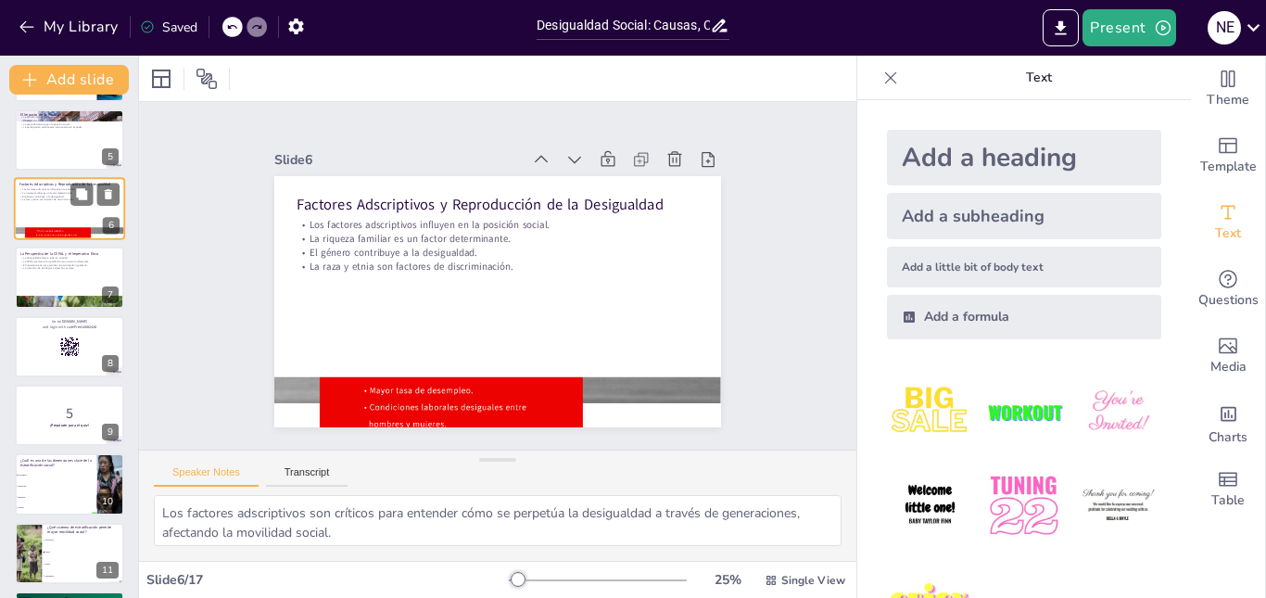
scroll to position [139, 0]
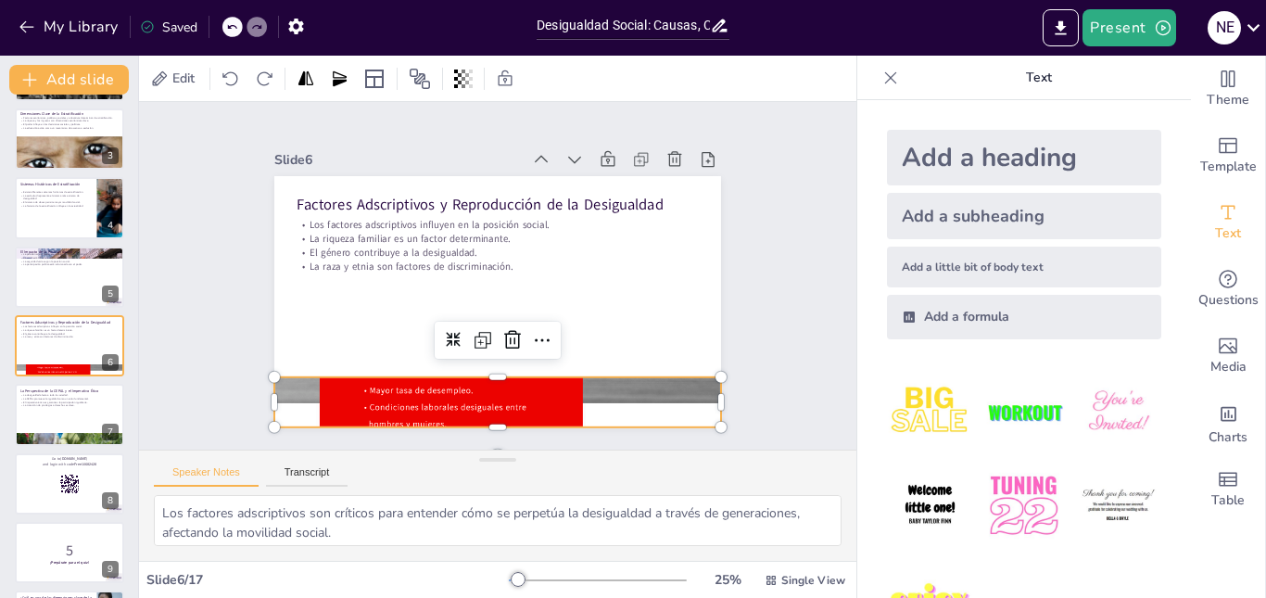
click at [504, 401] on div at bounding box center [459, 396] width 554 height 538
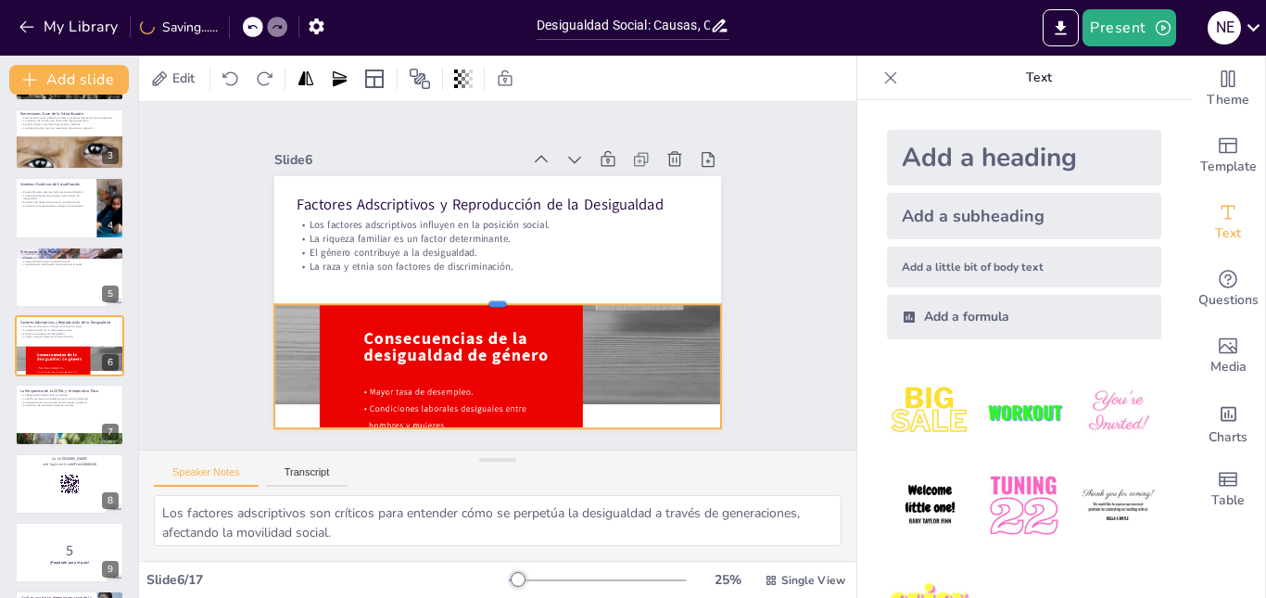
drag, startPoint x: 518, startPoint y: 371, endPoint x: 539, endPoint y: 297, distance: 77.1
click at [539, 297] on div at bounding box center [495, 296] width 446 height 61
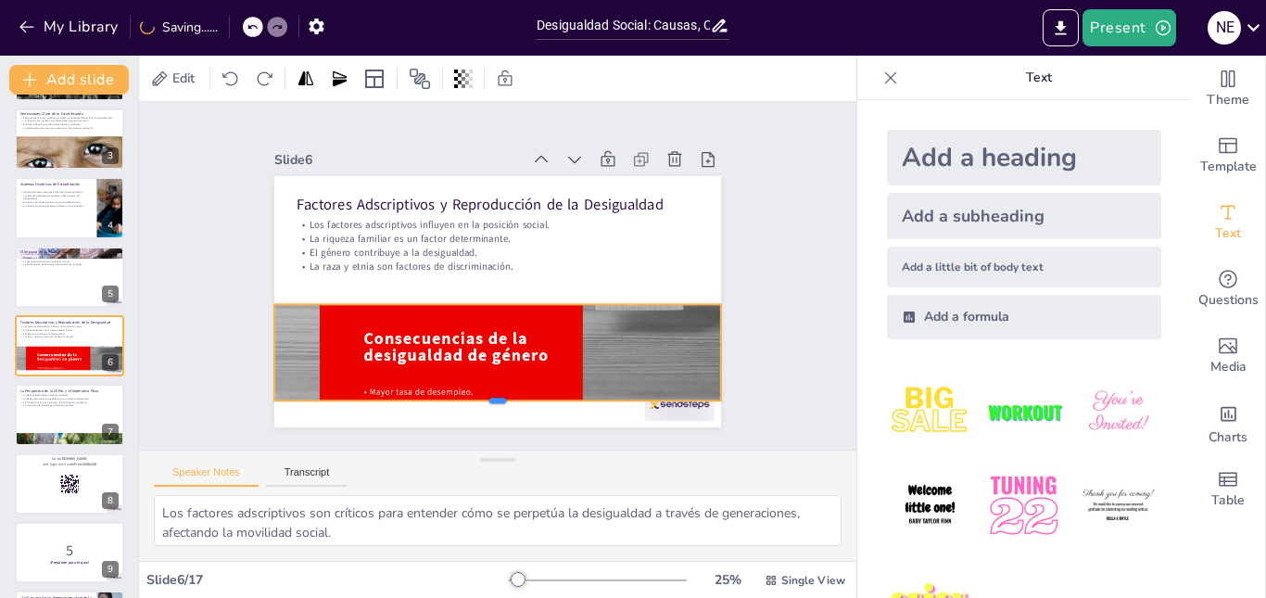
drag, startPoint x: 491, startPoint y: 424, endPoint x: 493, endPoint y: 396, distance: 27.9
click at [493, 396] on div at bounding box center [431, 390] width 394 height 236
click at [516, 343] on div at bounding box center [372, 249] width 503 height 524
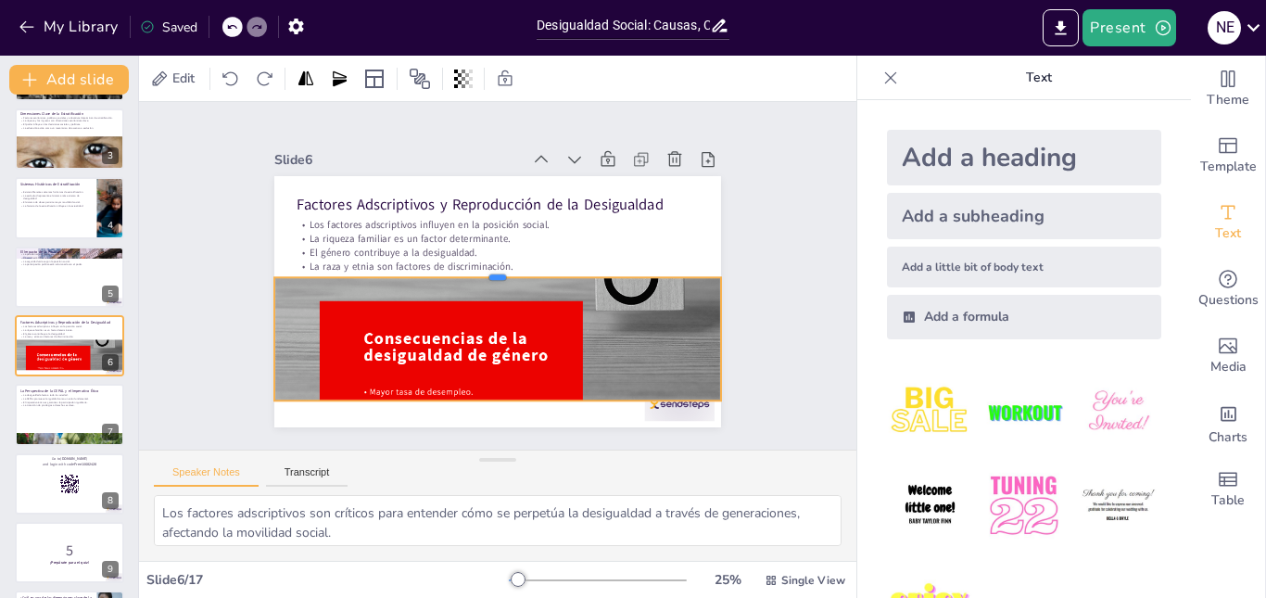
drag, startPoint x: 482, startPoint y: 294, endPoint x: 498, endPoint y: 267, distance: 31.2
click at [498, 267] on div at bounding box center [502, 272] width 274 height 370
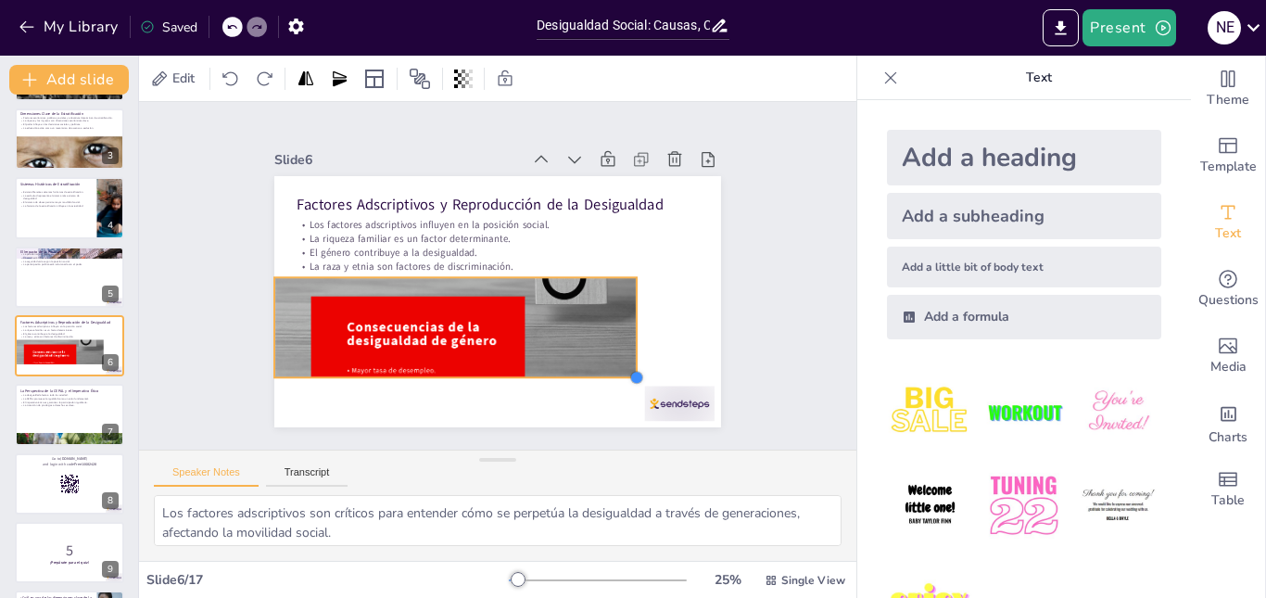
drag, startPoint x: 699, startPoint y: 389, endPoint x: 513, endPoint y: 359, distance: 187.9
click at [515, 361] on div "Factores Adscriptivos y Reproducción de la Desigualdad Los factores adscriptivo…" at bounding box center [475, 288] width 441 height 513
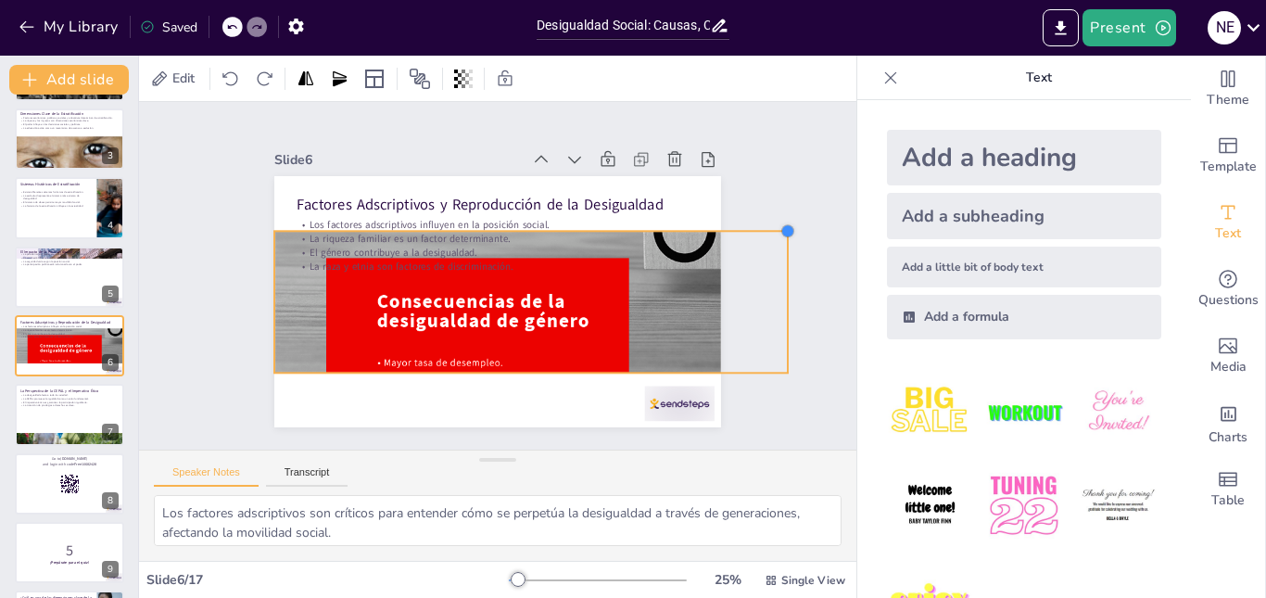
drag, startPoint x: 603, startPoint y: 275, endPoint x: 614, endPoint y: 229, distance: 47.7
click at [614, 229] on div "Factores Adscriptivos y Reproducción de la Desigualdad Los factores adscriptivo…" at bounding box center [482, 296] width 509 height 465
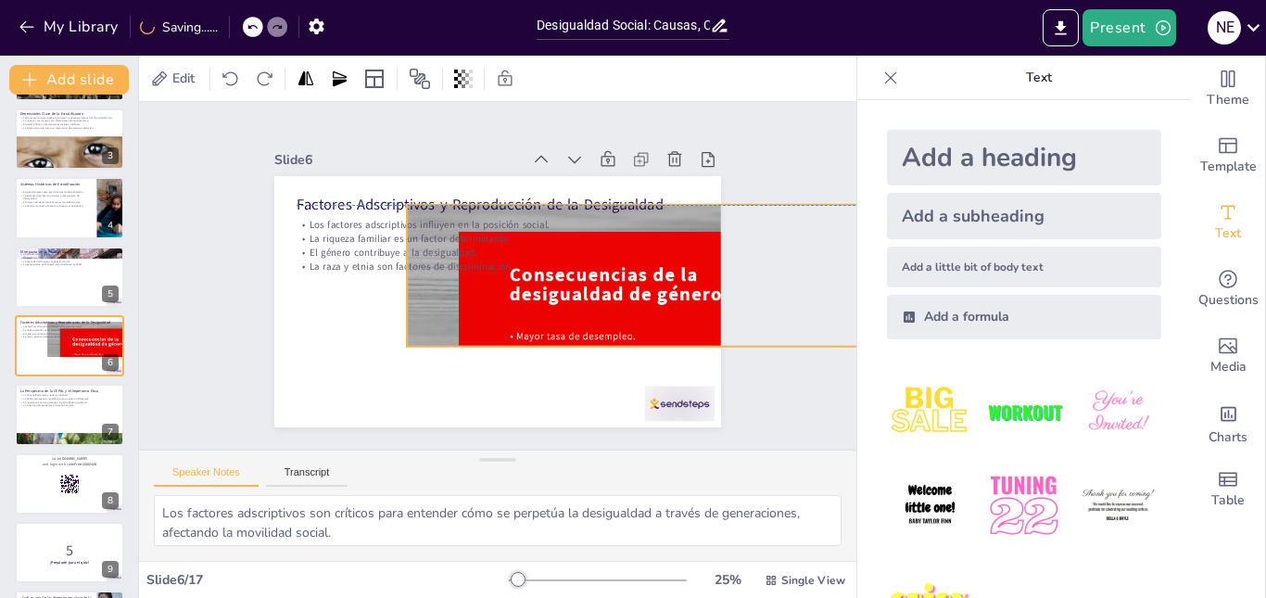
drag, startPoint x: 400, startPoint y: 309, endPoint x: 514, endPoint y: 277, distance: 118.3
click at [514, 277] on div at bounding box center [350, 169] width 602 height 578
drag, startPoint x: 544, startPoint y: 315, endPoint x: 598, endPoint y: 328, distance: 55.3
click at [548, 315] on div at bounding box center [517, 457] width 675 height 686
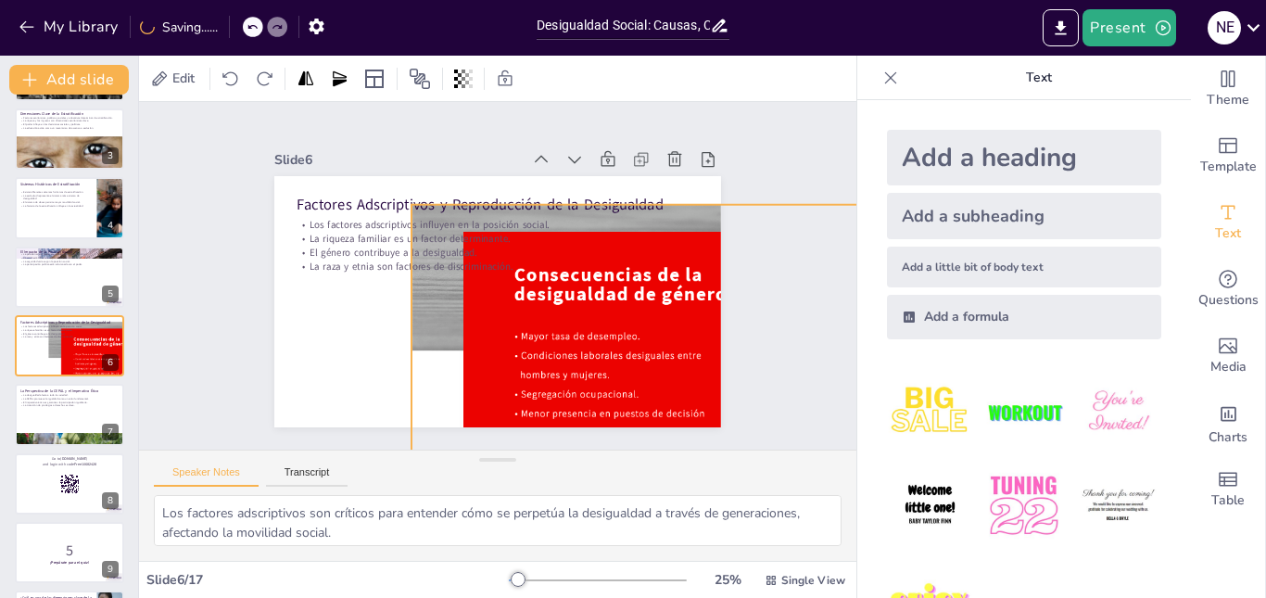
drag, startPoint x: 651, startPoint y: 341, endPoint x: 632, endPoint y: 452, distance: 112.8
click at [632, 452] on div "Slide 1 Estratificación Social y Desigualdad: Estructura y Oportunidades La Est…" at bounding box center [497, 331] width 717 height 459
click at [58, 272] on div at bounding box center [69, 277] width 111 height 63
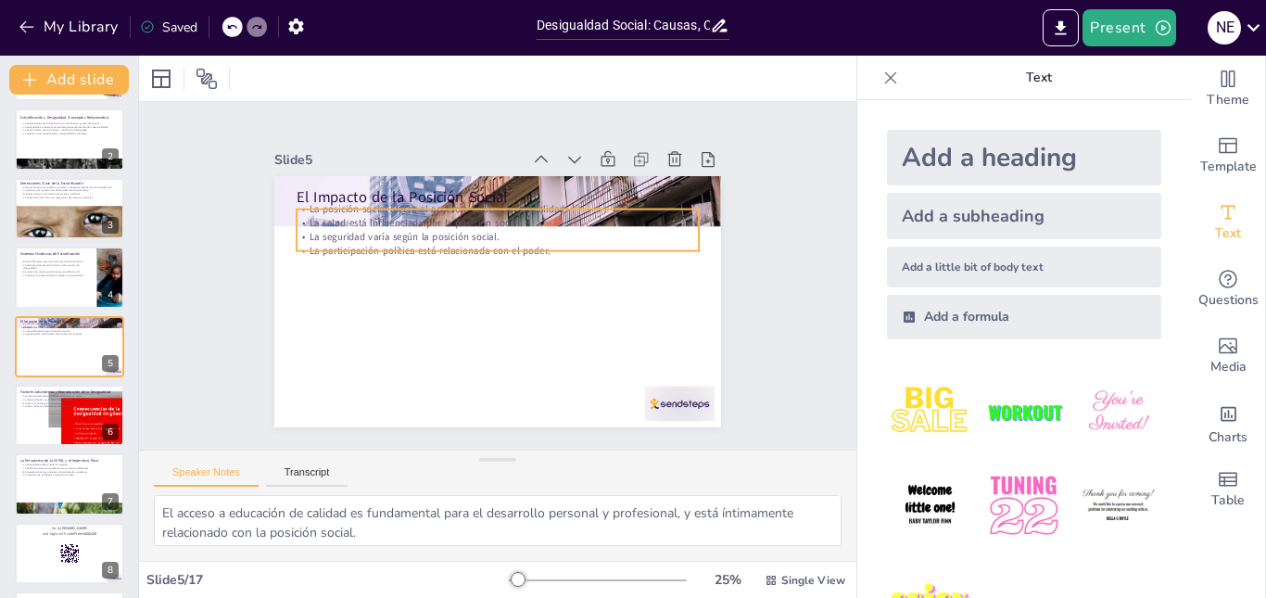
click at [385, 214] on p "La salud está influenciada por la posición social." at bounding box center [524, 229] width 355 height 213
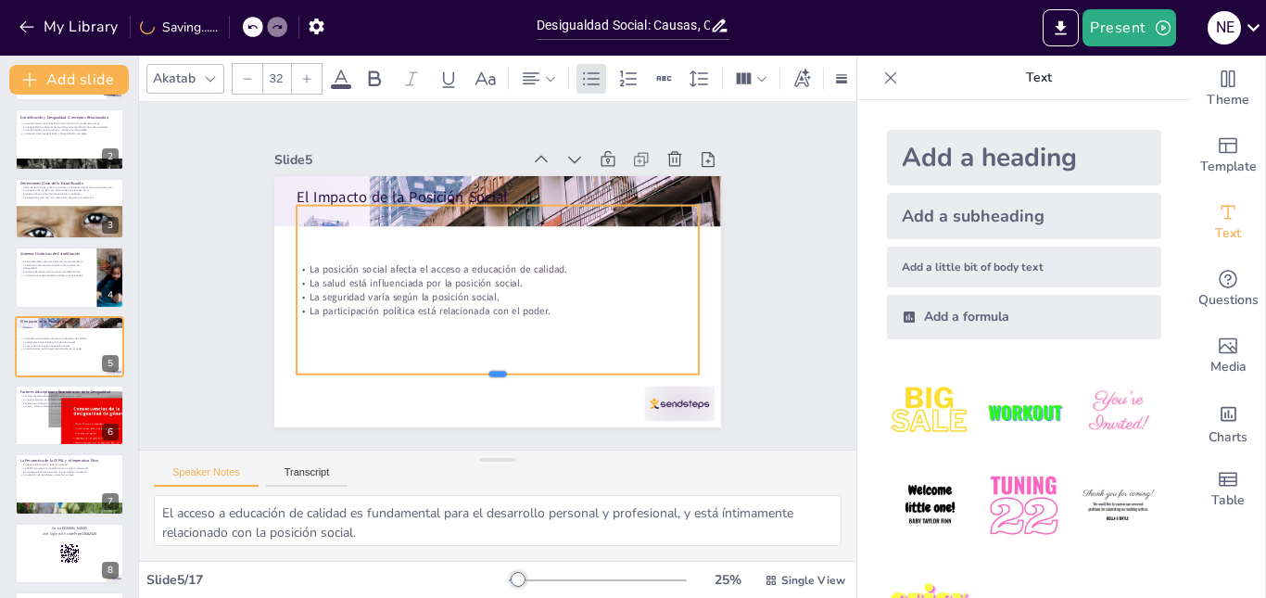
drag, startPoint x: 414, startPoint y: 242, endPoint x: 406, endPoint y: 364, distance: 122.6
click at [406, 365] on div at bounding box center [465, 377] width 386 height 138
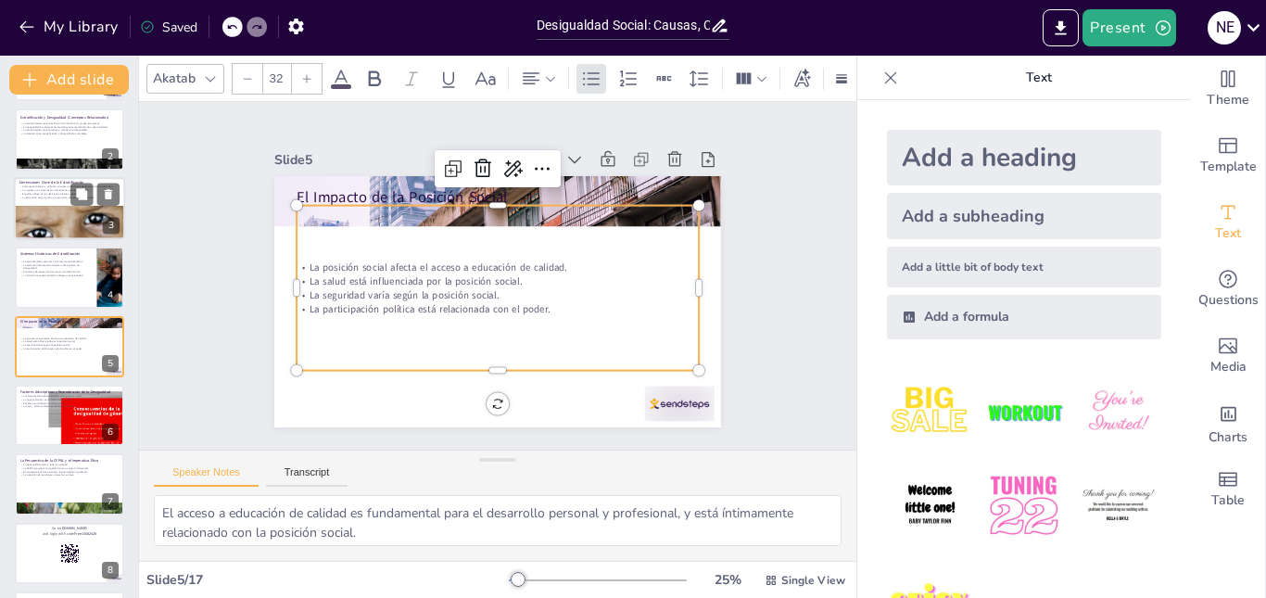
click at [62, 189] on p "La riqueza y los ingresos son dimensiones económicas clave." at bounding box center [69, 190] width 100 height 4
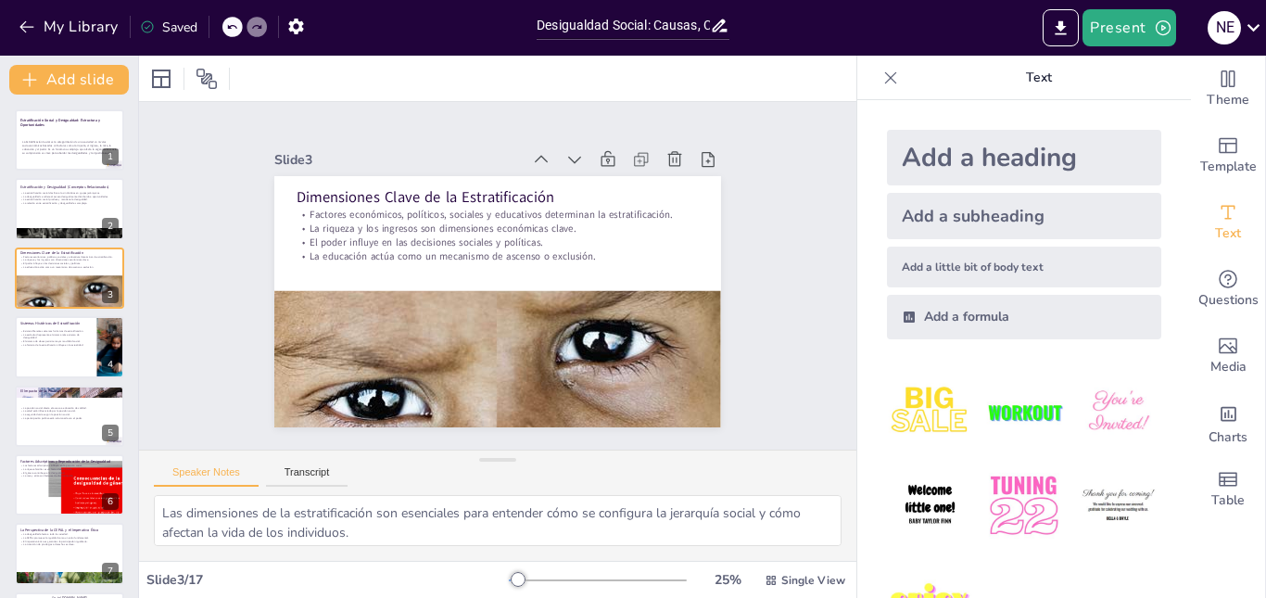
drag, startPoint x: 56, startPoint y: 147, endPoint x: 57, endPoint y: 172, distance: 25.1
click at [57, 146] on span "La Estratificación Social es la categorización de una sociedad en niveles socio…" at bounding box center [70, 147] width 97 height 15
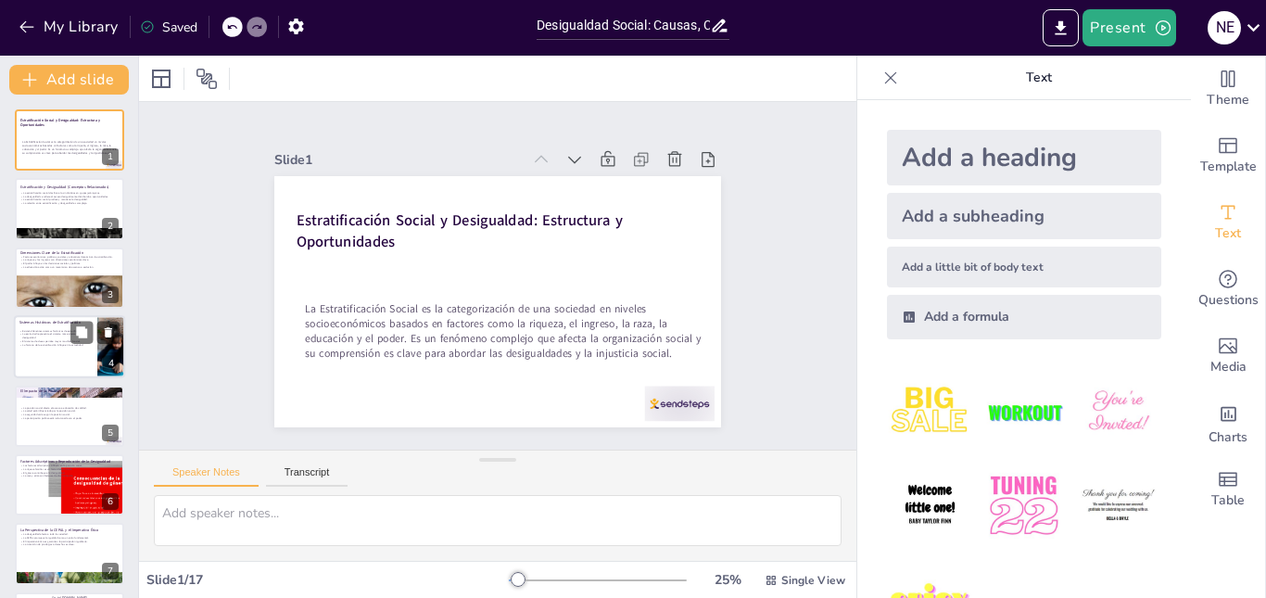
click at [14, 336] on div "Sistemas Históricos de Estratificación Existen diferentes sistemas históricos d…" at bounding box center [69, 346] width 111 height 63
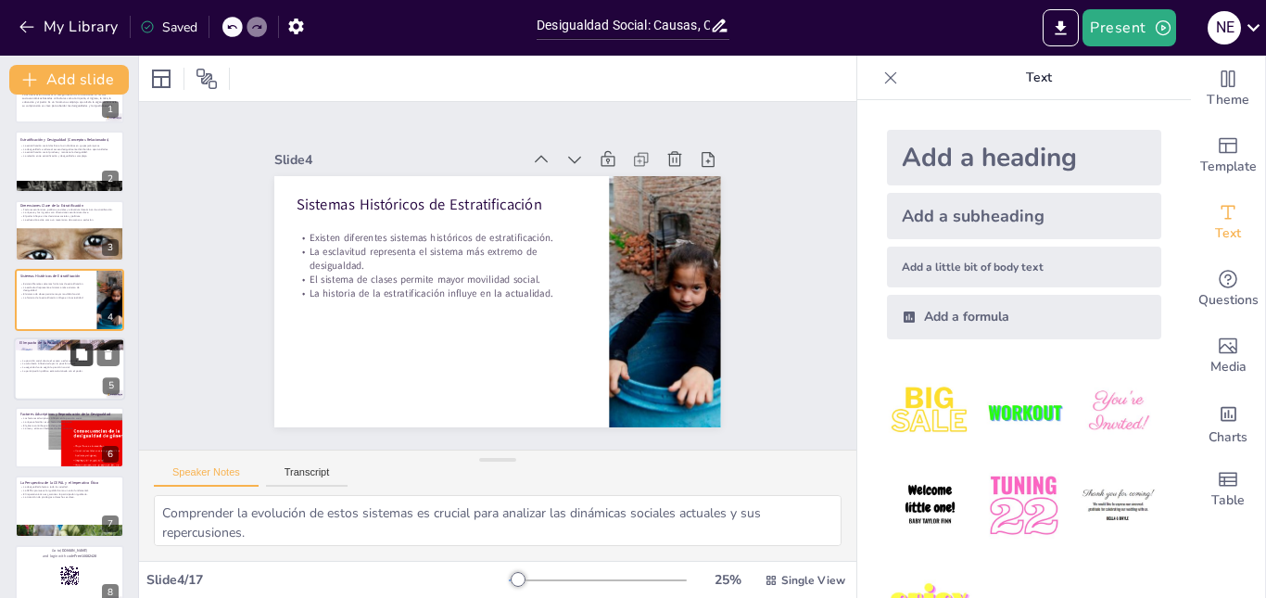
scroll to position [94, 0]
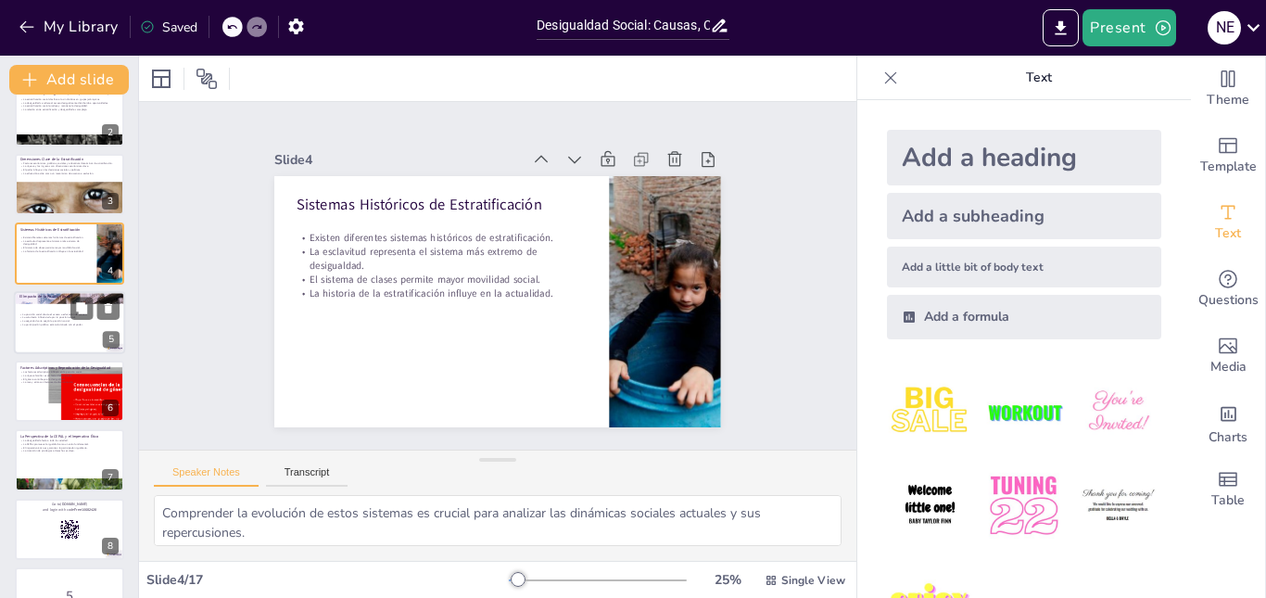
click at [42, 312] on p "La posición social afecta el acceso a educación de calidad." at bounding box center [69, 314] width 100 height 4
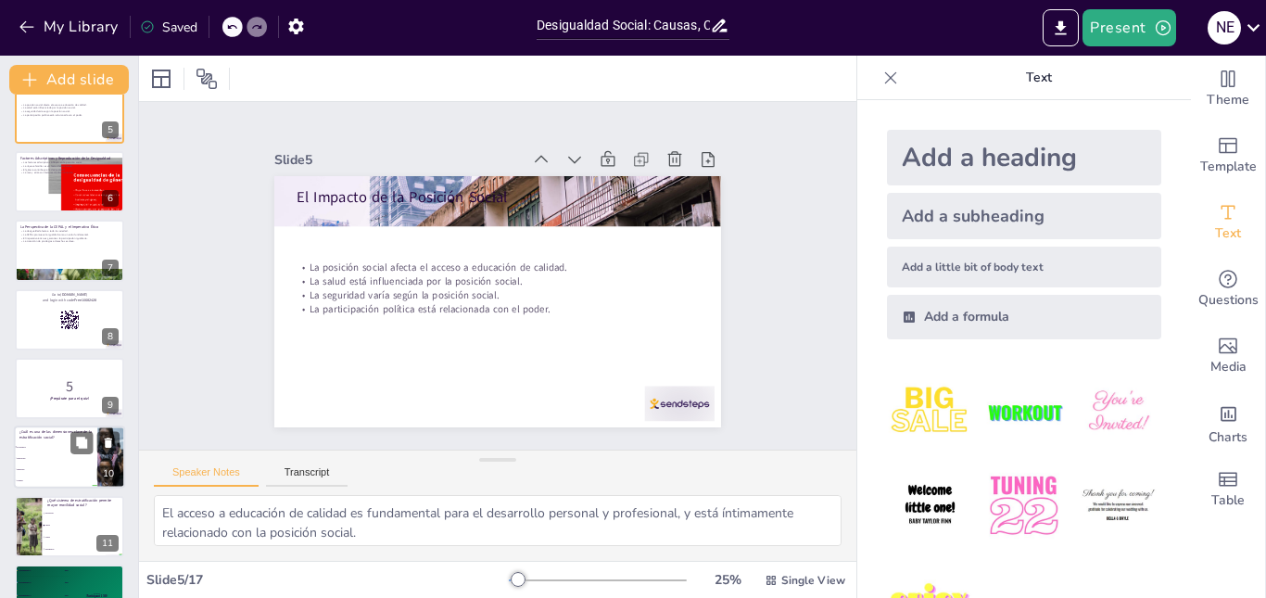
scroll to position [348, 0]
